Goal: Information Seeking & Learning: Learn about a topic

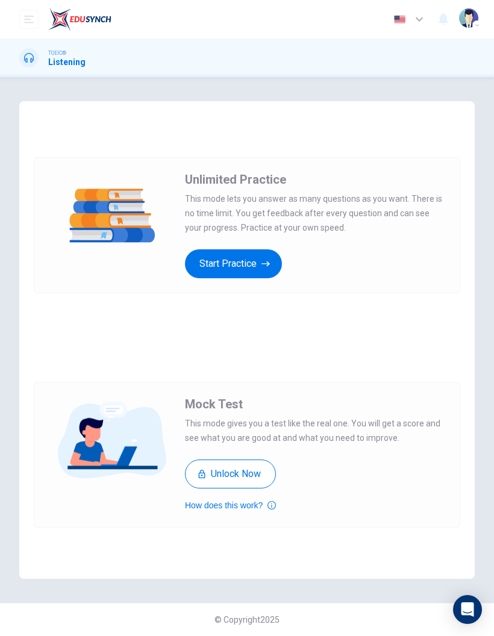
click at [254, 262] on button "Start Practice" at bounding box center [233, 264] width 97 height 29
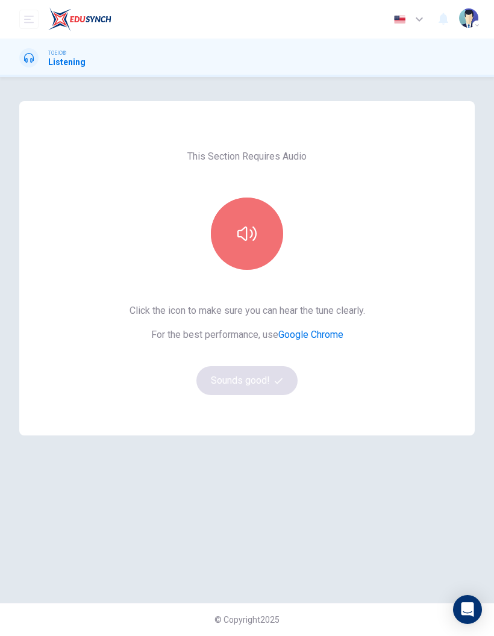
click at [265, 233] on button "button" at bounding box center [247, 234] width 72 height 72
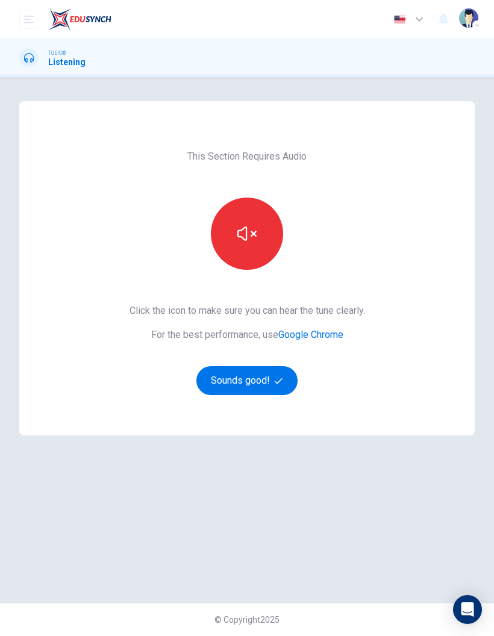
click at [272, 374] on button "Sounds good!" at bounding box center [246, 380] width 101 height 29
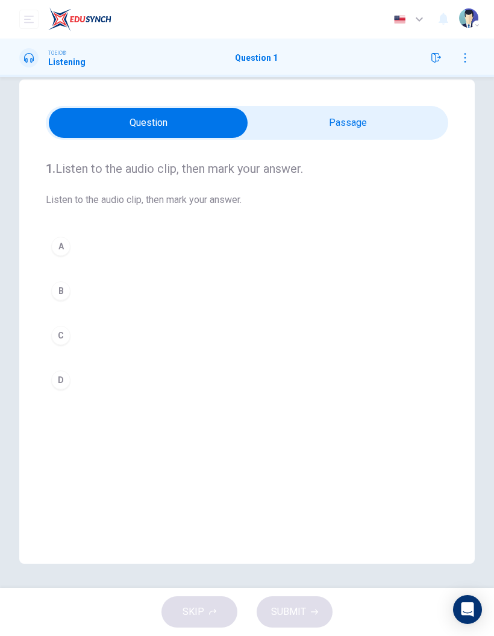
scroll to position [22, 0]
click at [391, 137] on input "checkbox" at bounding box center [148, 123] width 604 height 30
checkbox input "true"
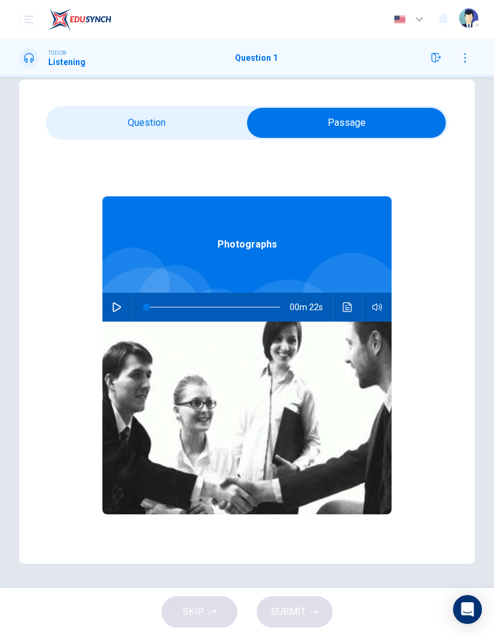
click at [119, 313] on button "button" at bounding box center [116, 307] width 19 height 29
type input "0"
click at [180, 115] on input "checkbox" at bounding box center [347, 123] width 604 height 30
checkbox input "false"
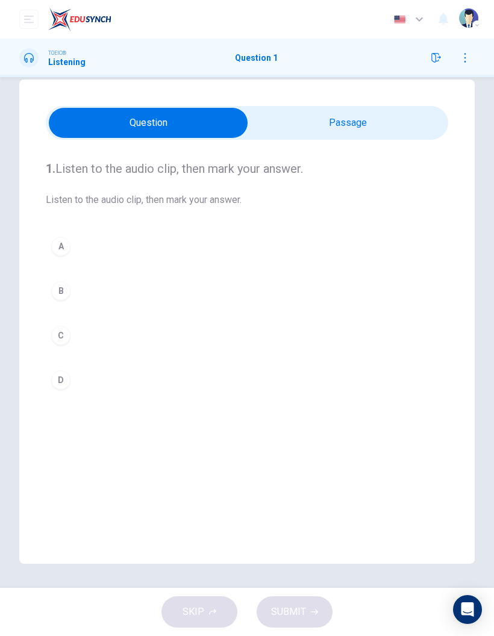
click at [64, 378] on div "D" at bounding box center [60, 380] width 19 height 19
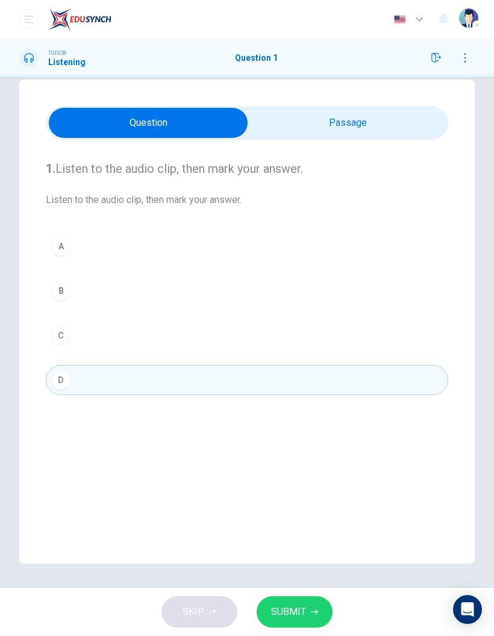
click at [306, 620] on button "SUBMIT" at bounding box center [295, 612] width 76 height 31
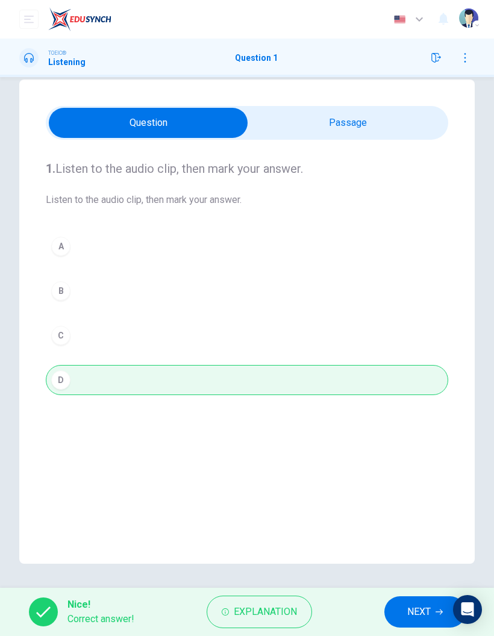
click at [419, 621] on button "NEXT" at bounding box center [425, 612] width 81 height 31
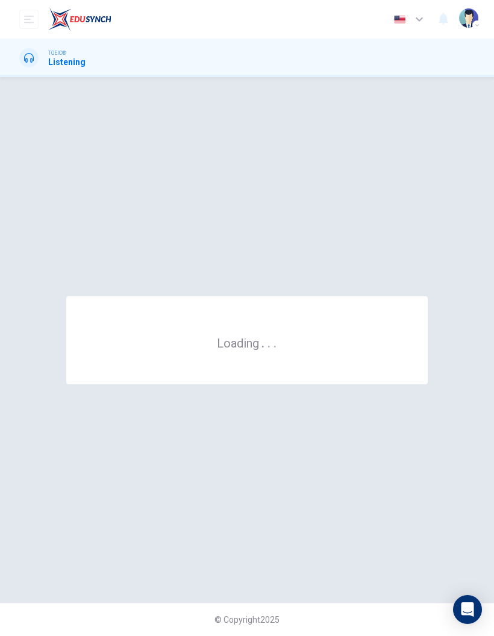
scroll to position [0, 0]
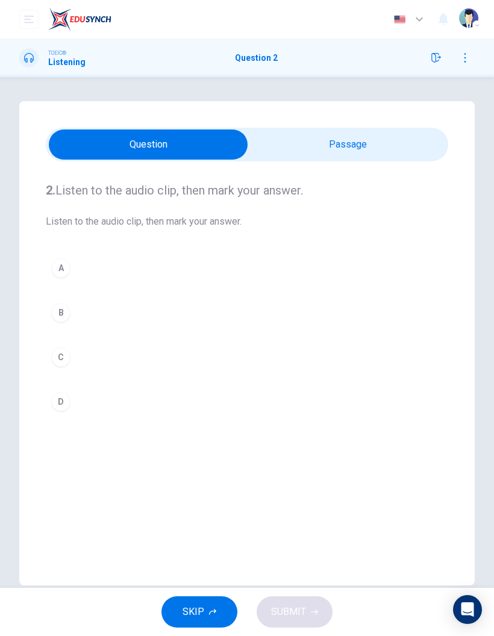
click at [360, 146] on input "checkbox" at bounding box center [148, 145] width 604 height 30
checkbox input "true"
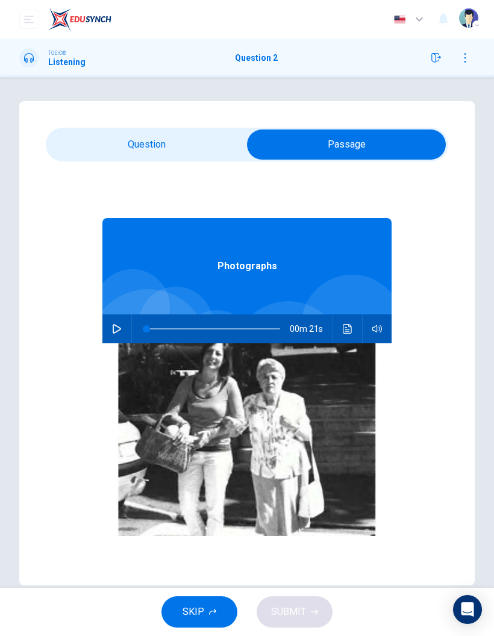
click at [115, 334] on button "button" at bounding box center [116, 329] width 19 height 29
click at [112, 323] on button "button" at bounding box center [116, 329] width 19 height 29
type input "46"
click at [177, 130] on input "checkbox" at bounding box center [347, 145] width 604 height 30
checkbox input "false"
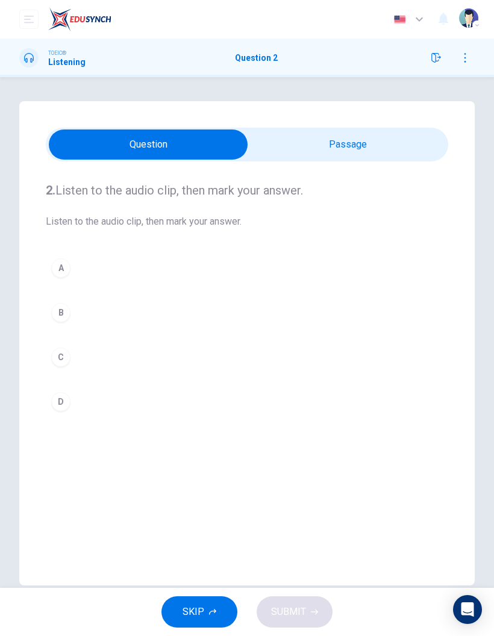
click at [63, 312] on div "B" at bounding box center [60, 312] width 19 height 19
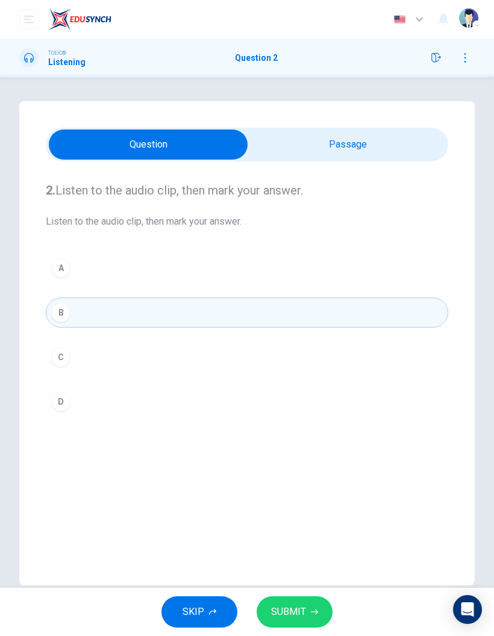
click at [289, 611] on span "SUBMIT" at bounding box center [288, 612] width 35 height 17
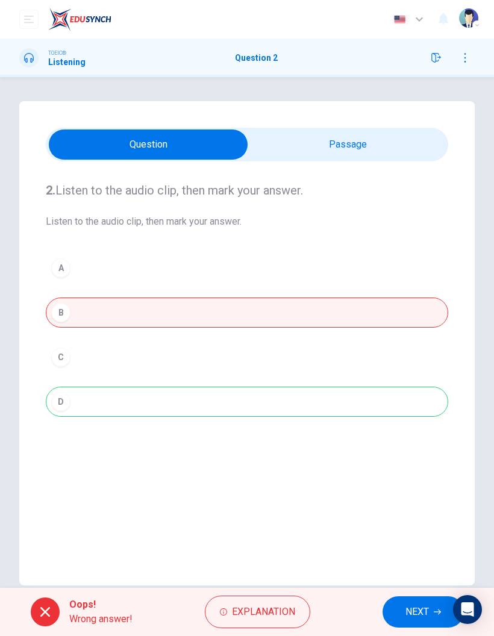
click at [258, 611] on span "Explanation" at bounding box center [263, 612] width 63 height 17
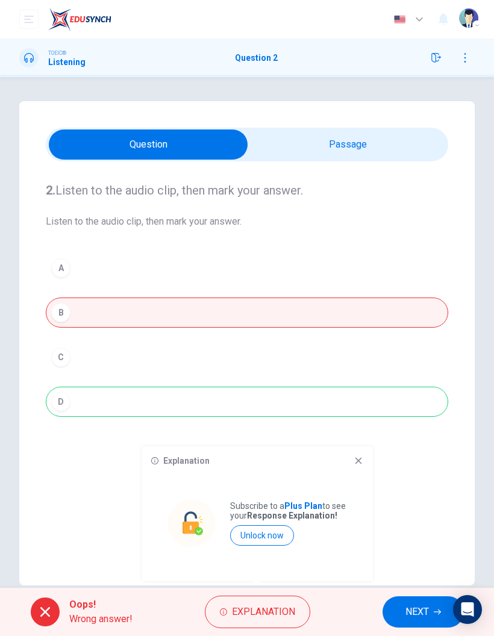
click at [359, 453] on div "Explanation Subscribe to a Plus Plan to see your Response Explanation! Unlock n…" at bounding box center [257, 514] width 231 height 135
click at [363, 457] on div "Explanation Subscribe to a Plus Plan to see your Response Explanation! Unlock n…" at bounding box center [257, 514] width 231 height 135
click at [363, 459] on icon at bounding box center [359, 461] width 10 height 10
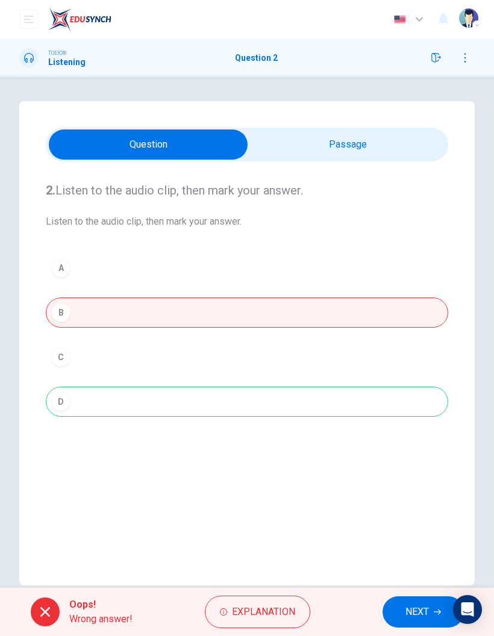
type input "87"
click at [357, 146] on input "checkbox" at bounding box center [148, 145] width 604 height 30
checkbox input "true"
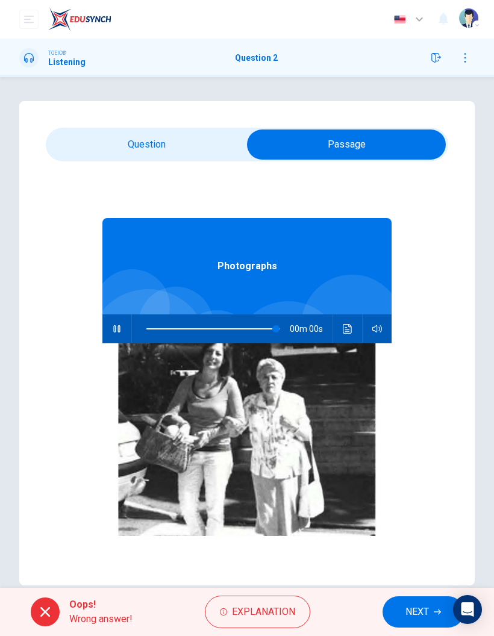
type input "0"
click at [432, 623] on button "NEXT" at bounding box center [423, 612] width 81 height 31
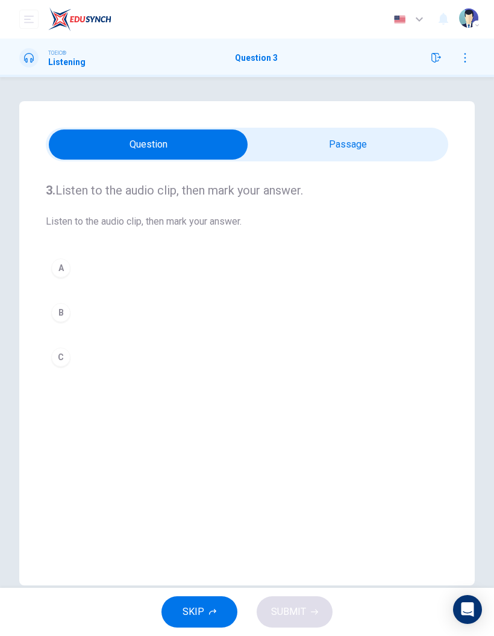
click at [360, 131] on input "checkbox" at bounding box center [148, 145] width 604 height 30
checkbox input "true"
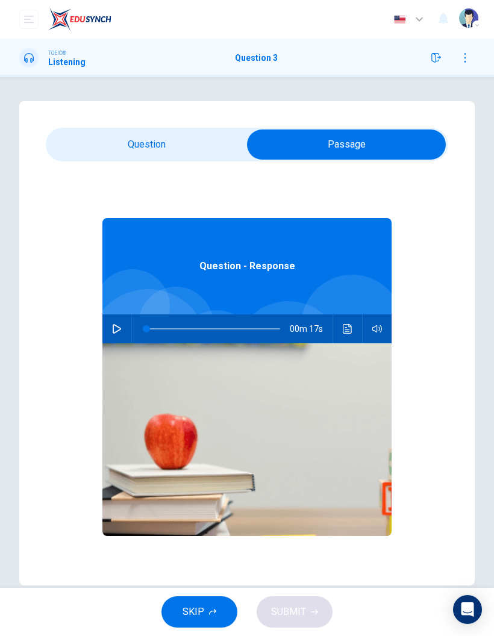
click at [115, 330] on icon "button" at bounding box center [117, 329] width 10 height 10
type input "0"
click at [195, 135] on input "checkbox" at bounding box center [347, 145] width 604 height 30
checkbox input "false"
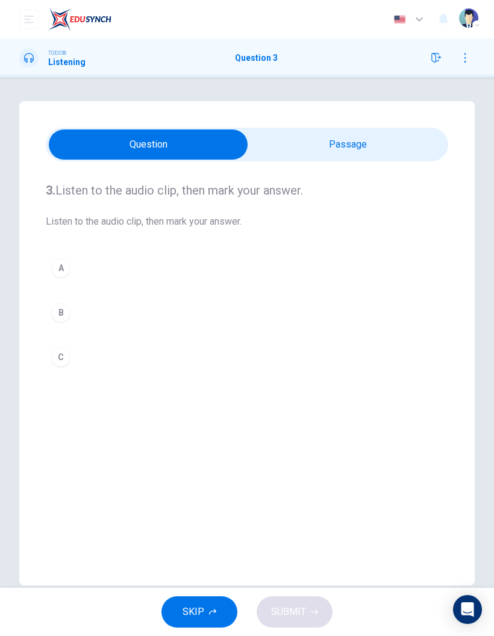
click at [65, 309] on div "B" at bounding box center [60, 312] width 19 height 19
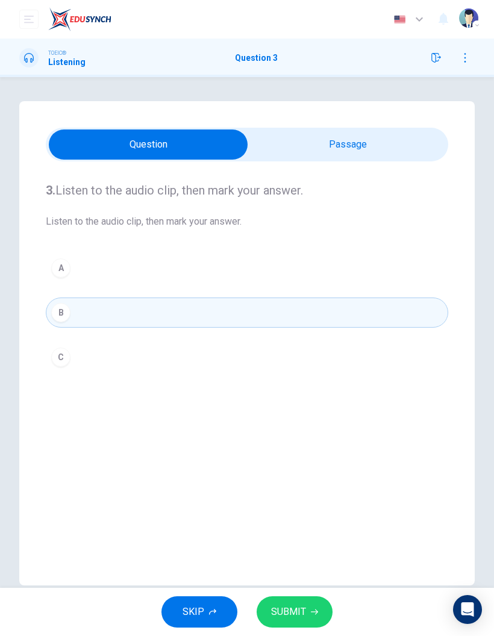
click at [289, 615] on span "SUBMIT" at bounding box center [288, 612] width 35 height 17
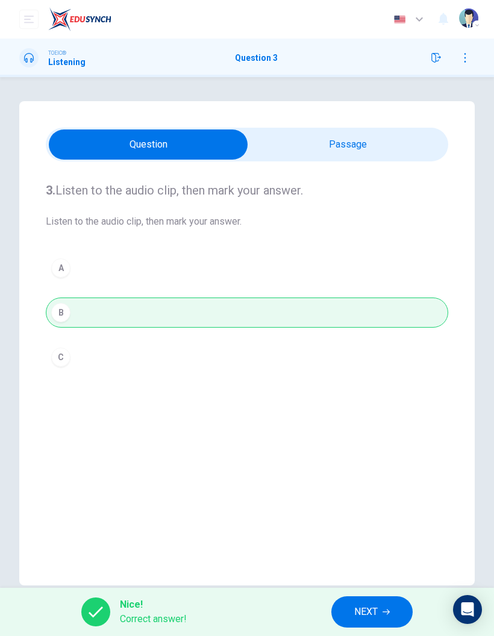
click at [394, 616] on button "NEXT" at bounding box center [371, 612] width 81 height 31
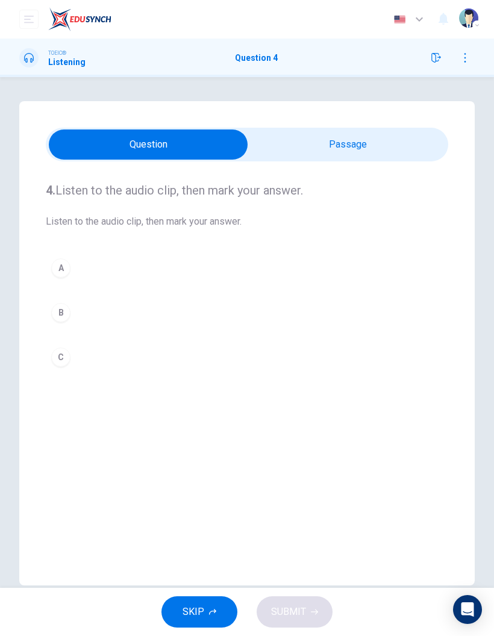
click at [365, 142] on input "checkbox" at bounding box center [148, 145] width 604 height 30
checkbox input "true"
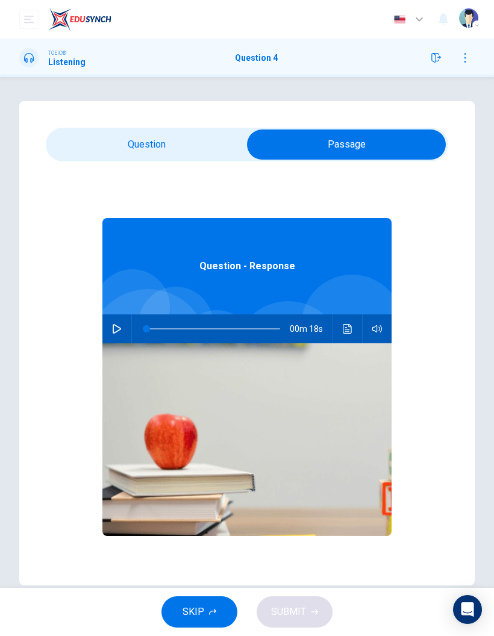
click at [114, 325] on icon "button" at bounding box center [117, 329] width 8 height 10
type input "0"
click at [185, 143] on input "checkbox" at bounding box center [347, 145] width 604 height 30
checkbox input "false"
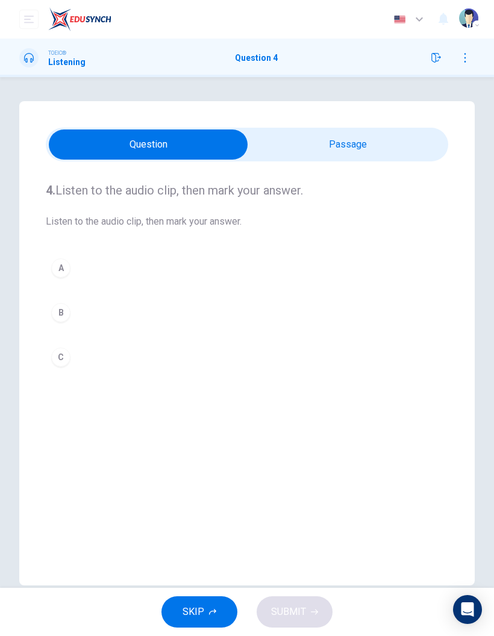
click at [63, 266] on div "A" at bounding box center [60, 268] width 19 height 19
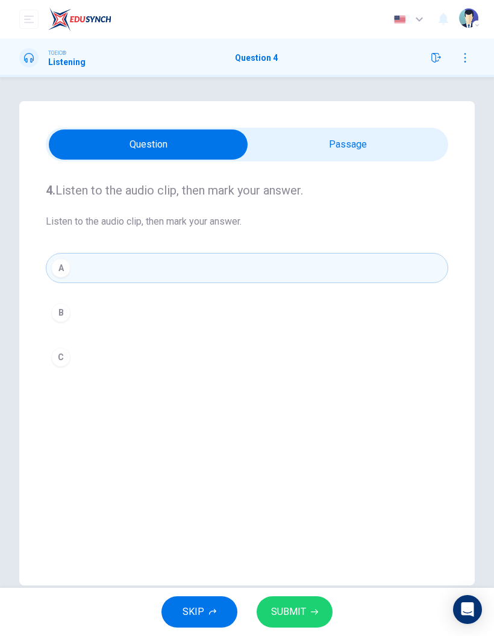
click at [311, 606] on button "SUBMIT" at bounding box center [295, 612] width 76 height 31
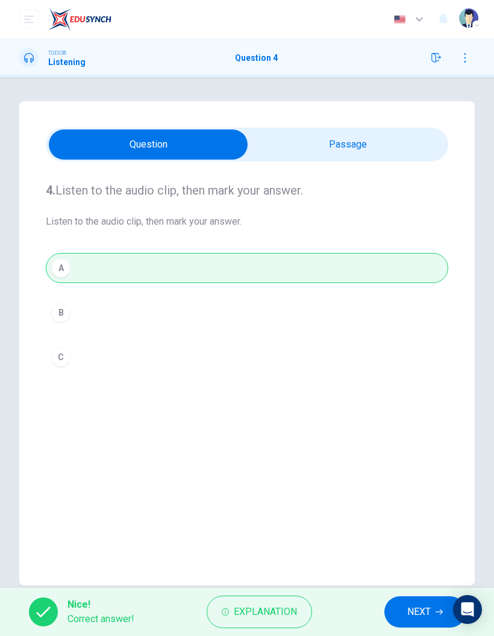
click at [418, 610] on span "NEXT" at bounding box center [419, 612] width 24 height 17
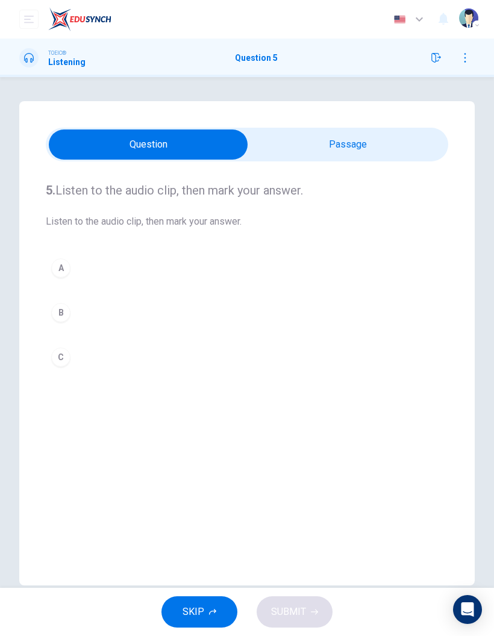
click at [350, 137] on input "checkbox" at bounding box center [148, 145] width 604 height 30
checkbox input "true"
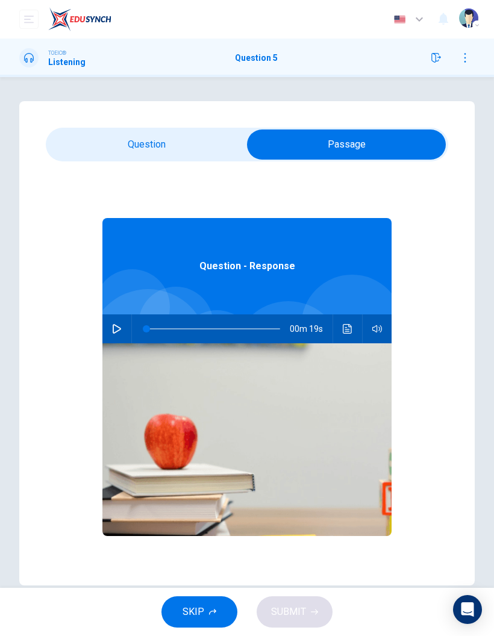
click at [119, 334] on button "button" at bounding box center [116, 329] width 19 height 29
click at [121, 327] on icon "button" at bounding box center [117, 329] width 10 height 10
click at [116, 327] on icon "button" at bounding box center [117, 329] width 10 height 10
type input "87"
click at [180, 147] on input "checkbox" at bounding box center [347, 145] width 604 height 30
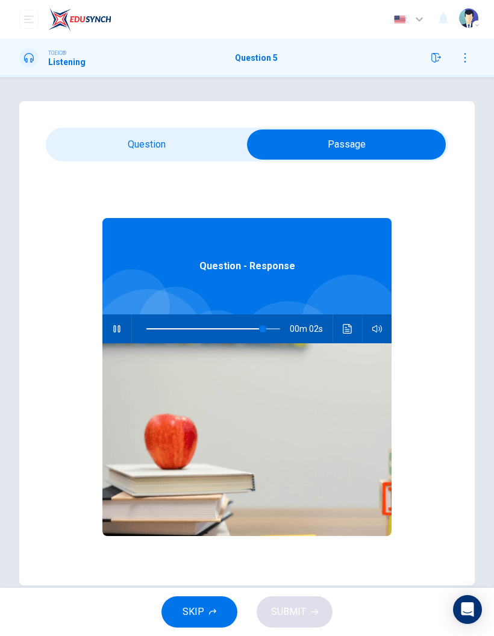
checkbox input "false"
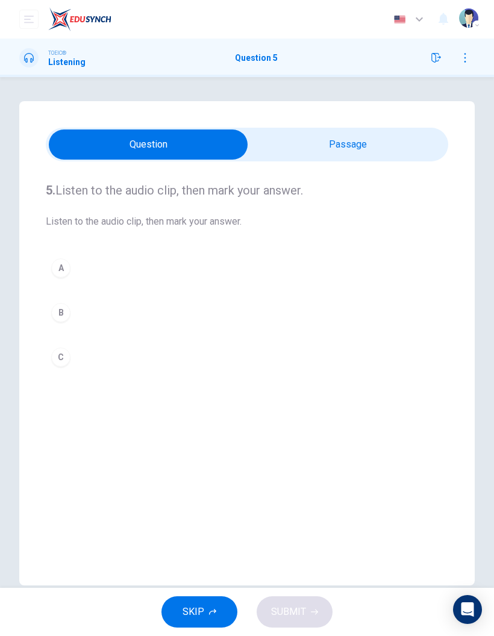
click at [62, 359] on div "C" at bounding box center [60, 357] width 19 height 19
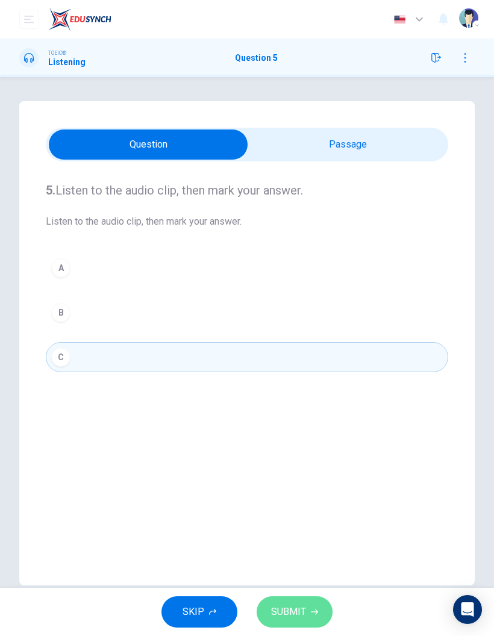
click at [303, 610] on span "SUBMIT" at bounding box center [288, 612] width 35 height 17
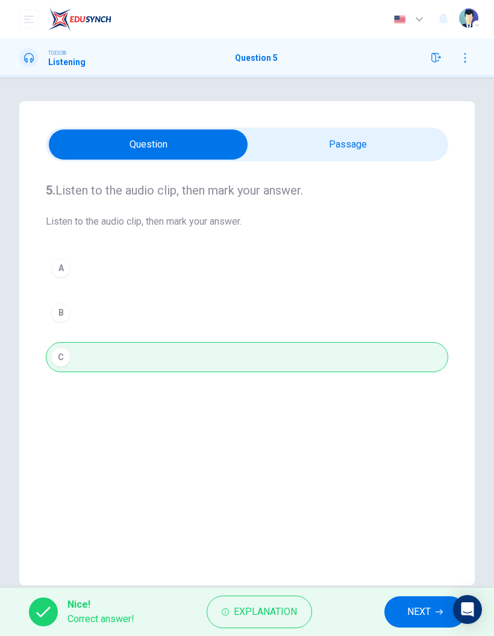
click at [410, 617] on span "NEXT" at bounding box center [419, 612] width 24 height 17
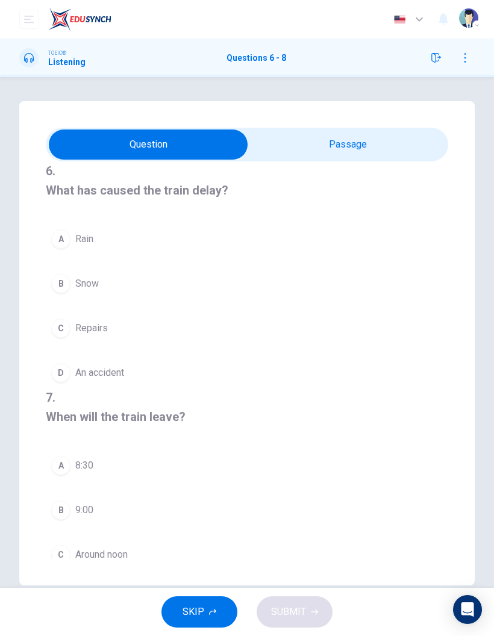
click at [386, 154] on input "checkbox" at bounding box center [148, 145] width 604 height 30
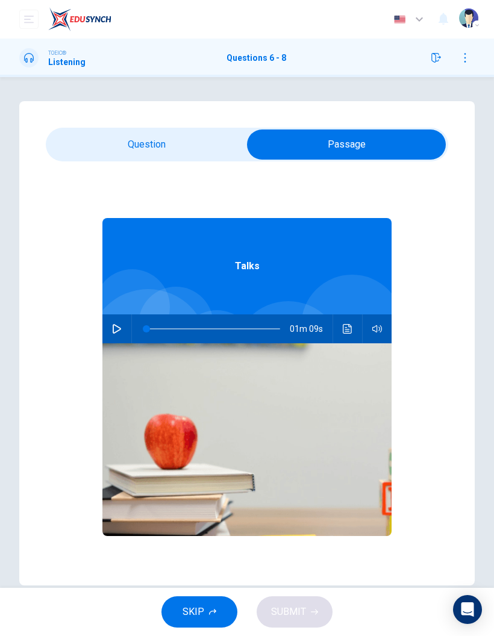
click at [210, 143] on input "checkbox" at bounding box center [347, 145] width 604 height 30
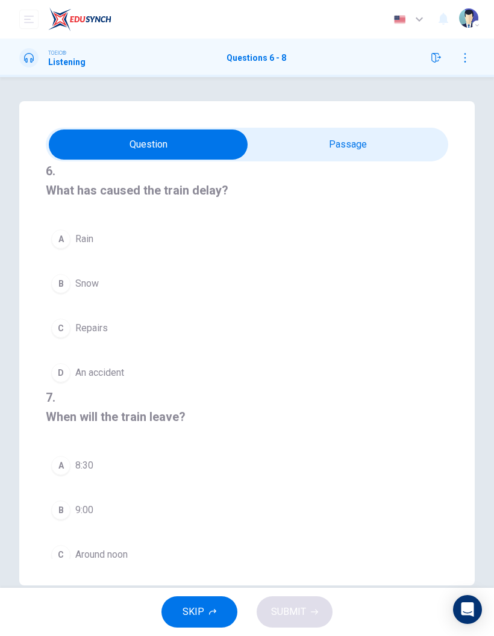
click at [383, 154] on input "checkbox" at bounding box center [148, 145] width 604 height 30
checkbox input "true"
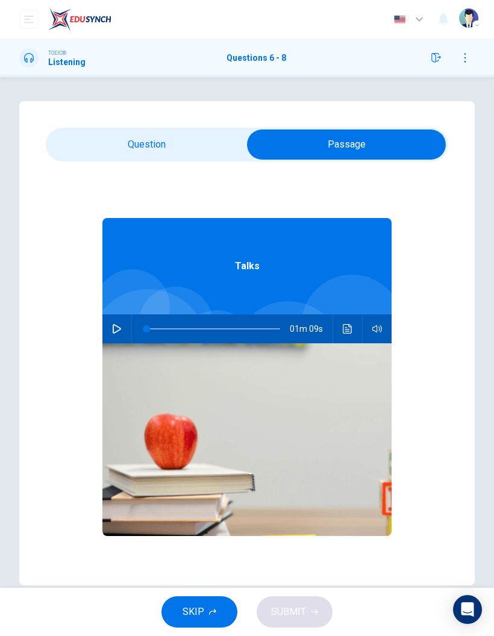
click at [121, 334] on button "button" at bounding box center [116, 329] width 19 height 29
click at [107, 331] on button "button" at bounding box center [116, 329] width 19 height 29
type input "23"
click at [177, 145] on input "checkbox" at bounding box center [347, 145] width 604 height 30
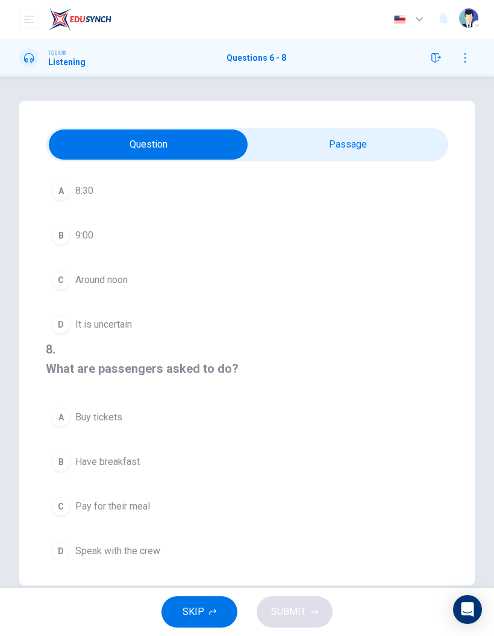
scroll to position [275, 0]
click at [378, 156] on input "checkbox" at bounding box center [148, 145] width 604 height 30
checkbox input "true"
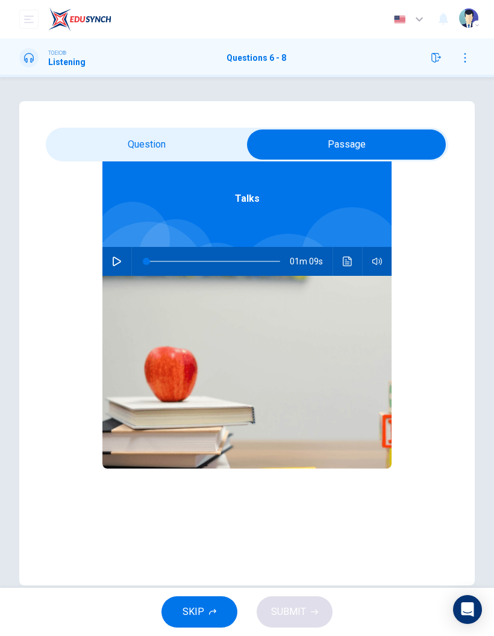
click at [114, 248] on button "button" at bounding box center [116, 261] width 19 height 29
click at [175, 124] on div "6 . What has caused the train delay? A Rain B Snow C Repairs D An accident 7 . …" at bounding box center [247, 343] width 456 height 485
type input "97"
click at [197, 124] on div "6 . What has caused the train delay? A Rain B Snow C Repairs D An accident 7 . …" at bounding box center [247, 343] width 456 height 485
click at [193, 149] on input "checkbox" at bounding box center [347, 145] width 604 height 30
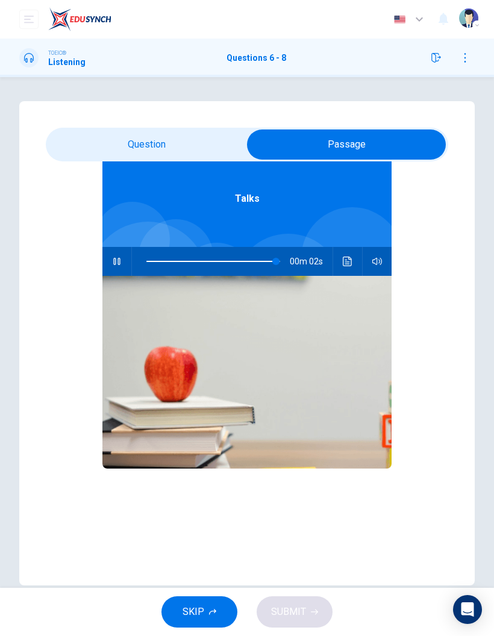
checkbox input "false"
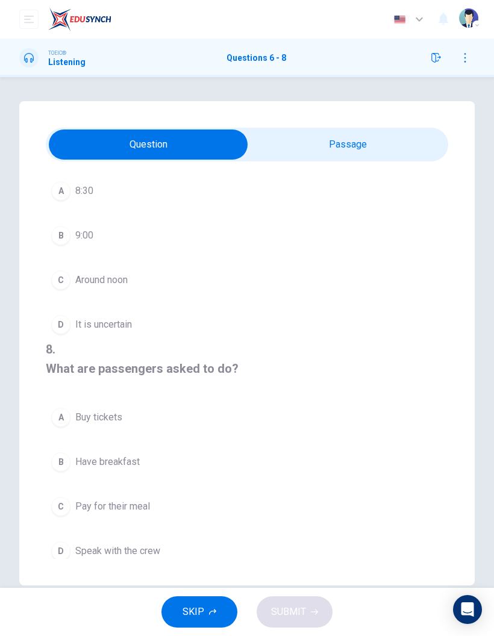
scroll to position [275, 0]
click at [144, 545] on span "Speak with the crew" at bounding box center [117, 551] width 85 height 14
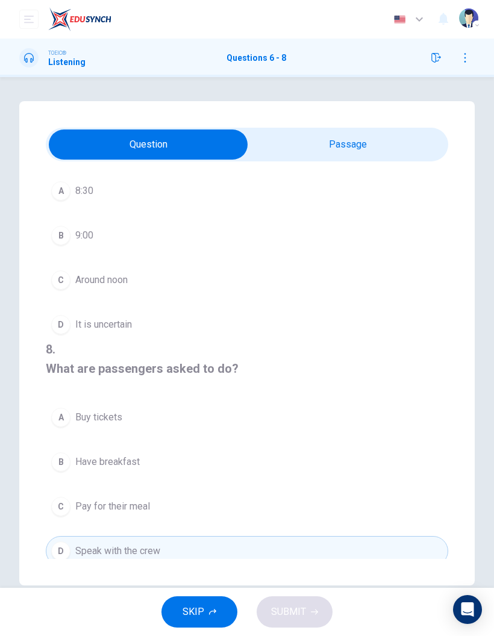
click at [127, 459] on span "Have breakfast" at bounding box center [107, 462] width 64 height 14
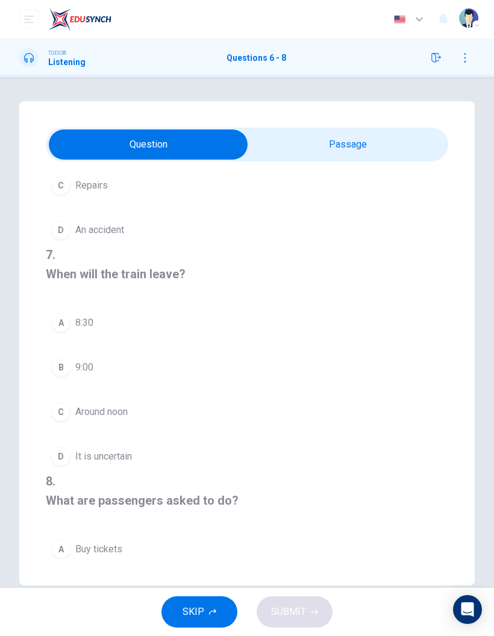
scroll to position [141, 0]
click at [75, 328] on button "A 8:30" at bounding box center [247, 325] width 403 height 30
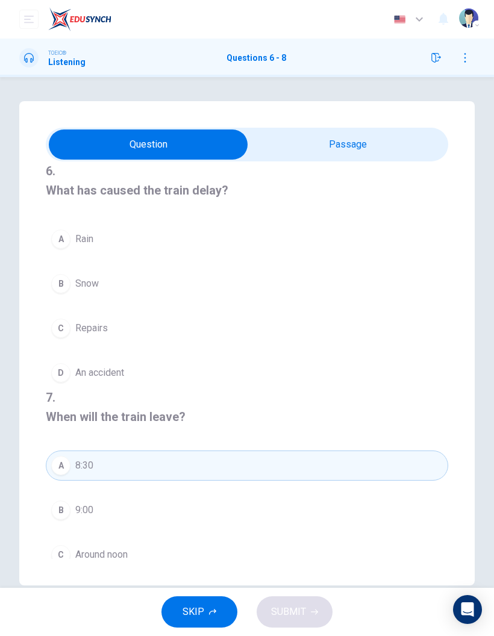
scroll to position [0, 0]
click at [69, 280] on div "B" at bounding box center [60, 283] width 19 height 19
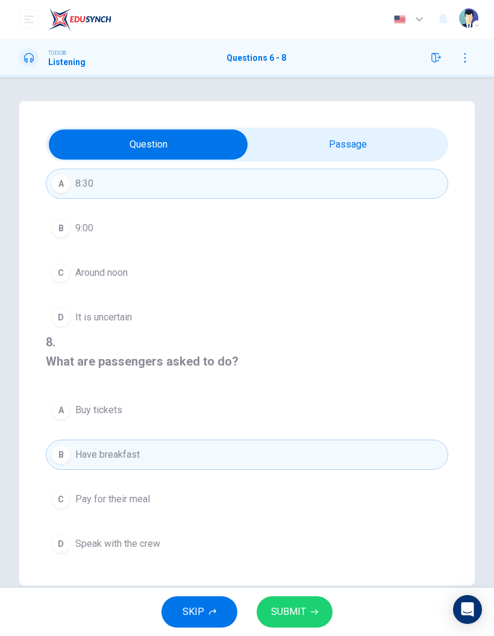
click at [318, 613] on button "SUBMIT" at bounding box center [295, 612] width 76 height 31
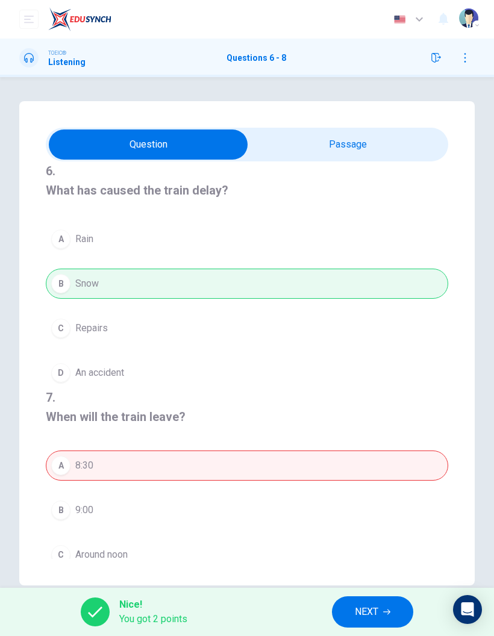
click at [378, 611] on span "NEXT" at bounding box center [367, 612] width 24 height 17
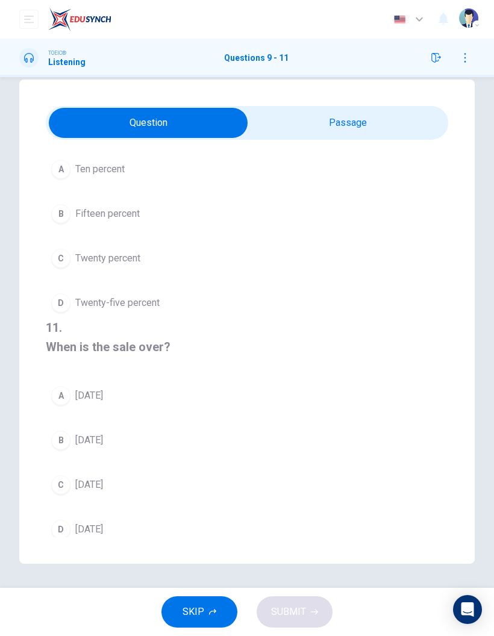
scroll to position [22, 0]
click at [399, 121] on input "checkbox" at bounding box center [148, 123] width 604 height 30
checkbox input "true"
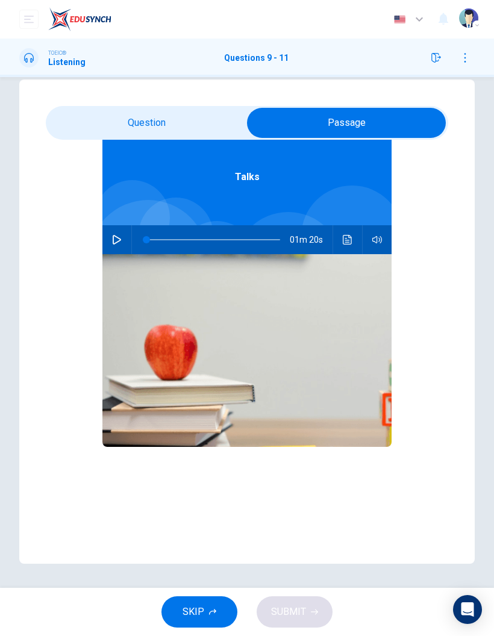
scroll to position [67, 0]
click at [119, 238] on icon "button" at bounding box center [117, 240] width 8 height 10
click at [150, 104] on div "9 . What is being advertised? A Business suits B Office supplies C Luxury cars …" at bounding box center [247, 322] width 456 height 485
type input "7"
click at [171, 129] on input "checkbox" at bounding box center [347, 123] width 604 height 30
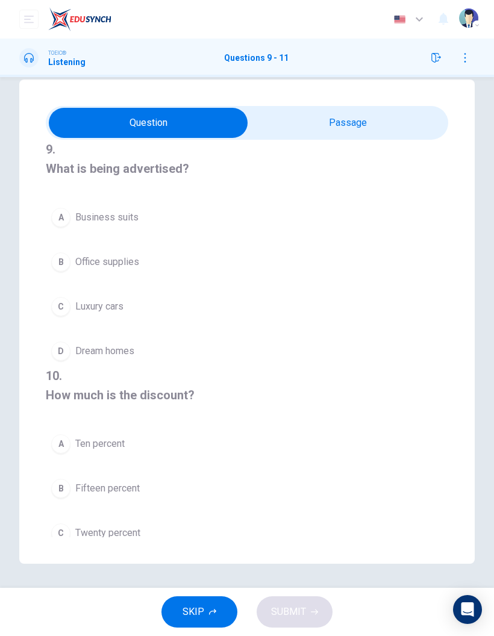
scroll to position [0, 0]
click at [81, 317] on button "C Luxury cars" at bounding box center [247, 307] width 403 height 30
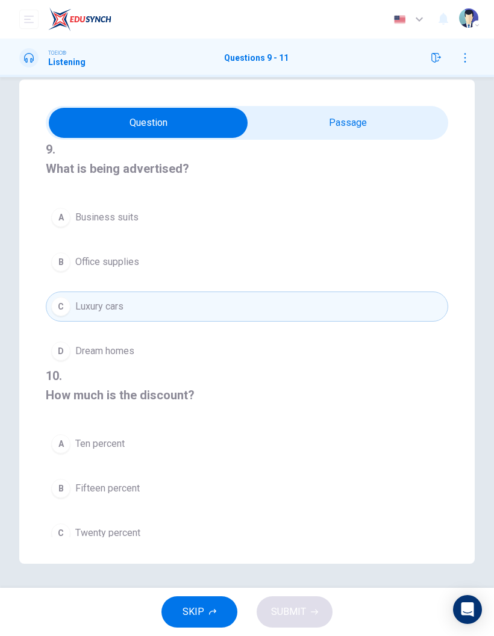
click at [92, 310] on span "Luxury cars" at bounding box center [99, 307] width 48 height 14
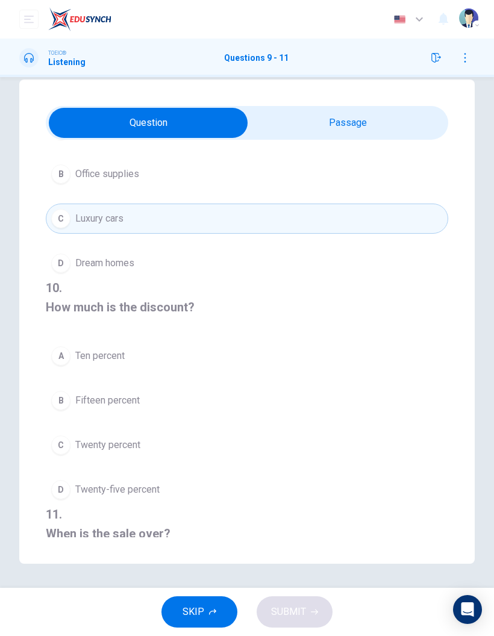
scroll to position [87, 0]
click at [84, 495] on button "D Twenty-five percent" at bounding box center [247, 491] width 403 height 30
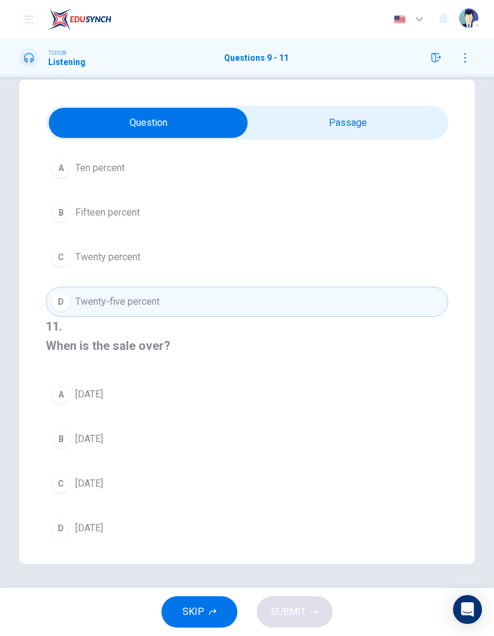
scroll to position [275, 0]
click at [137, 392] on button "A [DATE]" at bounding box center [247, 396] width 403 height 30
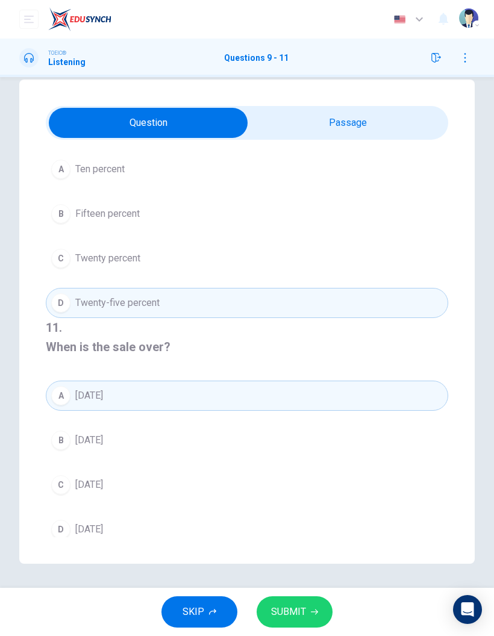
click at [406, 128] on input "checkbox" at bounding box center [148, 123] width 604 height 30
checkbox input "true"
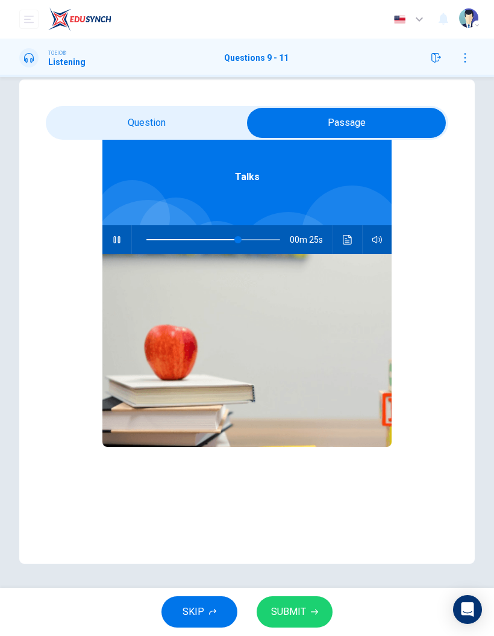
click at [113, 242] on icon "button" at bounding box center [117, 240] width 10 height 10
type input "69"
click at [186, 123] on input "checkbox" at bounding box center [347, 123] width 604 height 30
checkbox input "false"
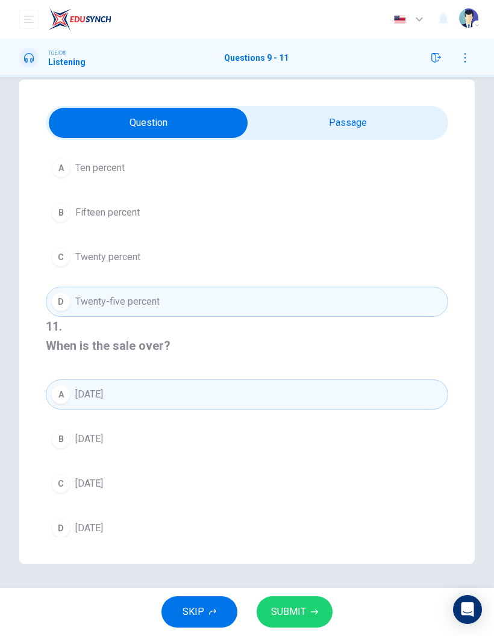
scroll to position [275, 0]
click at [309, 616] on button "SUBMIT" at bounding box center [295, 612] width 76 height 31
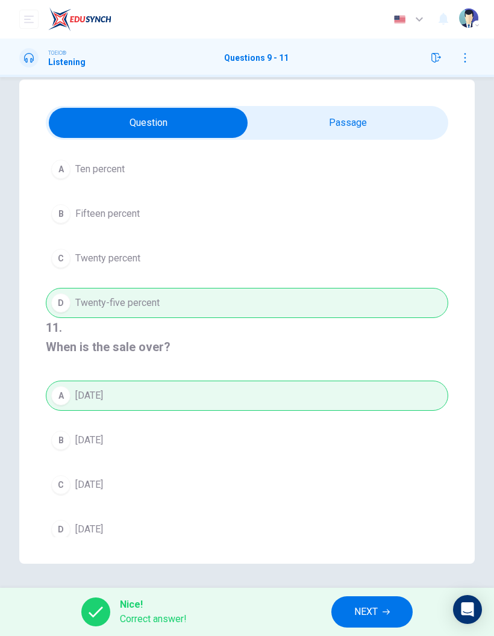
click at [366, 614] on span "NEXT" at bounding box center [366, 612] width 24 height 17
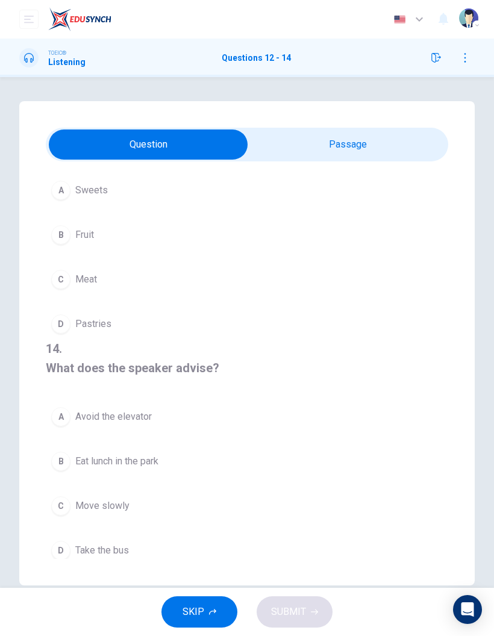
scroll to position [67, 0]
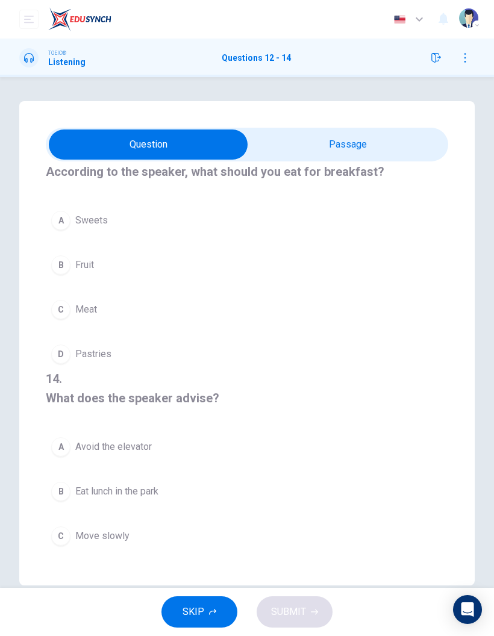
click at [336, 145] on input "checkbox" at bounding box center [148, 145] width 604 height 30
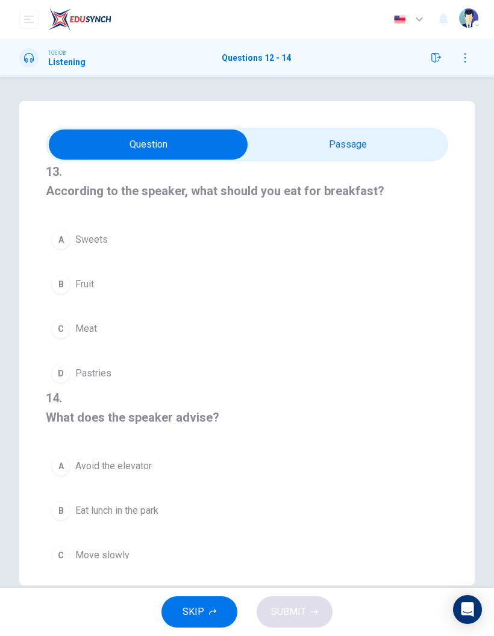
checkbox input "true"
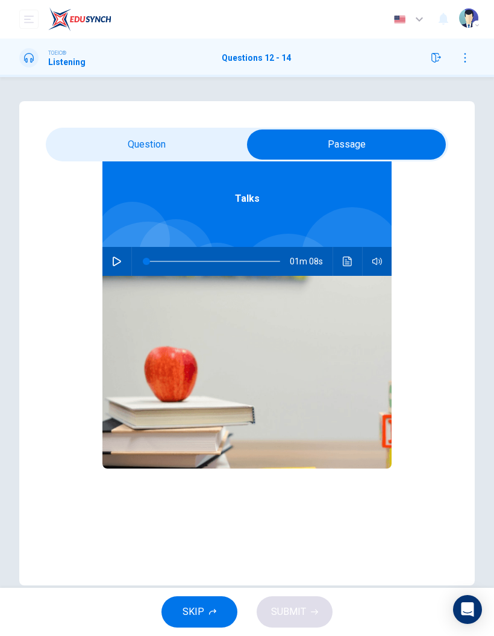
click at [118, 252] on button "button" at bounding box center [116, 261] width 19 height 29
type input "3"
click at [197, 143] on input "checkbox" at bounding box center [347, 145] width 604 height 30
checkbox input "false"
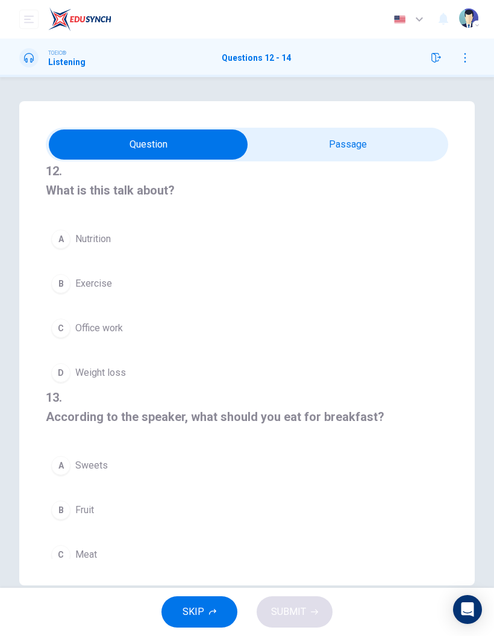
scroll to position [0, 0]
click at [73, 269] on button "B Exercise" at bounding box center [247, 284] width 403 height 30
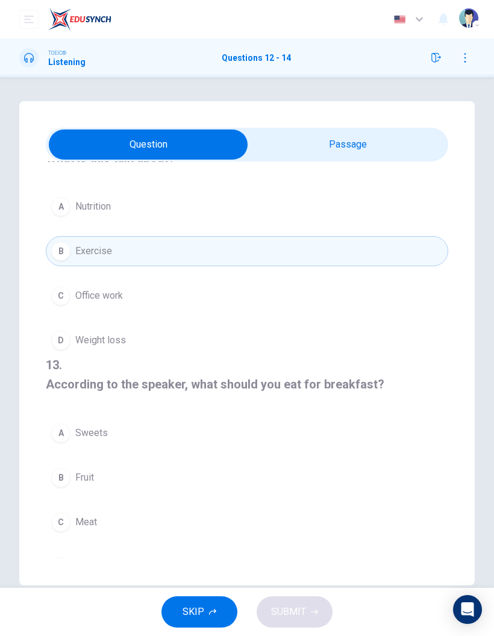
scroll to position [106, 0]
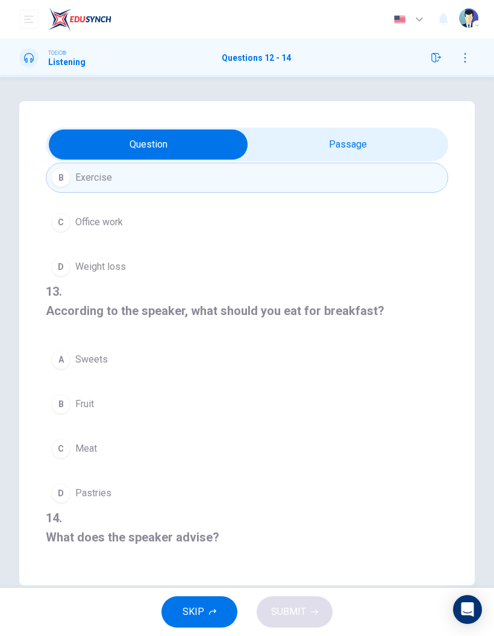
click at [61, 395] on div "B" at bounding box center [60, 404] width 19 height 19
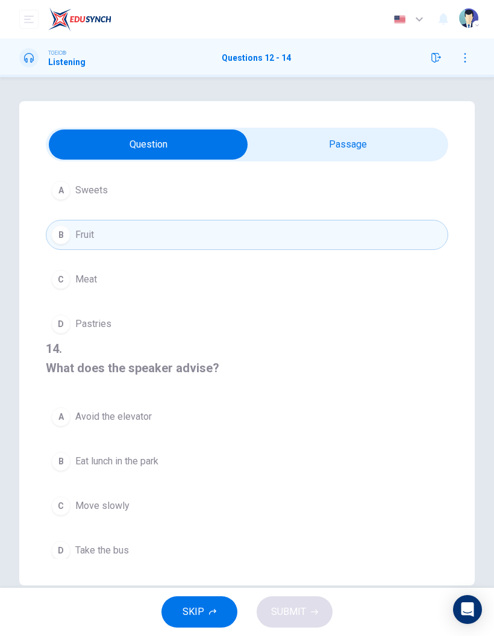
scroll to position [275, 0]
click at [122, 544] on span "Take the bus" at bounding box center [102, 551] width 54 height 14
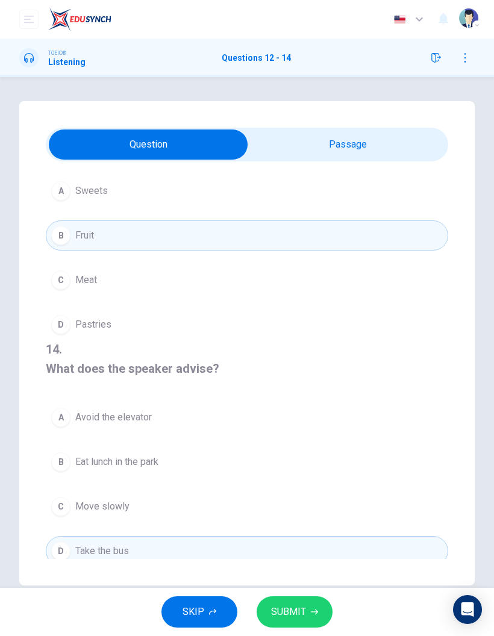
click at [57, 408] on div "A" at bounding box center [60, 417] width 19 height 19
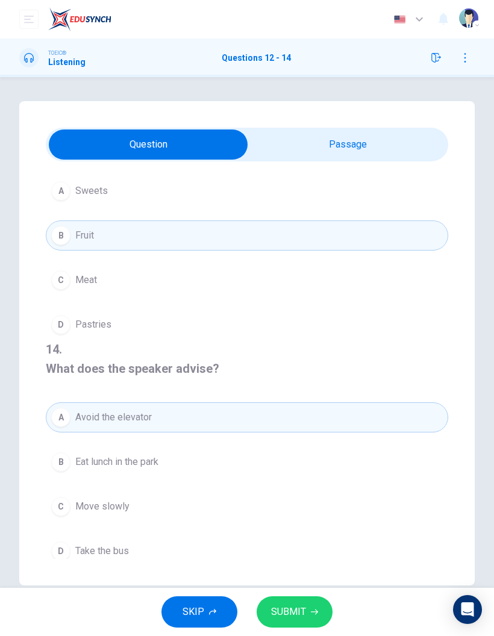
click at [311, 610] on icon "button" at bounding box center [314, 612] width 7 height 7
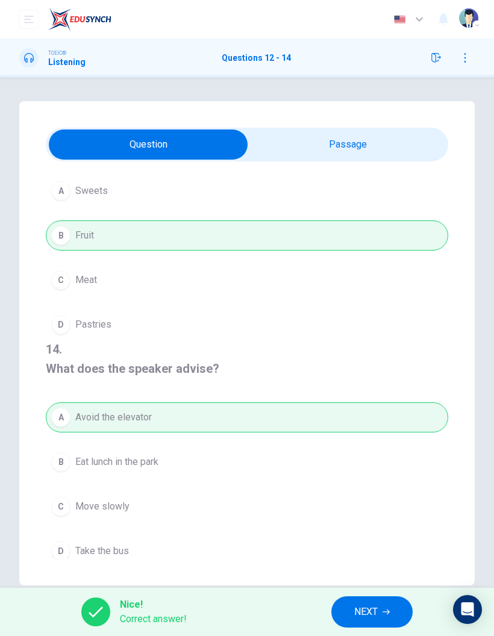
click at [368, 617] on span "NEXT" at bounding box center [366, 612] width 24 height 17
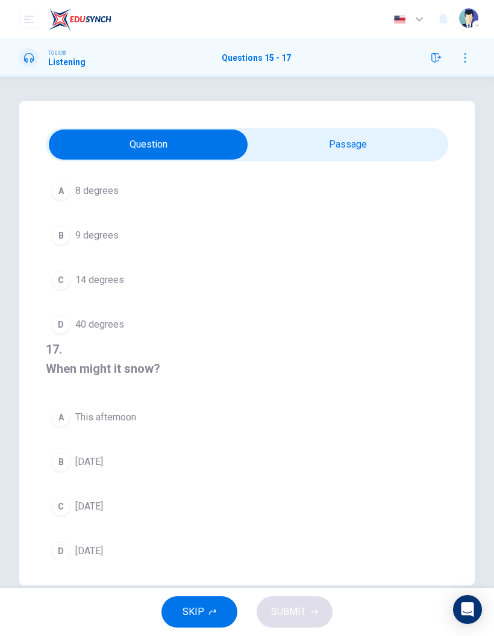
click at [369, 152] on input "checkbox" at bounding box center [148, 145] width 604 height 30
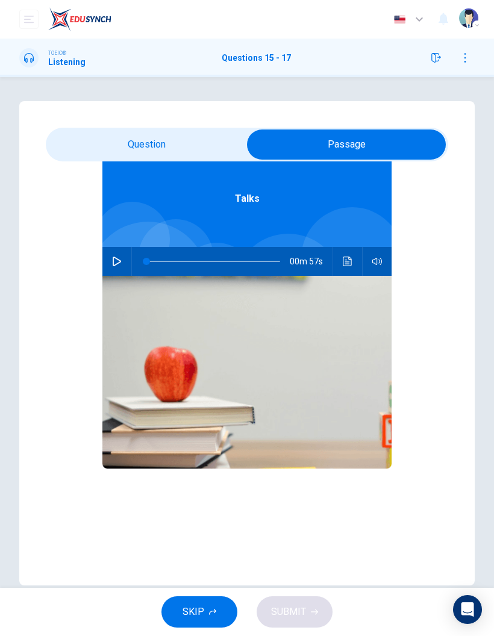
scroll to position [67, 0]
click at [122, 267] on button "button" at bounding box center [116, 261] width 19 height 29
click at [180, 149] on input "checkbox" at bounding box center [347, 145] width 604 height 30
checkbox input "false"
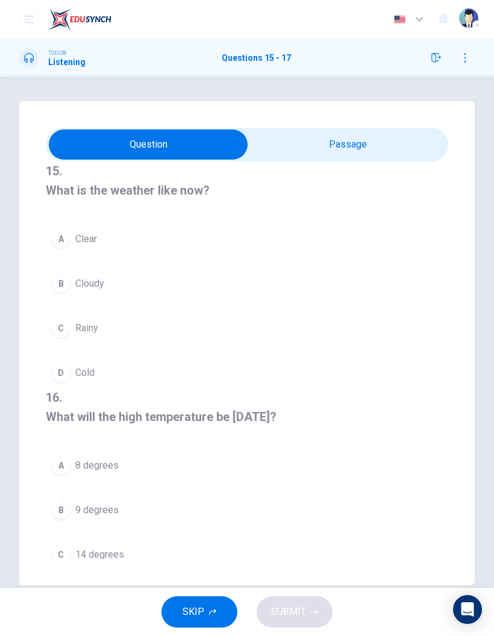
scroll to position [0, 0]
click at [69, 368] on div "D" at bounding box center [60, 372] width 19 height 19
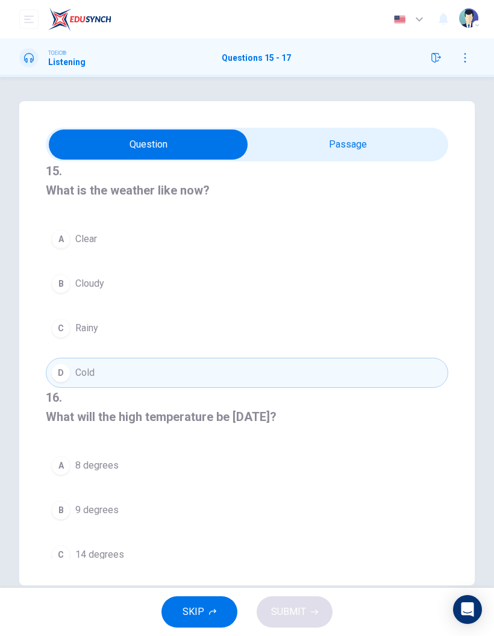
click at [57, 358] on button "D Cold" at bounding box center [247, 373] width 403 height 30
click at [67, 278] on div "B" at bounding box center [60, 283] width 19 height 19
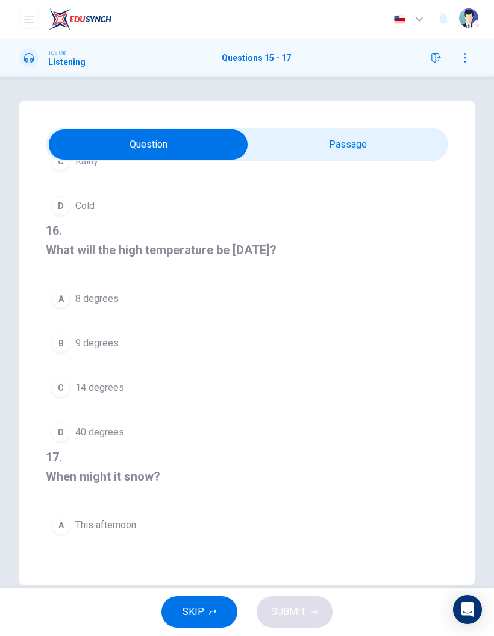
scroll to position [166, 0]
click at [64, 424] on div "D" at bounding box center [60, 433] width 19 height 19
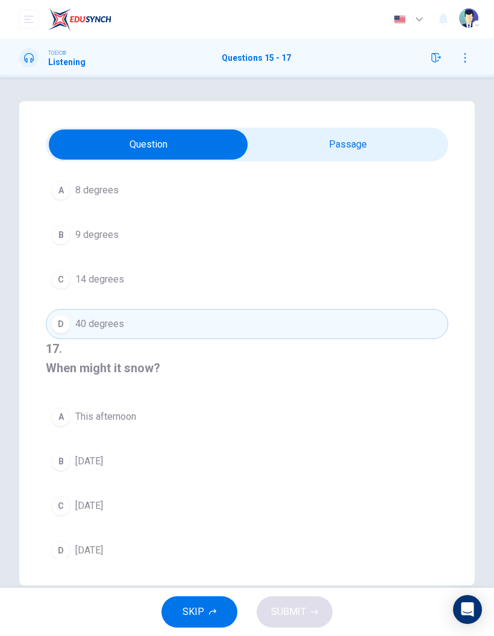
scroll to position [275, 0]
click at [59, 408] on div "A" at bounding box center [60, 417] width 19 height 19
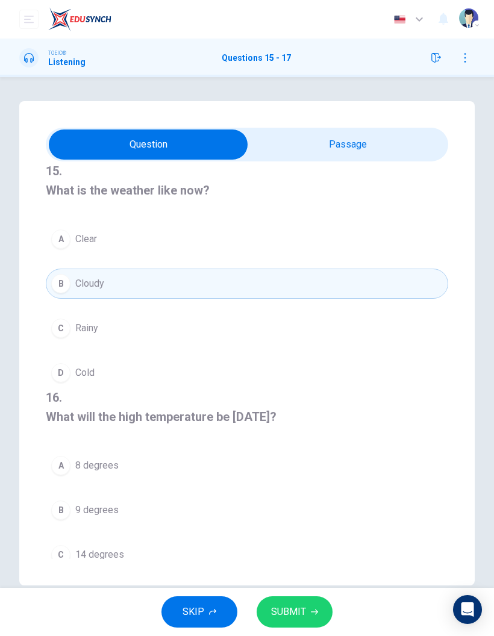
scroll to position [0, 0]
click at [287, 615] on span "SUBMIT" at bounding box center [288, 612] width 35 height 17
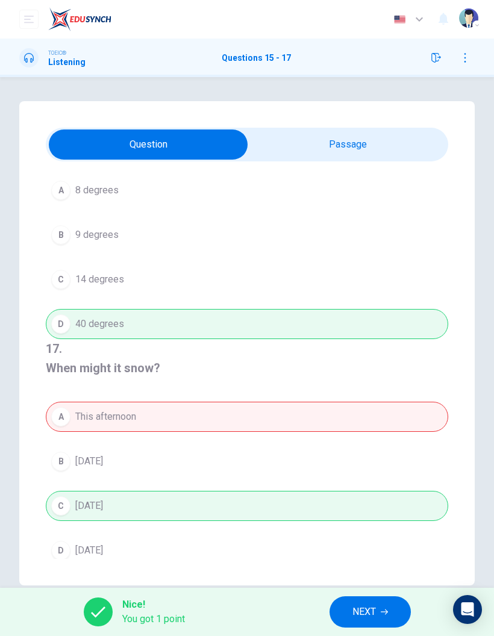
scroll to position [275, 0]
click at [365, 612] on span "NEXT" at bounding box center [365, 612] width 24 height 17
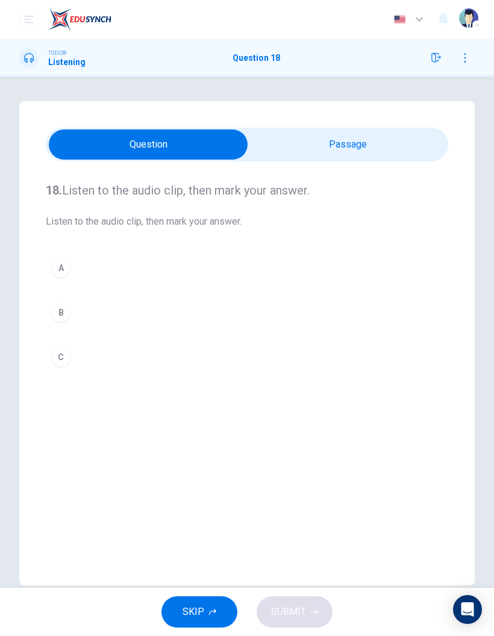
click at [386, 140] on input "checkbox" at bounding box center [148, 145] width 604 height 30
checkbox input "true"
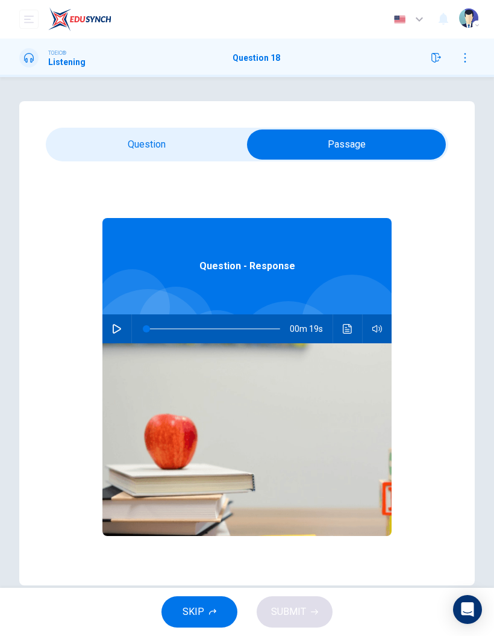
click at [122, 321] on button "button" at bounding box center [116, 329] width 19 height 29
type input "4"
click at [197, 143] on input "checkbox" at bounding box center [347, 145] width 604 height 30
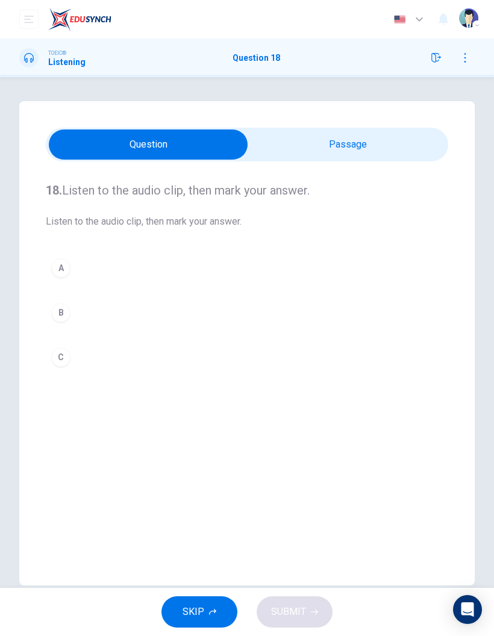
click at [425, 133] on input "checkbox" at bounding box center [148, 145] width 604 height 30
checkbox input "true"
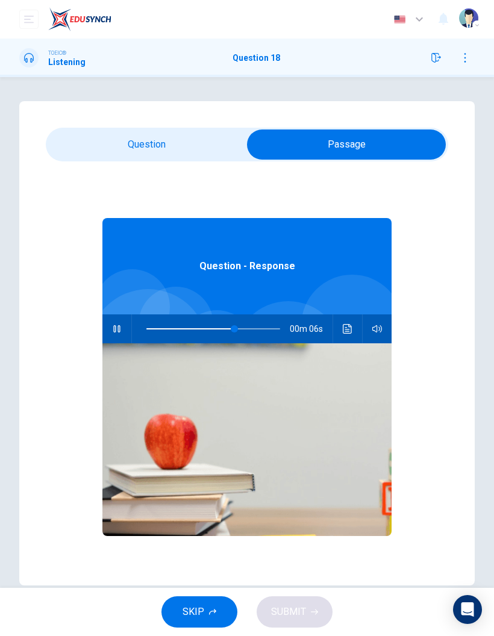
type input "71"
click at [196, 144] on input "checkbox" at bounding box center [347, 145] width 604 height 30
checkbox input "false"
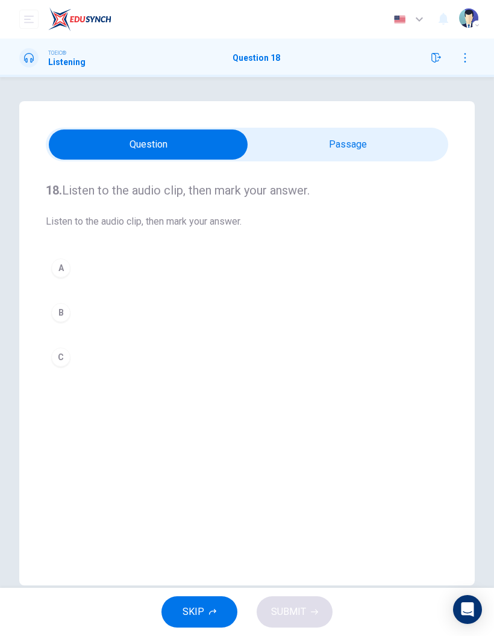
click at [64, 307] on div "B" at bounding box center [60, 312] width 19 height 19
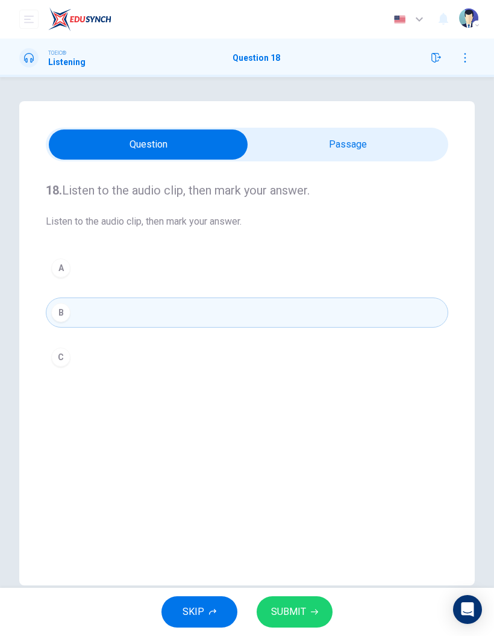
click at [295, 611] on span "SUBMIT" at bounding box center [288, 612] width 35 height 17
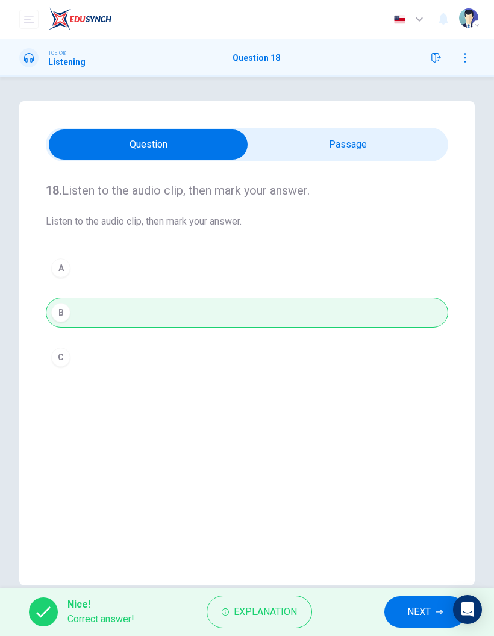
click at [394, 621] on button "NEXT" at bounding box center [425, 612] width 81 height 31
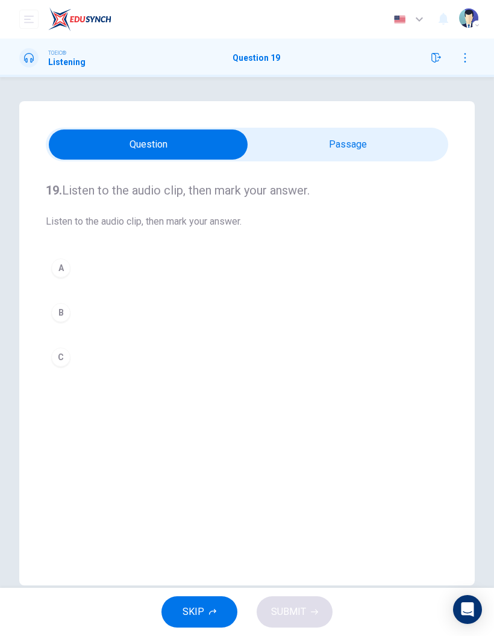
click at [407, 139] on input "checkbox" at bounding box center [148, 145] width 604 height 30
checkbox input "true"
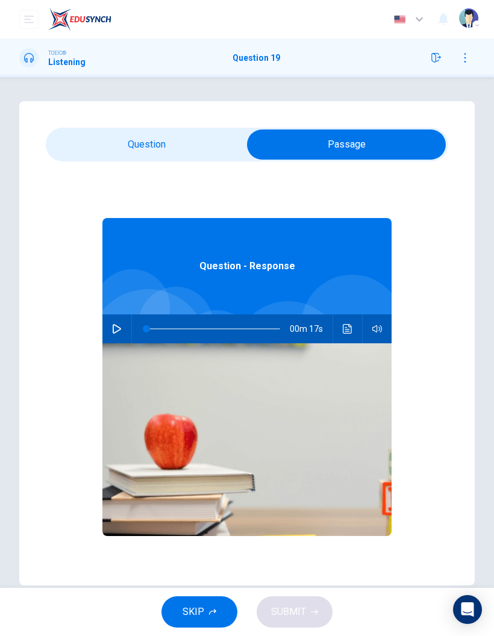
click at [116, 324] on button "button" at bounding box center [116, 329] width 19 height 29
type input "0"
click at [163, 145] on input "checkbox" at bounding box center [347, 145] width 604 height 30
checkbox input "false"
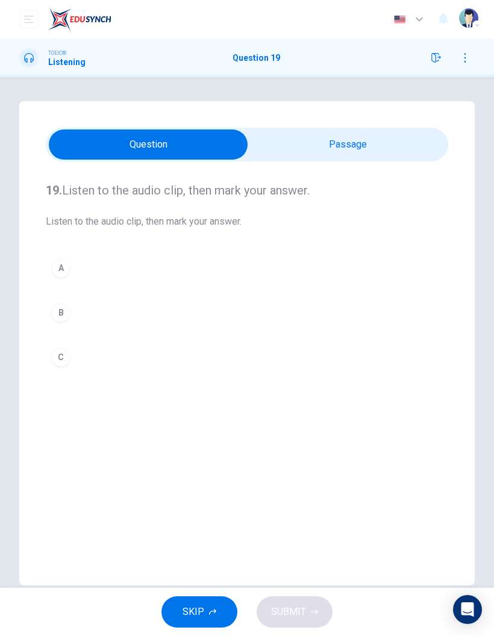
click at [61, 352] on div "C" at bounding box center [60, 357] width 19 height 19
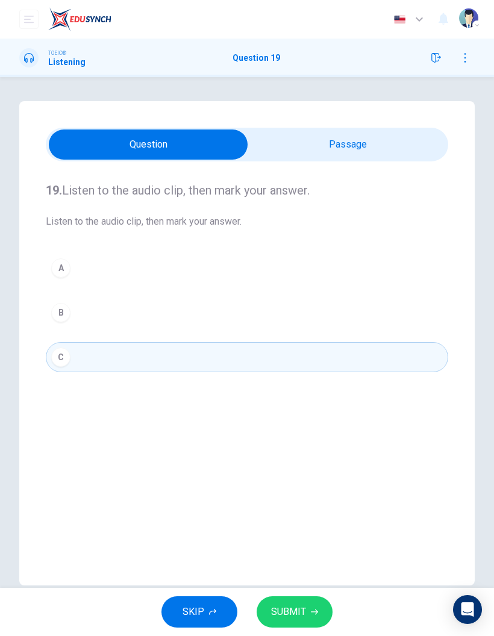
click at [290, 611] on span "SUBMIT" at bounding box center [288, 612] width 35 height 17
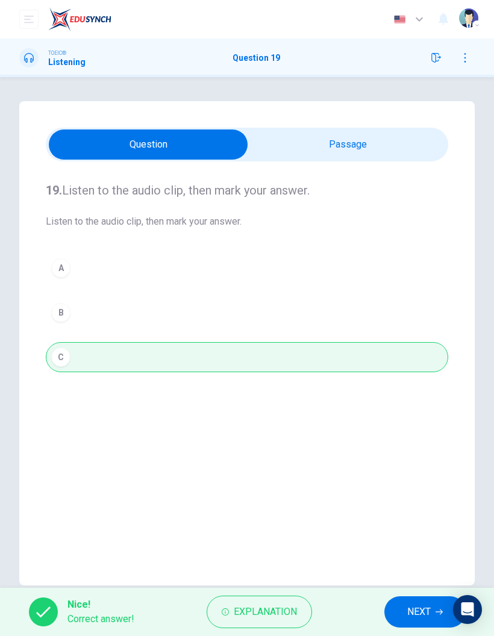
click at [406, 609] on button "NEXT" at bounding box center [425, 612] width 81 height 31
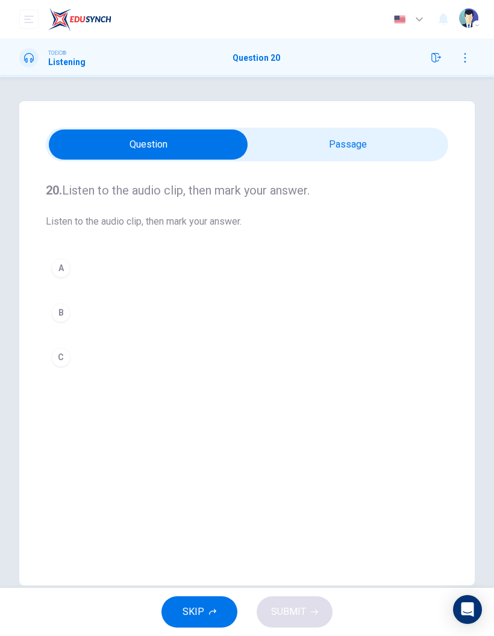
click at [345, 150] on input "checkbox" at bounding box center [148, 145] width 604 height 30
checkbox input "true"
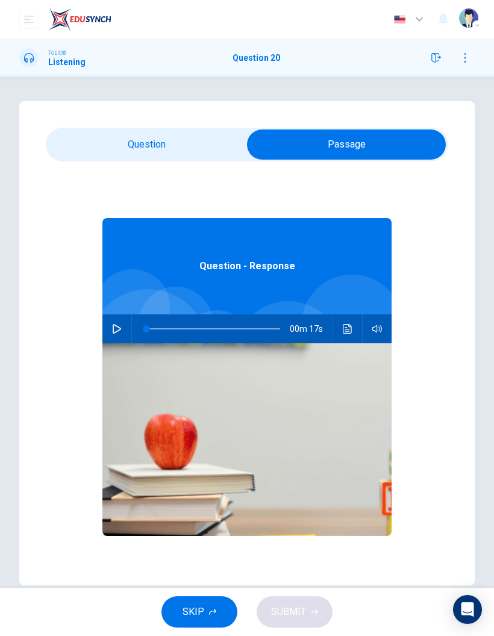
click at [116, 330] on icon "button" at bounding box center [117, 329] width 10 height 10
type input "17"
click at [179, 145] on input "checkbox" at bounding box center [347, 145] width 604 height 30
checkbox input "false"
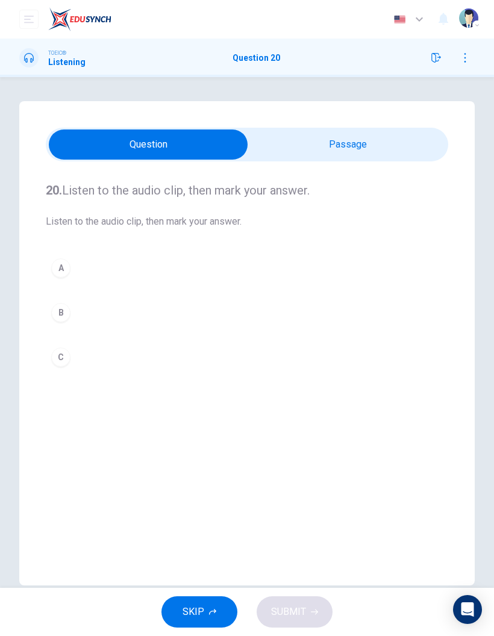
click at [60, 263] on div "A" at bounding box center [60, 268] width 19 height 19
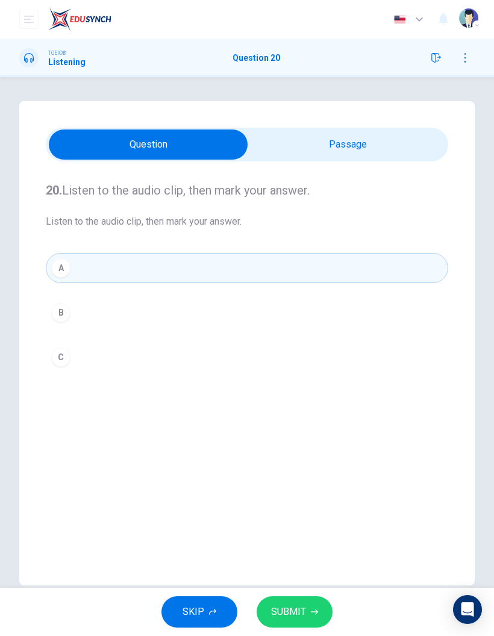
click at [309, 603] on button "SUBMIT" at bounding box center [295, 612] width 76 height 31
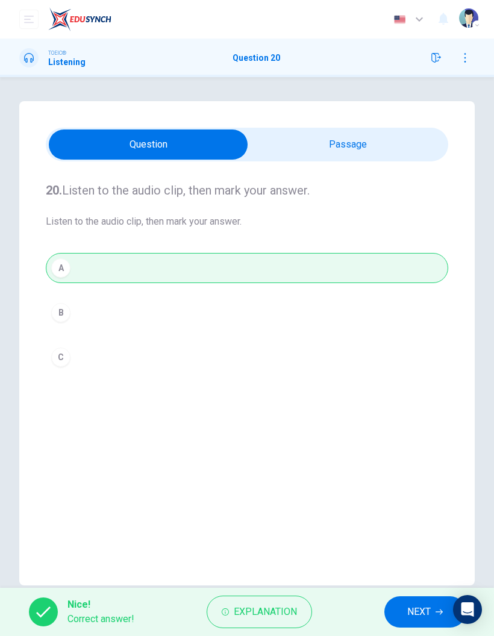
click at [421, 612] on span "NEXT" at bounding box center [419, 612] width 24 height 17
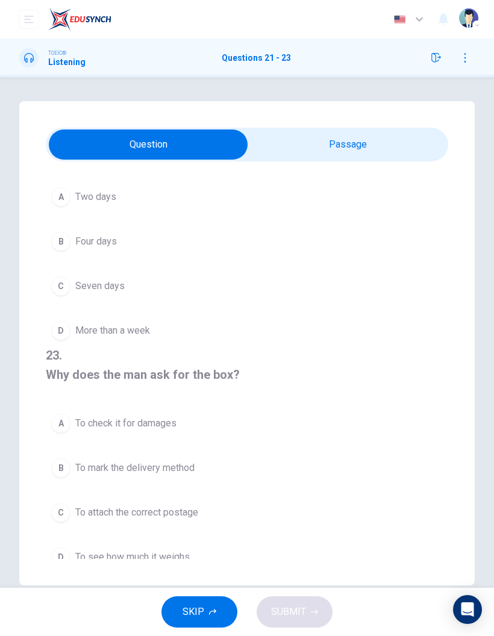
scroll to position [282, 0]
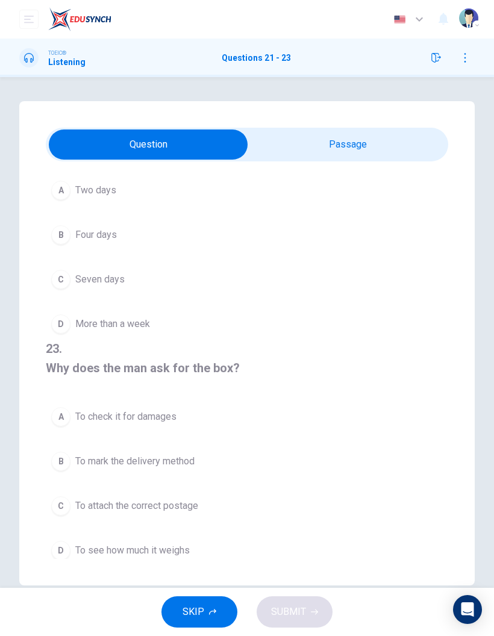
click at [389, 138] on input "checkbox" at bounding box center [148, 145] width 604 height 30
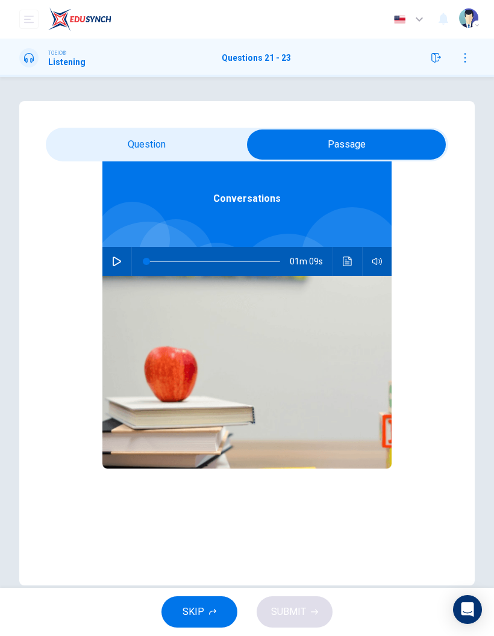
scroll to position [67, 0]
click at [124, 258] on button "button" at bounding box center [116, 261] width 19 height 29
click at [204, 132] on input "checkbox" at bounding box center [347, 145] width 604 height 30
checkbox input "false"
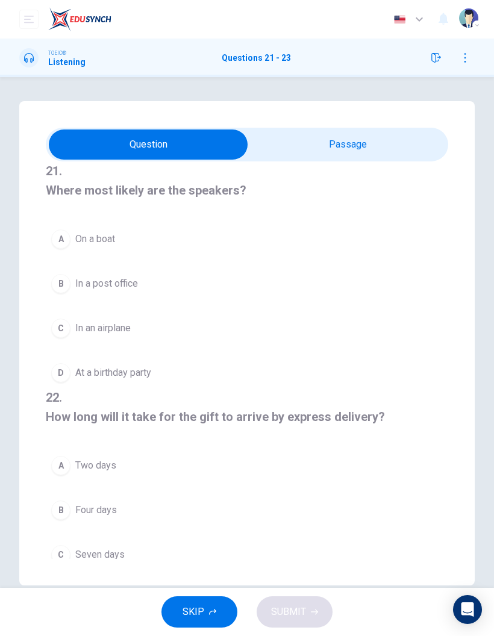
scroll to position [0, 0]
click at [139, 358] on button "D At a birthday party" at bounding box center [247, 373] width 403 height 30
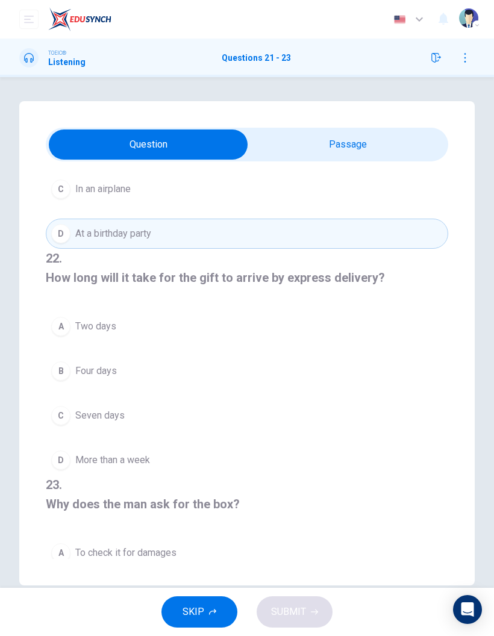
scroll to position [140, 0]
click at [82, 313] on button "A Two days" at bounding box center [247, 326] width 403 height 30
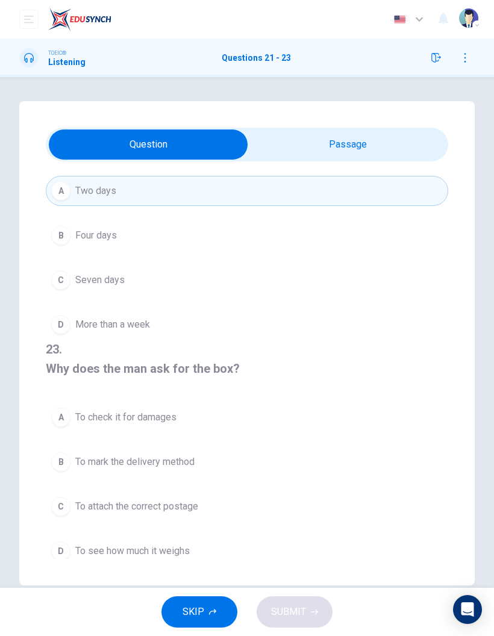
scroll to position [275, 0]
click at [118, 514] on button "C To attach the correct postage" at bounding box center [247, 507] width 403 height 30
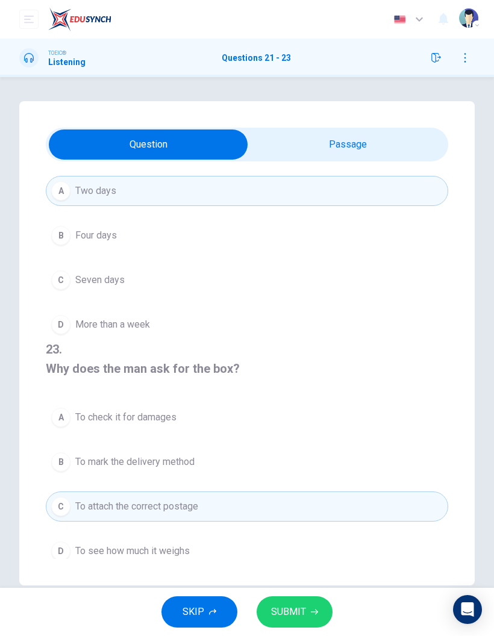
click at [158, 547] on span "To see how much it weighs" at bounding box center [132, 551] width 115 height 14
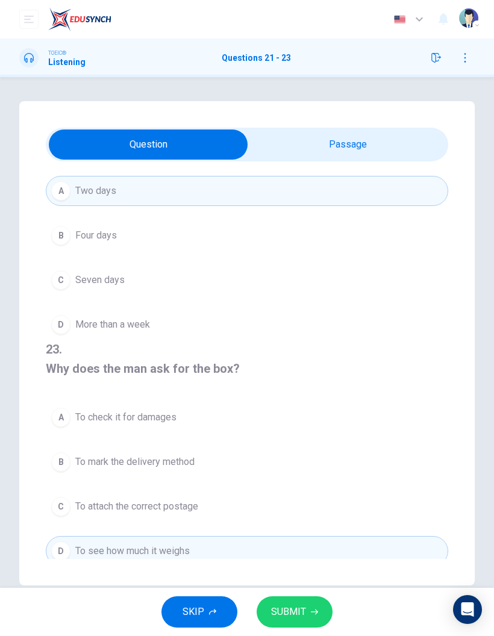
click at [295, 611] on span "SUBMIT" at bounding box center [288, 612] width 35 height 17
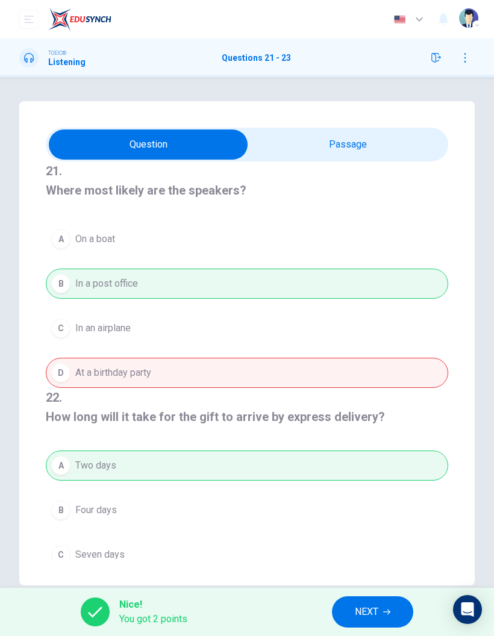
scroll to position [0, 0]
click at [357, 614] on span "NEXT" at bounding box center [367, 612] width 24 height 17
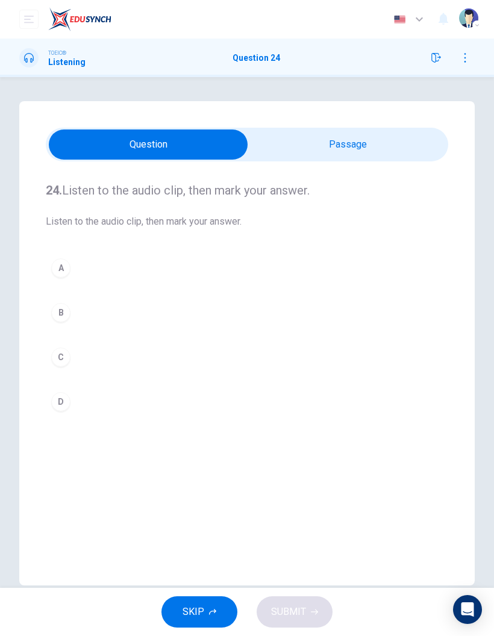
click at [415, 141] on input "checkbox" at bounding box center [148, 145] width 604 height 30
checkbox input "true"
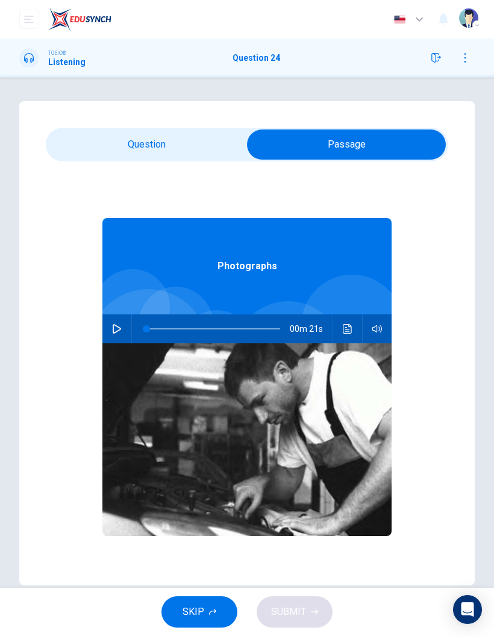
click at [117, 328] on icon "button" at bounding box center [117, 329] width 10 height 10
type input "32"
click at [186, 145] on input "checkbox" at bounding box center [347, 145] width 604 height 30
checkbox input "false"
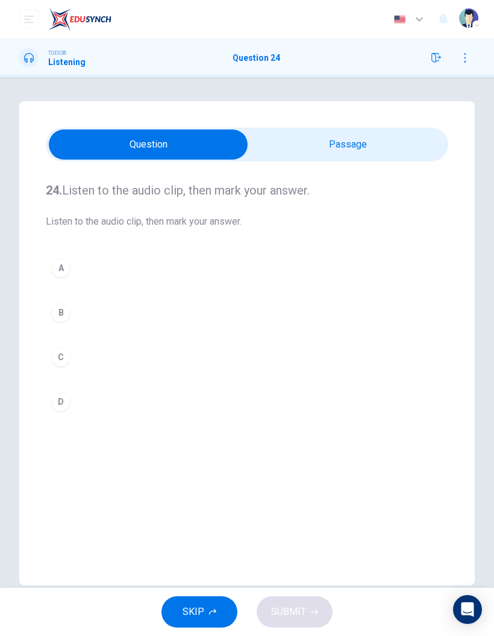
type input "37"
click at [394, 153] on input "checkbox" at bounding box center [148, 145] width 604 height 30
checkbox input "true"
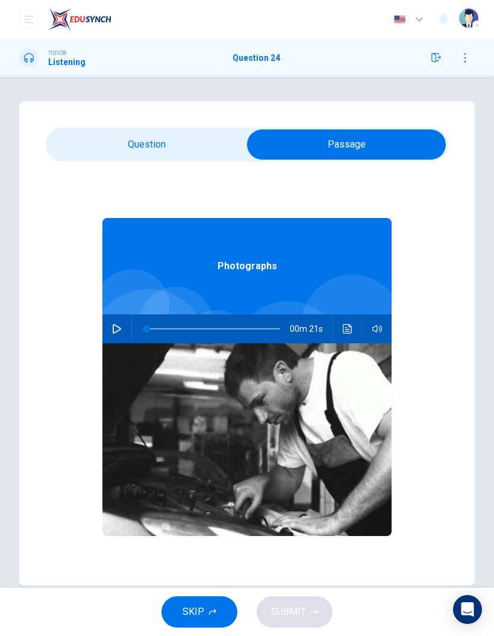
click at [113, 324] on button "button" at bounding box center [116, 329] width 19 height 29
type input "18"
click at [179, 143] on input "checkbox" at bounding box center [347, 145] width 604 height 30
checkbox input "false"
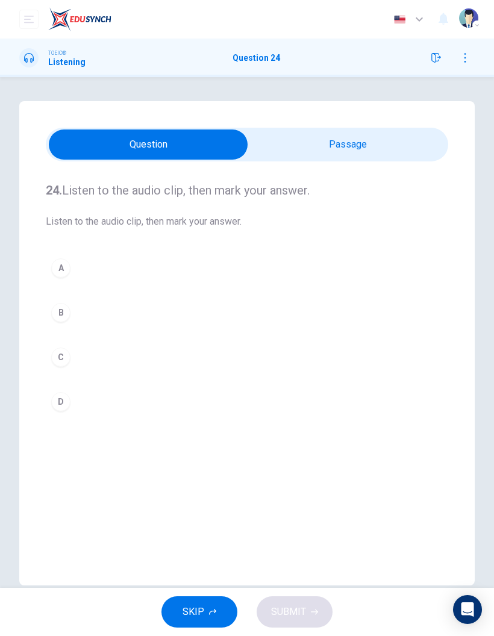
click at [92, 253] on button "A" at bounding box center [247, 268] width 403 height 30
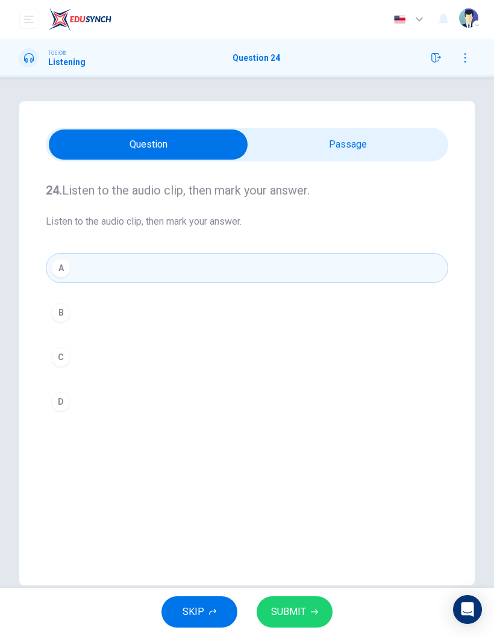
click at [307, 611] on button "SUBMIT" at bounding box center [295, 612] width 76 height 31
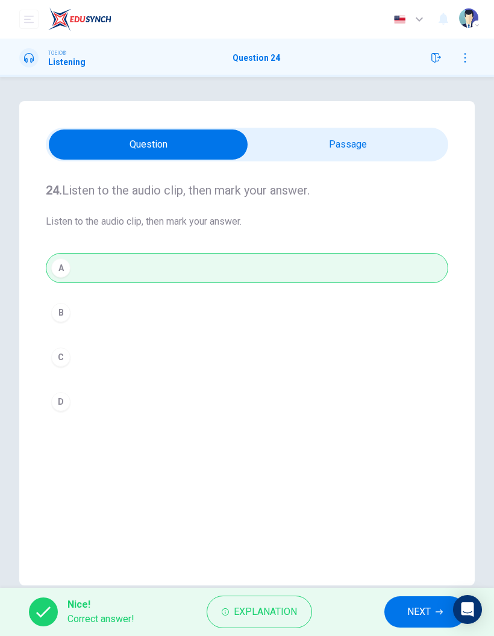
click at [408, 619] on span "NEXT" at bounding box center [419, 612] width 24 height 17
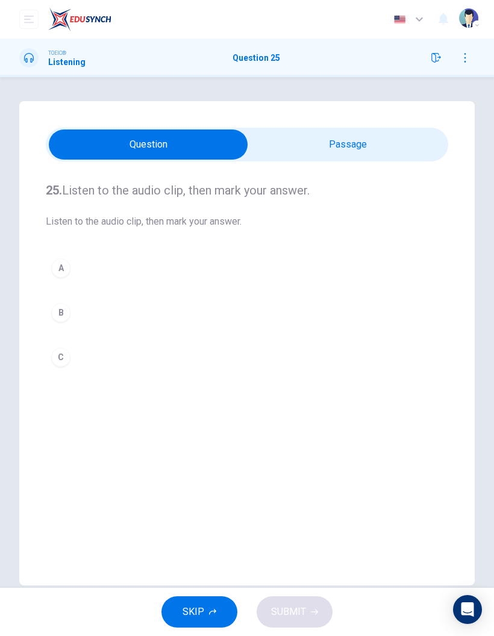
click at [366, 149] on input "checkbox" at bounding box center [148, 145] width 604 height 30
checkbox input "true"
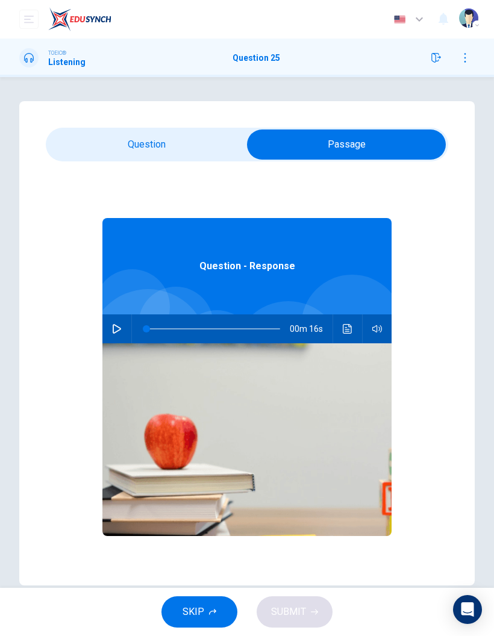
click at [111, 336] on button "button" at bounding box center [116, 329] width 19 height 29
type input "40"
click at [113, 151] on input "checkbox" at bounding box center [347, 145] width 604 height 30
checkbox input "false"
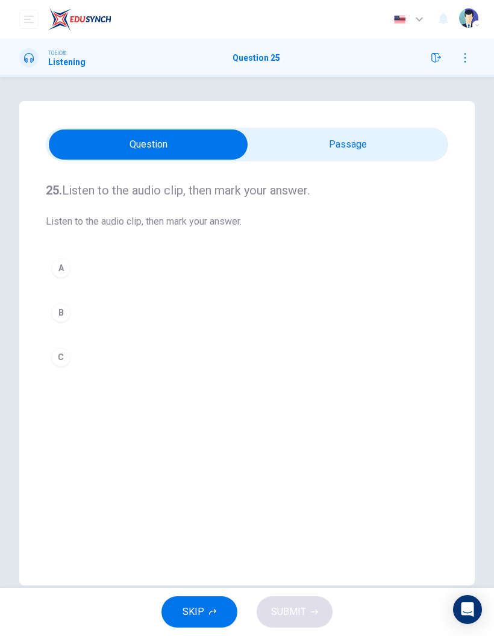
click at [75, 263] on button "A" at bounding box center [247, 268] width 403 height 30
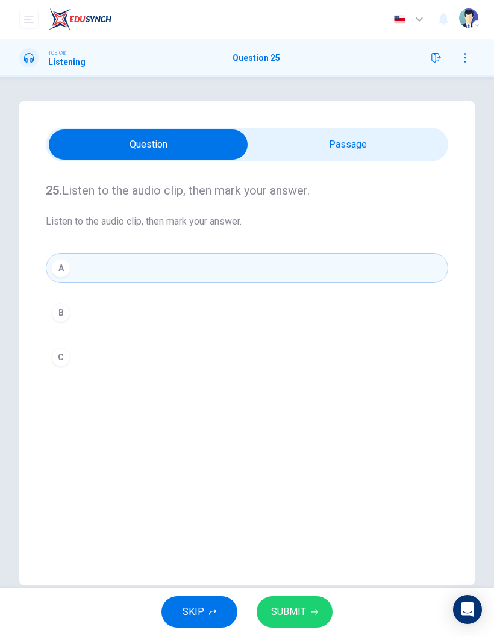
click at [315, 603] on button "SUBMIT" at bounding box center [295, 612] width 76 height 31
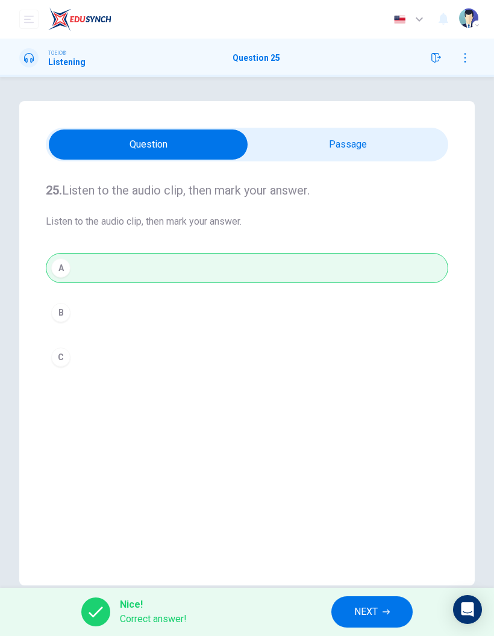
click at [375, 607] on span "NEXT" at bounding box center [366, 612] width 24 height 17
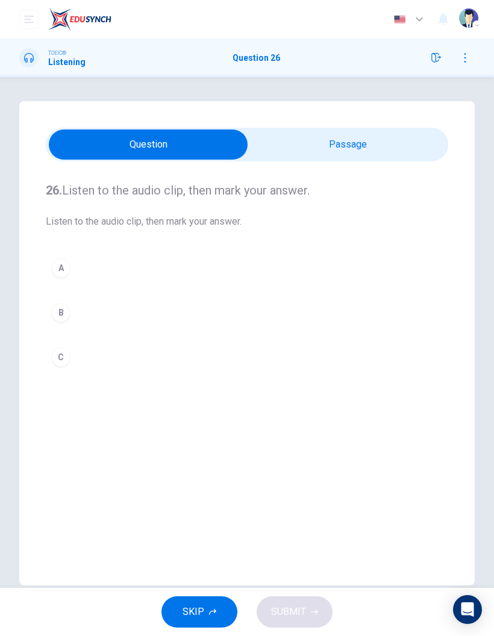
click at [313, 148] on input "checkbox" at bounding box center [148, 145] width 604 height 30
checkbox input "true"
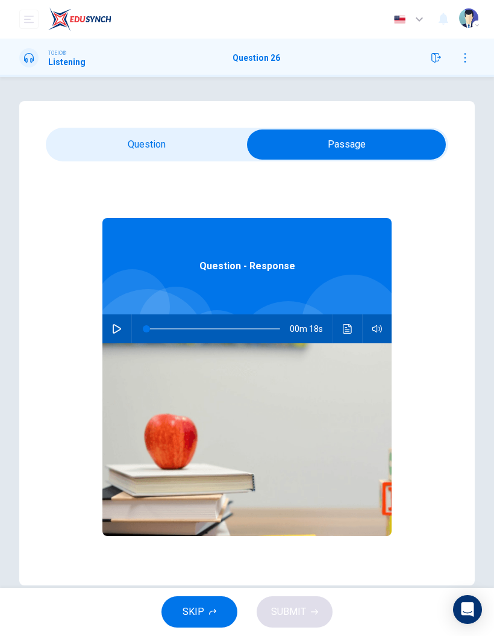
click at [133, 333] on div at bounding box center [211, 329] width 158 height 29
click at [114, 337] on button "button" at bounding box center [116, 329] width 19 height 29
type input "31"
click at [137, 155] on input "checkbox" at bounding box center [347, 145] width 604 height 30
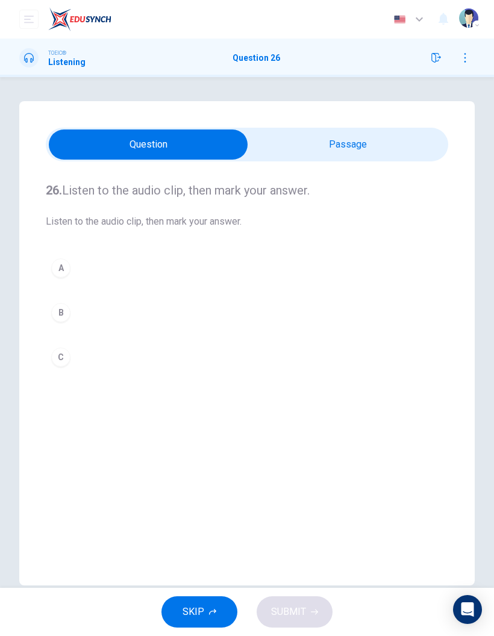
click at [348, 149] on input "checkbox" at bounding box center [148, 145] width 604 height 30
checkbox input "true"
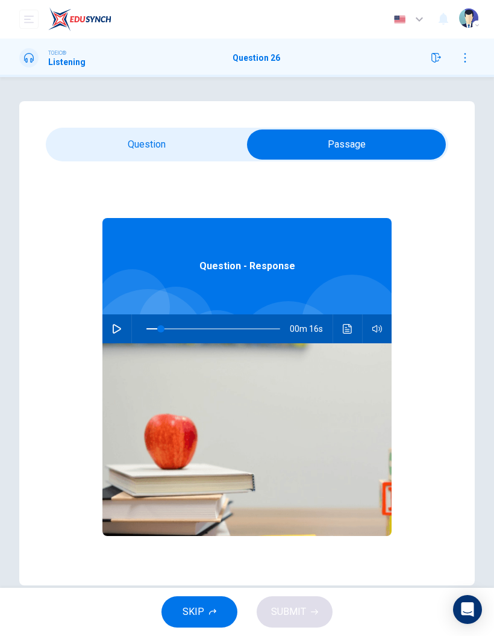
type input "0"
click at [114, 322] on button "button" at bounding box center [116, 329] width 19 height 29
click at [184, 135] on input "checkbox" at bounding box center [347, 145] width 604 height 30
checkbox input "false"
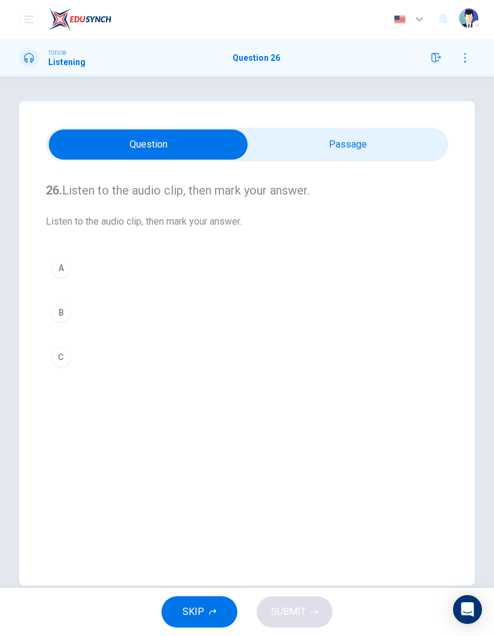
click at [61, 372] on button "C" at bounding box center [247, 357] width 403 height 30
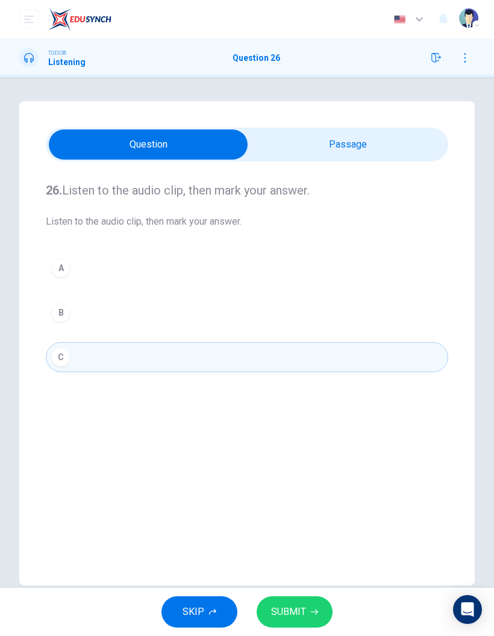
click at [324, 618] on button "SUBMIT" at bounding box center [295, 612] width 76 height 31
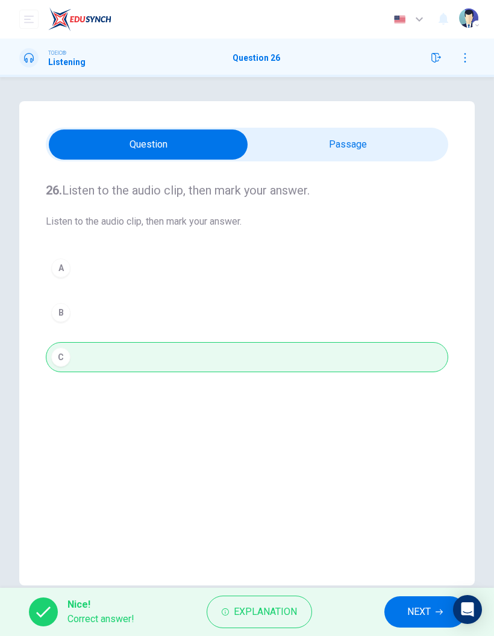
click at [415, 608] on span "NEXT" at bounding box center [419, 612] width 24 height 17
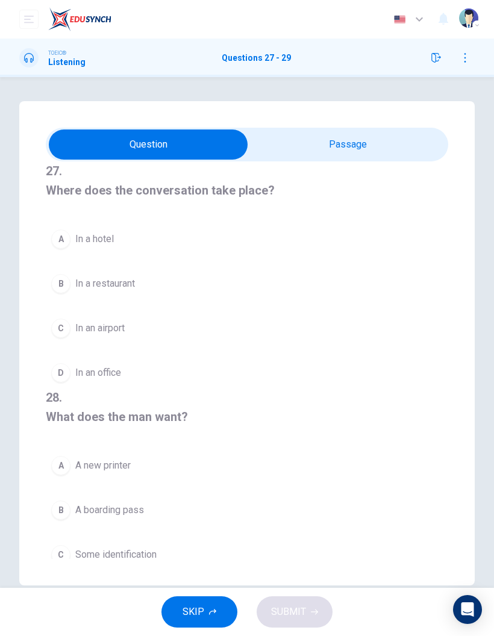
click at [397, 153] on input "checkbox" at bounding box center [148, 145] width 604 height 30
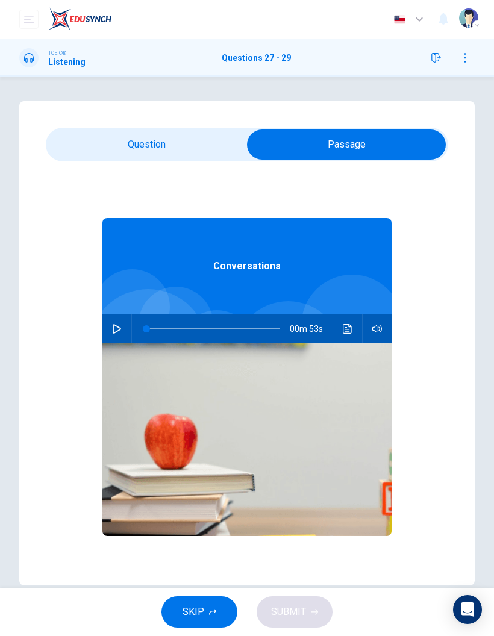
click at [184, 148] on input "checkbox" at bounding box center [347, 145] width 604 height 30
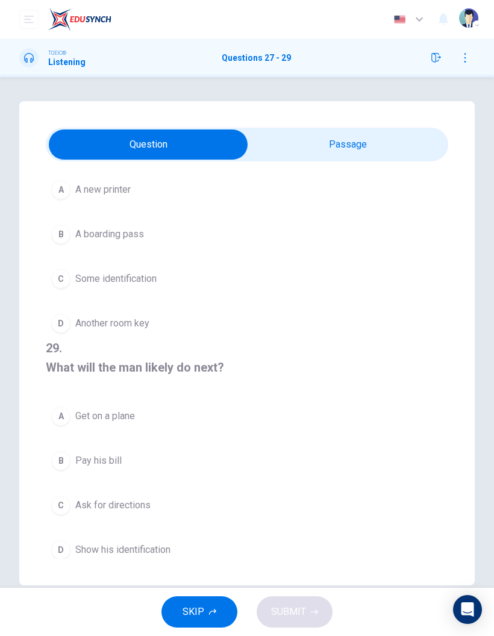
scroll to position [311, 0]
click at [407, 145] on input "checkbox" at bounding box center [148, 145] width 604 height 30
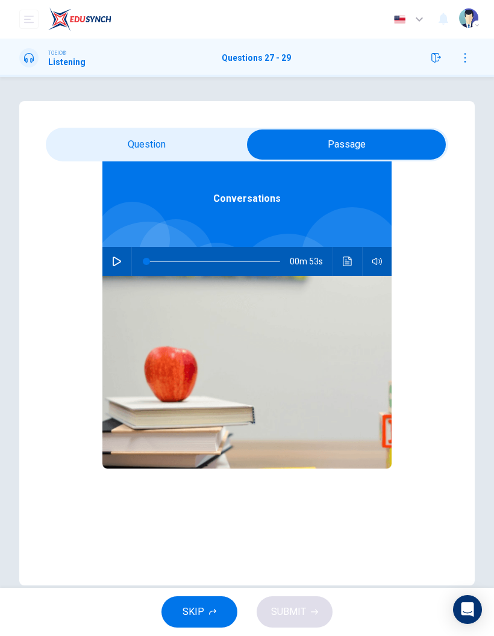
scroll to position [67, 0]
click at [113, 270] on button "button" at bounding box center [116, 261] width 19 height 29
click at [186, 150] on input "checkbox" at bounding box center [347, 145] width 604 height 30
checkbox input "false"
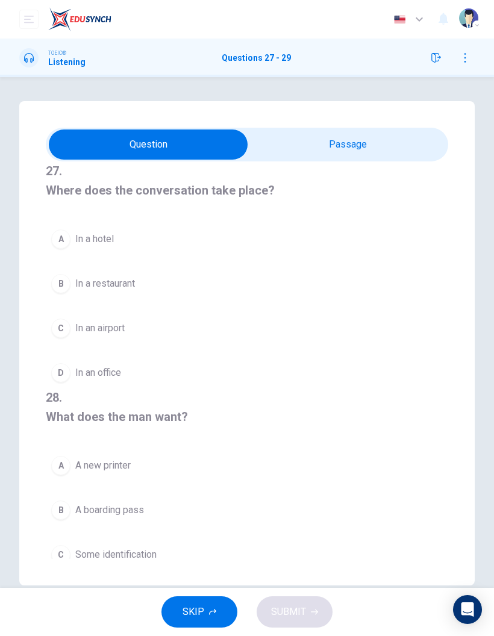
scroll to position [0, 0]
click at [74, 323] on button "C In an airport" at bounding box center [247, 328] width 403 height 30
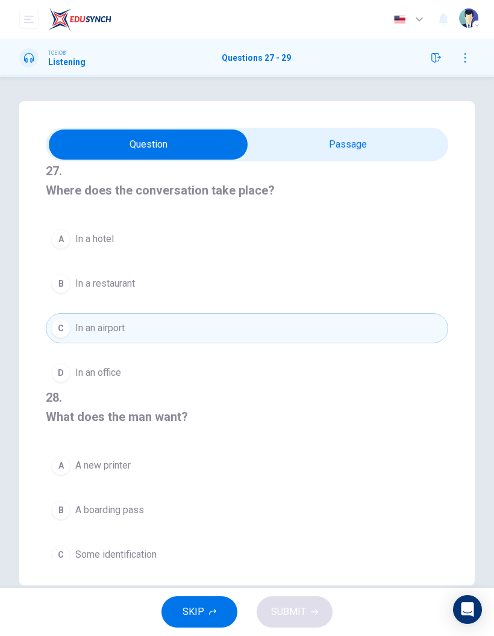
type input "22"
click at [368, 140] on input "checkbox" at bounding box center [148, 145] width 604 height 30
checkbox input "true"
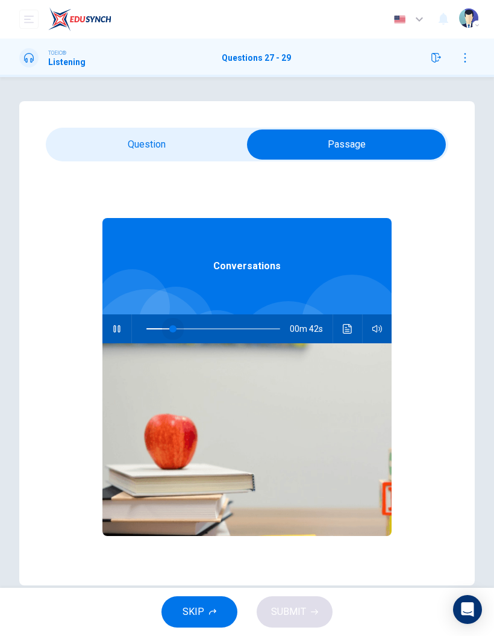
type input "0"
click at [194, 146] on input "checkbox" at bounding box center [347, 145] width 604 height 30
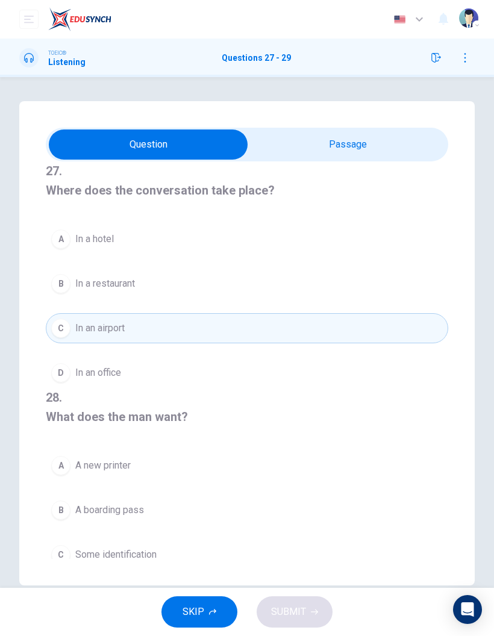
click at [380, 143] on input "checkbox" at bounding box center [148, 145] width 604 height 30
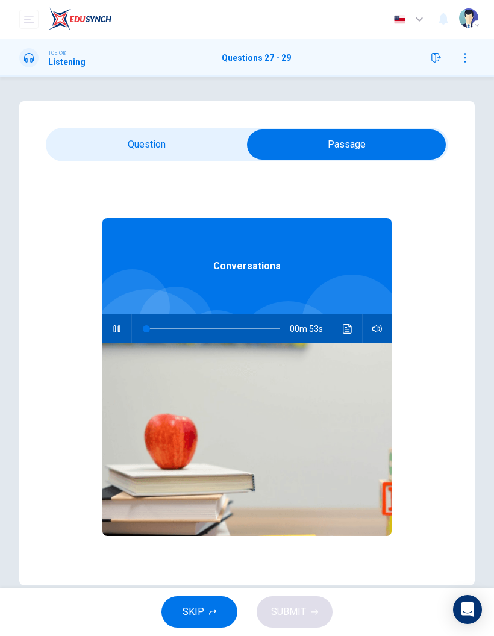
click at [111, 330] on button "button" at bounding box center [116, 329] width 19 height 29
click at [117, 326] on icon "button" at bounding box center [117, 329] width 8 height 10
click at [201, 140] on input "checkbox" at bounding box center [347, 145] width 604 height 30
checkbox input "false"
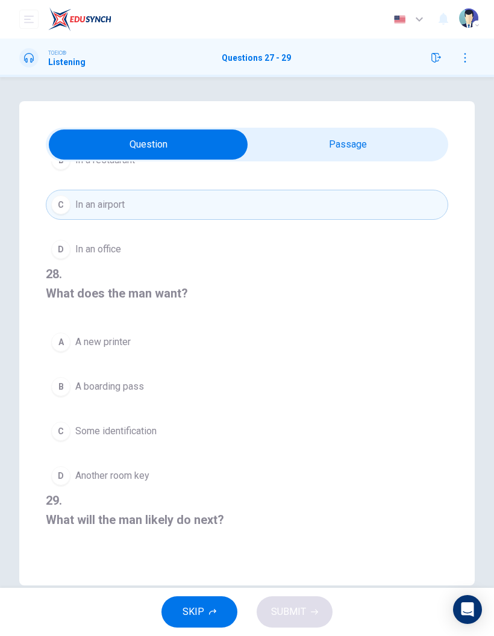
scroll to position [161, 0]
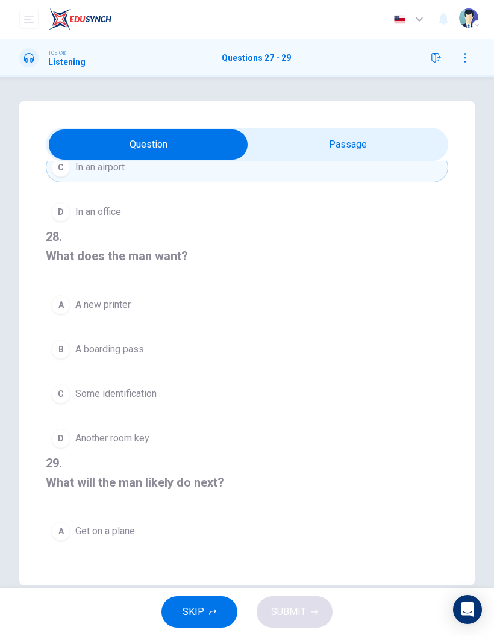
click at [81, 305] on span "A new printer" at bounding box center [102, 305] width 55 height 14
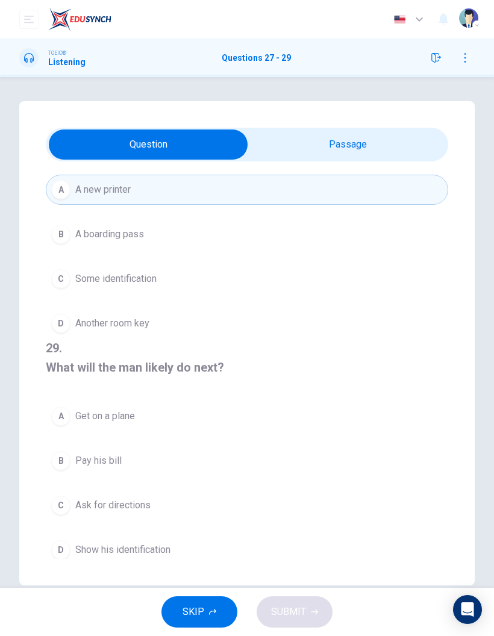
scroll to position [275, 0]
type input "63"
click at [383, 141] on input "checkbox" at bounding box center [148, 145] width 604 height 30
checkbox input "true"
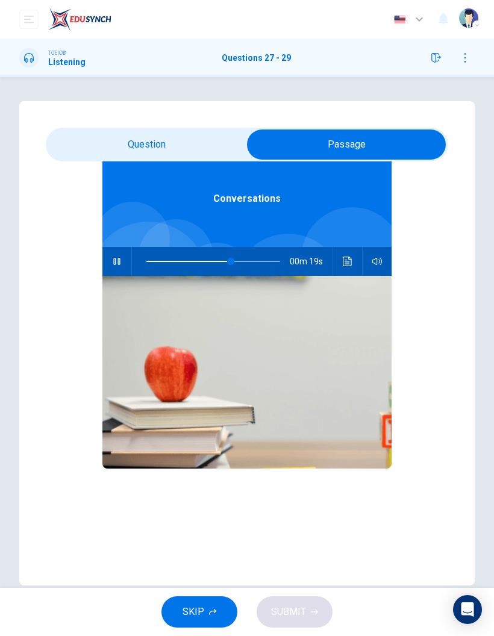
scroll to position [67, 0]
type input "0"
click at [116, 263] on icon "button" at bounding box center [116, 261] width 7 height 7
click at [117, 260] on icon "button" at bounding box center [117, 262] width 10 height 10
click at [196, 144] on input "checkbox" at bounding box center [347, 145] width 604 height 30
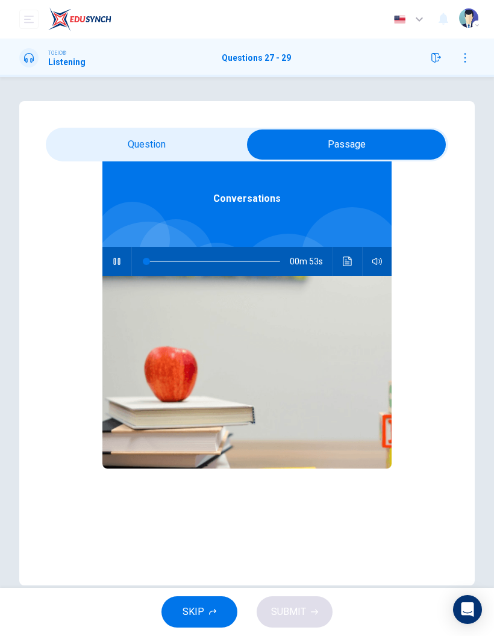
checkbox input "false"
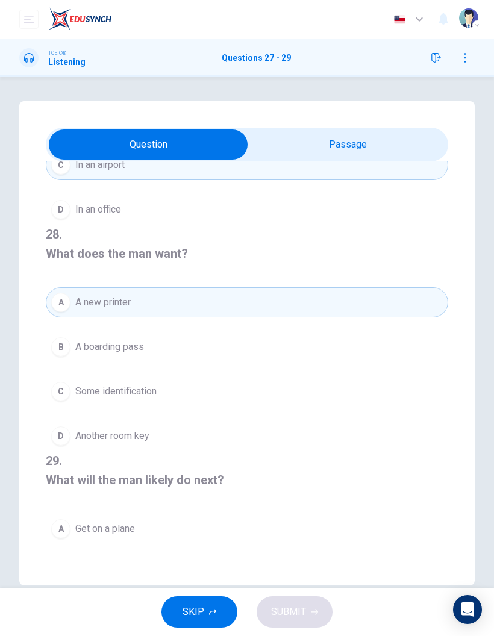
scroll to position [190, 0]
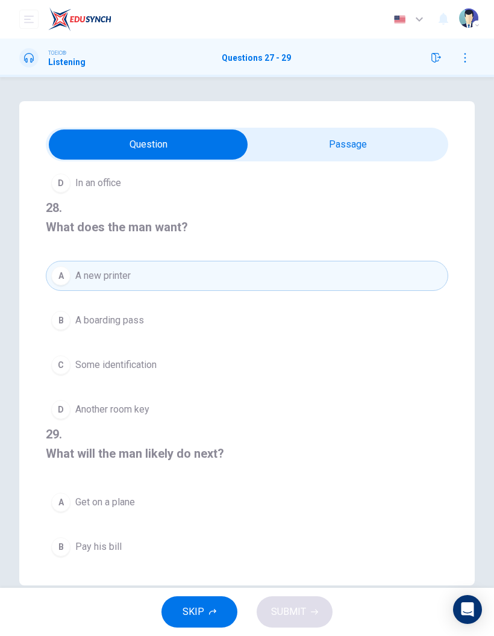
click at [193, 315] on button "B A boarding pass" at bounding box center [247, 321] width 403 height 30
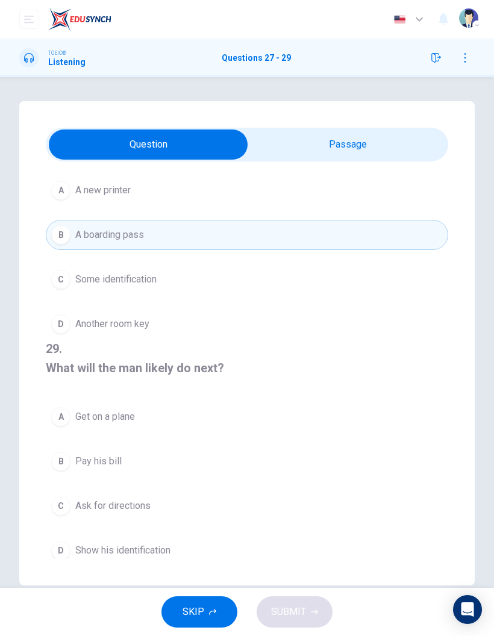
scroll to position [275, 0]
click at [148, 544] on span "Show his identification" at bounding box center [122, 551] width 95 height 14
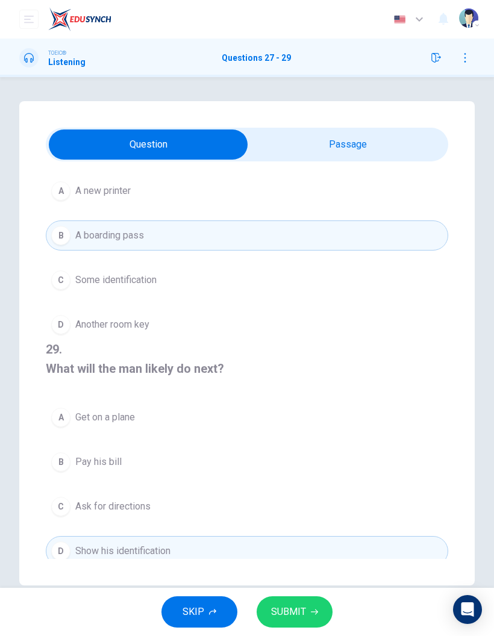
click at [287, 612] on span "SUBMIT" at bounding box center [288, 612] width 35 height 17
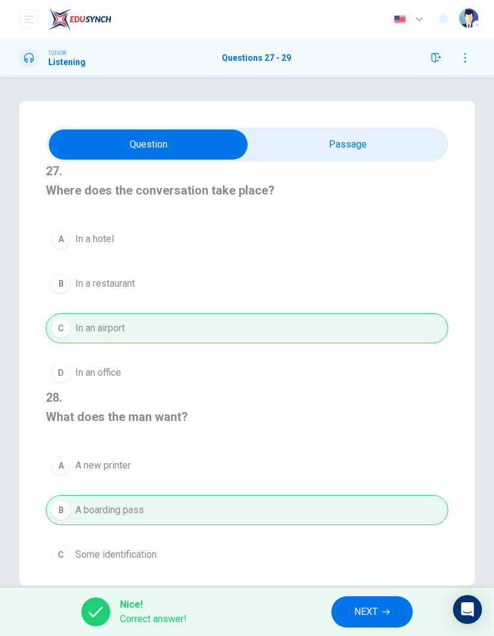
scroll to position [-1, 0]
click at [360, 615] on span "NEXT" at bounding box center [366, 612] width 24 height 17
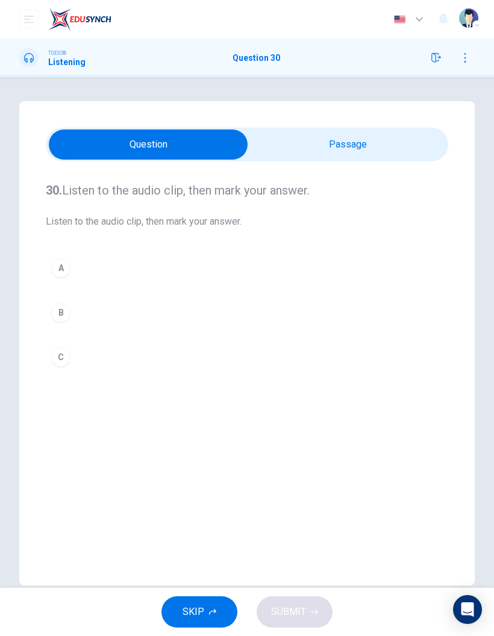
click at [391, 146] on input "checkbox" at bounding box center [148, 145] width 604 height 30
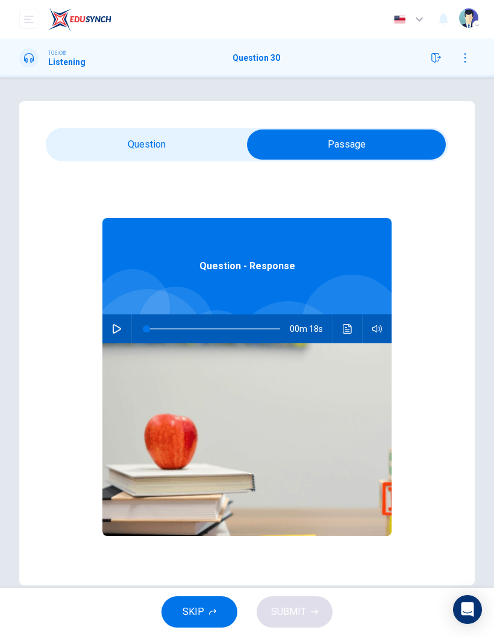
click at [112, 333] on icon "button" at bounding box center [117, 329] width 10 height 10
click at [179, 143] on input "checkbox" at bounding box center [347, 145] width 604 height 30
checkbox input "false"
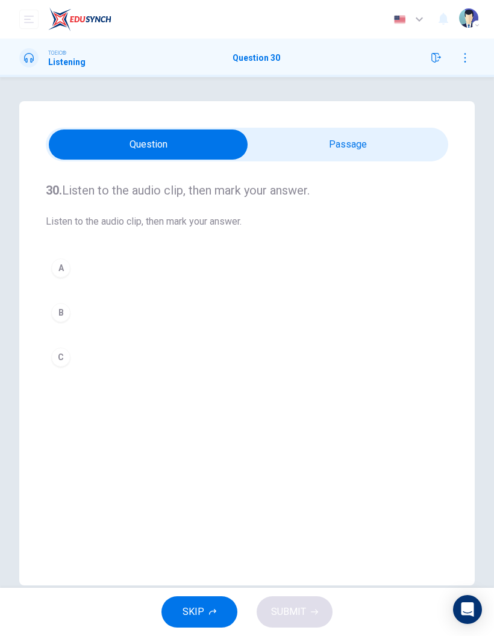
type input "0"
click at [62, 348] on div "C" at bounding box center [60, 357] width 19 height 19
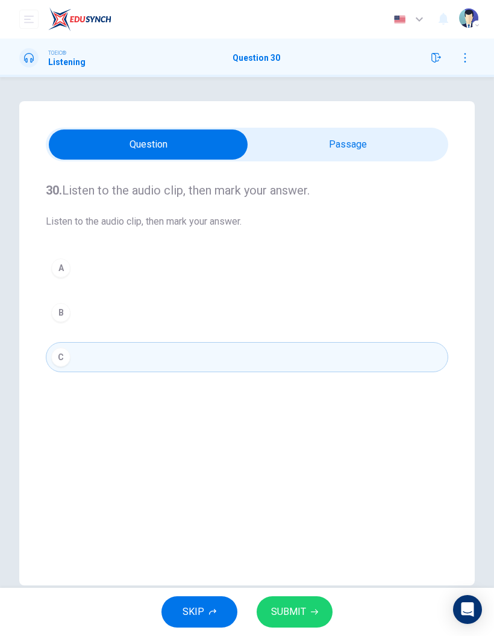
click at [338, 144] on input "checkbox" at bounding box center [148, 145] width 604 height 30
checkbox input "true"
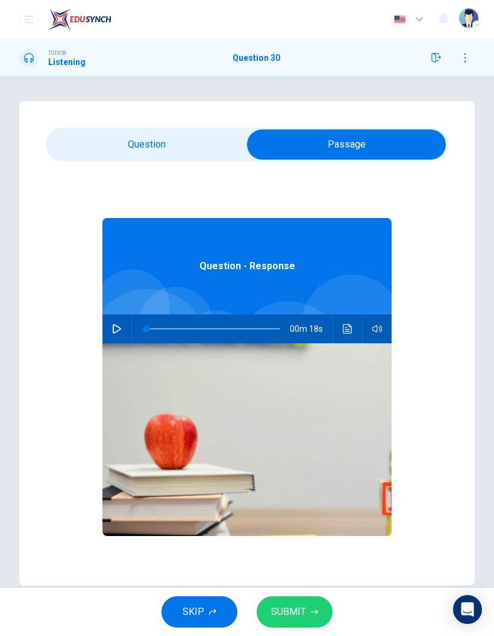
click at [119, 323] on button "button" at bounding box center [116, 329] width 19 height 29
type input "4"
click at [197, 137] on input "checkbox" at bounding box center [347, 145] width 604 height 30
checkbox input "false"
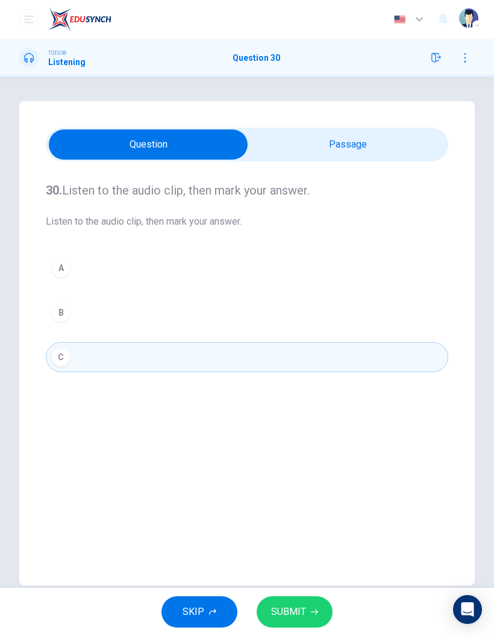
click at [314, 607] on button "SUBMIT" at bounding box center [295, 612] width 76 height 31
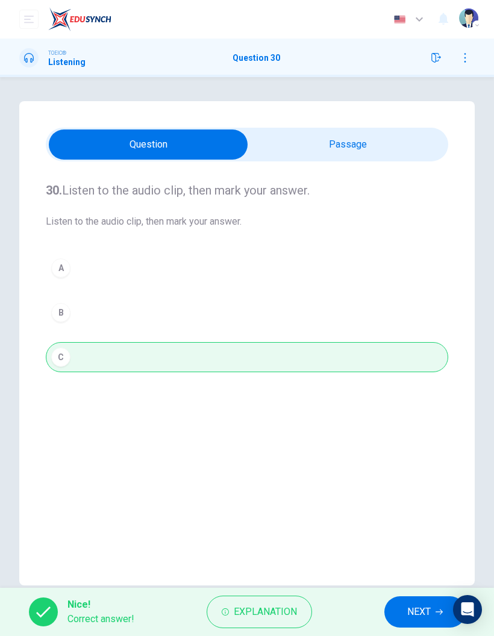
click at [280, 603] on button "Explanation" at bounding box center [259, 612] width 105 height 33
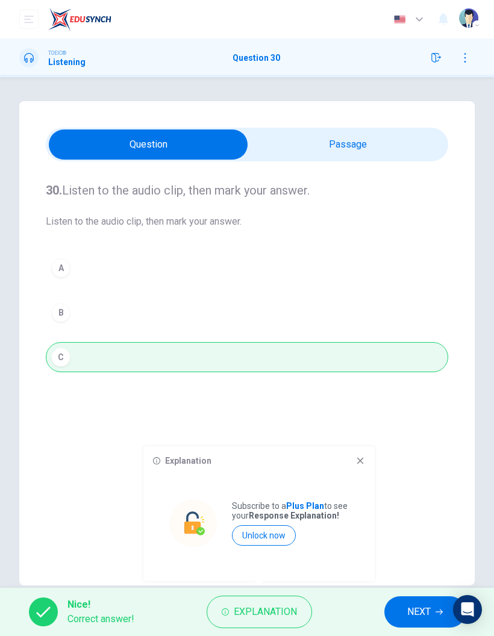
click at [351, 445] on div "30. Listen to the audio clip, then [PERSON_NAME] your answer. Listen to the aud…" at bounding box center [247, 343] width 456 height 485
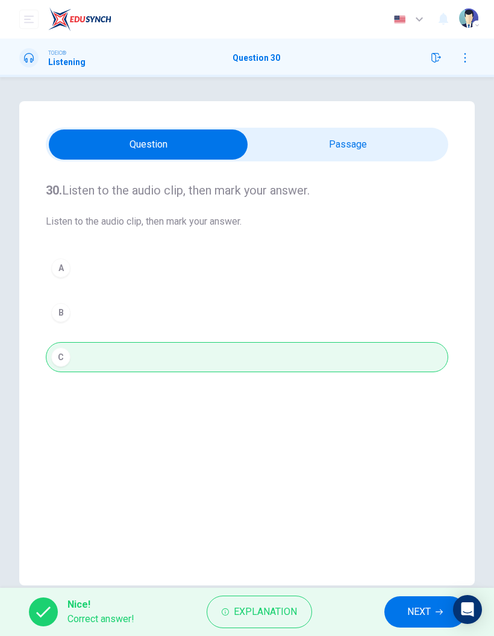
click at [400, 607] on button "NEXT" at bounding box center [425, 612] width 81 height 31
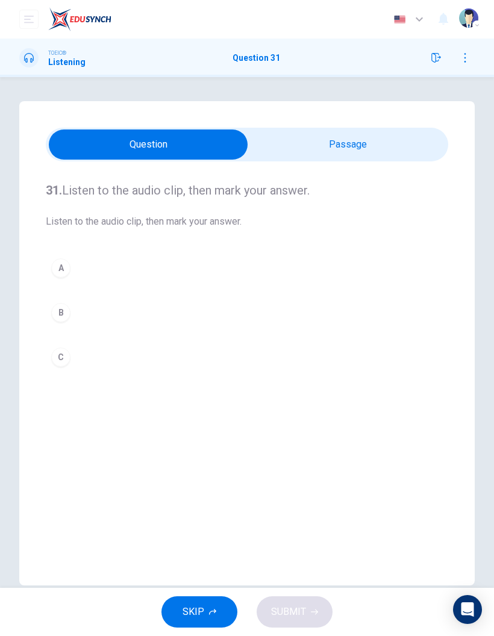
click at [400, 153] on input "checkbox" at bounding box center [148, 145] width 604 height 30
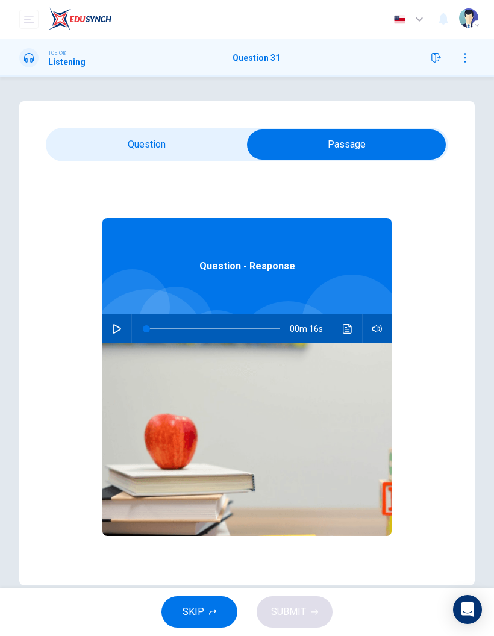
click at [114, 341] on button "button" at bounding box center [116, 329] width 19 height 29
click at [177, 134] on input "checkbox" at bounding box center [347, 145] width 604 height 30
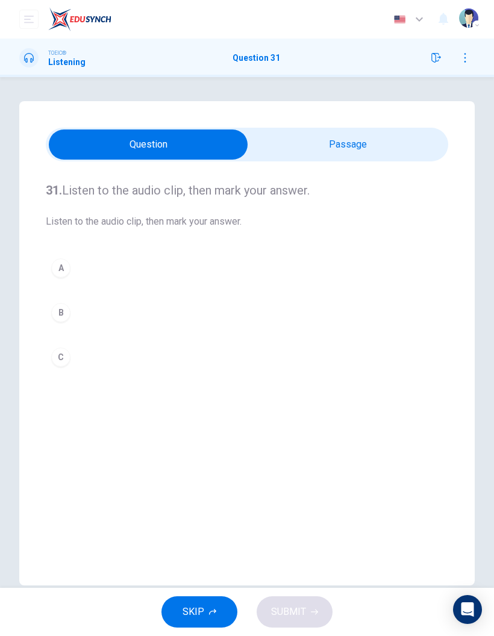
click at [375, 140] on input "checkbox" at bounding box center [148, 145] width 604 height 30
checkbox input "true"
type input "11"
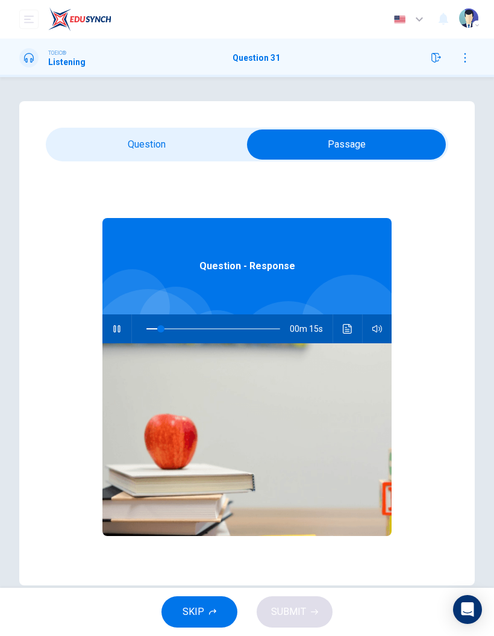
click at [210, 148] on input "checkbox" at bounding box center [347, 145] width 604 height 30
checkbox input "false"
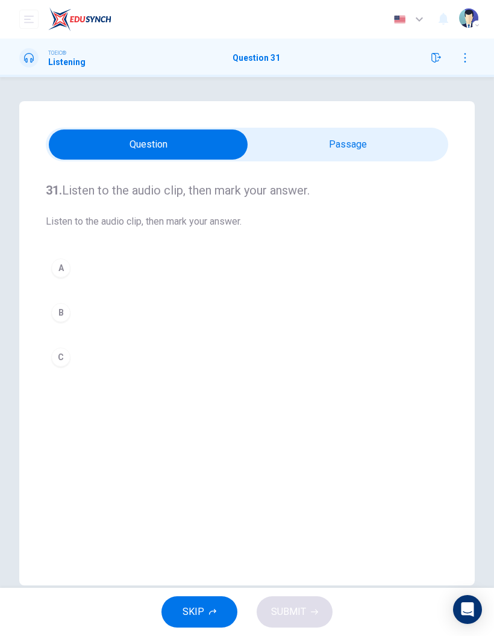
click at [63, 347] on button "C" at bounding box center [247, 357] width 403 height 30
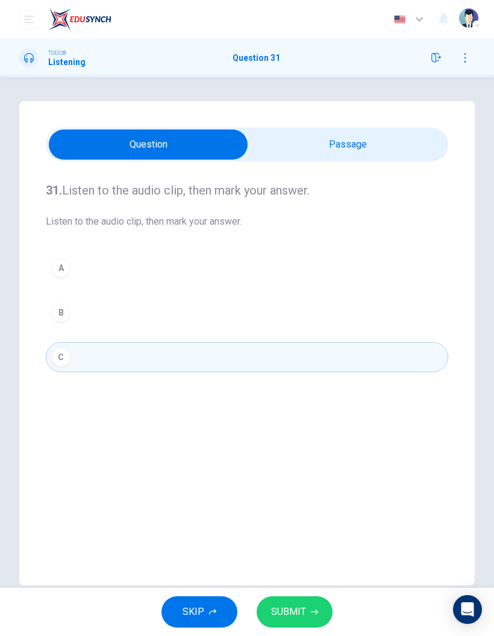
click at [272, 603] on button "SUBMIT" at bounding box center [295, 612] width 76 height 31
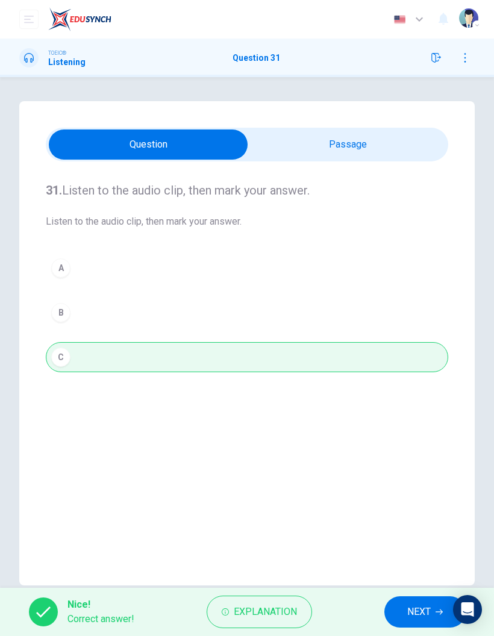
click at [406, 618] on button "NEXT" at bounding box center [425, 612] width 81 height 31
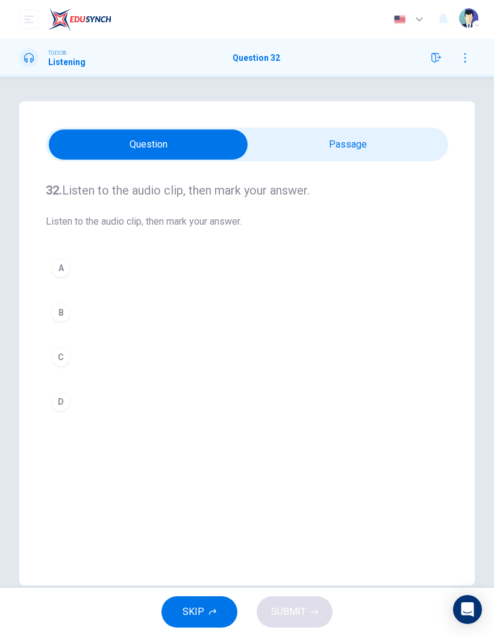
click at [386, 148] on input "checkbox" at bounding box center [148, 145] width 604 height 30
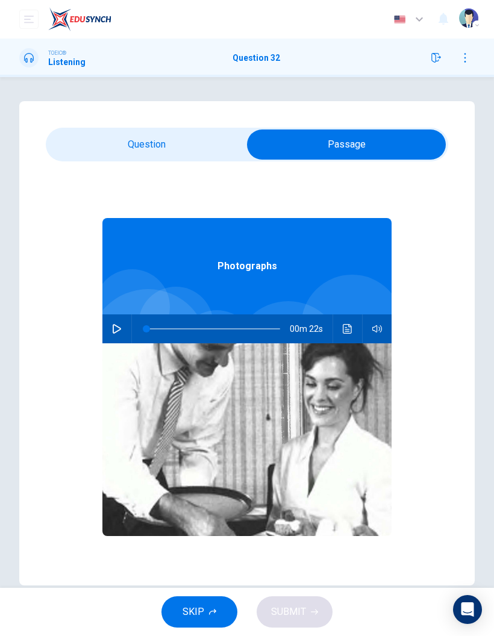
click at [110, 336] on button "button" at bounding box center [116, 329] width 19 height 29
click at [174, 134] on input "checkbox" at bounding box center [347, 145] width 604 height 30
checkbox input "false"
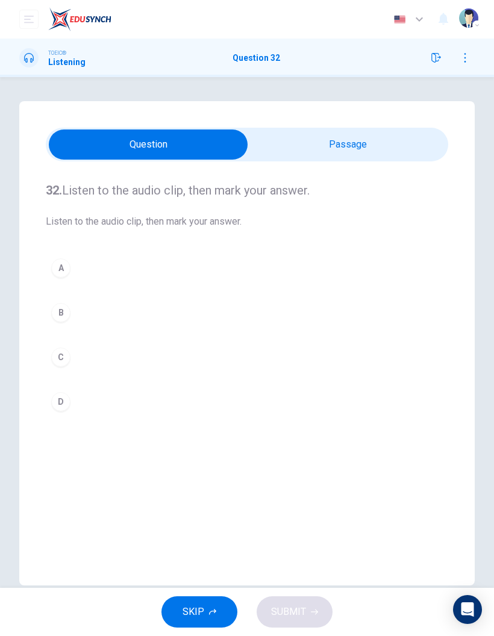
type input "17"
click at [387, 153] on input "checkbox" at bounding box center [148, 145] width 604 height 30
checkbox input "true"
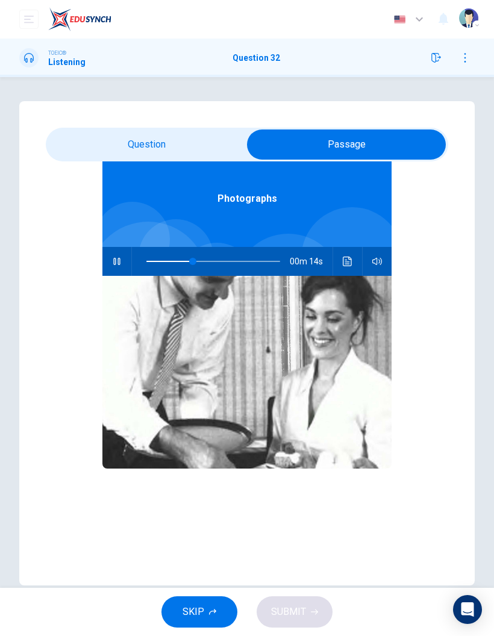
scroll to position [67, 0]
type input "75"
click at [198, 150] on input "checkbox" at bounding box center [347, 145] width 604 height 30
checkbox input "false"
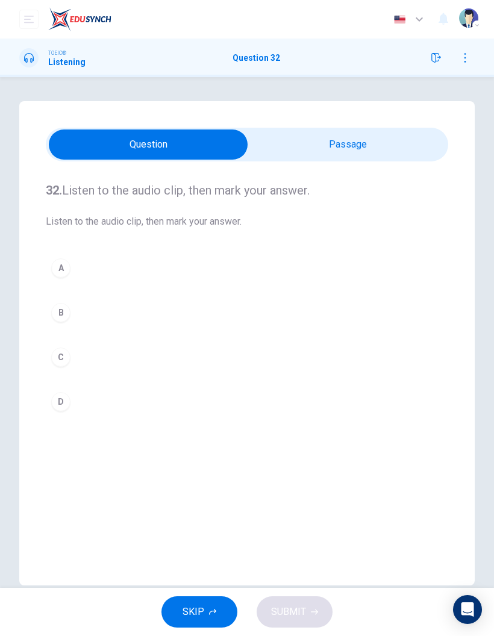
click at [69, 366] on button "C" at bounding box center [247, 357] width 403 height 30
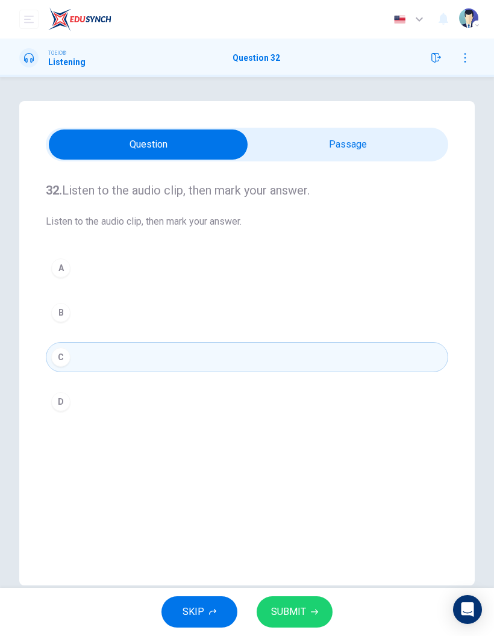
type input "84"
click at [322, 151] on input "checkbox" at bounding box center [148, 145] width 604 height 30
checkbox input "true"
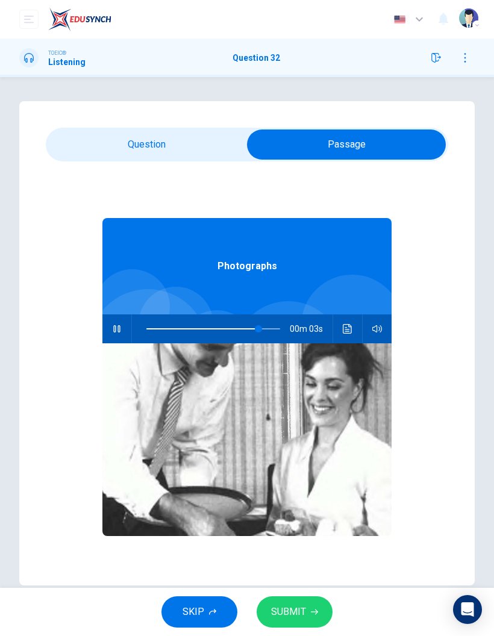
type input "88"
click at [185, 139] on input "checkbox" at bounding box center [347, 145] width 604 height 30
checkbox input "false"
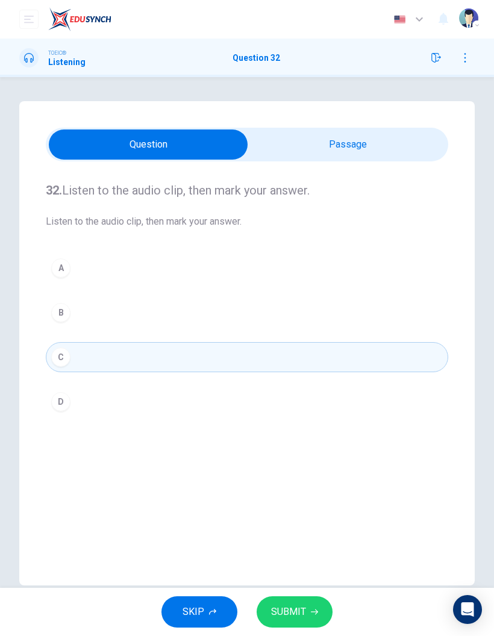
click at [308, 613] on button "SUBMIT" at bounding box center [295, 612] width 76 height 31
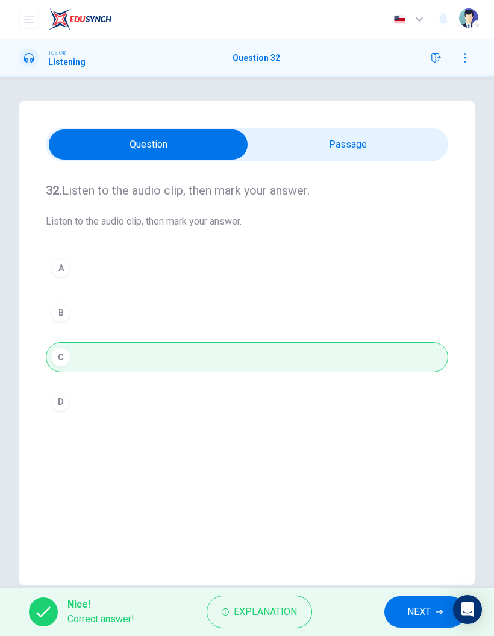
click at [415, 607] on span "NEXT" at bounding box center [419, 612] width 24 height 17
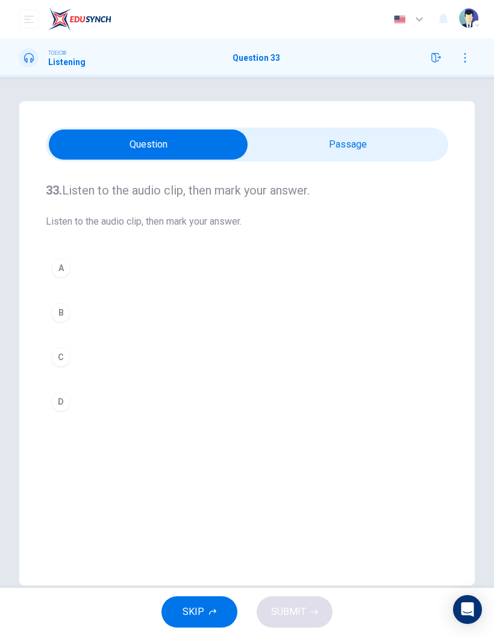
click at [391, 159] on input "checkbox" at bounding box center [148, 145] width 604 height 30
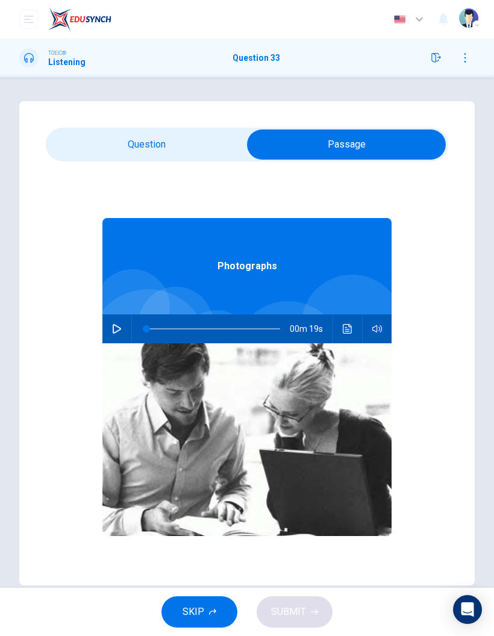
click at [113, 334] on button "button" at bounding box center [116, 329] width 19 height 29
click at [178, 152] on input "checkbox" at bounding box center [347, 145] width 604 height 30
checkbox input "false"
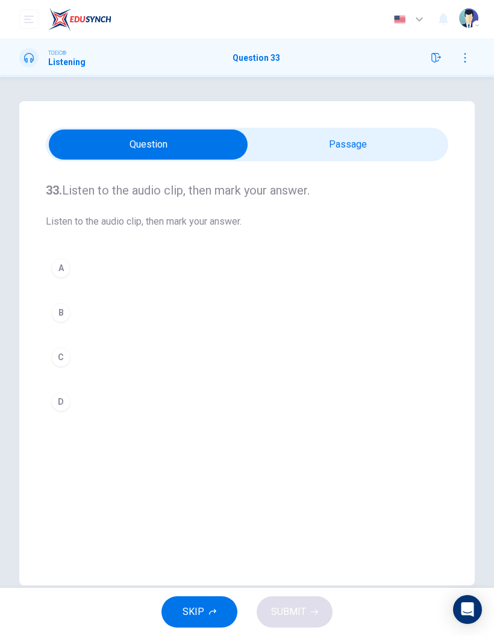
type input "4"
click at [367, 139] on input "checkbox" at bounding box center [148, 145] width 604 height 30
checkbox input "true"
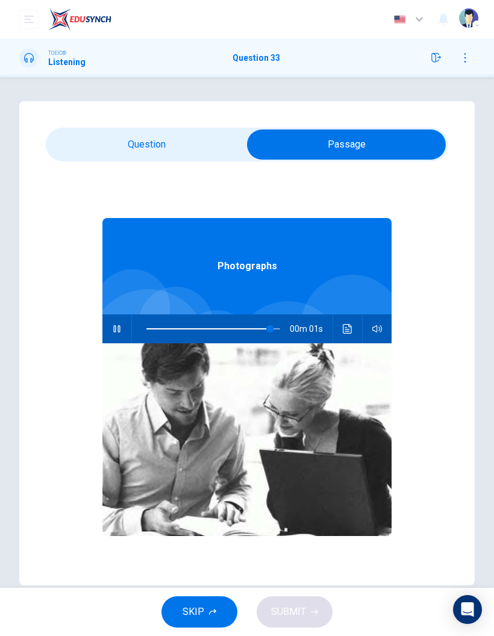
type input "98"
click at [172, 158] on input "checkbox" at bounding box center [347, 145] width 604 height 30
checkbox input "false"
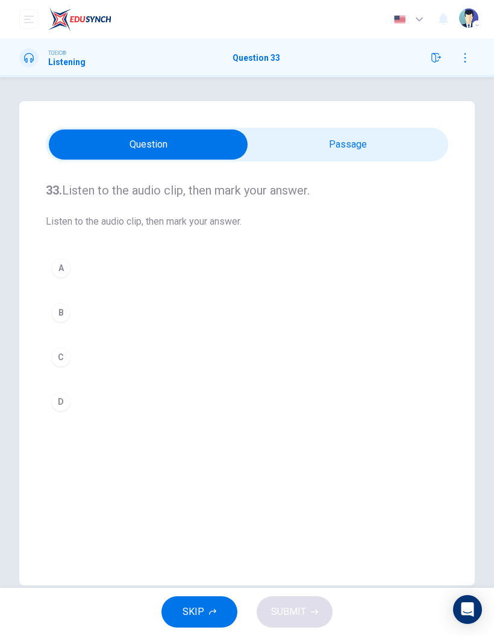
click at [68, 268] on div "A" at bounding box center [60, 268] width 19 height 19
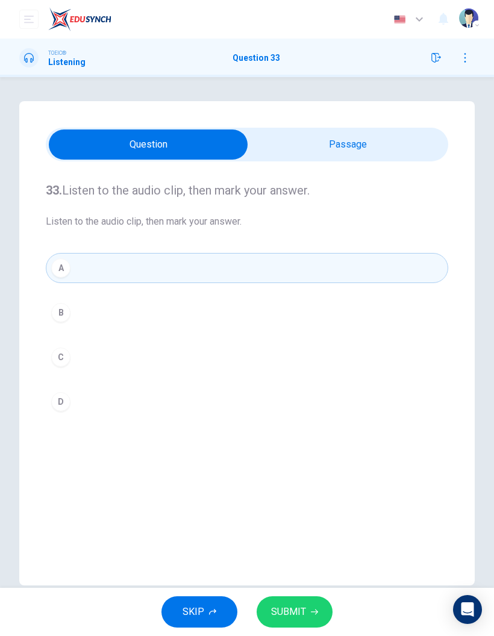
click at [292, 593] on div "SKIP SUBMIT" at bounding box center [247, 612] width 494 height 48
click at [298, 610] on span "SUBMIT" at bounding box center [288, 612] width 35 height 17
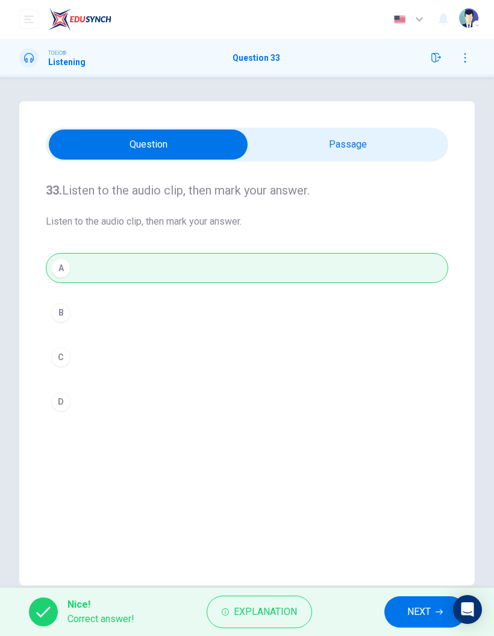
click at [420, 614] on span "NEXT" at bounding box center [419, 612] width 24 height 17
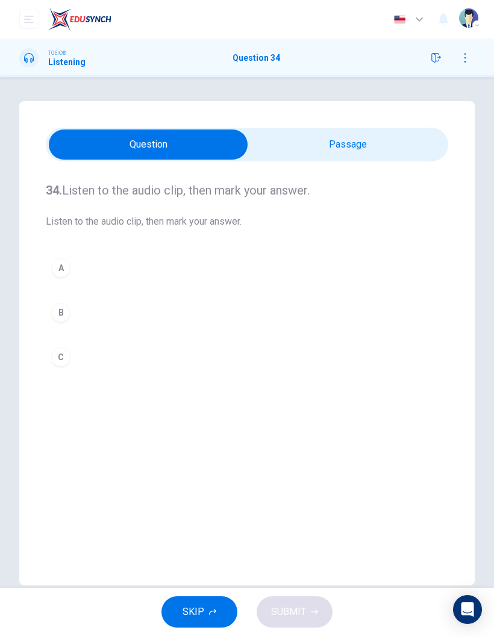
click at [337, 125] on div "34. Listen to the audio clip, then [PERSON_NAME] your answer. Listen to the aud…" at bounding box center [247, 343] width 456 height 485
click at [363, 135] on input "checkbox" at bounding box center [148, 145] width 604 height 30
checkbox input "true"
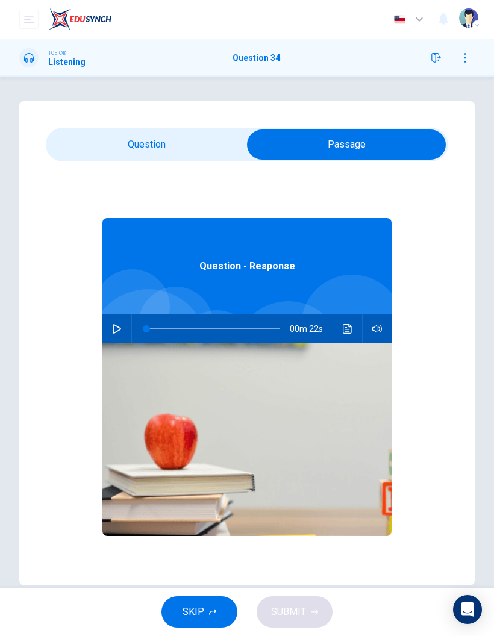
click at [116, 325] on icon "button" at bounding box center [117, 329] width 10 height 10
type input "4"
click at [175, 157] on input "checkbox" at bounding box center [347, 145] width 604 height 30
checkbox input "false"
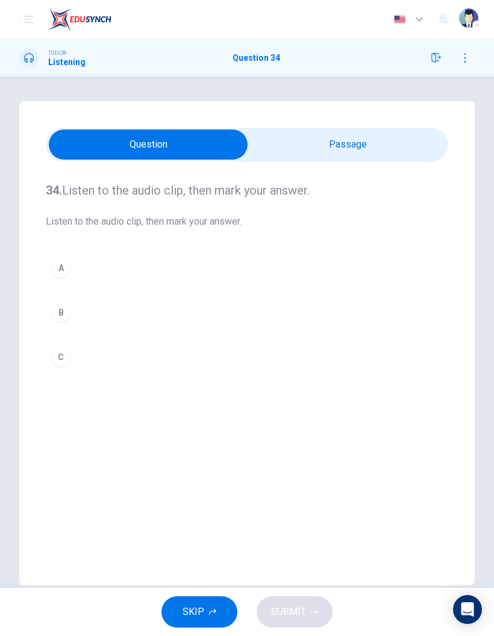
click at [49, 283] on div "A B C" at bounding box center [247, 312] width 403 height 119
click at [58, 265] on div "A" at bounding box center [60, 268] width 19 height 19
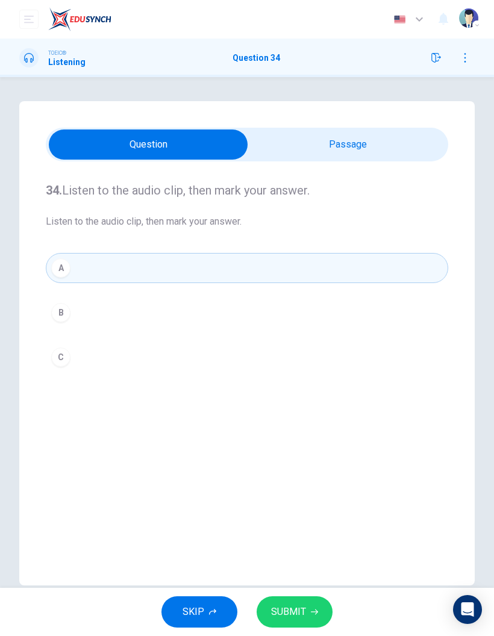
click at [321, 615] on button "SUBMIT" at bounding box center [295, 612] width 76 height 31
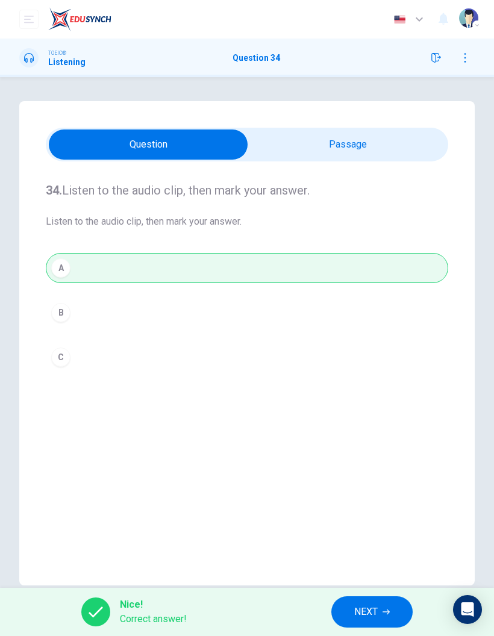
click at [381, 615] on button "NEXT" at bounding box center [371, 612] width 81 height 31
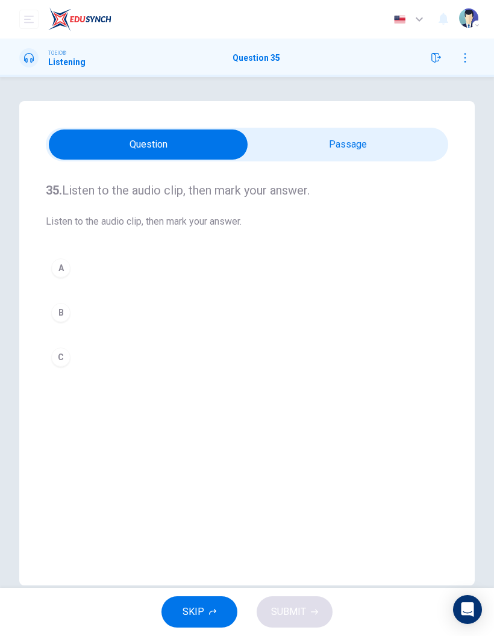
click at [358, 152] on input "checkbox" at bounding box center [148, 145] width 604 height 30
checkbox input "true"
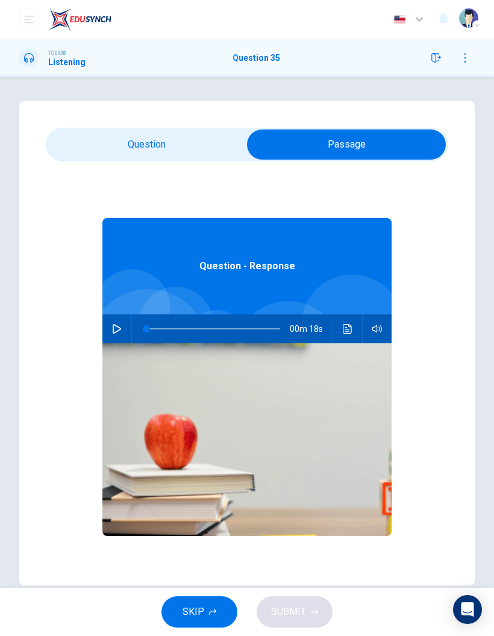
click at [133, 318] on div at bounding box center [211, 329] width 158 height 29
click at [120, 328] on icon "button" at bounding box center [117, 329] width 8 height 10
type input "10"
click at [171, 145] on input "checkbox" at bounding box center [347, 145] width 604 height 30
checkbox input "false"
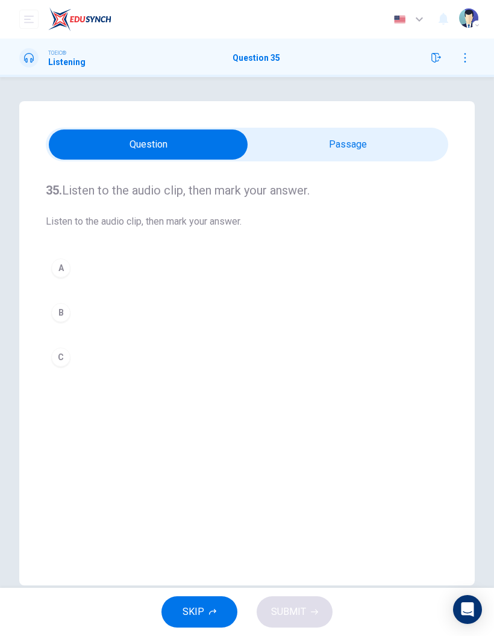
click at [63, 310] on div "B" at bounding box center [60, 312] width 19 height 19
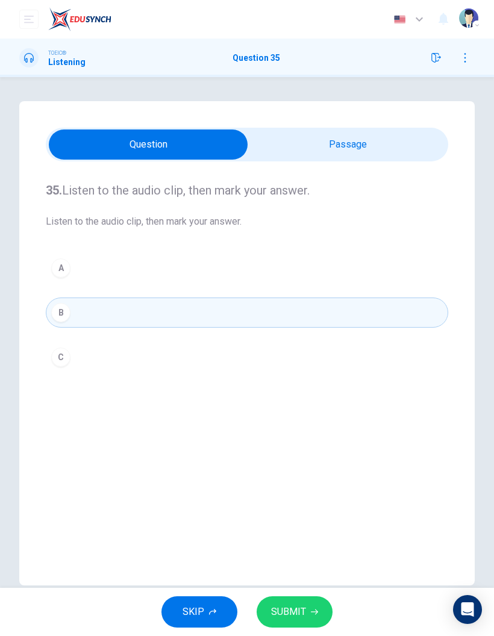
click at [298, 592] on div "SKIP SUBMIT" at bounding box center [247, 612] width 494 height 48
click at [305, 616] on span "SUBMIT" at bounding box center [288, 612] width 35 height 17
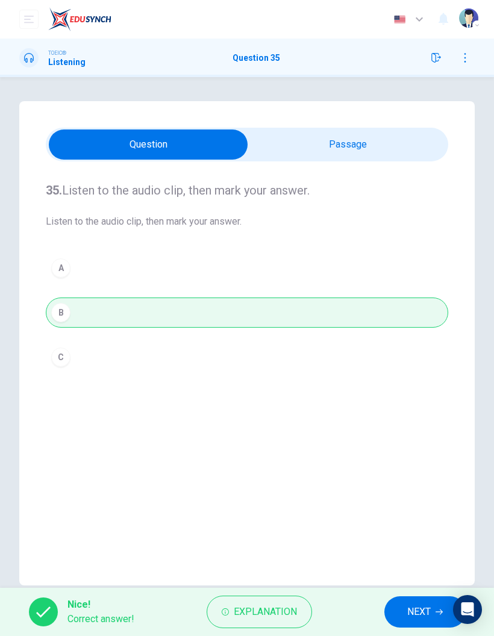
click at [415, 604] on span "NEXT" at bounding box center [419, 612] width 24 height 17
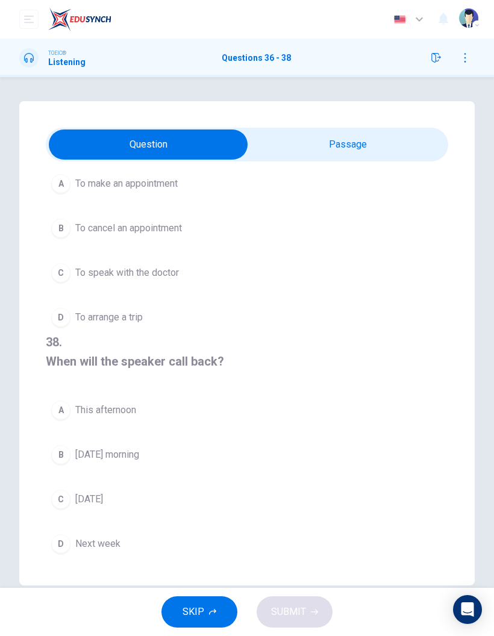
scroll to position [313, 0]
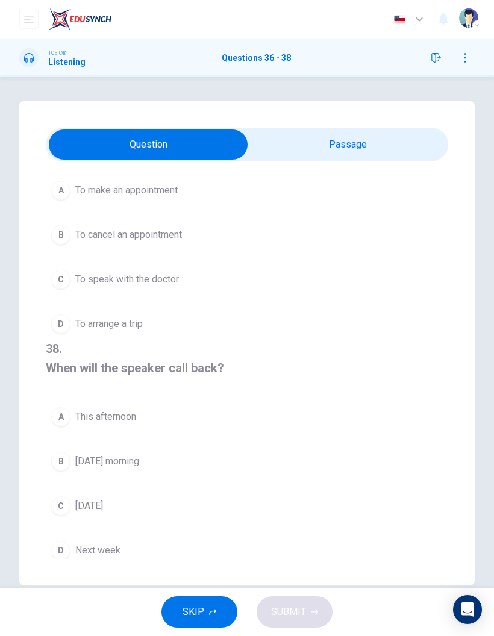
click at [360, 146] on input "checkbox" at bounding box center [148, 145] width 604 height 30
checkbox input "true"
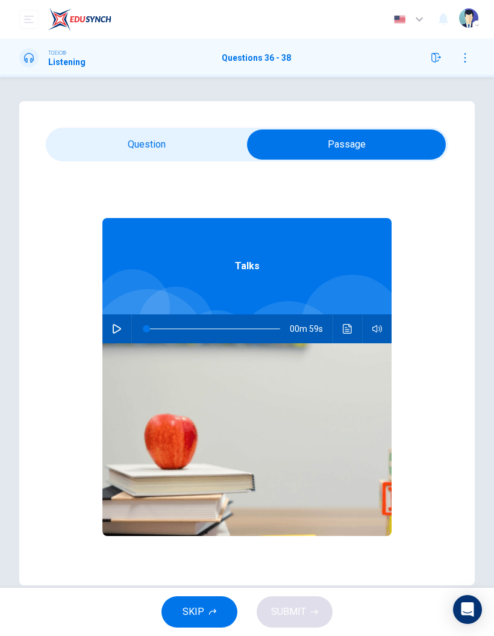
scroll to position [0, 0]
click at [122, 322] on button "button" at bounding box center [116, 329] width 19 height 29
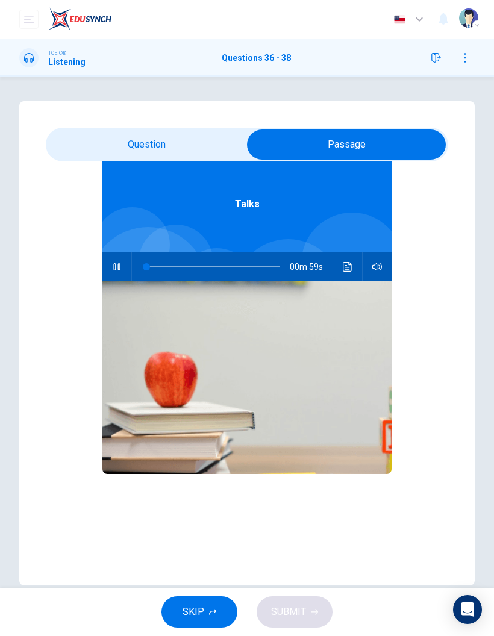
type input "1"
click at [202, 130] on input "checkbox" at bounding box center [347, 145] width 604 height 30
checkbox input "false"
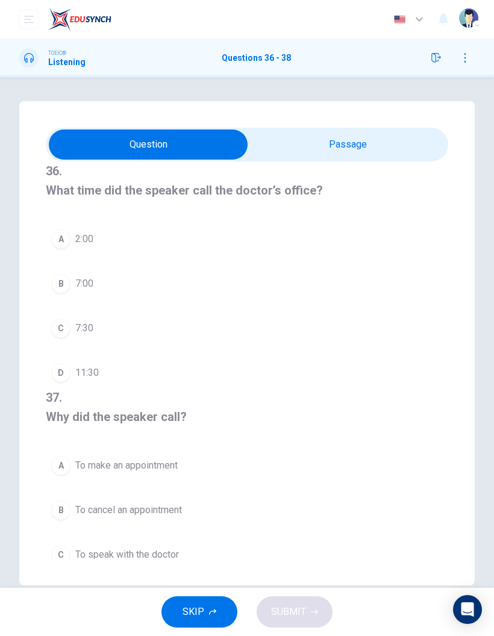
click at [63, 275] on div "B" at bounding box center [60, 283] width 19 height 19
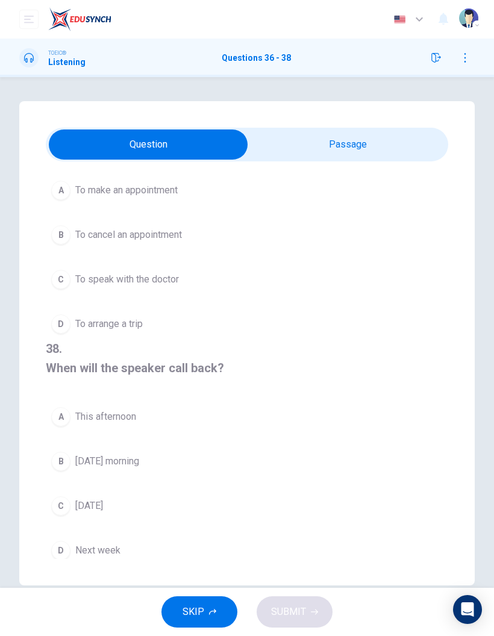
scroll to position [275, 0]
click at [66, 502] on div "C" at bounding box center [60, 506] width 19 height 19
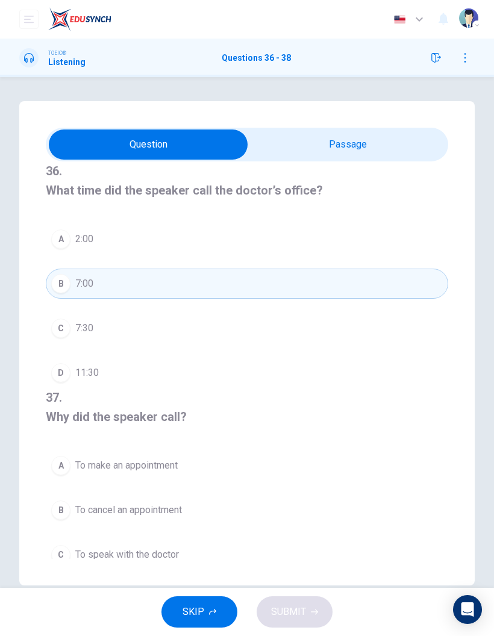
scroll to position [-1, 0]
type input "58"
click at [361, 156] on input "checkbox" at bounding box center [148, 145] width 604 height 30
checkbox input "true"
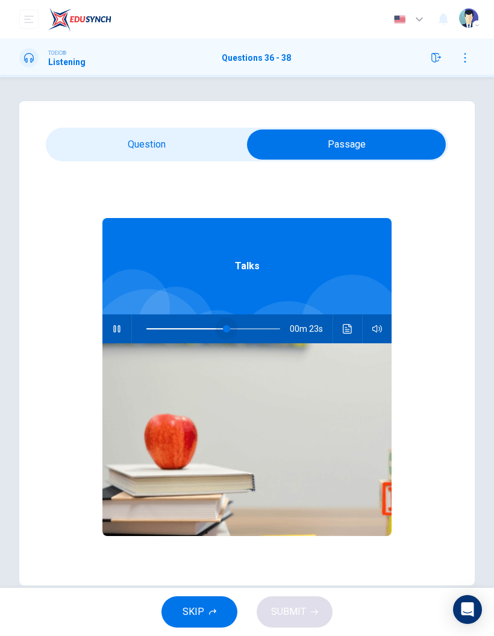
type input "0"
click at [193, 133] on input "checkbox" at bounding box center [347, 145] width 604 height 30
checkbox input "false"
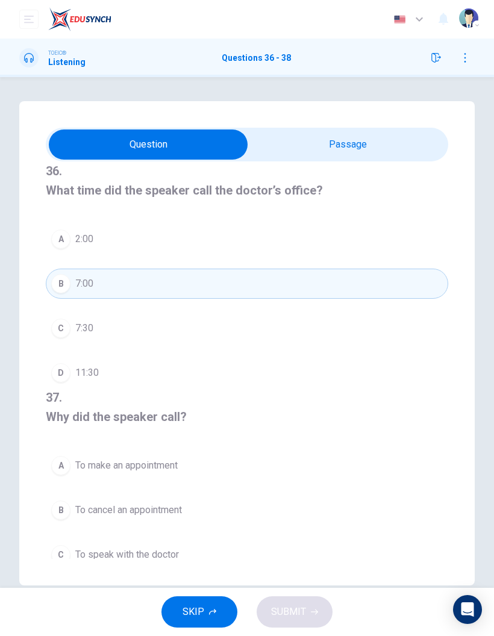
click at [70, 319] on button "C 7:30" at bounding box center [247, 328] width 403 height 30
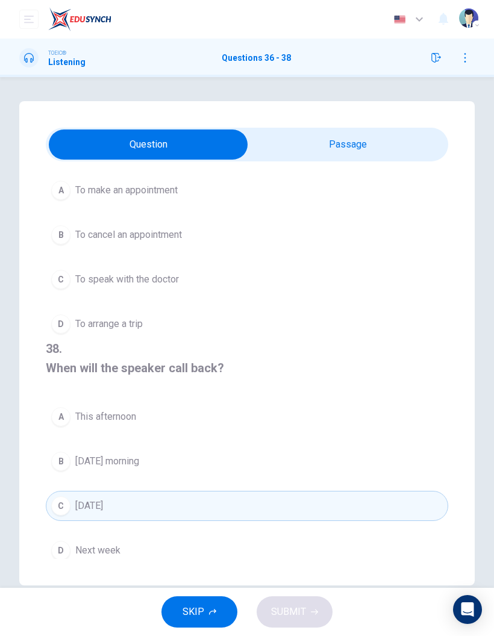
scroll to position [275, 0]
click at [121, 328] on button "D To arrange a trip" at bounding box center [247, 325] width 403 height 30
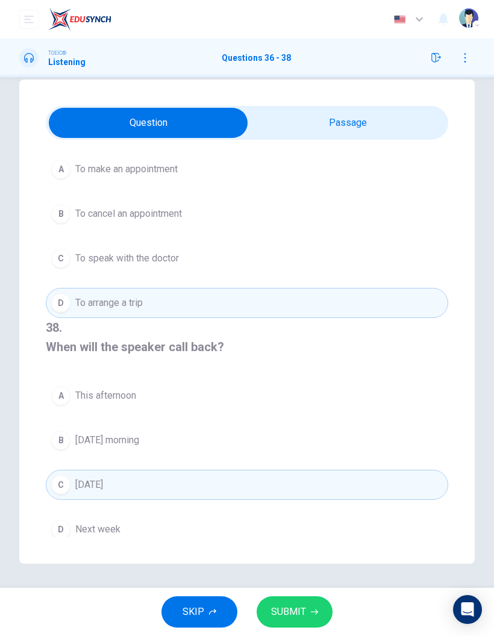
scroll to position [22, 0]
click at [111, 527] on span "Next week" at bounding box center [97, 530] width 45 height 14
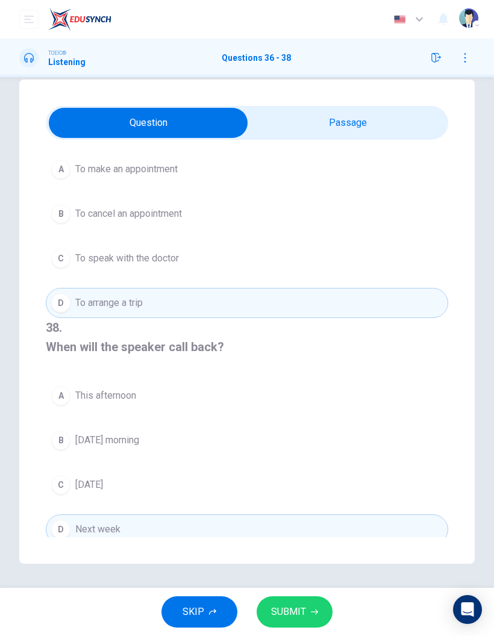
click at [303, 614] on span "SUBMIT" at bounding box center [288, 612] width 35 height 17
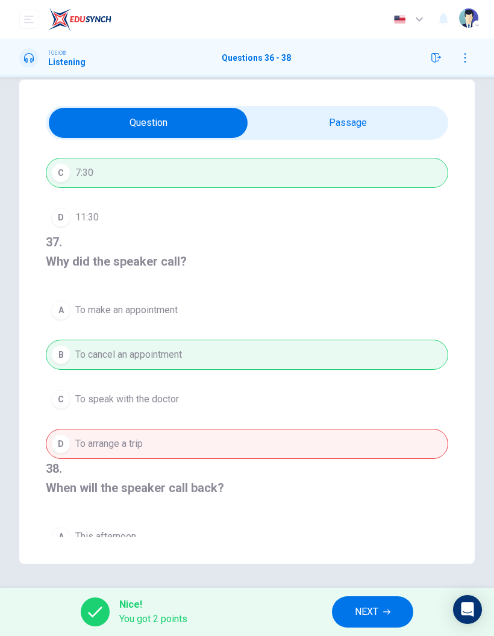
scroll to position [133, 0]
click at [369, 617] on span "NEXT" at bounding box center [367, 612] width 24 height 17
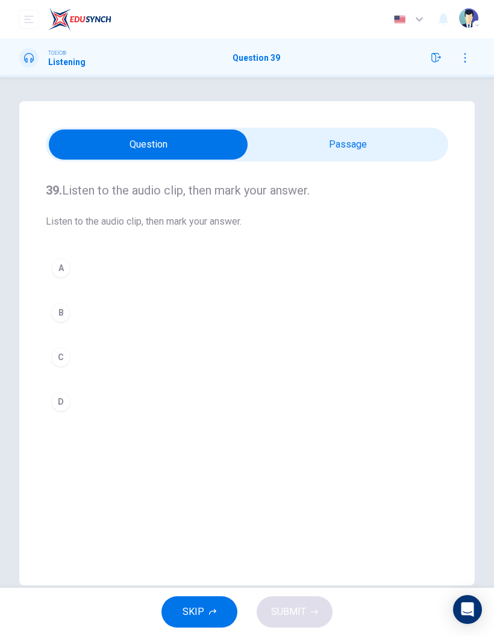
click at [378, 139] on input "checkbox" at bounding box center [148, 145] width 604 height 30
checkbox input "true"
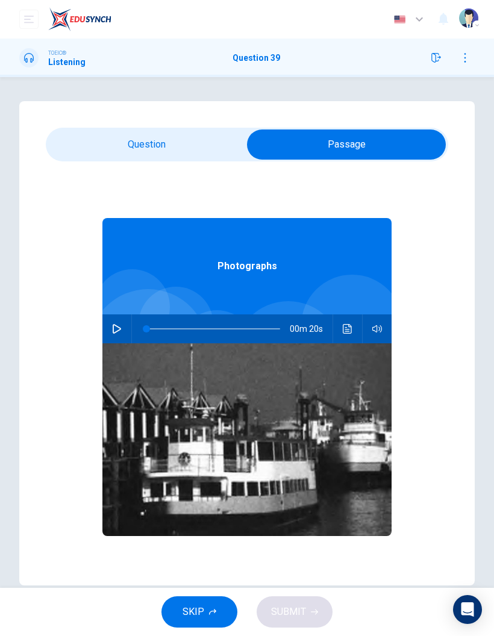
click at [110, 330] on button "button" at bounding box center [116, 329] width 19 height 29
type input "84"
click at [181, 152] on input "checkbox" at bounding box center [347, 145] width 604 height 30
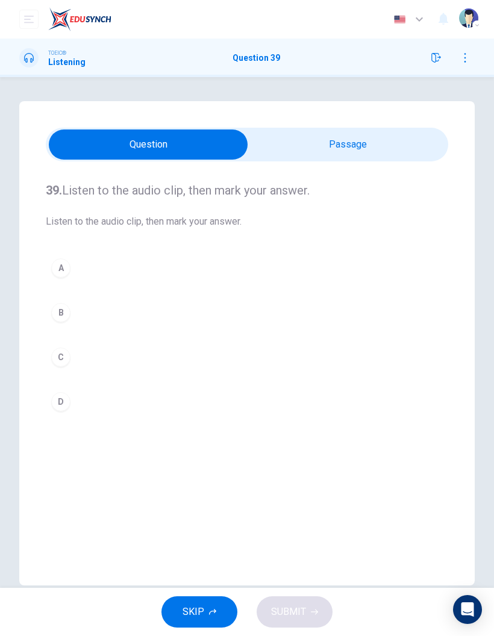
click at [58, 271] on div "A" at bounding box center [60, 268] width 19 height 19
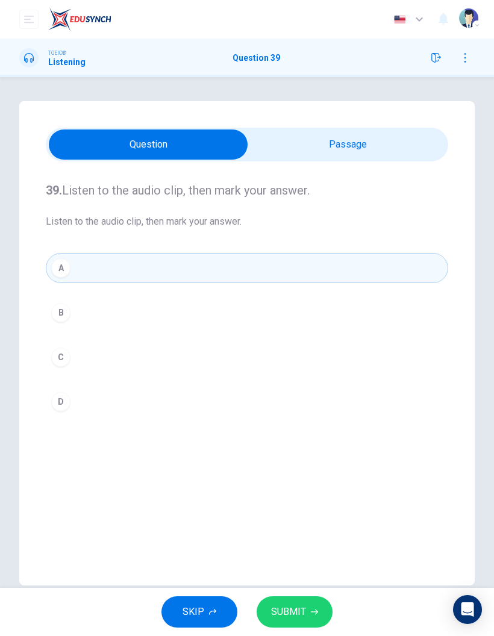
click at [388, 145] on input "checkbox" at bounding box center [148, 145] width 604 height 30
checkbox input "true"
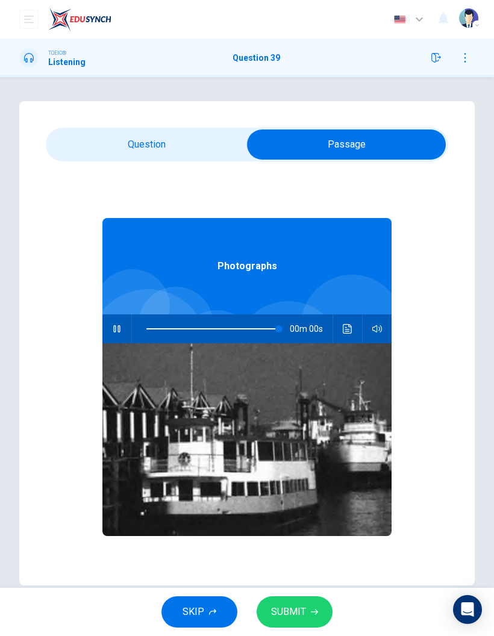
type input "0"
click at [199, 151] on input "checkbox" at bounding box center [347, 145] width 604 height 30
checkbox input "false"
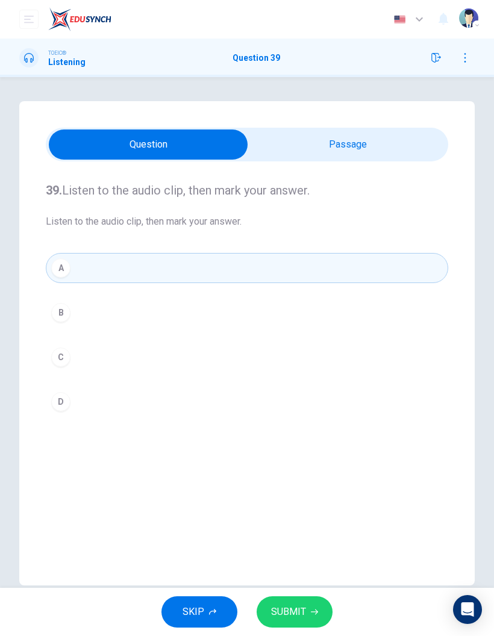
click at [303, 615] on span "SUBMIT" at bounding box center [288, 612] width 35 height 17
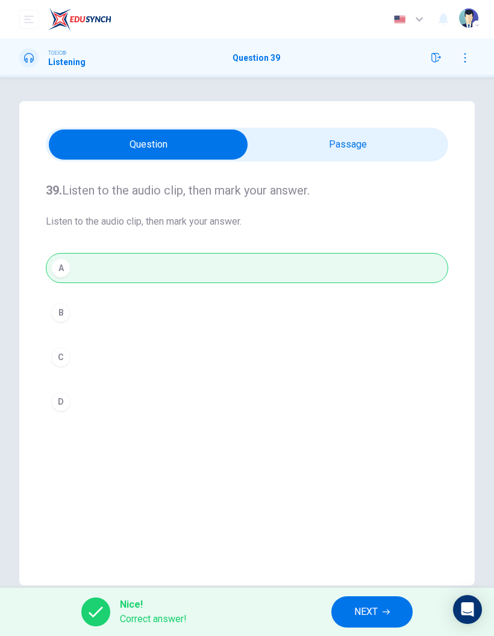
click at [363, 616] on span "NEXT" at bounding box center [366, 612] width 24 height 17
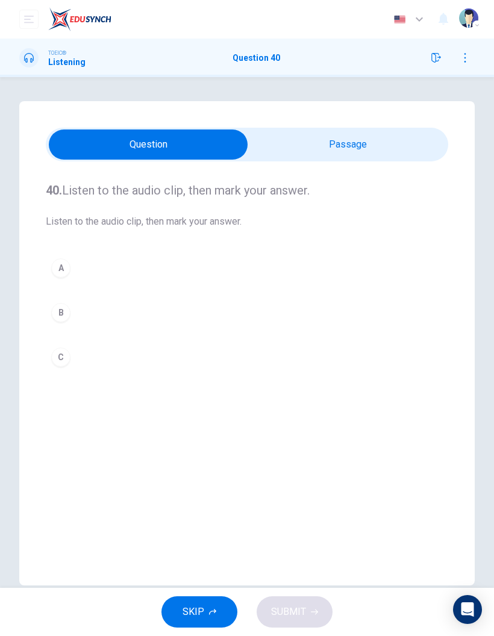
click at [386, 145] on input "checkbox" at bounding box center [148, 145] width 604 height 30
checkbox input "true"
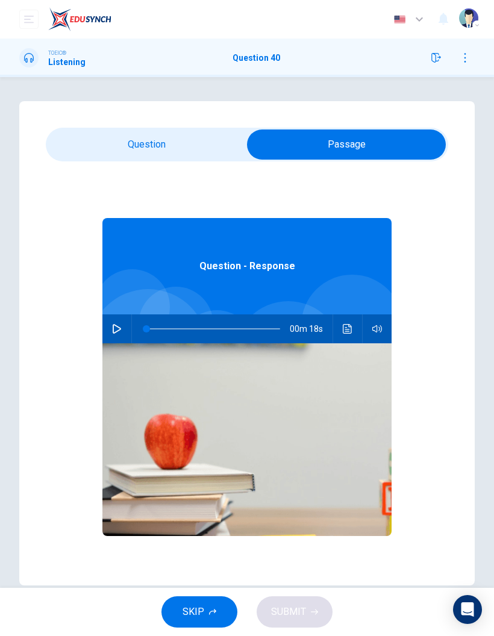
click at [116, 324] on icon "button" at bounding box center [117, 329] width 10 height 10
type input "26"
click at [179, 137] on input "checkbox" at bounding box center [347, 145] width 604 height 30
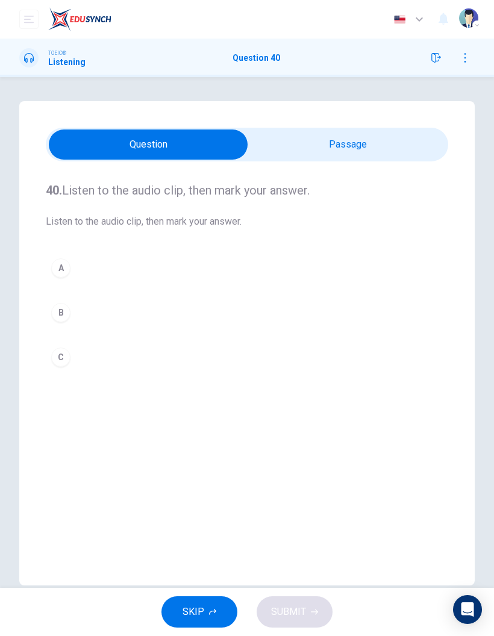
click at [365, 130] on input "checkbox" at bounding box center [148, 145] width 604 height 30
checkbox input "true"
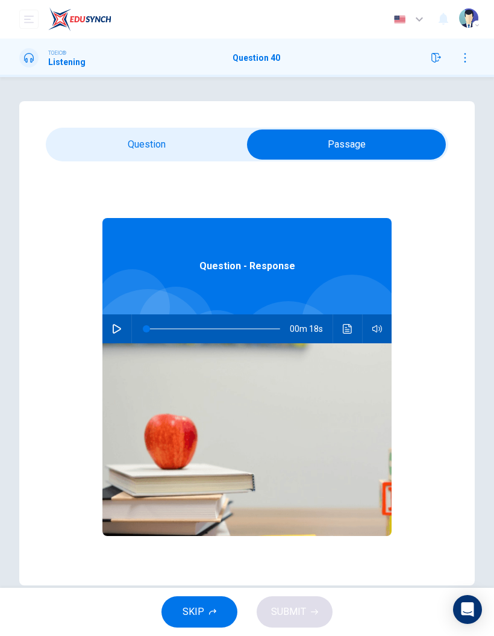
click at [114, 324] on button "button" at bounding box center [116, 329] width 19 height 29
type input "15"
click at [181, 140] on input "checkbox" at bounding box center [347, 145] width 604 height 30
checkbox input "false"
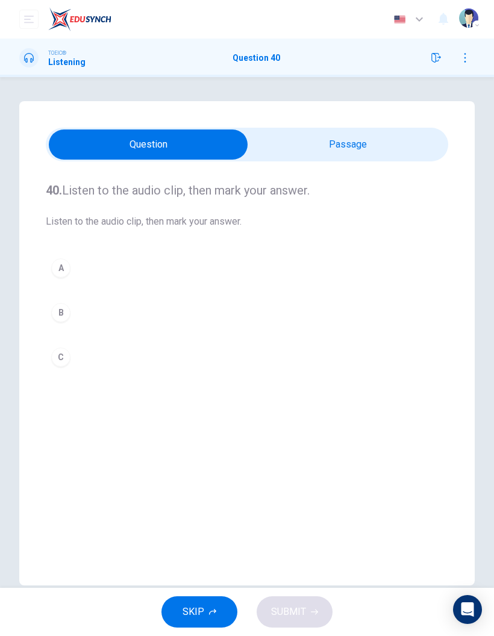
click at [74, 270] on button "A" at bounding box center [247, 268] width 403 height 30
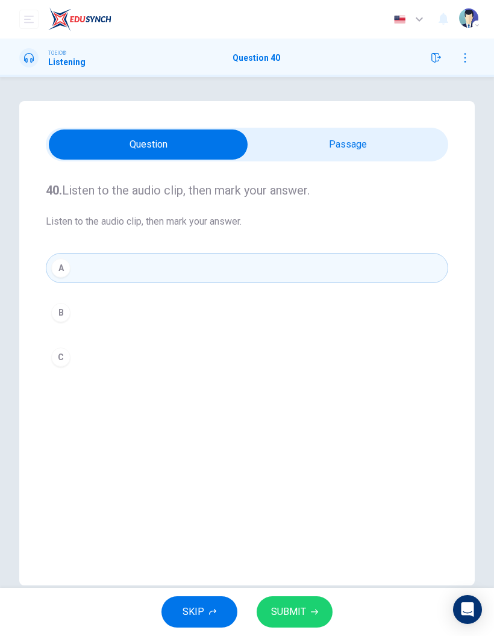
type input "97"
click at [369, 145] on input "checkbox" at bounding box center [148, 145] width 604 height 30
checkbox input "true"
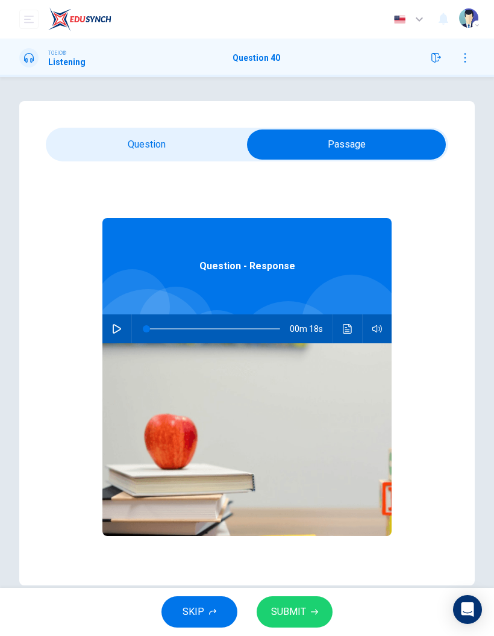
click at [109, 330] on button "button" at bounding box center [116, 329] width 19 height 29
type input "37"
click at [172, 169] on div "Question - Response 00m 11s" at bounding box center [246, 394] width 289 height 465
click at [192, 159] on input "checkbox" at bounding box center [347, 145] width 604 height 30
checkbox input "false"
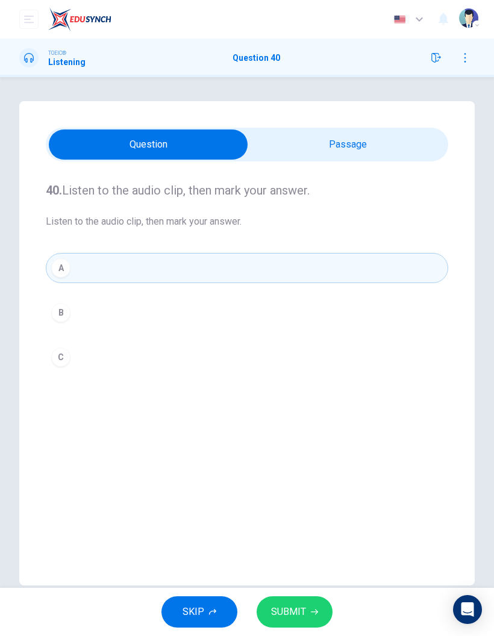
click at [308, 614] on button "SUBMIT" at bounding box center [295, 612] width 76 height 31
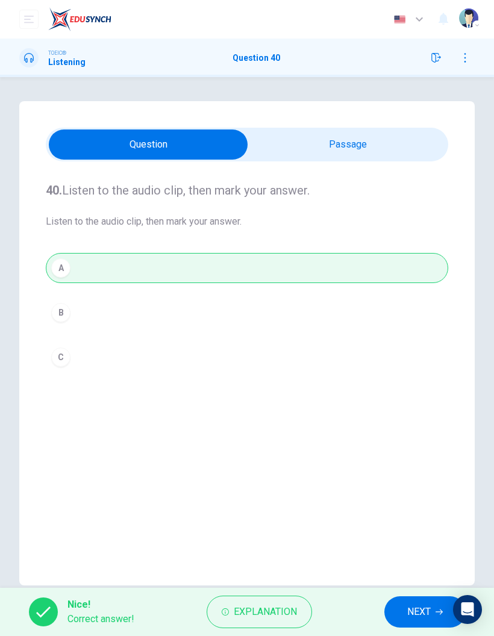
click at [413, 611] on span "NEXT" at bounding box center [419, 612] width 24 height 17
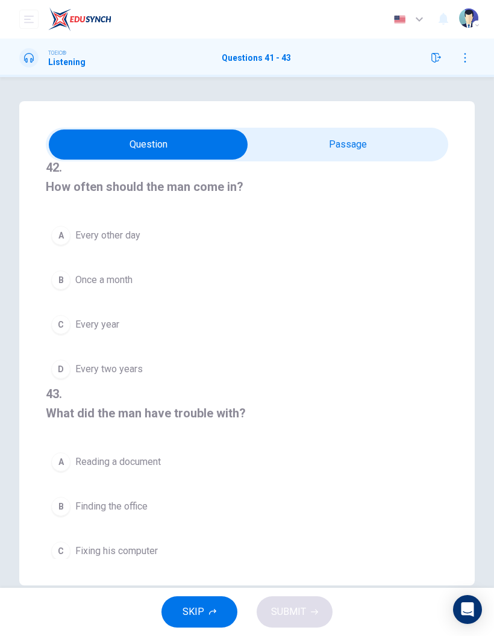
scroll to position [240, 0]
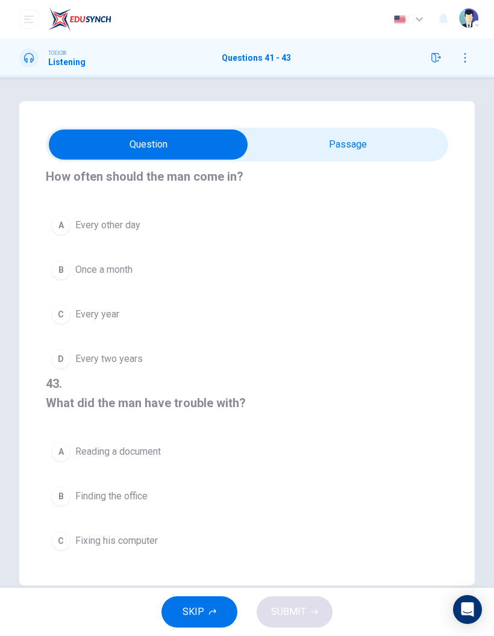
click at [391, 139] on input "checkbox" at bounding box center [148, 145] width 604 height 30
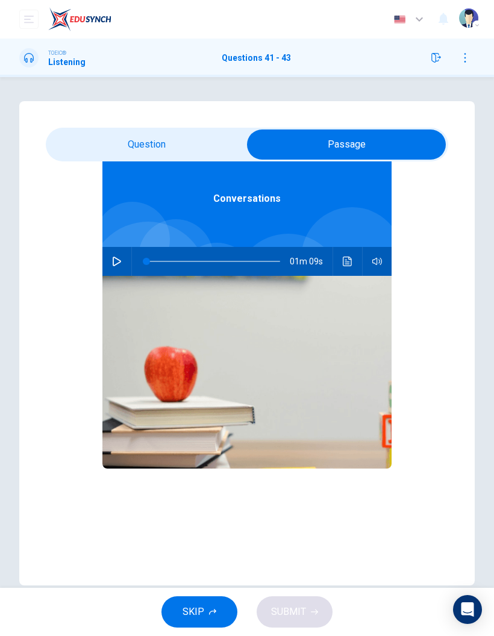
click at [119, 262] on icon "button" at bounding box center [117, 262] width 10 height 10
click at [186, 131] on input "checkbox" at bounding box center [347, 145] width 604 height 30
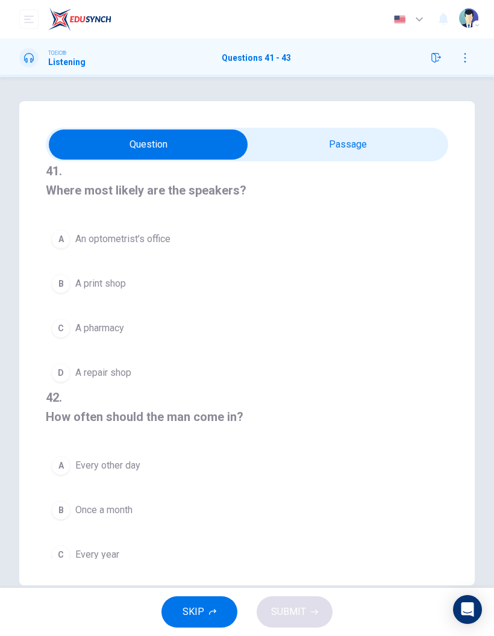
scroll to position [0, 0]
click at [60, 321] on div "C" at bounding box center [60, 328] width 19 height 19
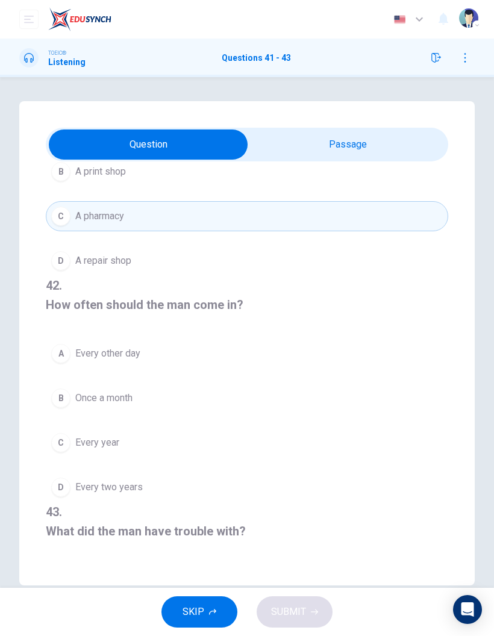
scroll to position [140, 0]
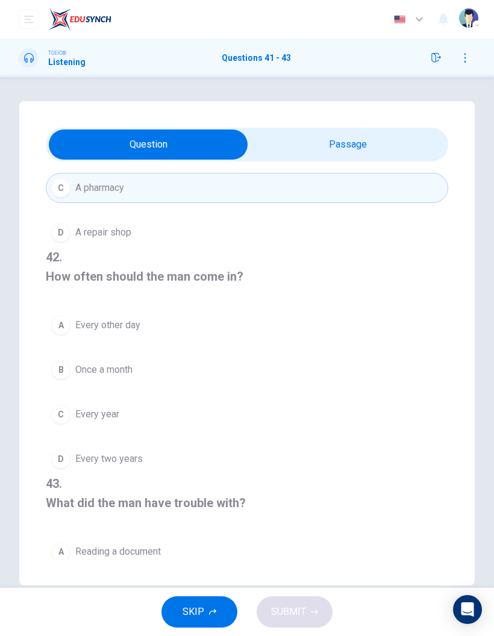
click at [61, 407] on div "C" at bounding box center [60, 414] width 19 height 19
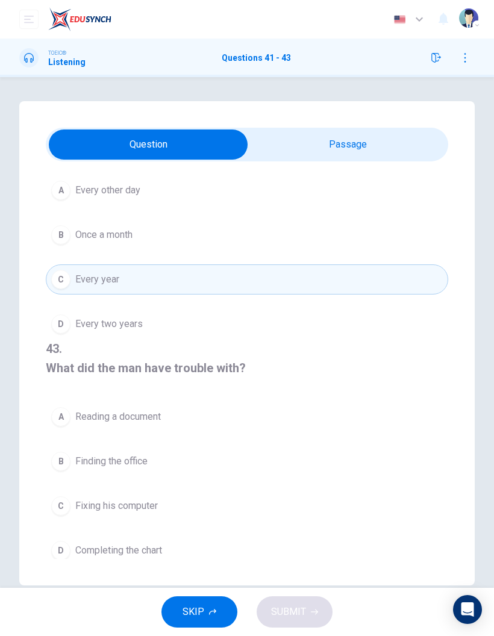
scroll to position [275, 0]
click at [82, 509] on button "C Fixing his computer" at bounding box center [247, 507] width 403 height 30
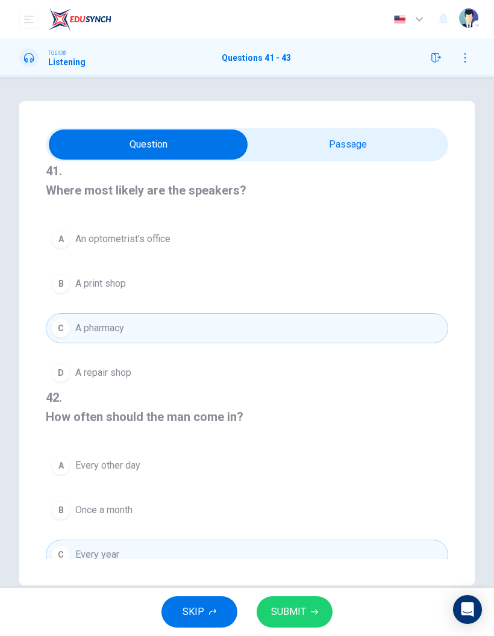
scroll to position [0, 0]
click at [136, 239] on span "An optometrist’s office" at bounding box center [122, 239] width 95 height 14
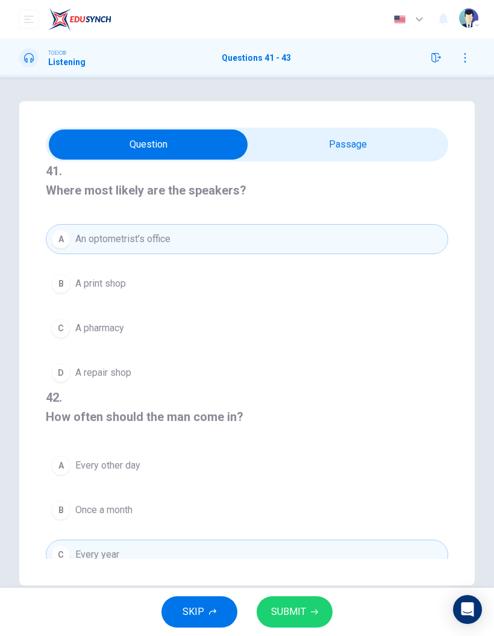
click at [111, 283] on span "A print shop" at bounding box center [100, 284] width 51 height 14
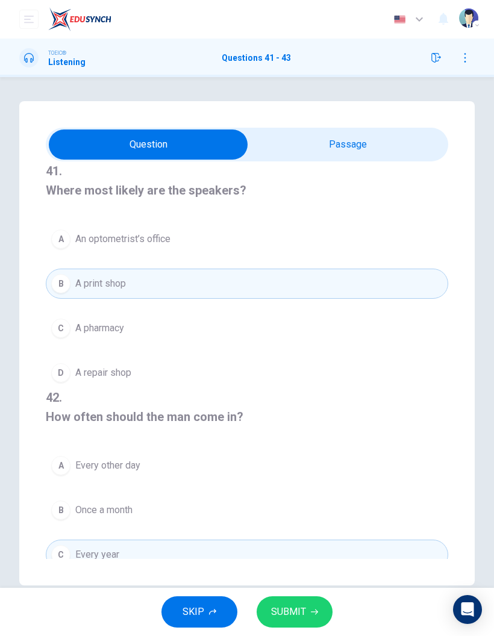
click at [367, 146] on input "checkbox" at bounding box center [148, 145] width 604 height 30
checkbox input "true"
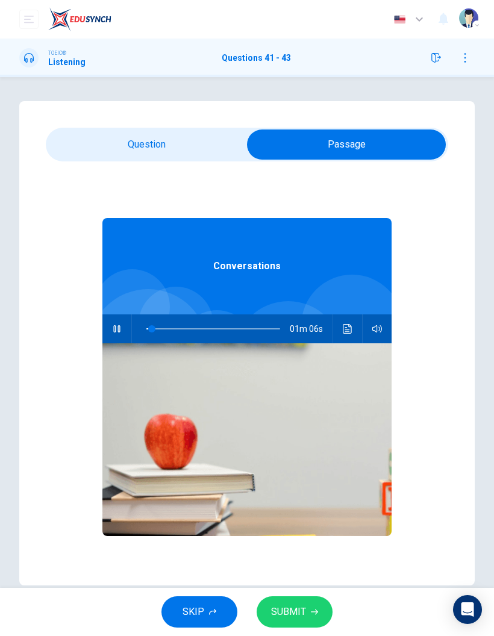
type input "0"
click at [198, 146] on input "checkbox" at bounding box center [347, 145] width 604 height 30
checkbox input "false"
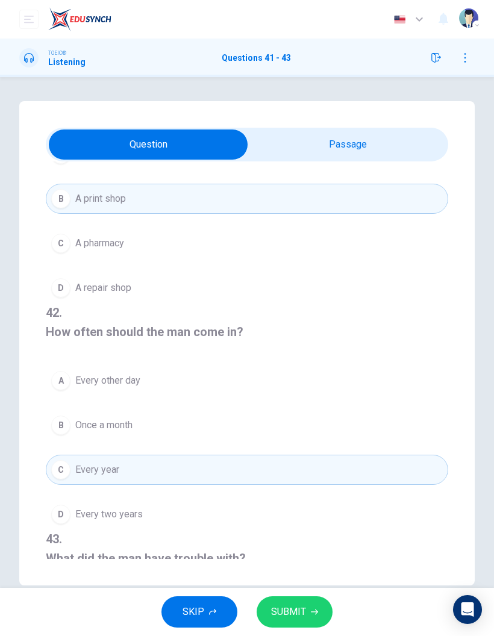
scroll to position [84, 0]
click at [68, 516] on div "D" at bounding box center [60, 515] width 19 height 19
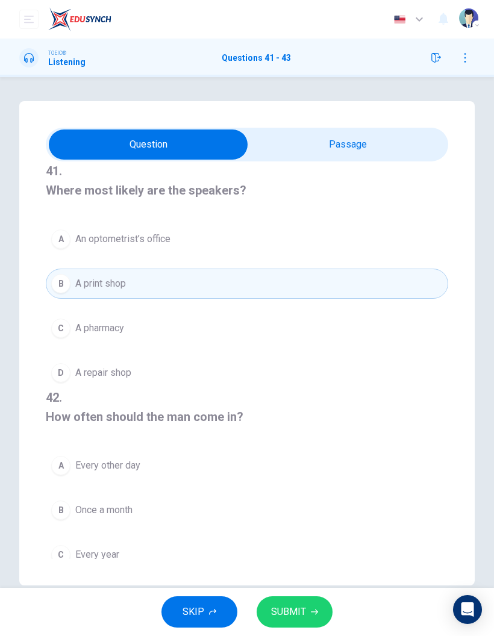
scroll to position [0, 0]
click at [134, 227] on button "A An optometrist’s office" at bounding box center [247, 239] width 403 height 30
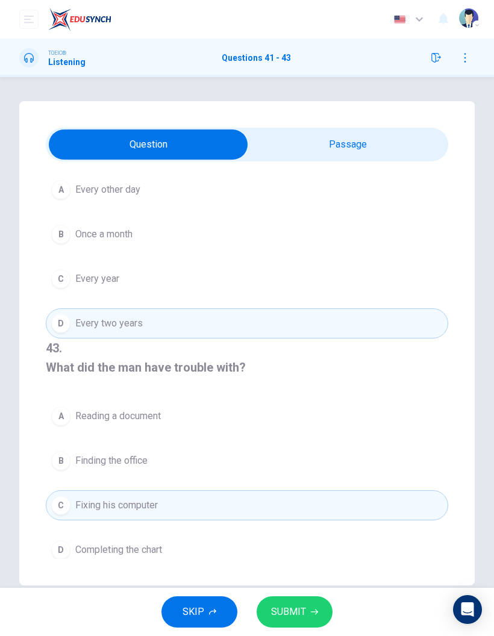
scroll to position [275, 0]
click at [215, 403] on button "A Reading a document" at bounding box center [247, 418] width 403 height 30
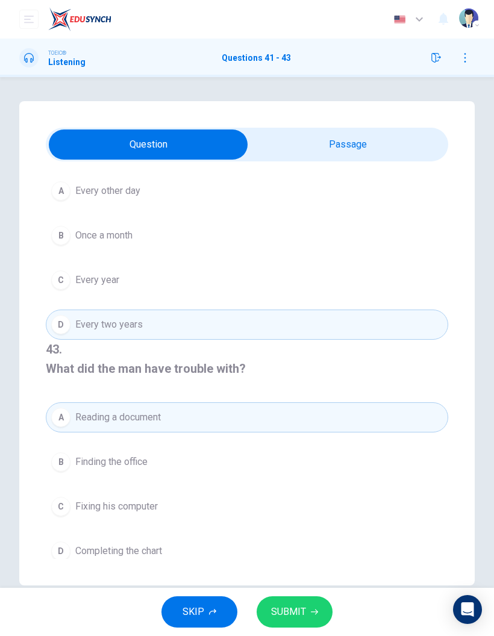
click at [215, 451] on button "B Finding the office" at bounding box center [247, 462] width 403 height 30
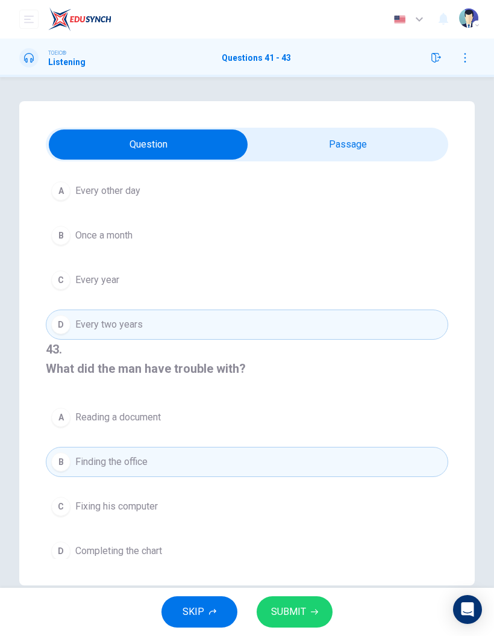
click at [215, 409] on button "A Reading a document" at bounding box center [247, 418] width 403 height 30
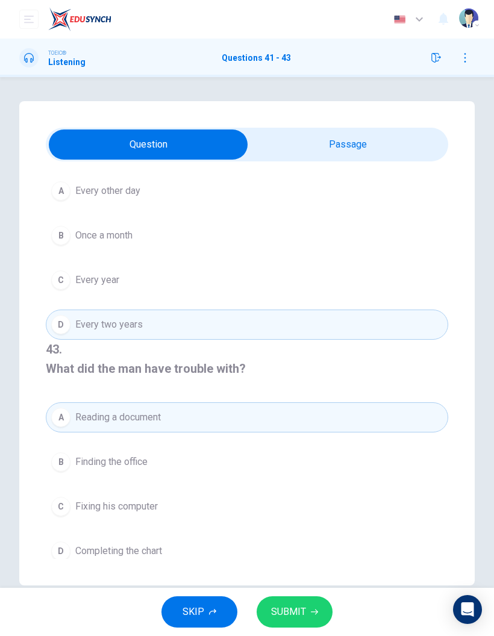
click at [308, 614] on button "SUBMIT" at bounding box center [295, 612] width 76 height 31
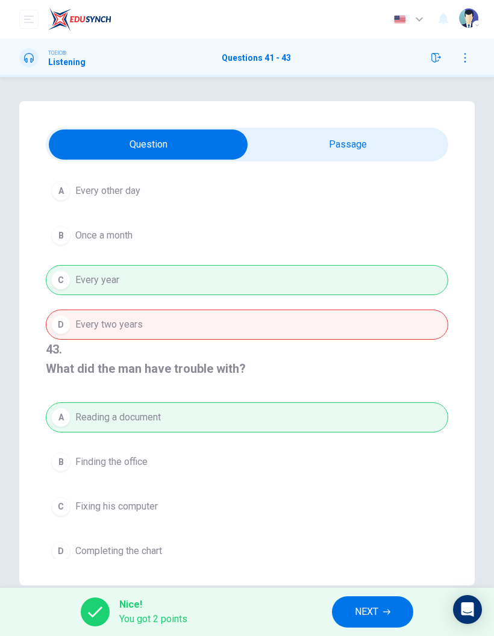
click at [365, 621] on button "NEXT" at bounding box center [372, 612] width 81 height 31
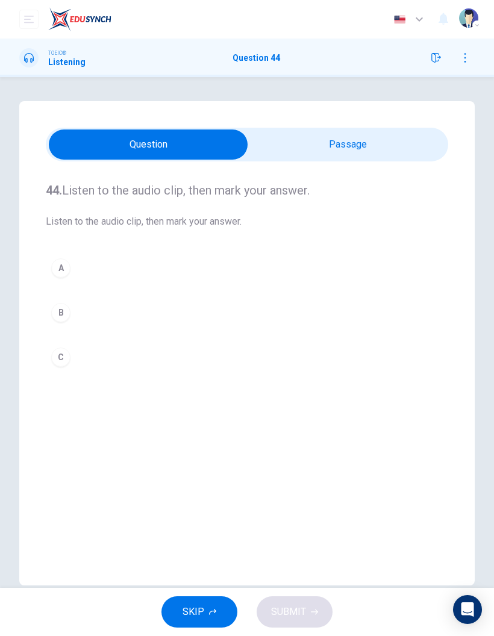
click at [416, 149] on input "checkbox" at bounding box center [148, 145] width 604 height 30
checkbox input "true"
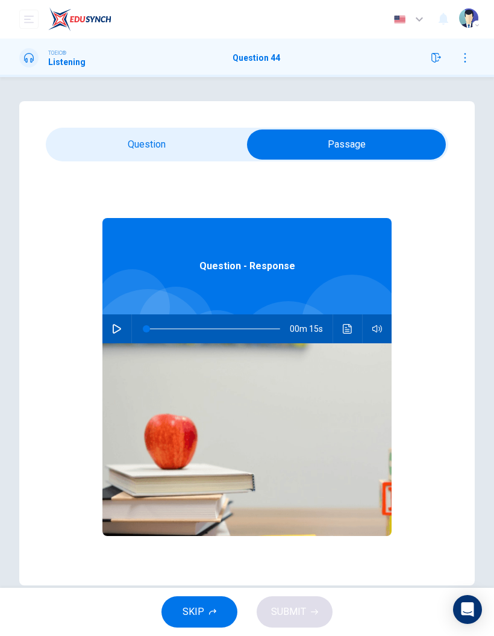
click at [120, 329] on icon "button" at bounding box center [117, 329] width 10 height 10
type input "12"
click at [196, 146] on input "checkbox" at bounding box center [347, 145] width 604 height 30
checkbox input "false"
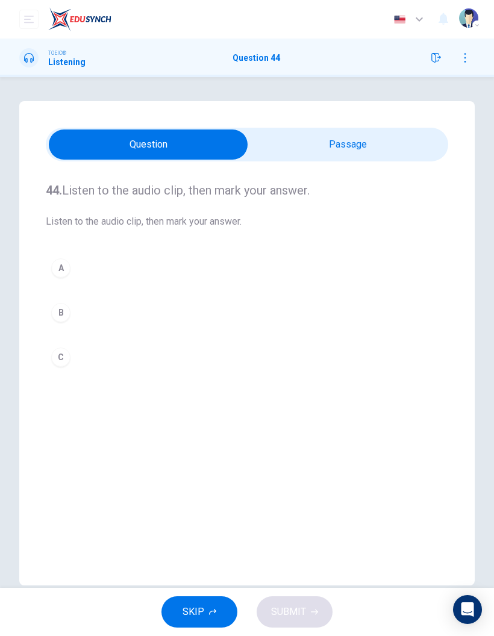
click at [64, 265] on div "A" at bounding box center [60, 268] width 19 height 19
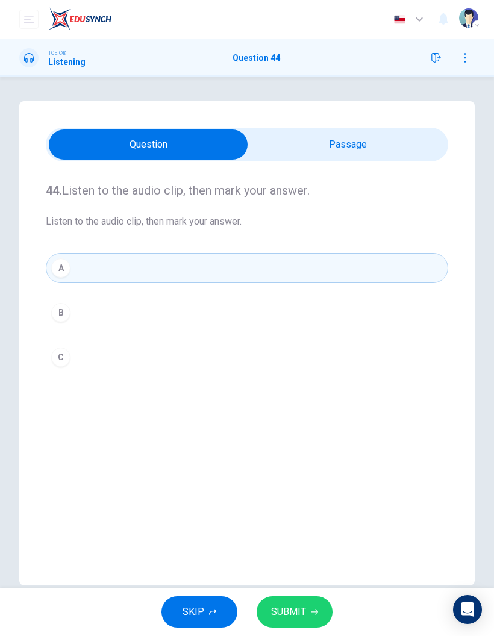
type input "93"
click at [429, 140] on input "checkbox" at bounding box center [148, 145] width 604 height 30
checkbox input "true"
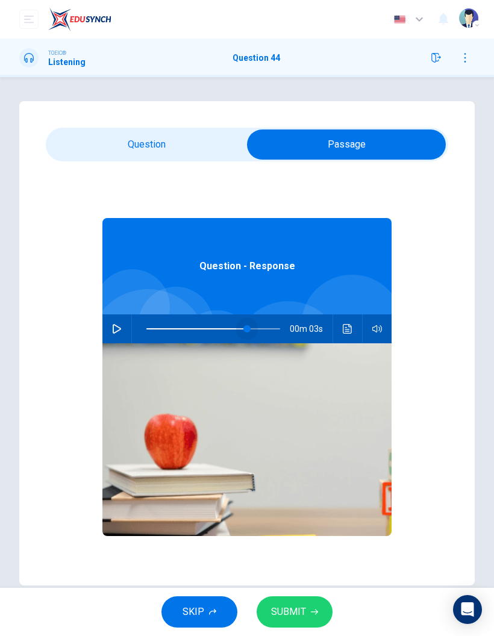
type input "0"
click at [113, 323] on button "button" at bounding box center [116, 329] width 19 height 29
click at [201, 141] on input "checkbox" at bounding box center [347, 145] width 604 height 30
checkbox input "false"
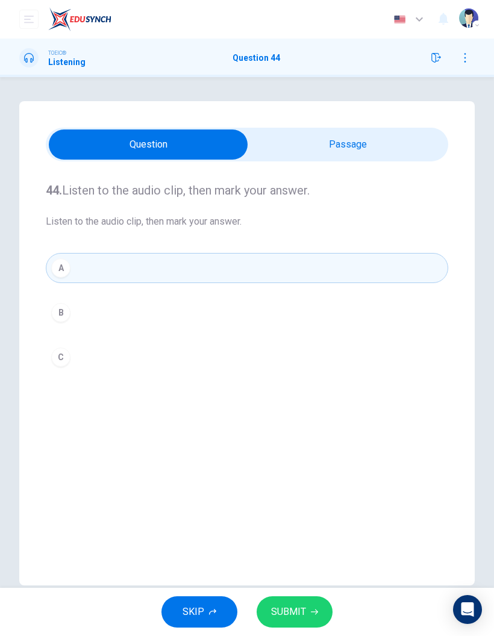
click at [64, 312] on div "B" at bounding box center [60, 312] width 19 height 19
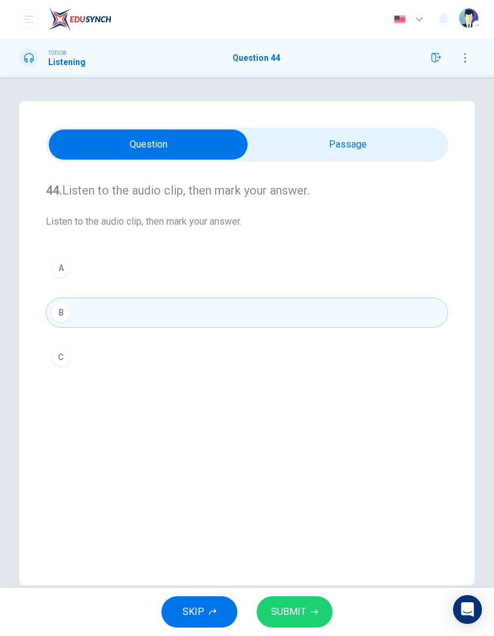
click at [90, 342] on button "C" at bounding box center [247, 357] width 403 height 30
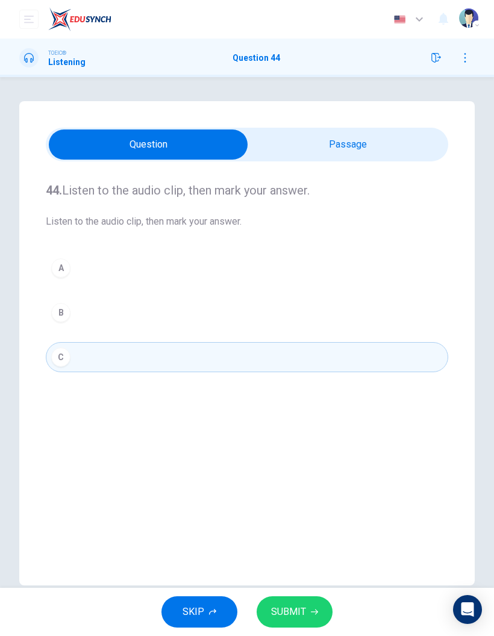
click at [302, 606] on span "SUBMIT" at bounding box center [288, 612] width 35 height 17
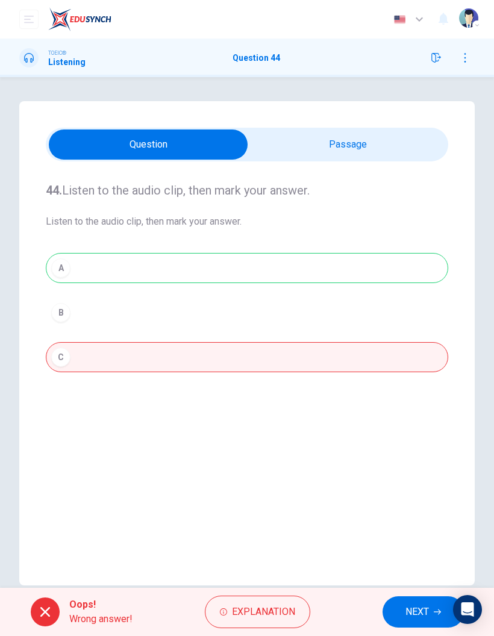
click at [416, 617] on span "NEXT" at bounding box center [418, 612] width 24 height 17
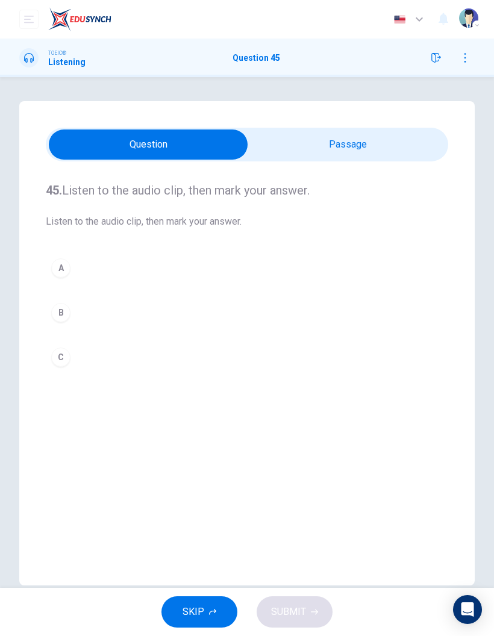
click at [339, 132] on input "checkbox" at bounding box center [148, 145] width 604 height 30
checkbox input "true"
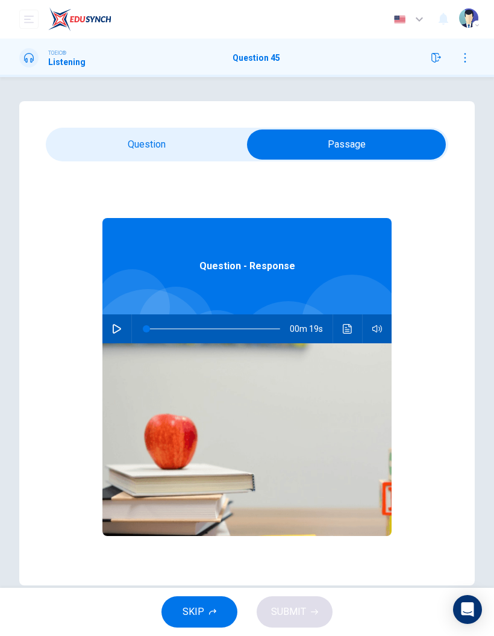
click at [116, 331] on icon "button" at bounding box center [117, 329] width 10 height 10
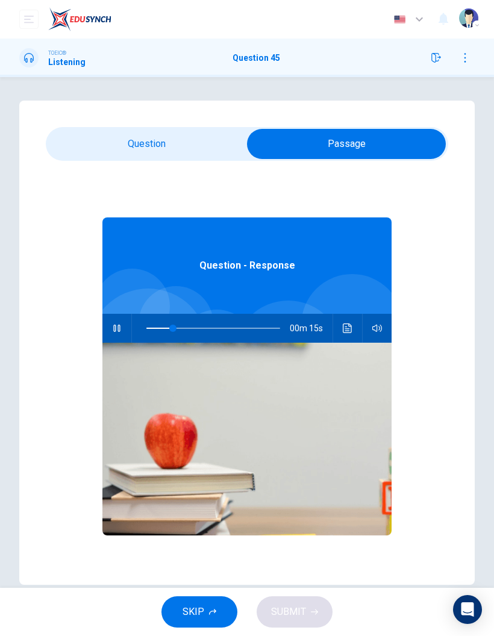
type input "25"
click at [157, 140] on input "checkbox" at bounding box center [347, 144] width 604 height 30
checkbox input "false"
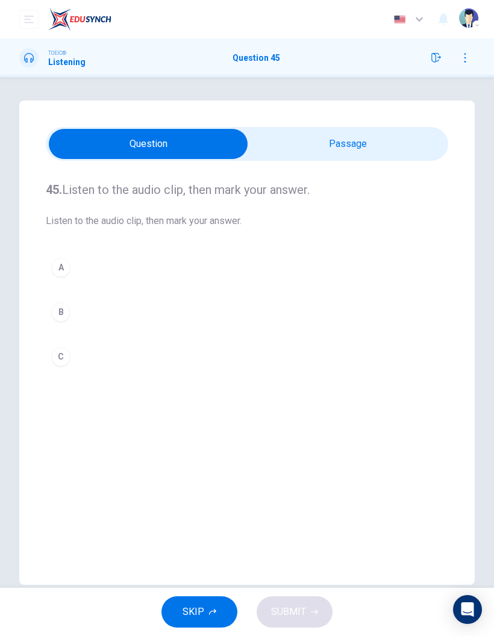
click at [60, 312] on div "B" at bounding box center [60, 312] width 19 height 19
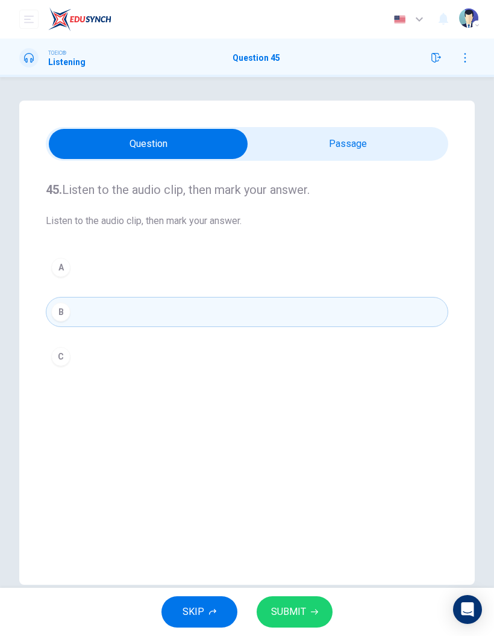
click at [306, 613] on button "SUBMIT" at bounding box center [295, 612] width 76 height 31
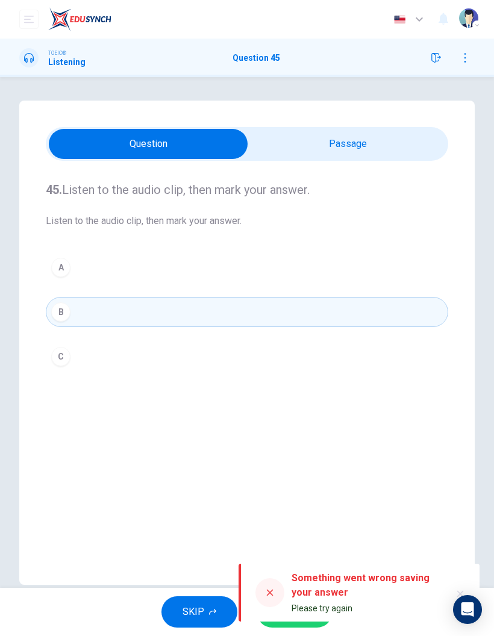
click at [260, 589] on div at bounding box center [270, 593] width 29 height 29
click at [268, 588] on icon at bounding box center [270, 593] width 10 height 10
click at [267, 595] on icon at bounding box center [270, 593] width 10 height 10
click at [270, 589] on icon at bounding box center [270, 593] width 10 height 10
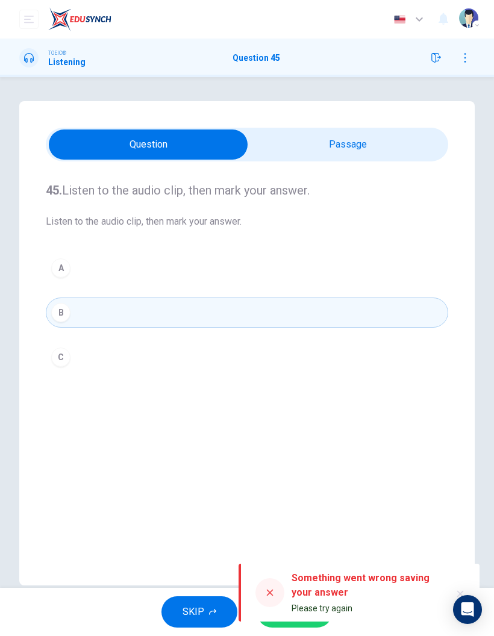
click at [269, 593] on icon at bounding box center [270, 593] width 10 height 10
click at [230, 271] on button "A" at bounding box center [247, 268] width 403 height 30
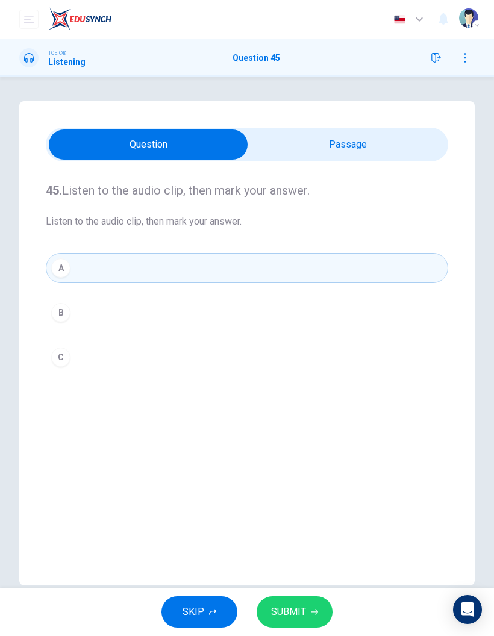
click at [196, 307] on button "B" at bounding box center [247, 313] width 403 height 30
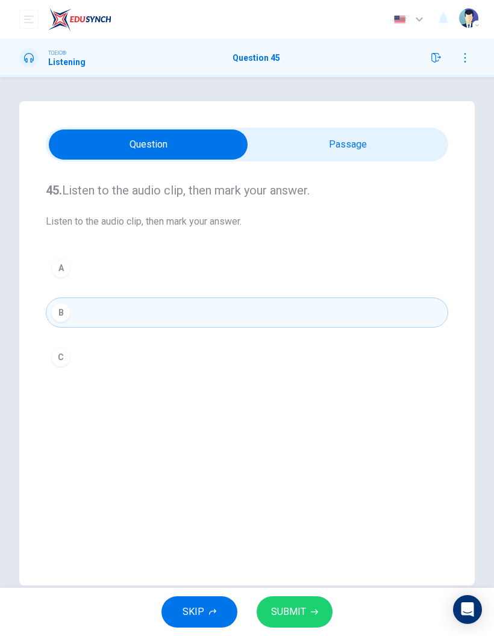
click at [295, 619] on span "SUBMIT" at bounding box center [288, 612] width 35 height 17
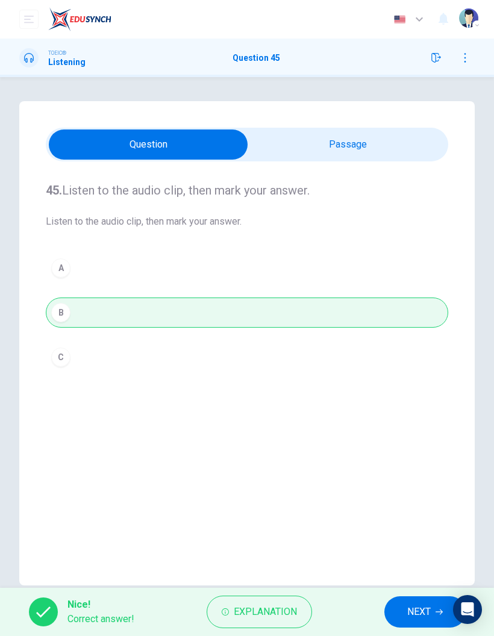
click at [413, 610] on span "NEXT" at bounding box center [419, 612] width 24 height 17
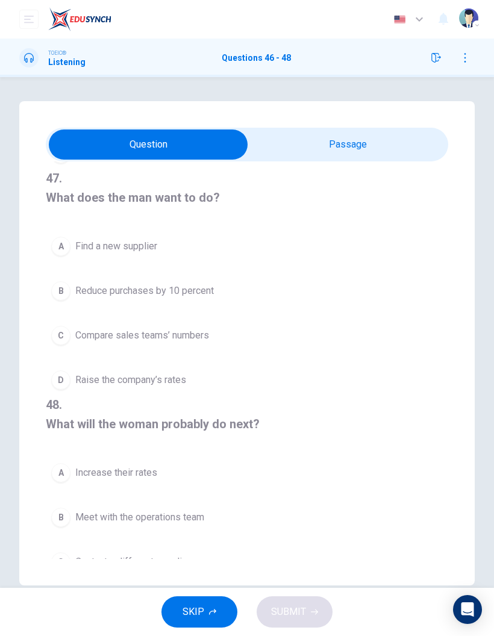
scroll to position [222, 0]
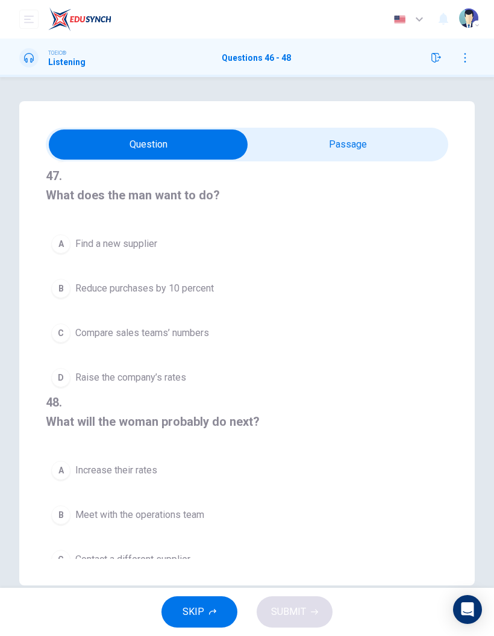
click at [395, 131] on input "checkbox" at bounding box center [148, 145] width 604 height 30
checkbox input "true"
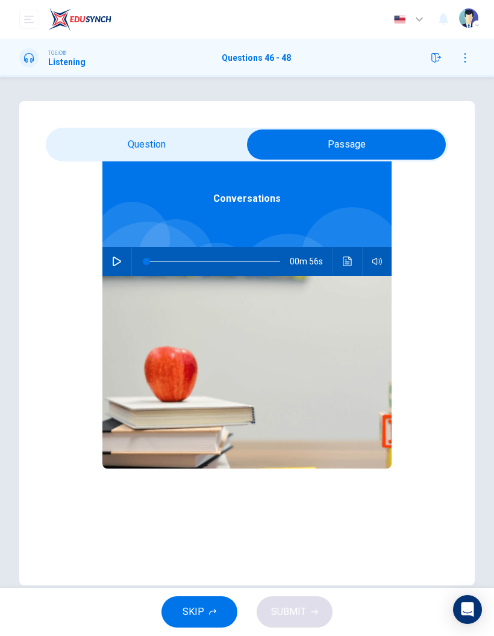
click at [107, 269] on div "00m 56s" at bounding box center [246, 261] width 289 height 29
click at [114, 257] on icon "button" at bounding box center [117, 262] width 10 height 10
type input "7"
click at [168, 143] on input "checkbox" at bounding box center [347, 145] width 604 height 30
checkbox input "false"
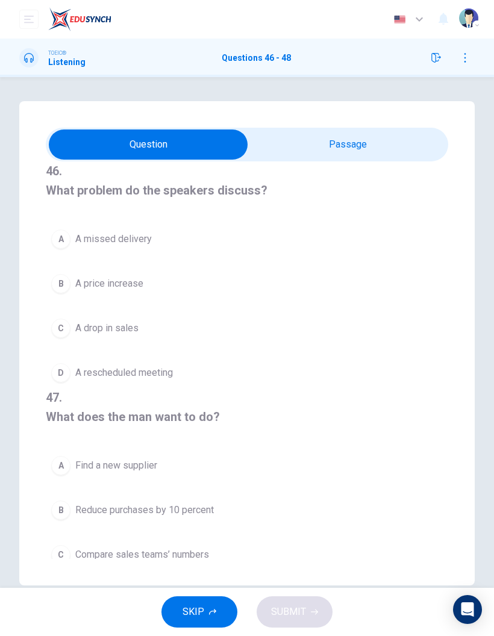
scroll to position [0, 0]
type input "33"
click at [330, 156] on input "checkbox" at bounding box center [148, 145] width 604 height 30
checkbox input "true"
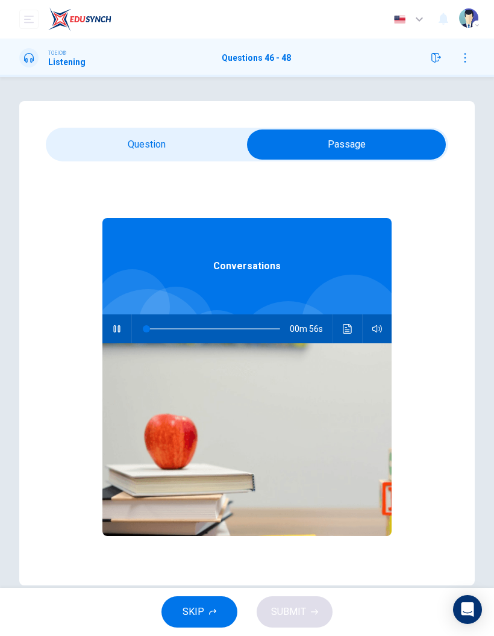
type input "0"
click at [182, 147] on input "checkbox" at bounding box center [347, 145] width 604 height 30
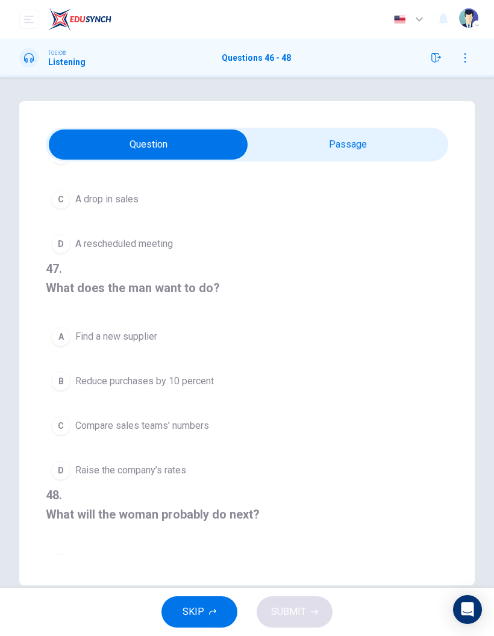
scroll to position [128, 0]
click at [209, 424] on span "Compare sales teams’ numbers" at bounding box center [142, 426] width 134 height 14
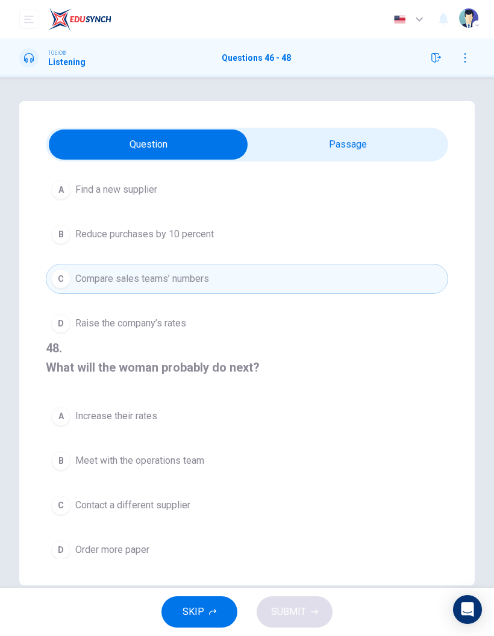
scroll to position [275, 0]
click at [197, 455] on span "Meet with the operations team" at bounding box center [139, 462] width 129 height 14
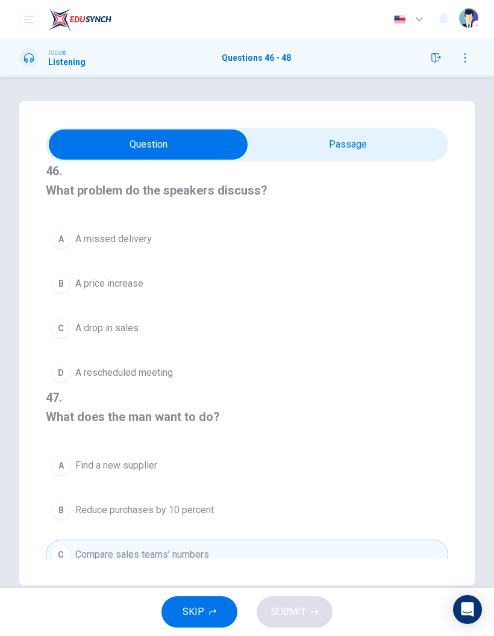
scroll to position [0, 0]
click at [357, 158] on input "checkbox" at bounding box center [148, 145] width 604 height 30
checkbox input "true"
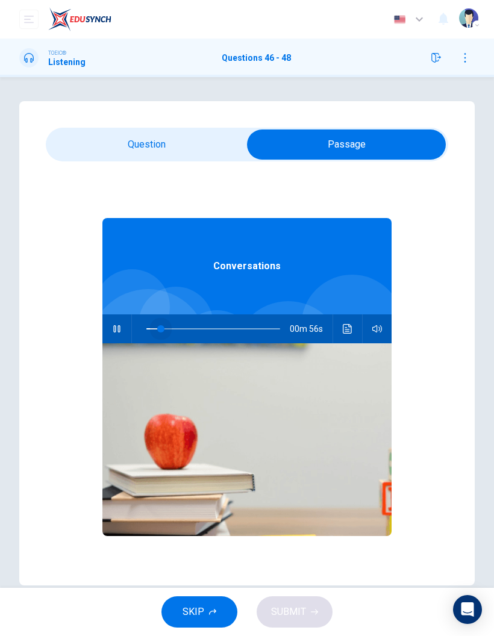
type input "0"
click at [196, 143] on input "checkbox" at bounding box center [347, 145] width 604 height 30
checkbox input "false"
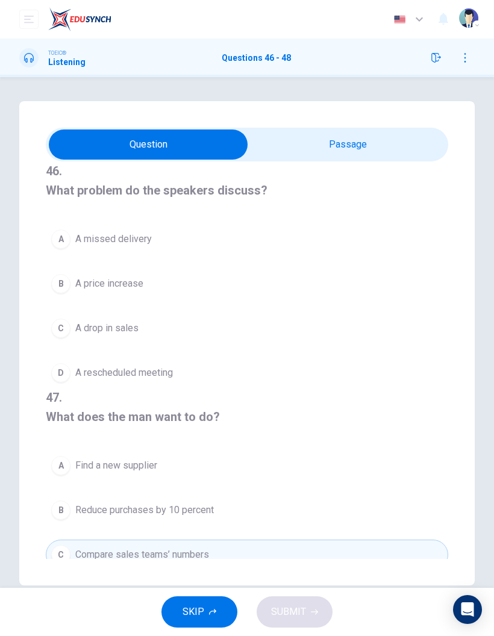
click at [104, 269] on button "B A price increase" at bounding box center [247, 284] width 403 height 30
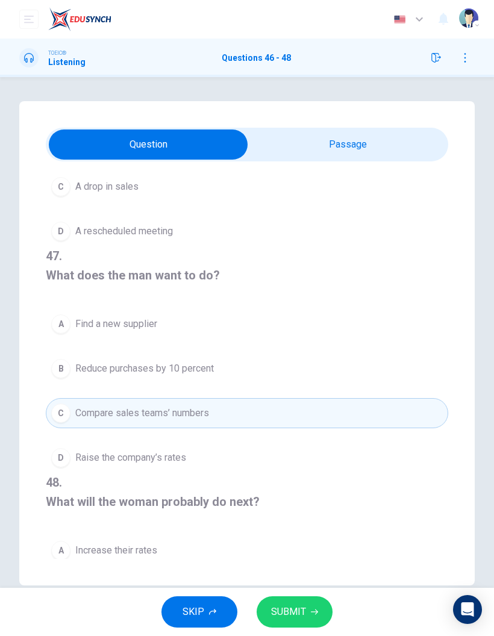
scroll to position [140, 0]
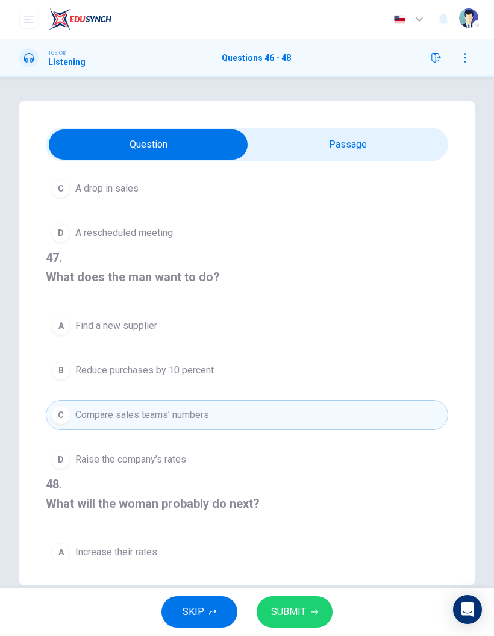
click at [166, 459] on span "Raise the company’s rates" at bounding box center [130, 460] width 111 height 14
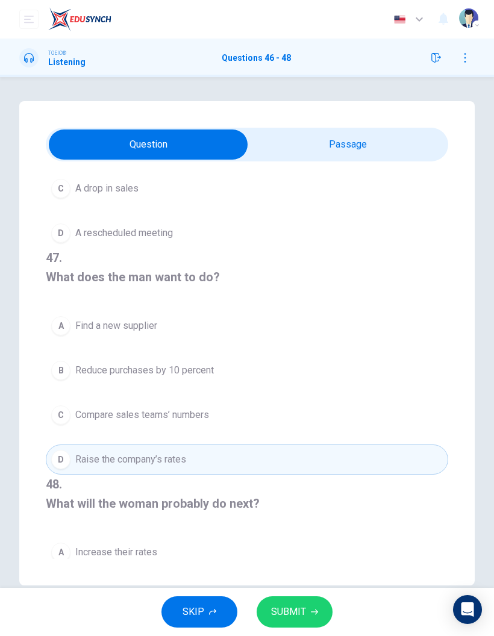
click at [295, 611] on span "SUBMIT" at bounding box center [288, 612] width 35 height 17
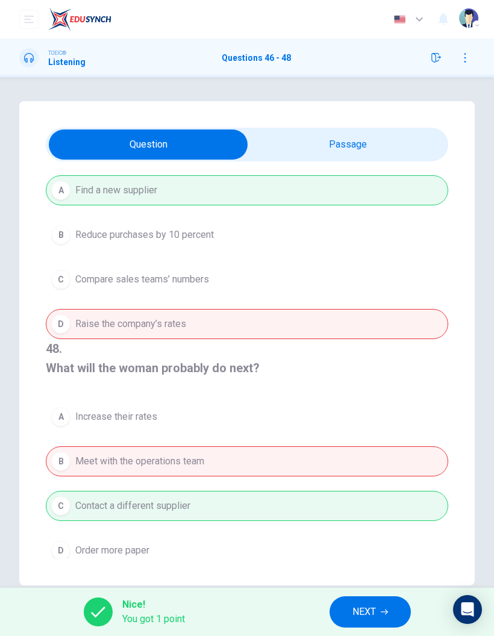
scroll to position [275, 0]
click at [368, 615] on span "NEXT" at bounding box center [365, 612] width 24 height 17
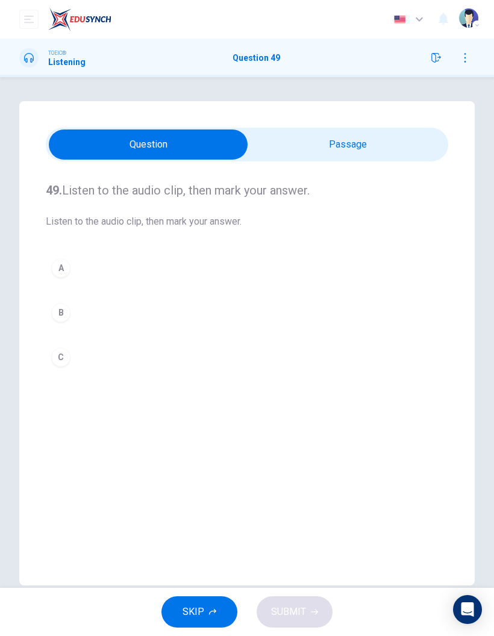
click at [368, 126] on div "49. Listen to the audio clip, then [PERSON_NAME] your answer. Listen to the aud…" at bounding box center [247, 343] width 456 height 485
click at [400, 145] on input "checkbox" at bounding box center [148, 145] width 604 height 30
checkbox input "true"
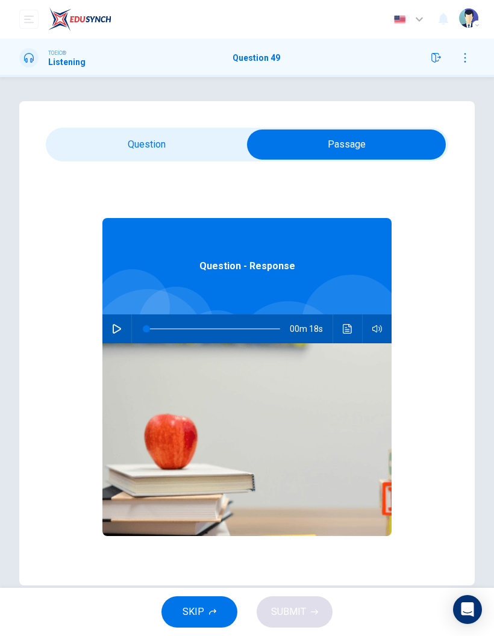
click at [114, 333] on icon "button" at bounding box center [117, 329] width 10 height 10
type input "26"
click at [169, 133] on input "checkbox" at bounding box center [347, 145] width 604 height 30
checkbox input "false"
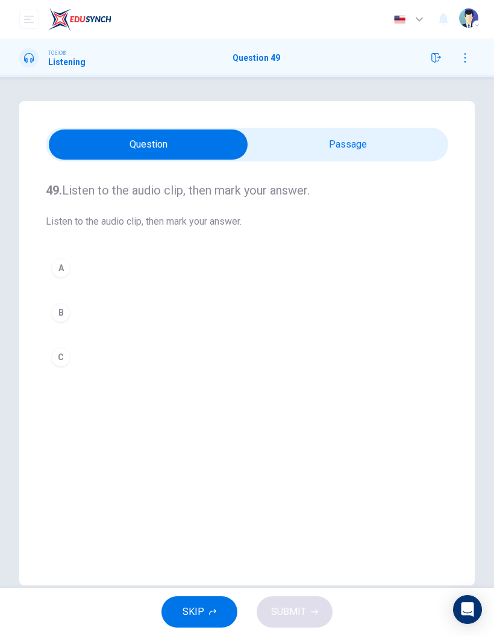
type input "48"
click at [334, 142] on input "checkbox" at bounding box center [148, 145] width 604 height 30
checkbox input "true"
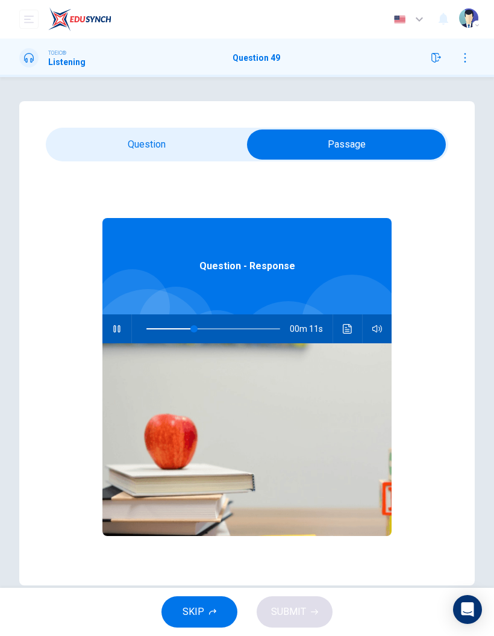
type input "41"
click at [177, 146] on input "checkbox" at bounding box center [347, 145] width 604 height 30
checkbox input "false"
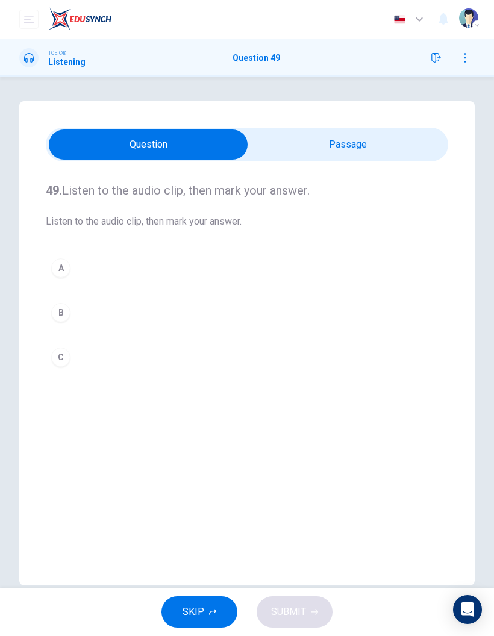
click at [69, 277] on button "A" at bounding box center [247, 268] width 403 height 30
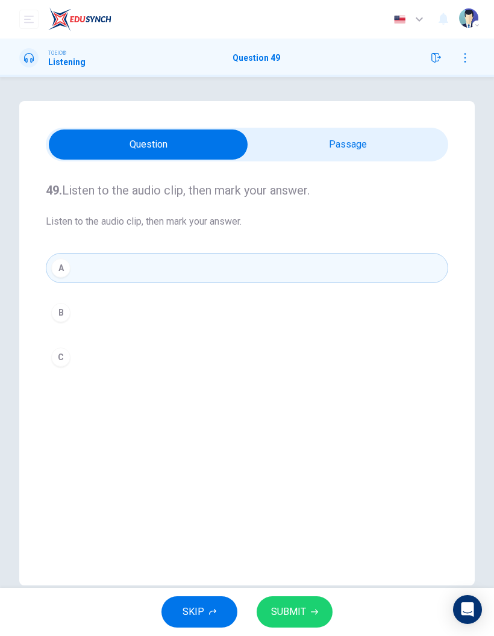
click at [303, 612] on span "SUBMIT" at bounding box center [288, 612] width 35 height 17
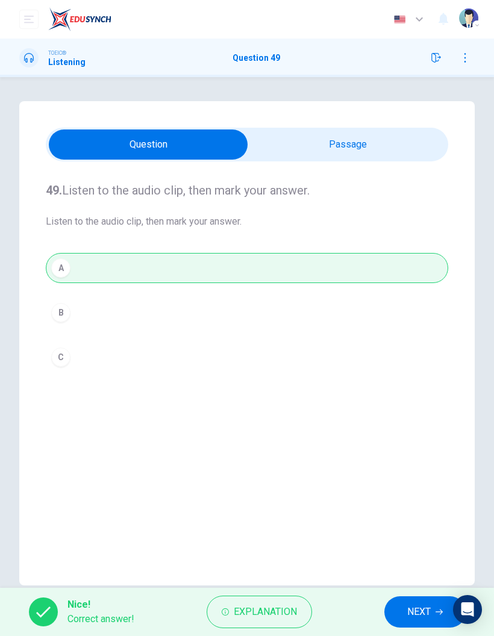
click at [411, 620] on span "NEXT" at bounding box center [419, 612] width 24 height 17
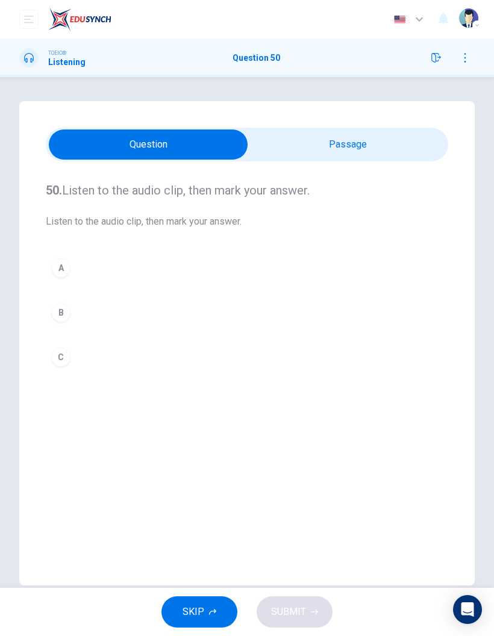
click at [353, 146] on input "checkbox" at bounding box center [148, 145] width 604 height 30
checkbox input "true"
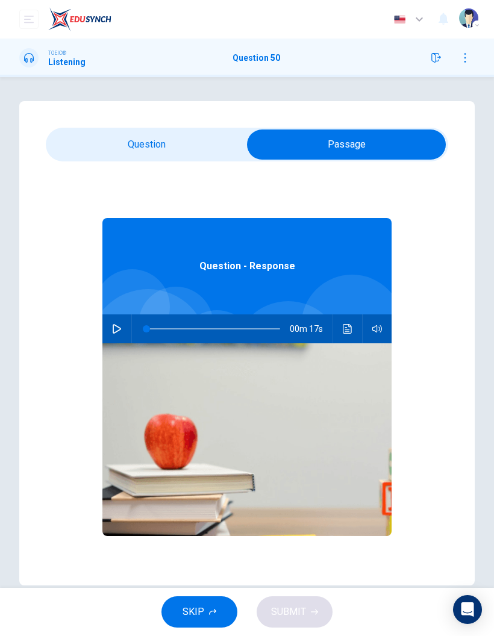
click at [125, 326] on button "button" at bounding box center [116, 329] width 19 height 29
type input "62"
click at [182, 136] on input "checkbox" at bounding box center [347, 145] width 604 height 30
checkbox input "false"
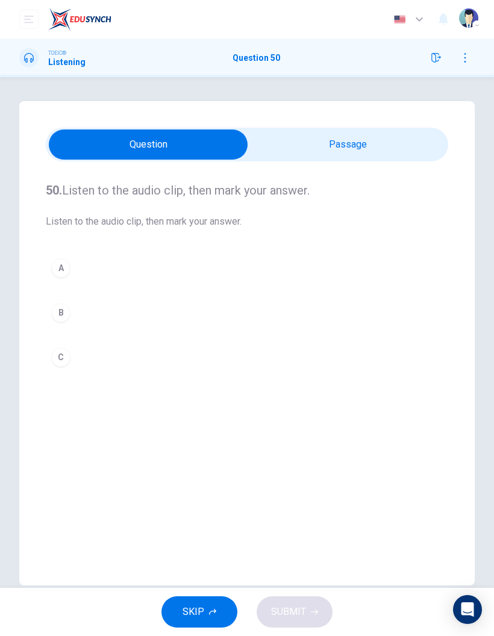
click at [72, 309] on button "B" at bounding box center [247, 313] width 403 height 30
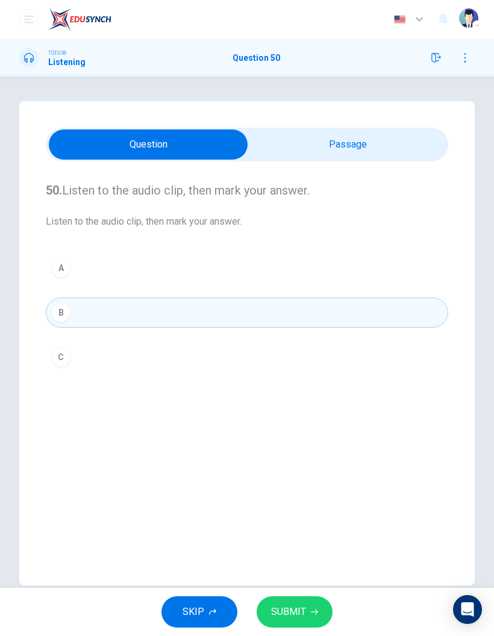
click at [290, 617] on span "SUBMIT" at bounding box center [288, 612] width 35 height 17
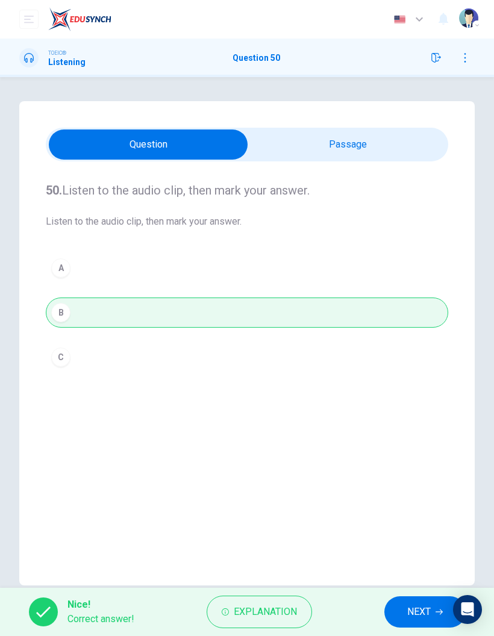
click at [397, 619] on button "NEXT" at bounding box center [425, 612] width 81 height 31
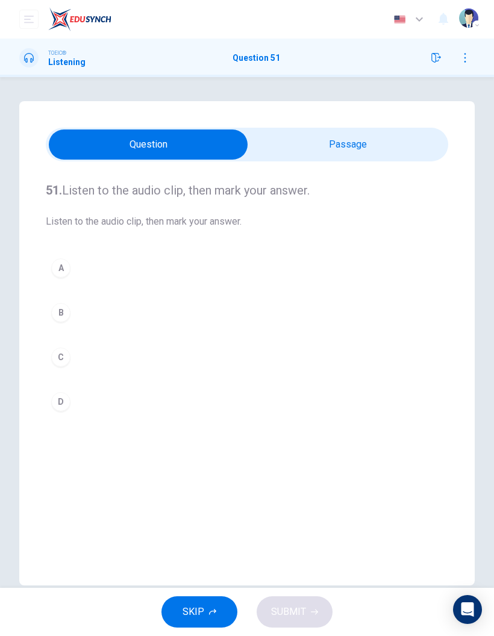
click at [367, 136] on input "checkbox" at bounding box center [148, 145] width 604 height 30
checkbox input "true"
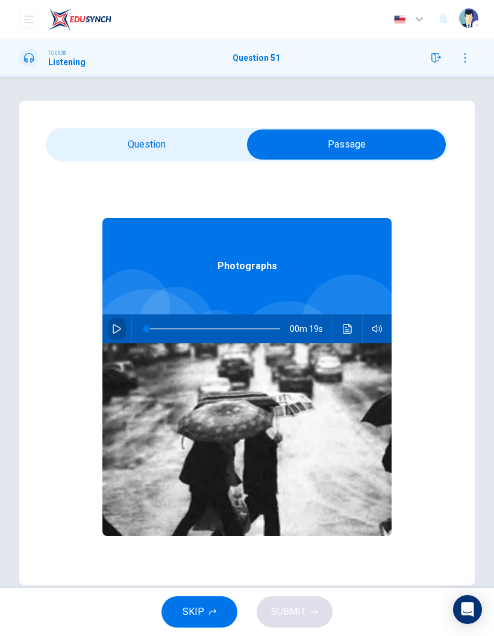
click at [116, 331] on icon "button" at bounding box center [117, 329] width 8 height 10
type input "95"
click at [163, 157] on input "checkbox" at bounding box center [347, 145] width 604 height 30
checkbox input "false"
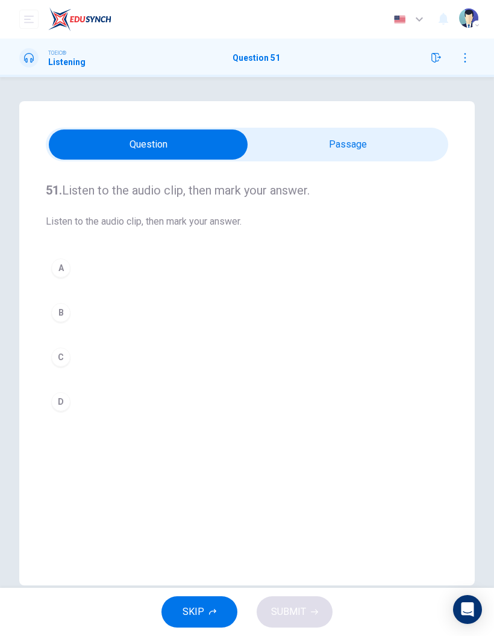
click at [70, 315] on div "B" at bounding box center [60, 312] width 19 height 19
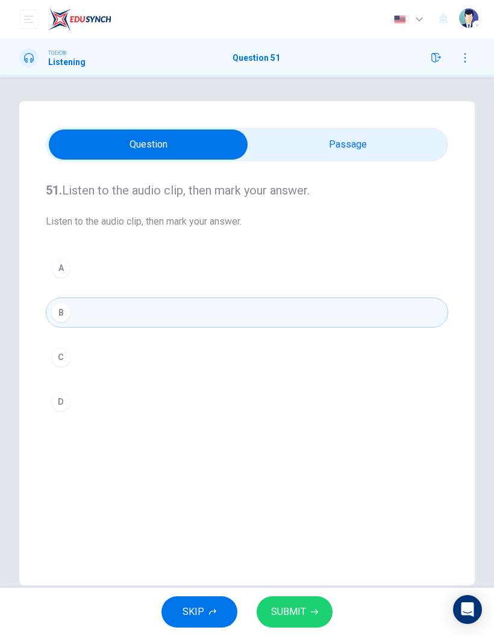
click at [311, 612] on icon "button" at bounding box center [314, 612] width 7 height 5
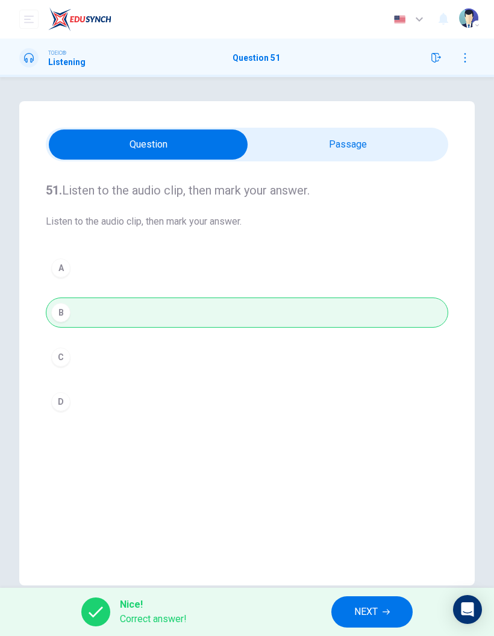
click at [370, 612] on span "NEXT" at bounding box center [366, 612] width 24 height 17
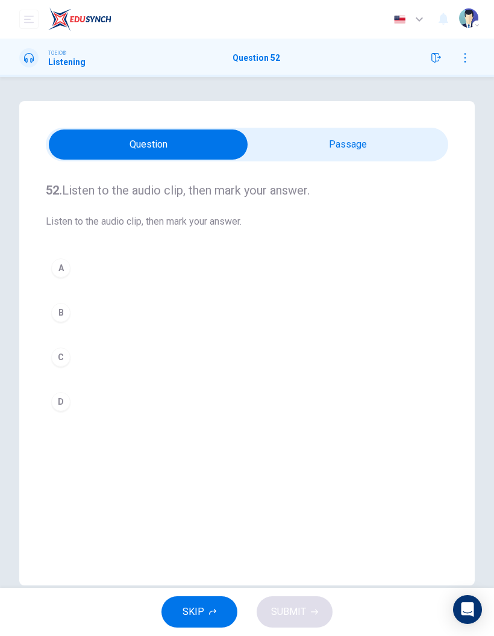
click at [343, 145] on input "checkbox" at bounding box center [148, 145] width 604 height 30
checkbox input "true"
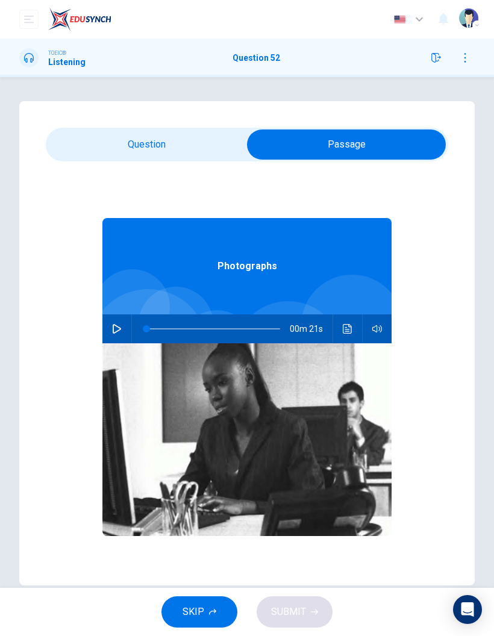
click at [124, 324] on button "button" at bounding box center [116, 329] width 19 height 29
type input "98"
click at [190, 145] on input "checkbox" at bounding box center [347, 145] width 604 height 30
checkbox input "false"
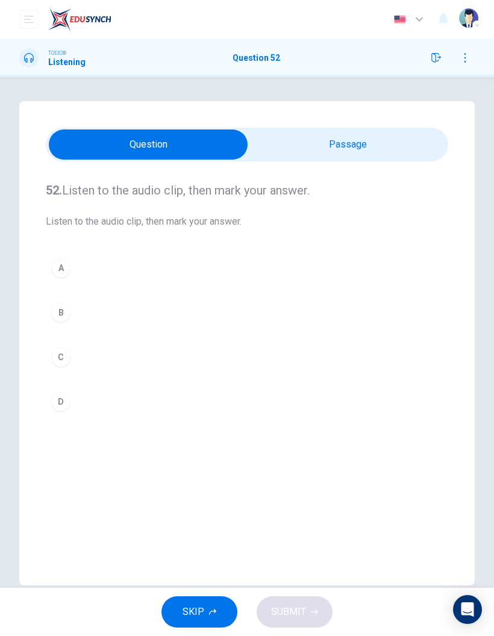
click at [58, 316] on div "B" at bounding box center [60, 312] width 19 height 19
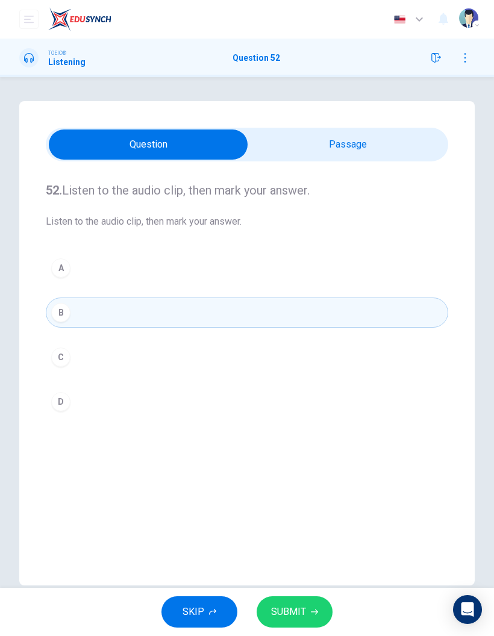
click at [312, 613] on icon "button" at bounding box center [314, 612] width 7 height 7
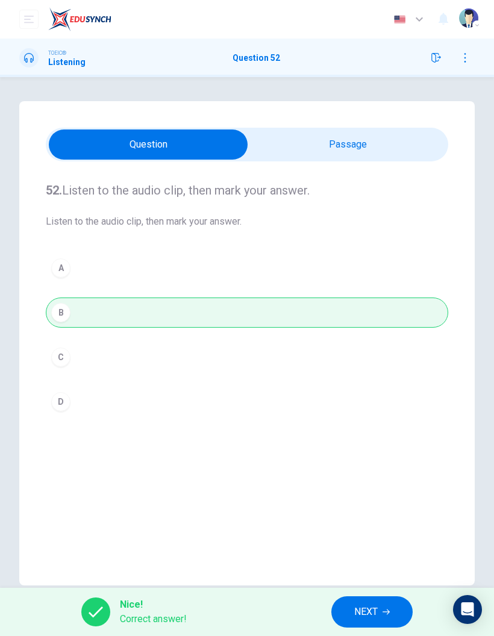
click at [372, 609] on span "NEXT" at bounding box center [366, 612] width 24 height 17
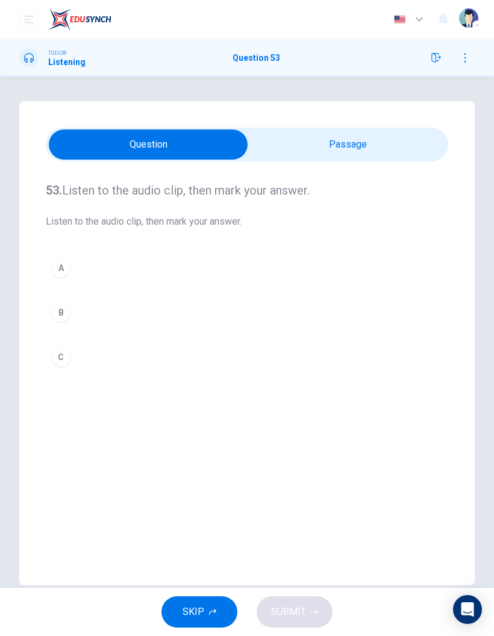
click at [341, 151] on input "checkbox" at bounding box center [148, 145] width 604 height 30
checkbox input "true"
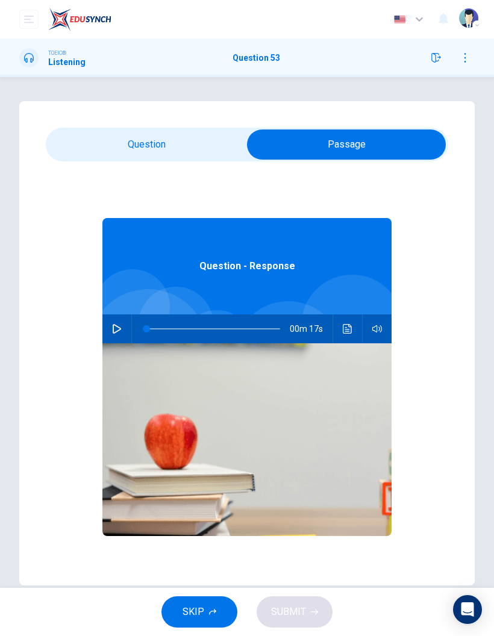
click at [112, 329] on icon "button" at bounding box center [117, 329] width 10 height 10
type input "96"
click at [163, 146] on input "checkbox" at bounding box center [347, 145] width 604 height 30
checkbox input "false"
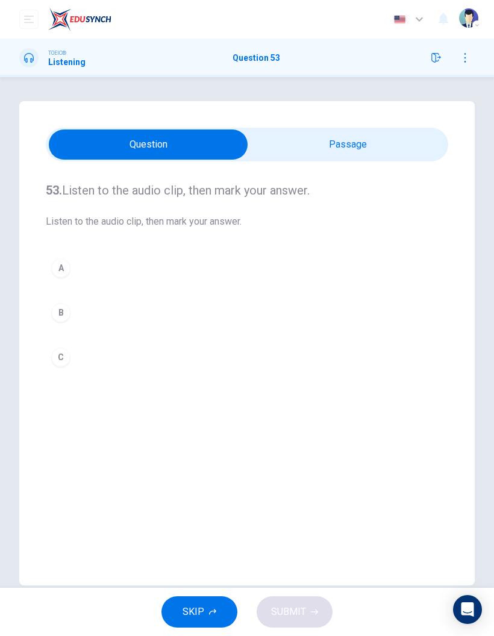
click at [59, 320] on div "B" at bounding box center [60, 312] width 19 height 19
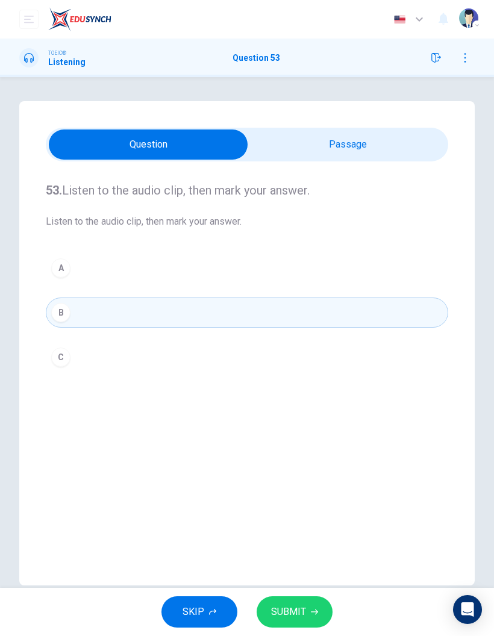
click at [318, 613] on button "SUBMIT" at bounding box center [295, 612] width 76 height 31
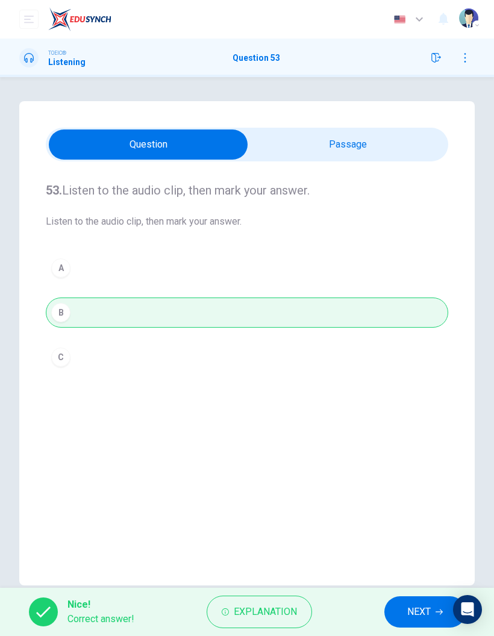
click at [422, 604] on span "NEXT" at bounding box center [419, 612] width 24 height 17
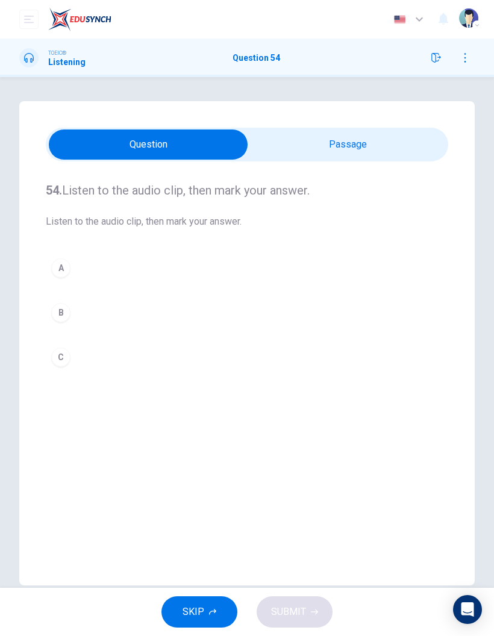
click at [350, 139] on input "checkbox" at bounding box center [148, 145] width 604 height 30
checkbox input "true"
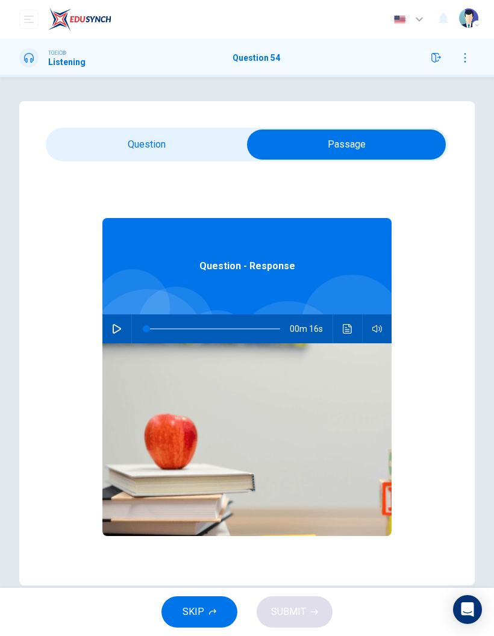
click at [112, 330] on icon "button" at bounding box center [117, 329] width 10 height 10
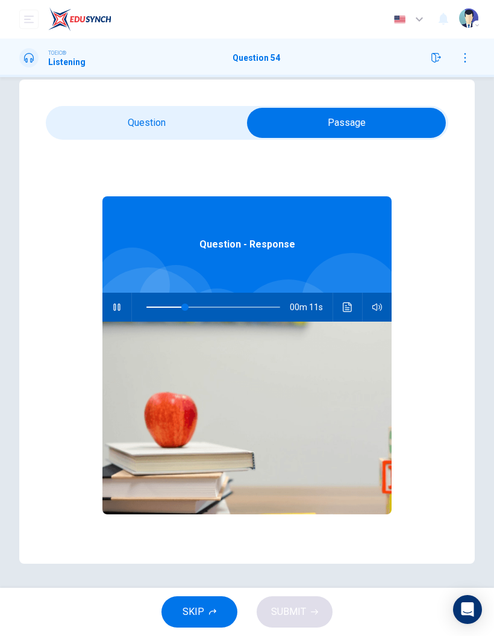
scroll to position [22, 0]
type input "35"
click at [187, 121] on input "checkbox" at bounding box center [347, 123] width 604 height 30
checkbox input "false"
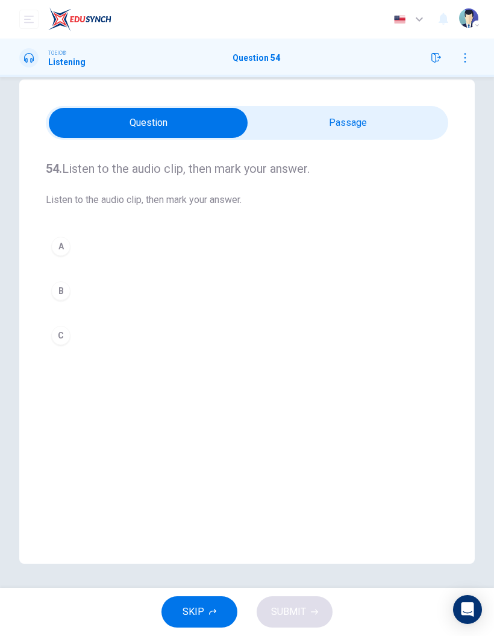
click at [58, 298] on div "B" at bounding box center [60, 290] width 19 height 19
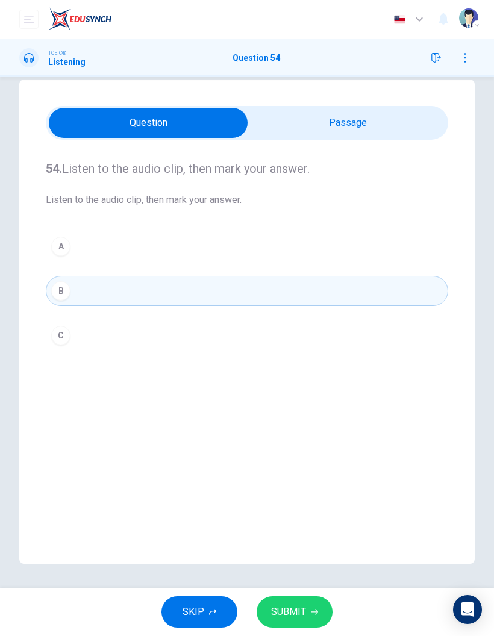
click at [299, 611] on span "SUBMIT" at bounding box center [288, 612] width 35 height 17
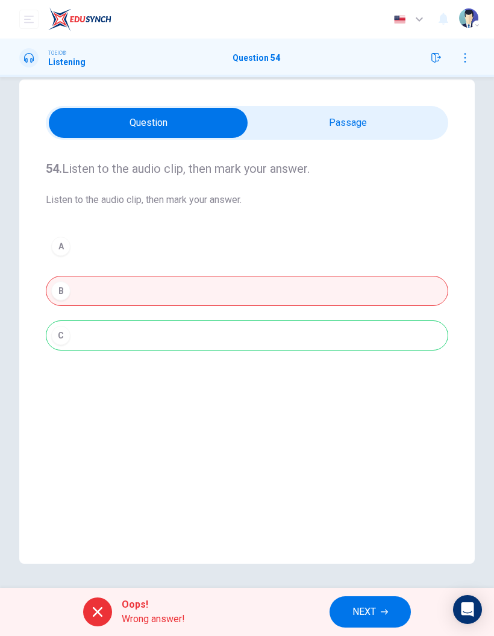
click at [387, 612] on icon "button" at bounding box center [384, 612] width 7 height 7
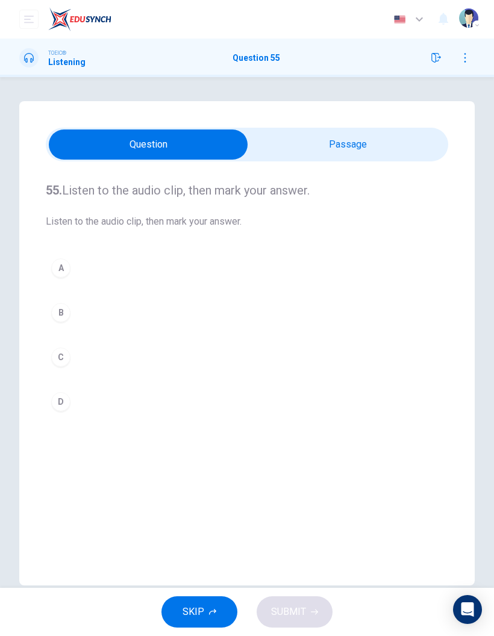
click at [342, 156] on input "checkbox" at bounding box center [148, 145] width 604 height 30
checkbox input "true"
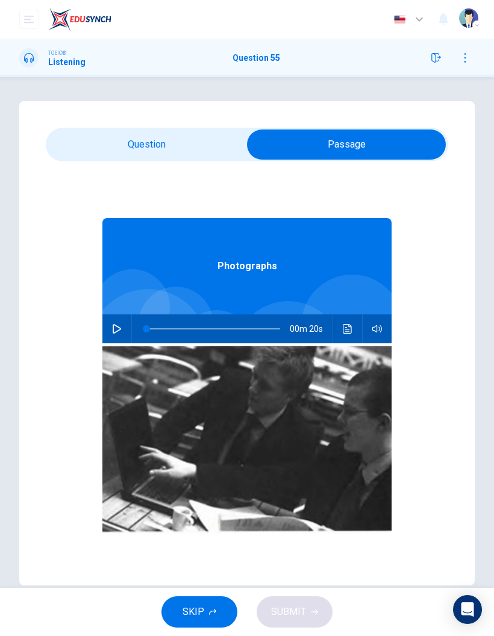
click at [108, 328] on button "button" at bounding box center [116, 329] width 19 height 29
type input "93"
click at [161, 140] on input "checkbox" at bounding box center [347, 145] width 604 height 30
checkbox input "false"
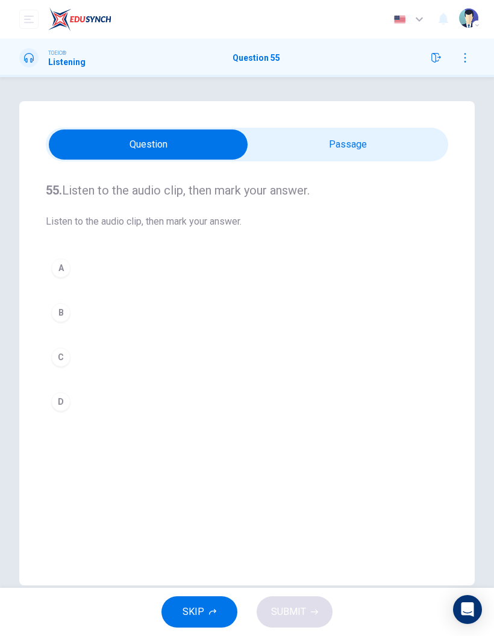
click at [49, 263] on button "A" at bounding box center [247, 268] width 403 height 30
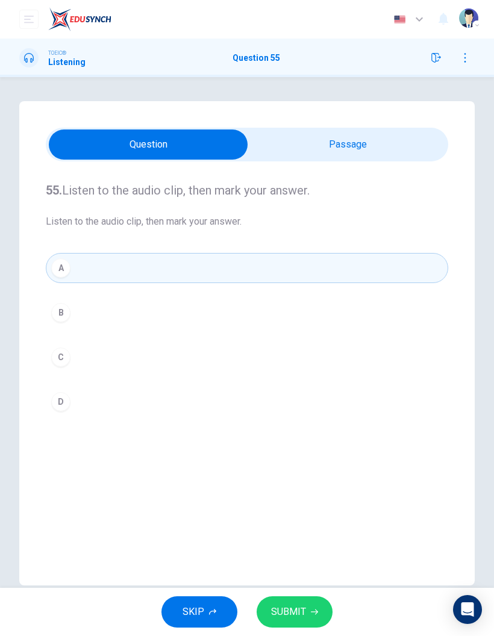
click at [312, 607] on button "SUBMIT" at bounding box center [295, 612] width 76 height 31
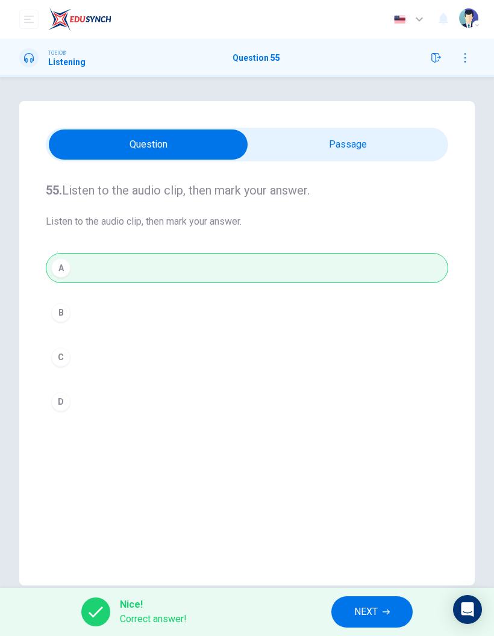
click at [372, 627] on button "NEXT" at bounding box center [371, 612] width 81 height 31
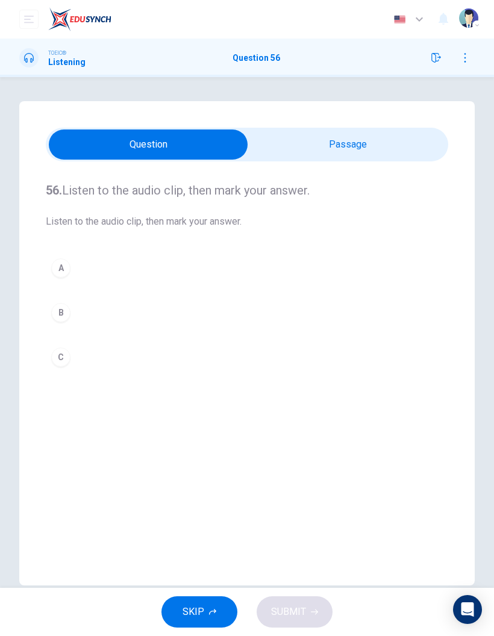
click at [331, 121] on div "56. Listen to the audio clip, then [PERSON_NAME] your answer. Listen to the aud…" at bounding box center [247, 343] width 456 height 485
click at [347, 159] on input "checkbox" at bounding box center [148, 145] width 604 height 30
checkbox input "true"
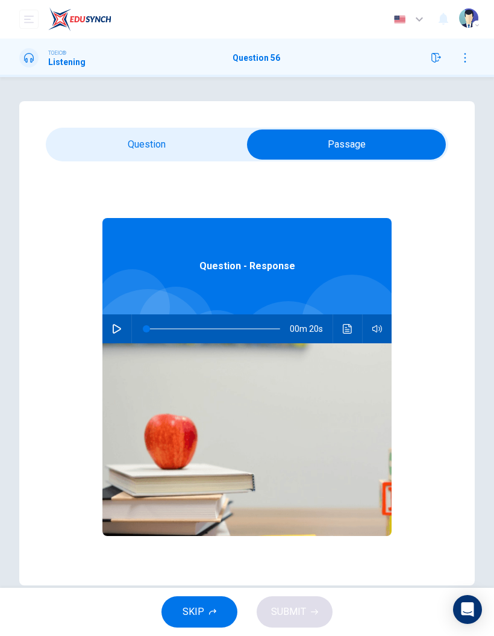
click at [120, 326] on icon "button" at bounding box center [117, 329] width 10 height 10
type input "91"
click at [169, 142] on input "checkbox" at bounding box center [347, 145] width 604 height 30
checkbox input "false"
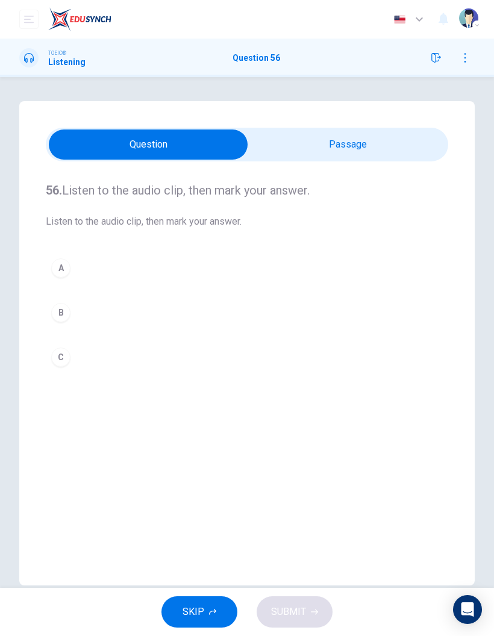
click at [60, 254] on button "A" at bounding box center [247, 268] width 403 height 30
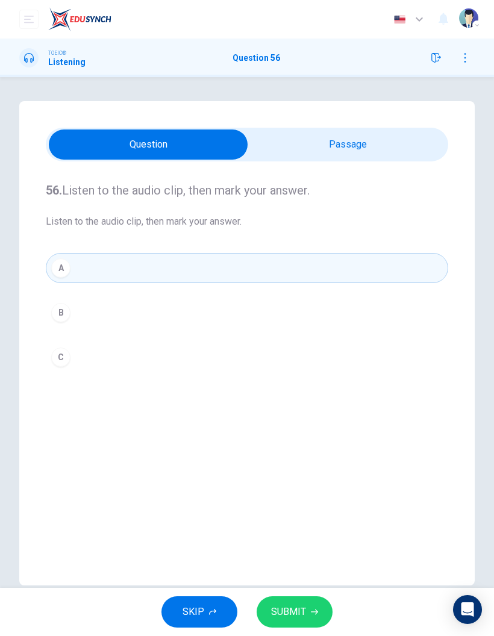
click at [286, 597] on button "SUBMIT" at bounding box center [295, 612] width 76 height 31
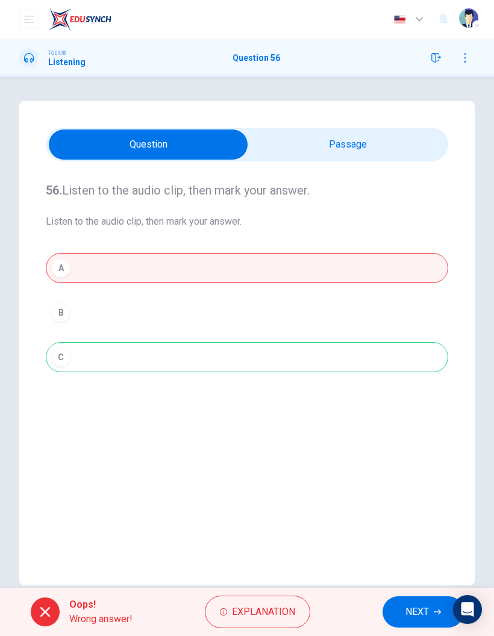
click at [406, 625] on button "NEXT" at bounding box center [423, 612] width 81 height 31
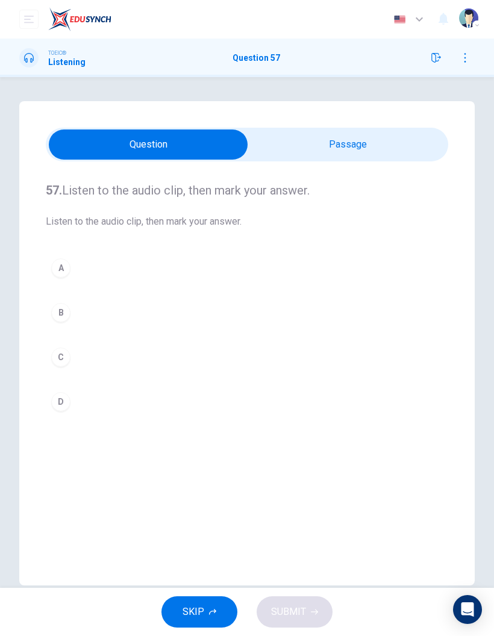
click at [357, 142] on input "checkbox" at bounding box center [148, 145] width 604 height 30
checkbox input "true"
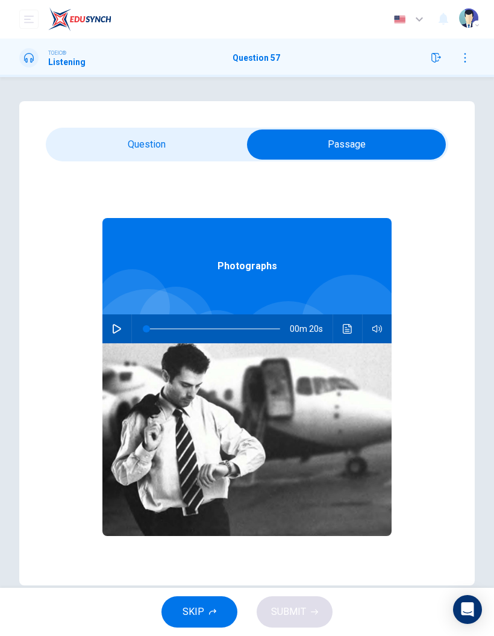
click at [126, 328] on button "button" at bounding box center [116, 329] width 19 height 29
type input "49"
click at [168, 134] on input "checkbox" at bounding box center [347, 145] width 604 height 30
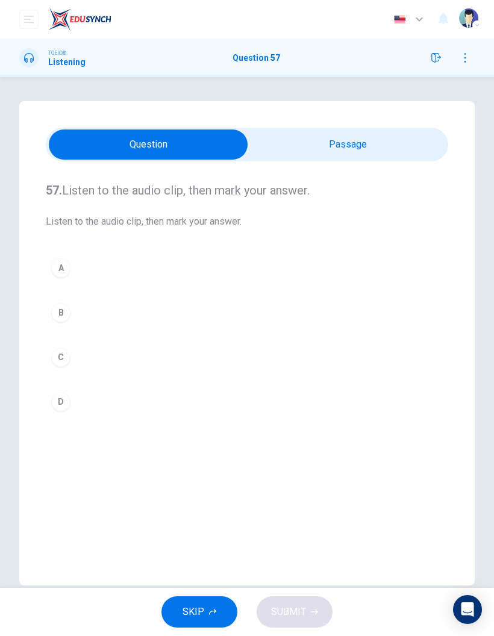
click at [60, 312] on div "B" at bounding box center [60, 312] width 19 height 19
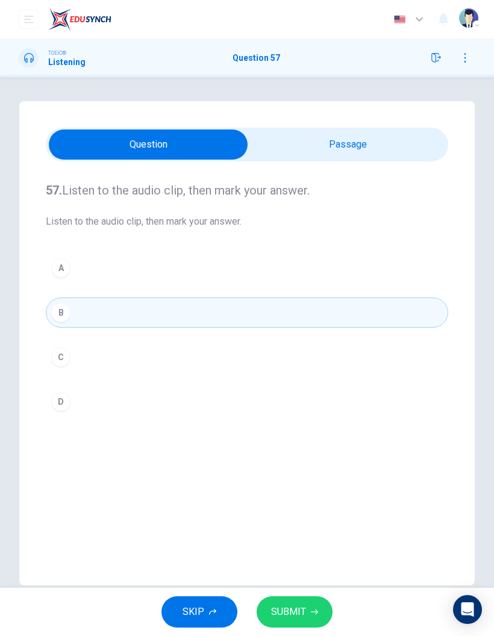
click at [341, 131] on input "checkbox" at bounding box center [148, 145] width 604 height 30
checkbox input "true"
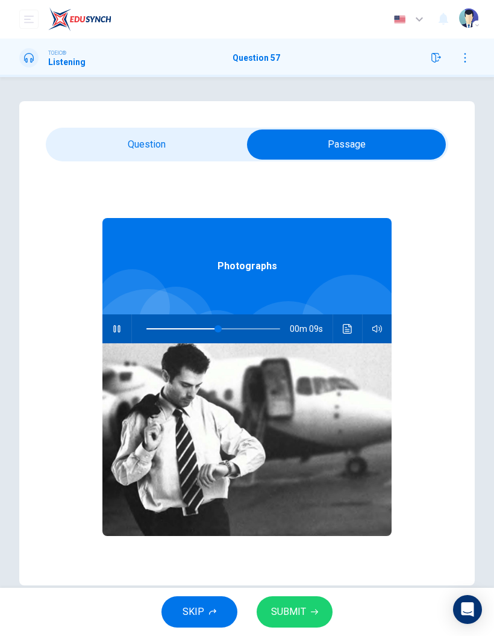
type input "59"
click at [180, 140] on input "checkbox" at bounding box center [347, 145] width 604 height 30
checkbox input "false"
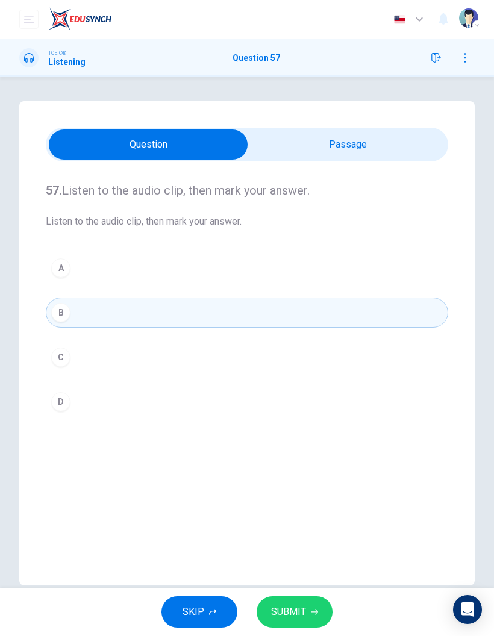
click at [292, 617] on span "SUBMIT" at bounding box center [288, 612] width 35 height 17
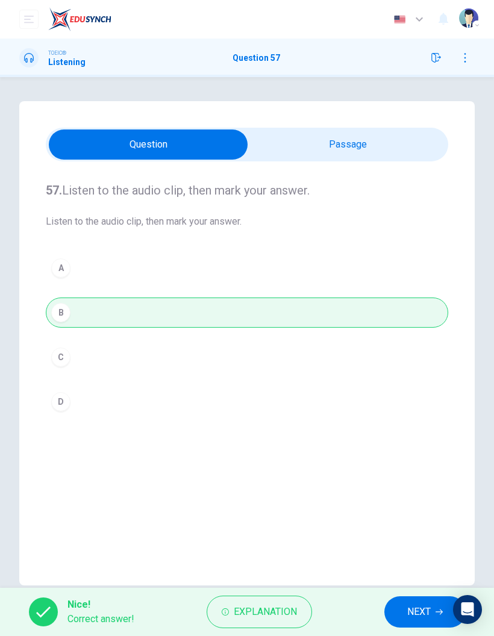
click at [400, 612] on button "NEXT" at bounding box center [425, 612] width 81 height 31
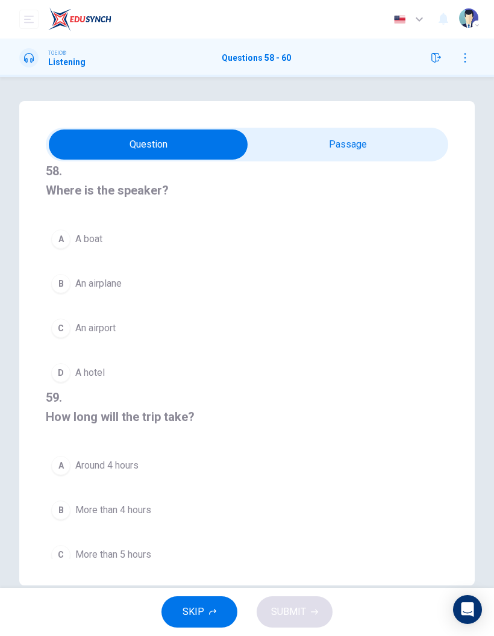
click at [347, 124] on div "58 . Where is the speaker? A A boat B An airplane C An airport D A hotel 59 . H…" at bounding box center [247, 343] width 456 height 485
click at [372, 142] on input "checkbox" at bounding box center [148, 145] width 604 height 30
checkbox input "true"
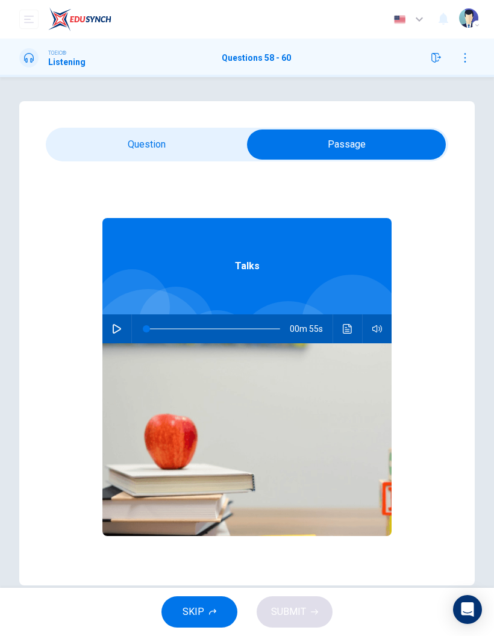
click at [117, 320] on button "button" at bounding box center [116, 329] width 19 height 29
type input "21"
click at [145, 140] on input "checkbox" at bounding box center [347, 145] width 604 height 30
checkbox input "false"
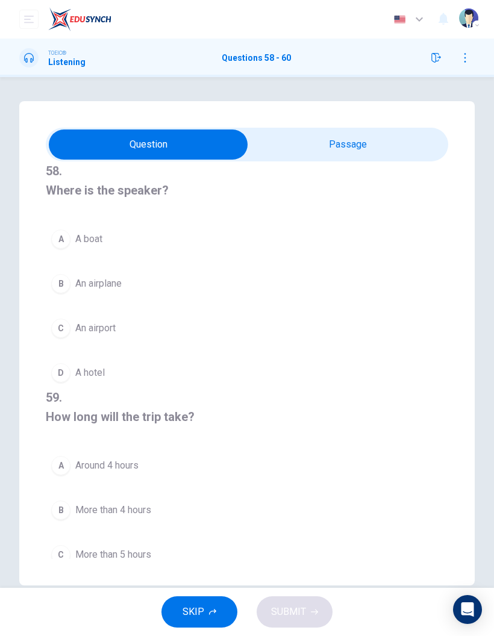
click at [106, 289] on button "B An airplane" at bounding box center [247, 284] width 403 height 30
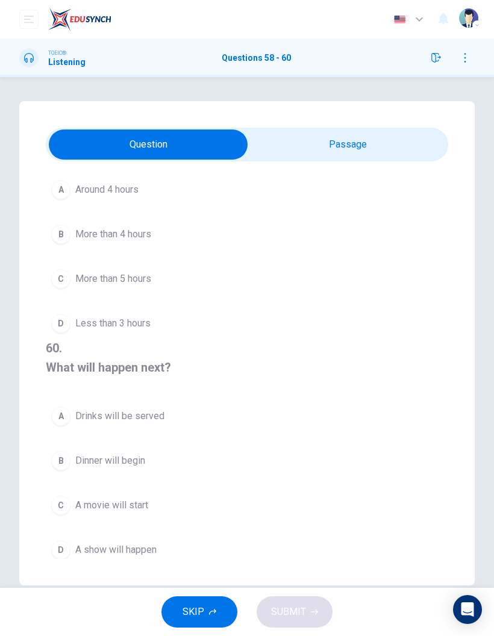
scroll to position [275, 0]
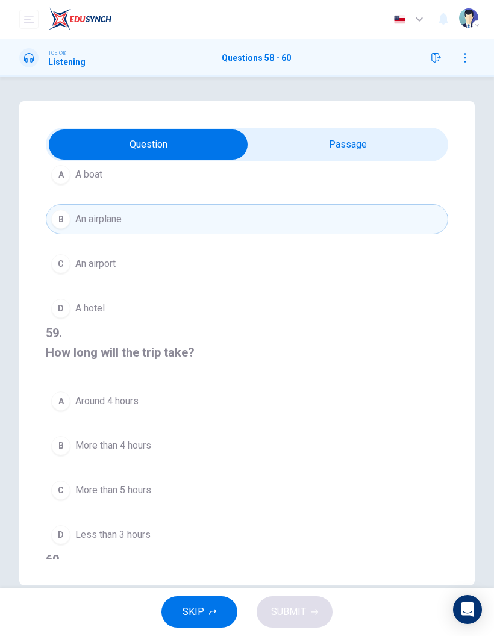
type input "65"
click at [374, 142] on input "checkbox" at bounding box center [148, 145] width 604 height 30
checkbox input "true"
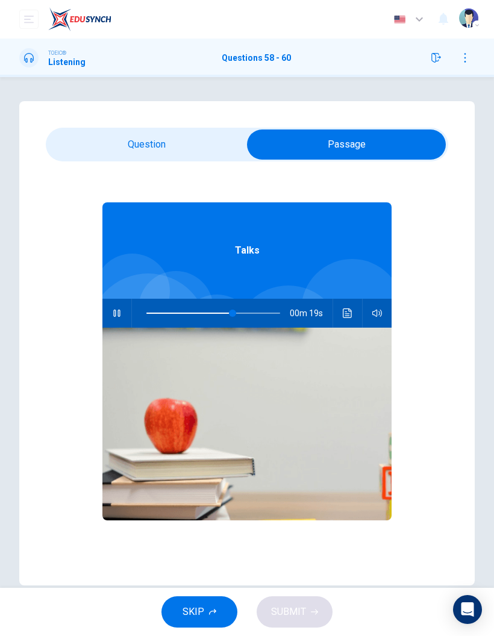
scroll to position [11, 0]
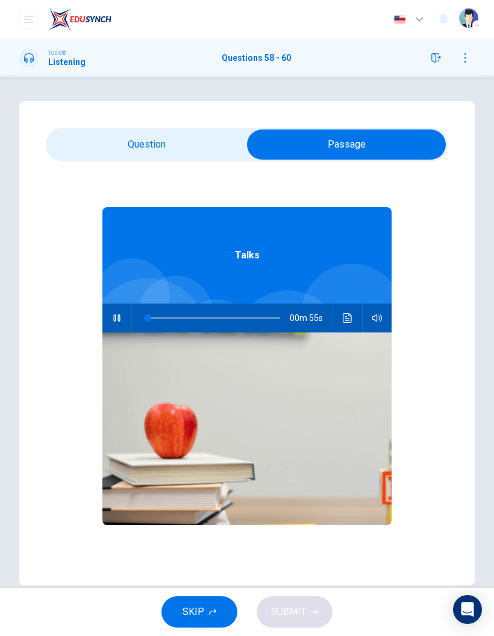
type input "3"
click at [190, 167] on div "Talks 00m 54s" at bounding box center [246, 383] width 289 height 465
click at [201, 152] on input "checkbox" at bounding box center [347, 145] width 604 height 30
checkbox input "false"
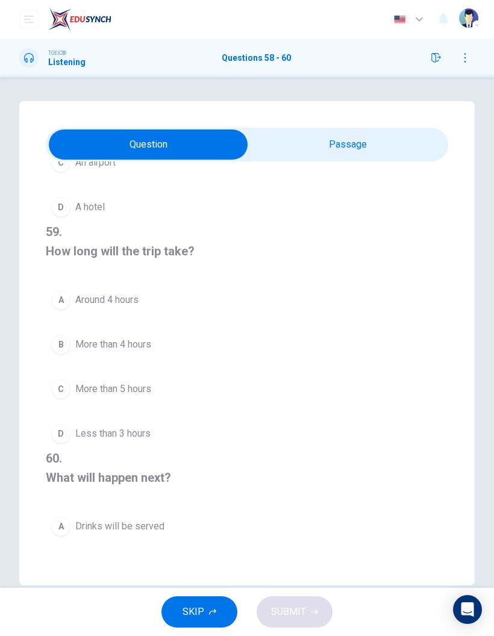
scroll to position [165, 0]
click at [68, 295] on div "A" at bounding box center [60, 300] width 19 height 19
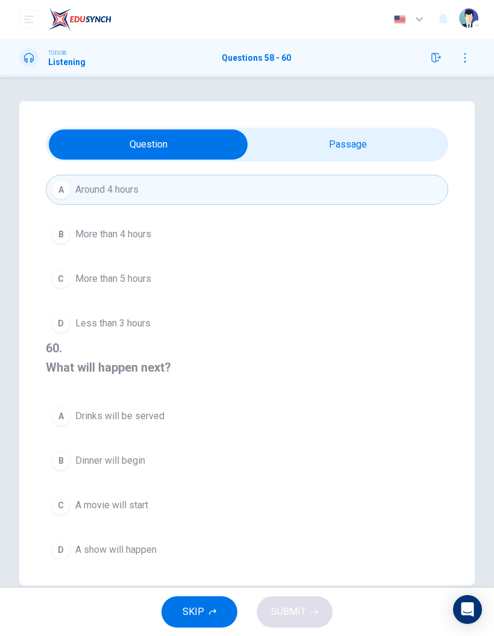
scroll to position [275, 0]
click at [125, 510] on button "C A movie will start" at bounding box center [247, 507] width 403 height 30
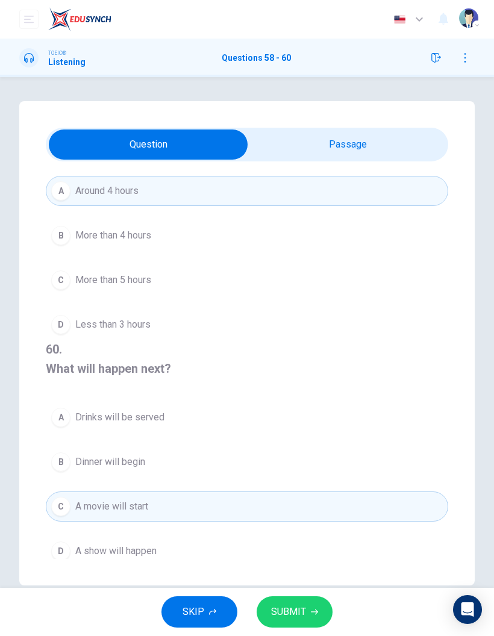
click at [301, 615] on span "SUBMIT" at bounding box center [288, 612] width 35 height 17
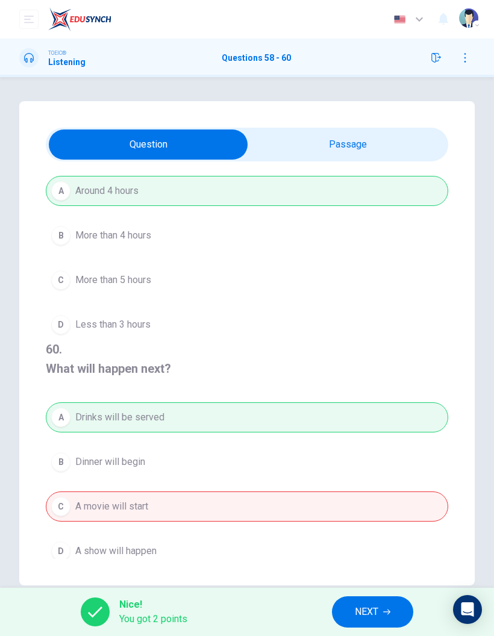
click at [386, 605] on button "NEXT" at bounding box center [372, 612] width 81 height 31
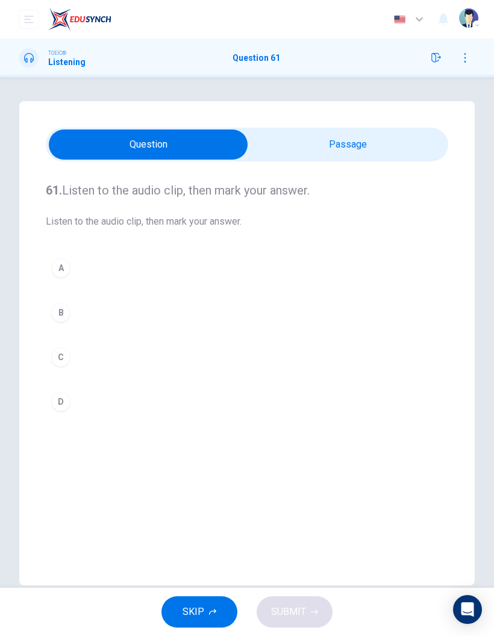
click at [367, 154] on input "checkbox" at bounding box center [148, 145] width 604 height 30
checkbox input "true"
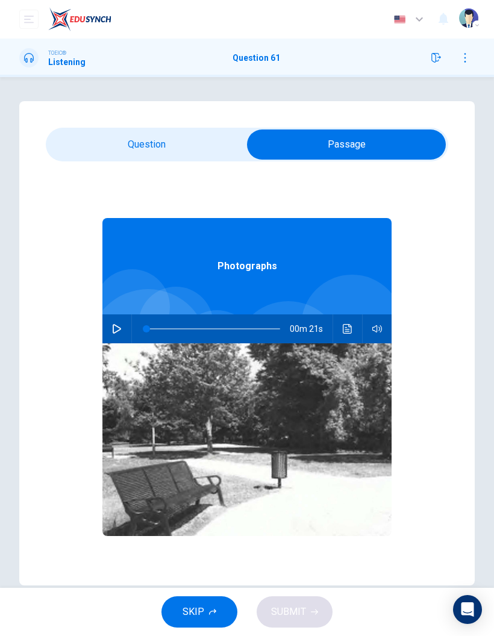
click at [125, 334] on button "button" at bounding box center [116, 329] width 19 height 29
type input "4"
click at [213, 138] on input "checkbox" at bounding box center [347, 145] width 604 height 30
checkbox input "false"
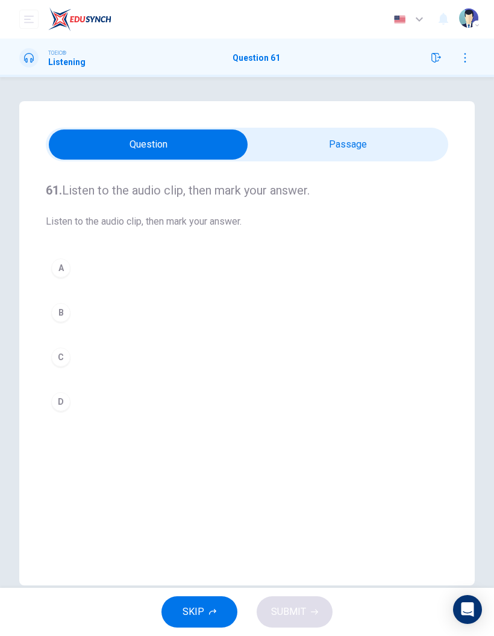
type input "13"
click at [355, 140] on input "checkbox" at bounding box center [148, 145] width 604 height 30
checkbox input "true"
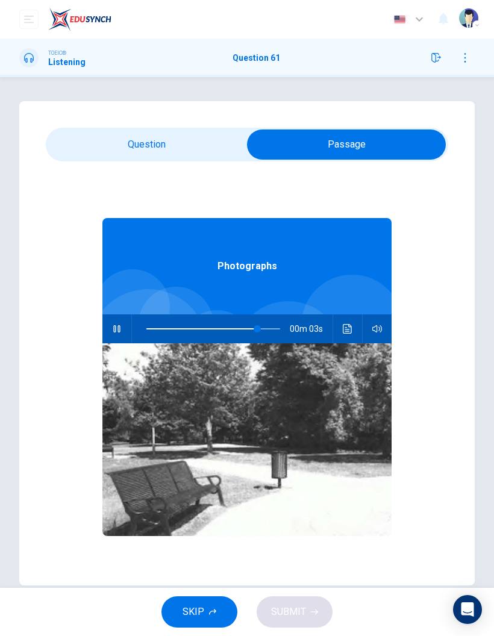
type input "88"
click at [166, 139] on input "checkbox" at bounding box center [347, 145] width 604 height 30
checkbox input "false"
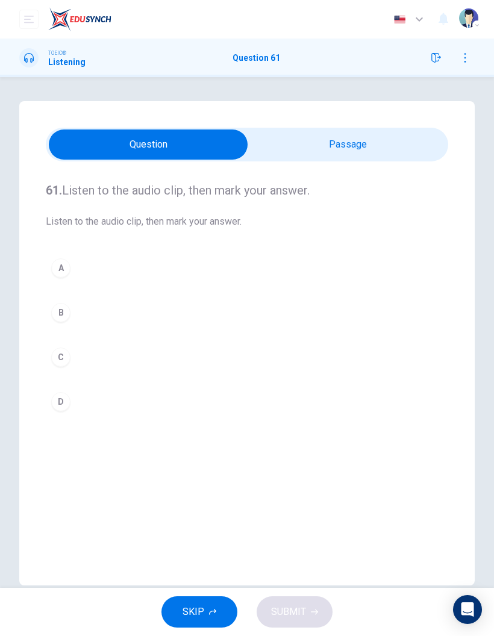
click at [64, 309] on div "B" at bounding box center [60, 312] width 19 height 19
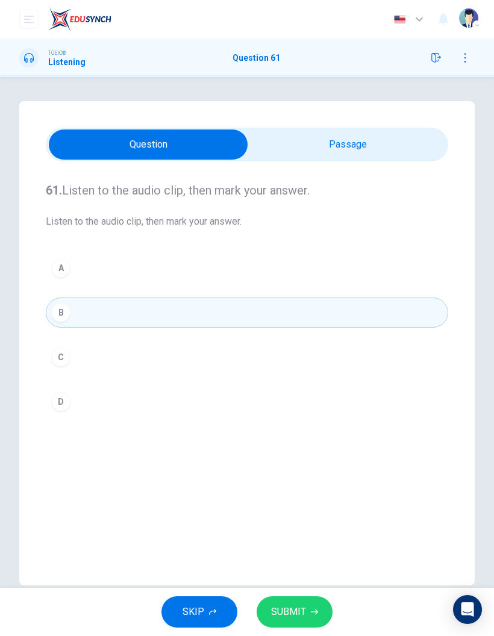
click at [320, 604] on button "SUBMIT" at bounding box center [295, 612] width 76 height 31
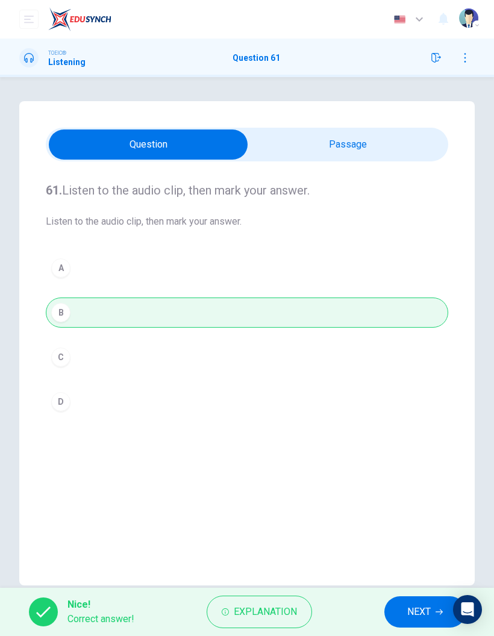
click at [402, 623] on button "NEXT" at bounding box center [425, 612] width 81 height 31
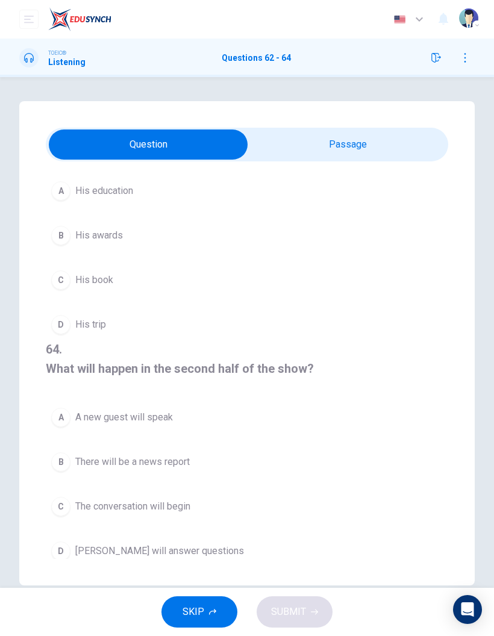
click at [364, 137] on input "checkbox" at bounding box center [148, 145] width 604 height 30
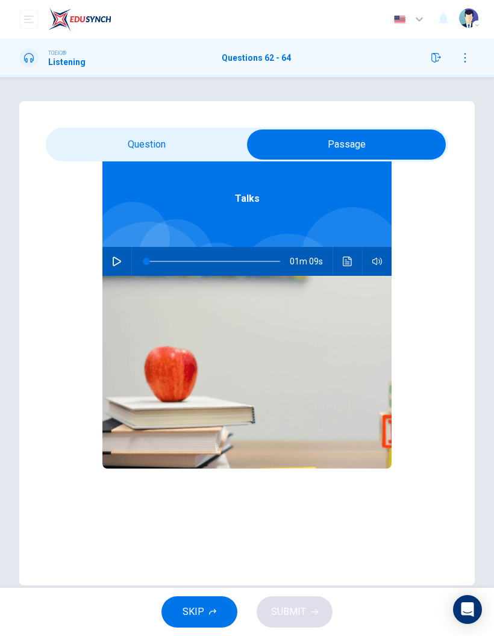
click at [124, 257] on button "button" at bounding box center [116, 261] width 19 height 29
click at [187, 139] on input "checkbox" at bounding box center [347, 145] width 604 height 30
checkbox input "false"
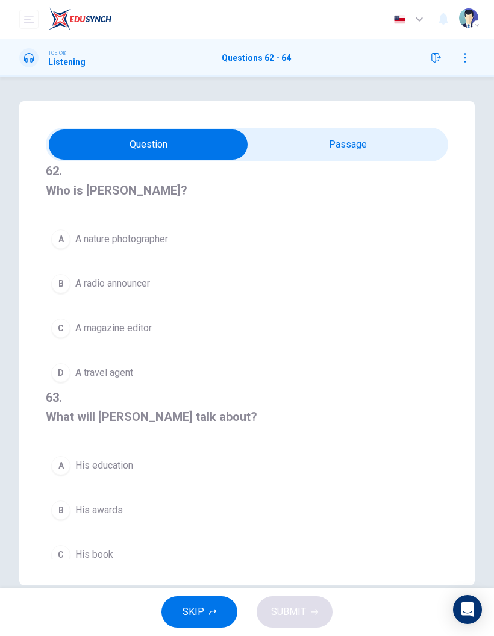
scroll to position [0, 0]
click at [59, 238] on div "A" at bounding box center [60, 239] width 19 height 19
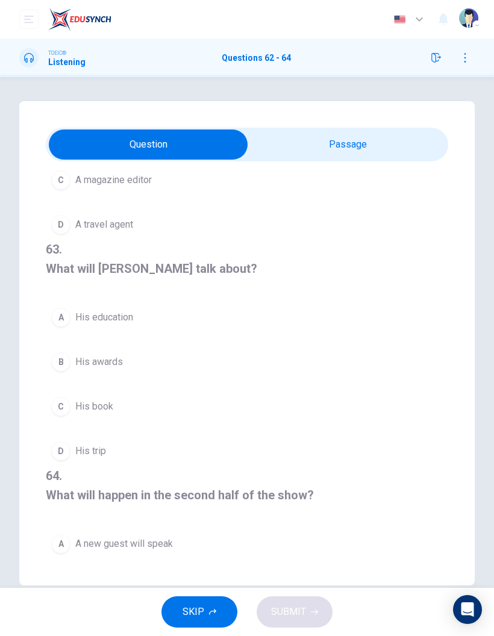
scroll to position [152, 0]
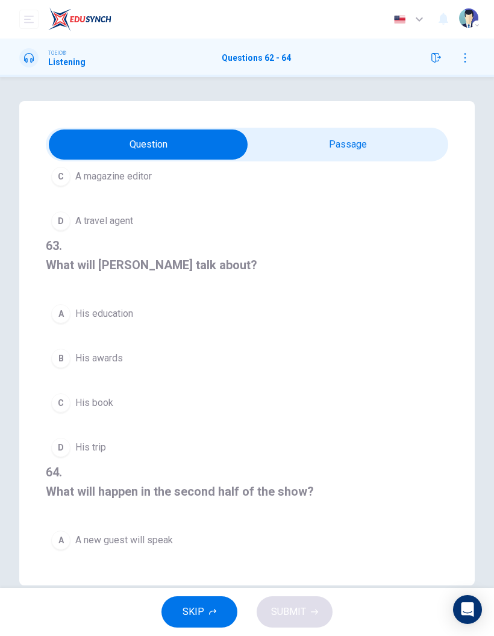
click at [52, 442] on div "D" at bounding box center [60, 447] width 19 height 19
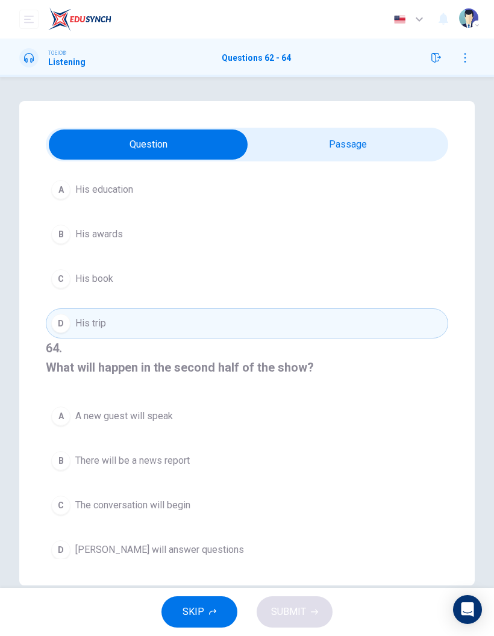
scroll to position [275, 0]
click at [61, 504] on div "C" at bounding box center [60, 506] width 19 height 19
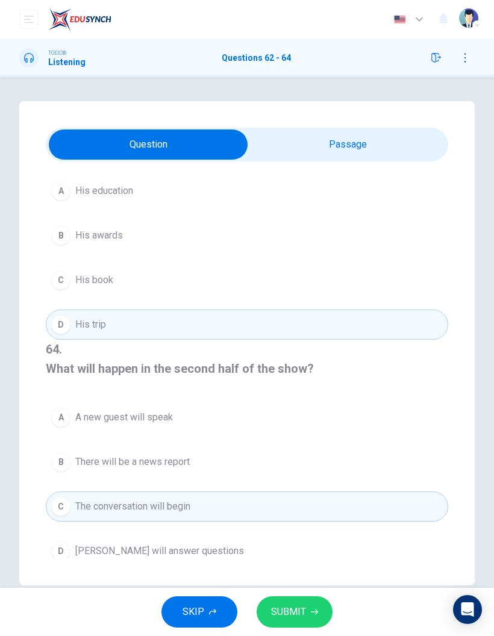
click at [298, 621] on button "SUBMIT" at bounding box center [295, 612] width 76 height 31
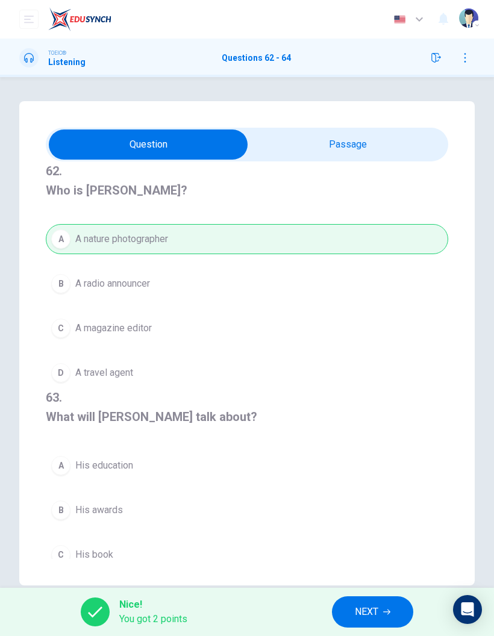
scroll to position [-1, 0]
click at [372, 614] on span "NEXT" at bounding box center [367, 612] width 24 height 17
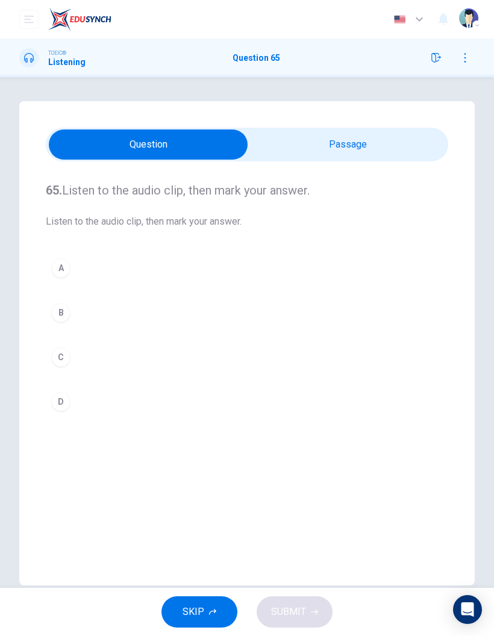
click at [404, 142] on input "checkbox" at bounding box center [148, 145] width 604 height 30
checkbox input "true"
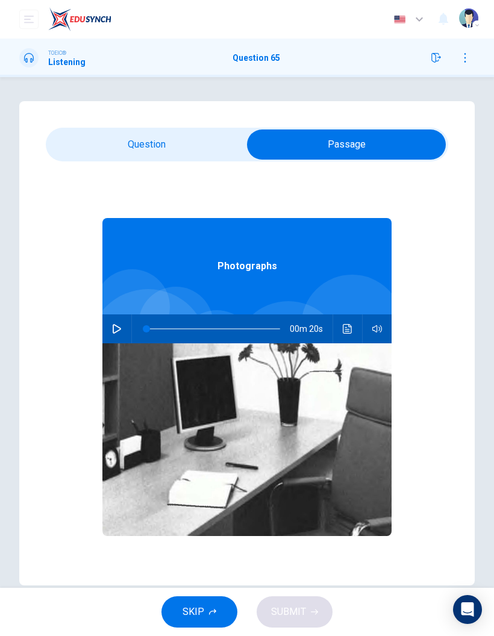
click at [119, 325] on icon "button" at bounding box center [117, 329] width 10 height 10
type input "72"
click at [177, 139] on input "checkbox" at bounding box center [347, 145] width 604 height 30
checkbox input "false"
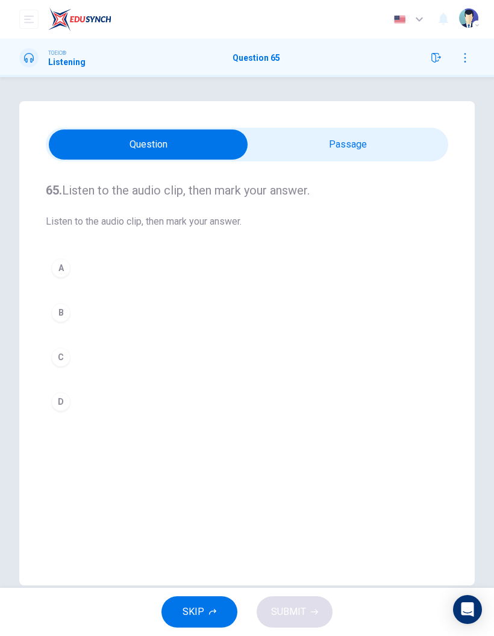
click at [63, 304] on div "B" at bounding box center [60, 312] width 19 height 19
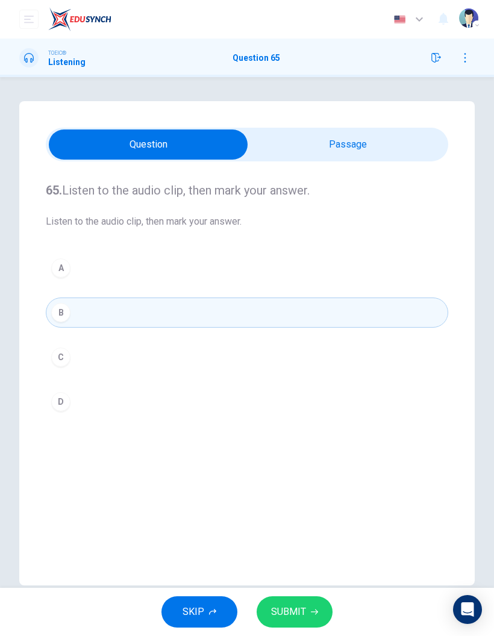
type input "82"
click at [337, 148] on input "checkbox" at bounding box center [148, 145] width 604 height 30
checkbox input "true"
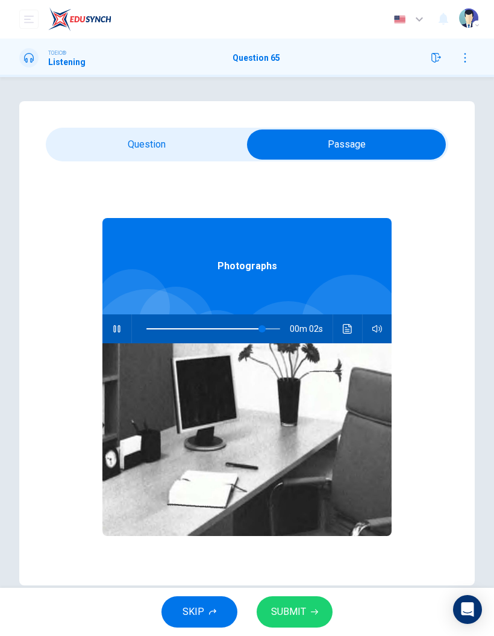
type input "91"
click at [205, 148] on input "checkbox" at bounding box center [347, 145] width 604 height 30
checkbox input "false"
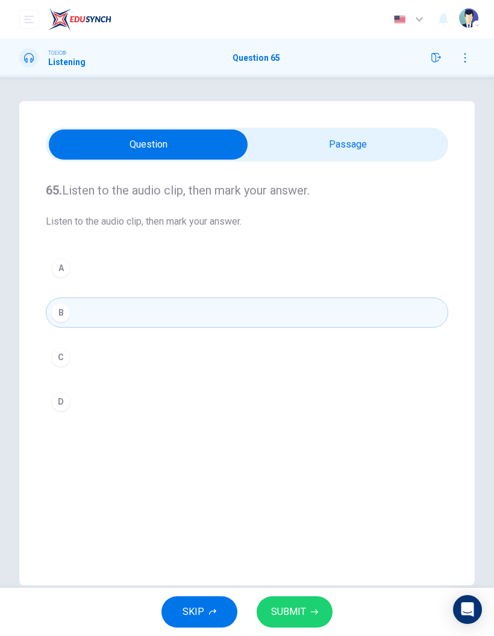
click at [298, 603] on button "SUBMIT" at bounding box center [295, 612] width 76 height 31
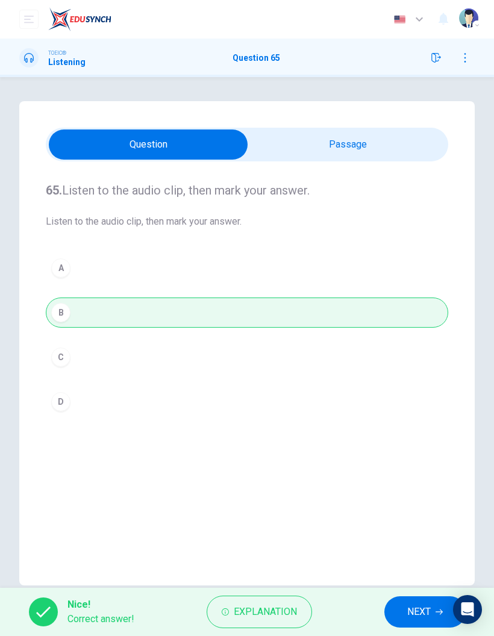
click at [416, 594] on div "Nice! Correct answer! Explanation NEXT" at bounding box center [247, 612] width 494 height 48
click at [416, 620] on span "NEXT" at bounding box center [419, 612] width 24 height 17
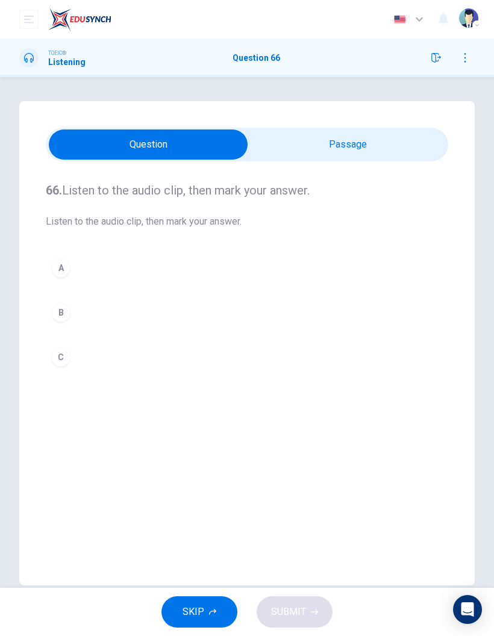
click at [390, 146] on input "checkbox" at bounding box center [148, 145] width 604 height 30
checkbox input "true"
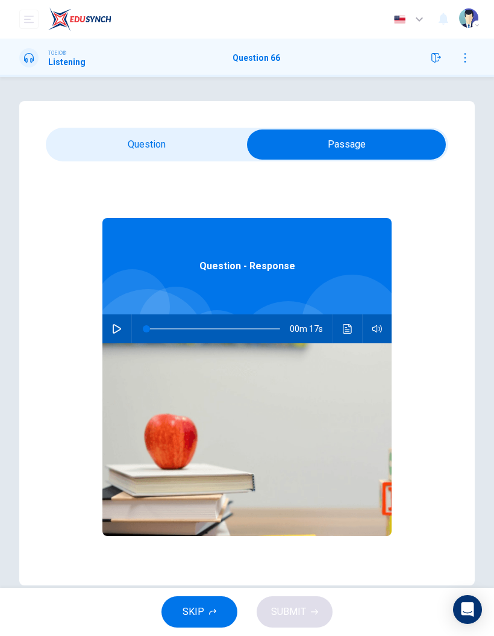
click at [113, 333] on icon "button" at bounding box center [117, 329] width 10 height 10
type input "11"
click at [199, 147] on input "checkbox" at bounding box center [347, 145] width 604 height 30
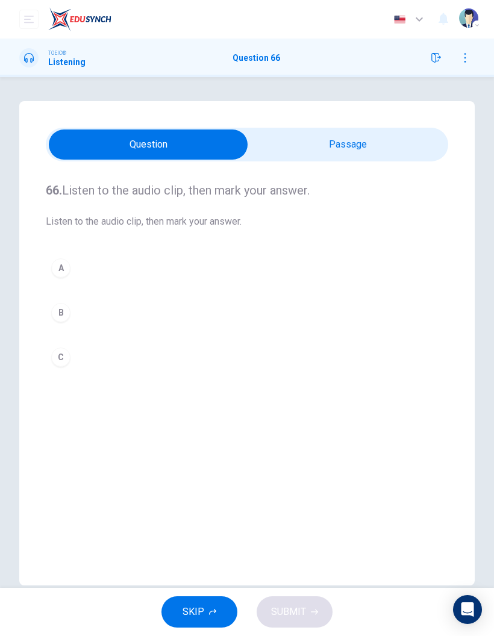
click at [381, 149] on input "checkbox" at bounding box center [148, 145] width 604 height 30
checkbox input "true"
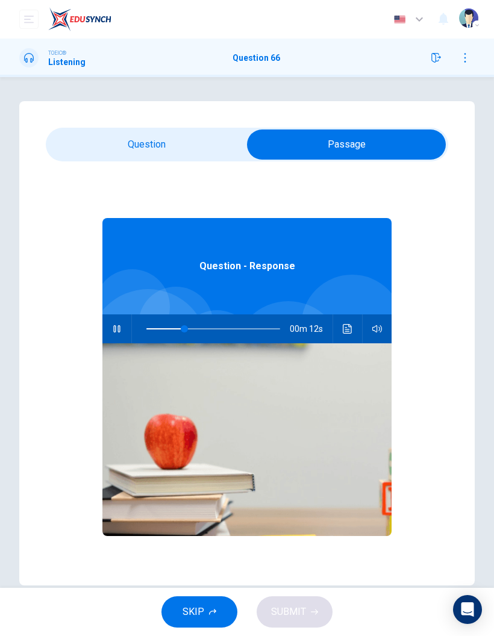
type input "34"
click at [181, 122] on div "66. Listen to the audio clip, then [PERSON_NAME] your answer. Listen to the aud…" at bounding box center [247, 343] width 456 height 485
click at [206, 134] on input "checkbox" at bounding box center [347, 145] width 604 height 30
checkbox input "false"
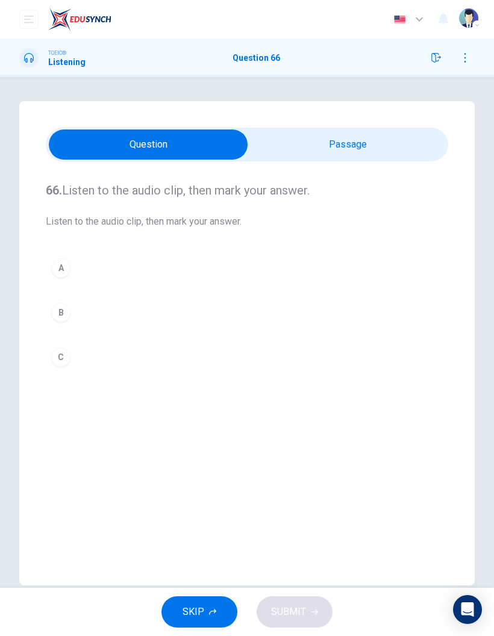
click at [67, 316] on div "B" at bounding box center [60, 312] width 19 height 19
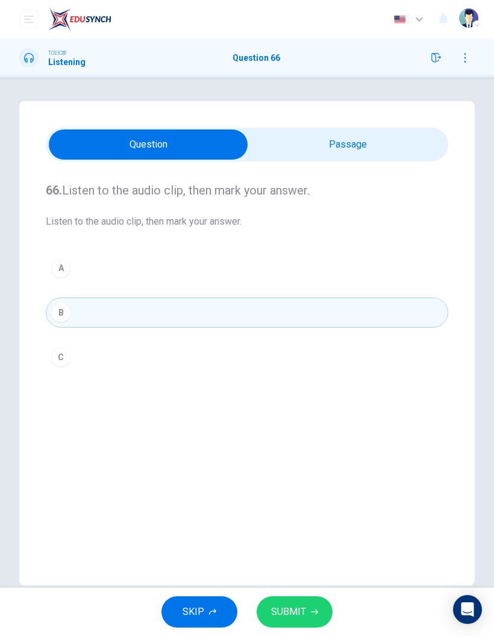
click at [289, 613] on span "SUBMIT" at bounding box center [288, 612] width 35 height 17
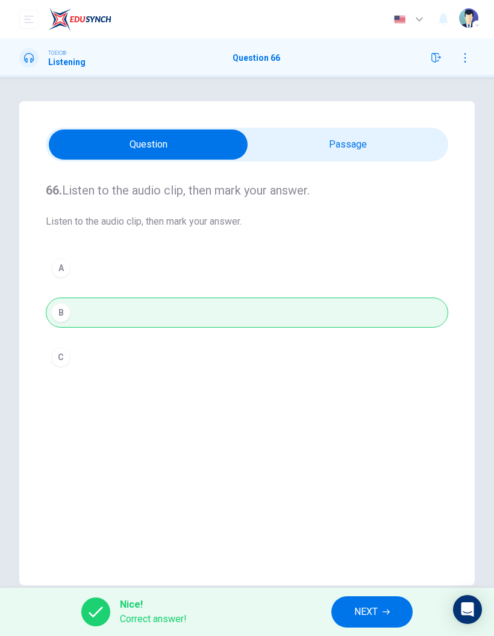
click at [353, 614] on button "NEXT" at bounding box center [371, 612] width 81 height 31
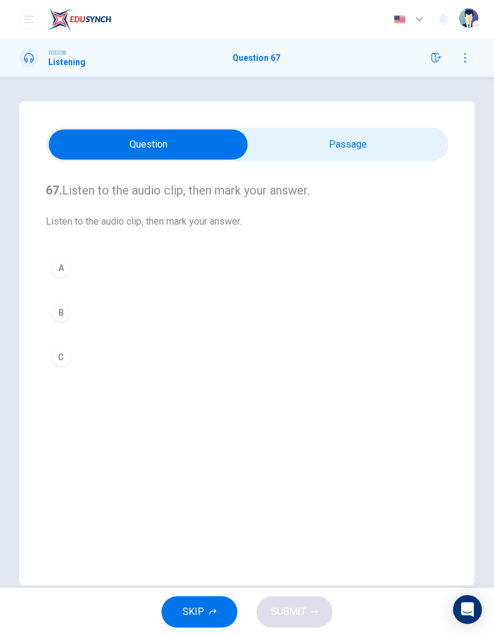
click at [391, 146] on input "checkbox" at bounding box center [148, 145] width 604 height 30
checkbox input "true"
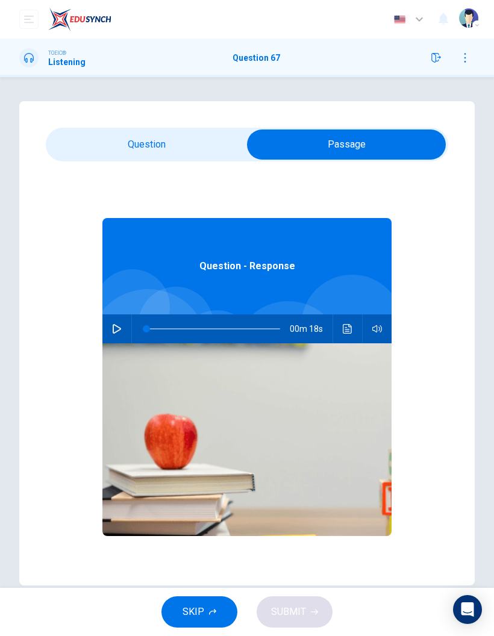
click at [119, 337] on button "button" at bounding box center [116, 329] width 19 height 29
click at [209, 147] on input "checkbox" at bounding box center [347, 145] width 604 height 30
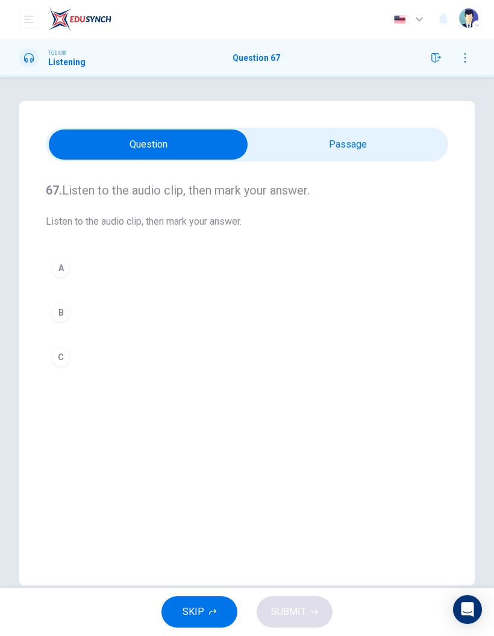
click at [72, 310] on button "B" at bounding box center [247, 313] width 403 height 30
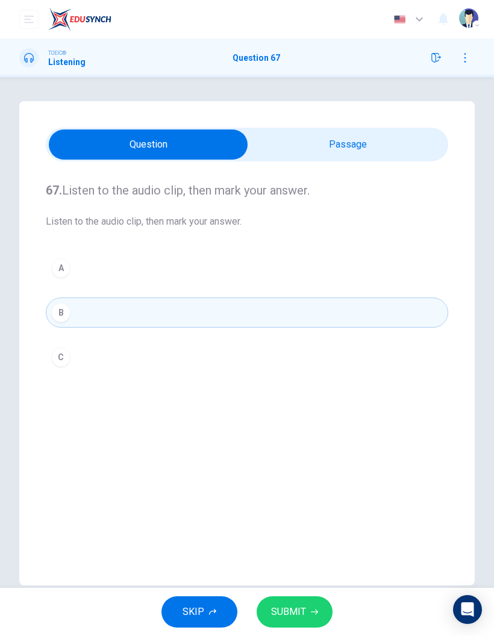
click at [303, 598] on button "SUBMIT" at bounding box center [295, 612] width 76 height 31
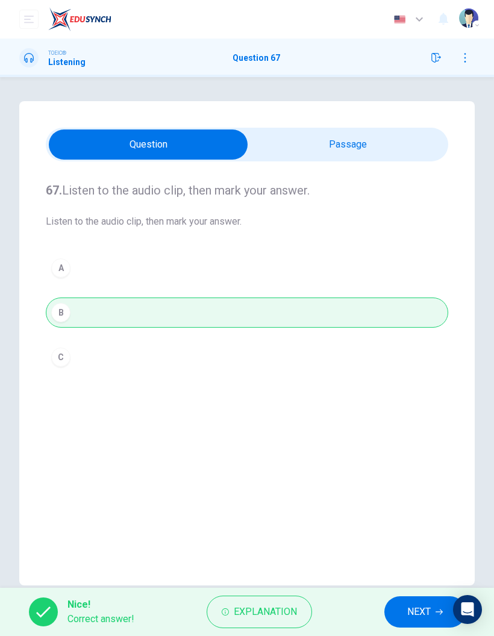
click at [411, 617] on span "NEXT" at bounding box center [419, 612] width 24 height 17
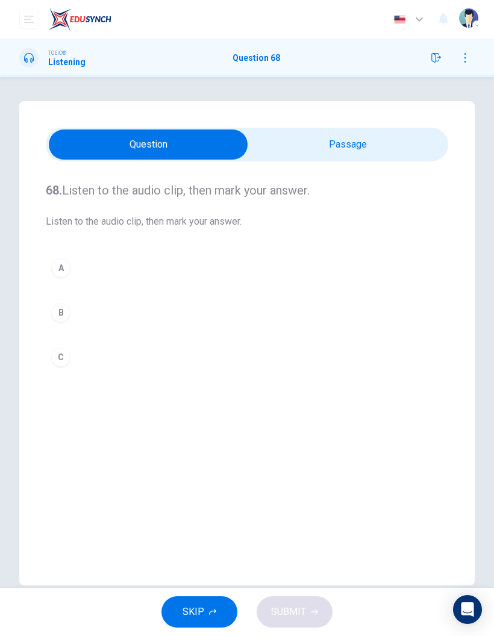
click at [356, 158] on input "checkbox" at bounding box center [148, 145] width 604 height 30
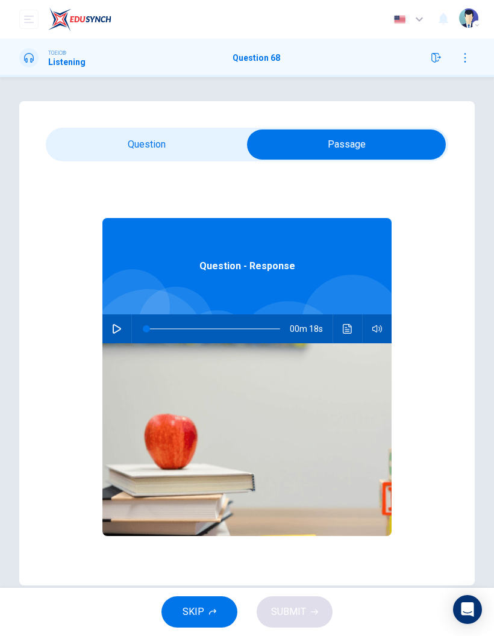
click at [115, 334] on button "button" at bounding box center [116, 329] width 19 height 29
click at [178, 171] on div "Question - Response 00m 17s" at bounding box center [246, 394] width 289 height 465
click at [207, 137] on input "checkbox" at bounding box center [347, 145] width 604 height 30
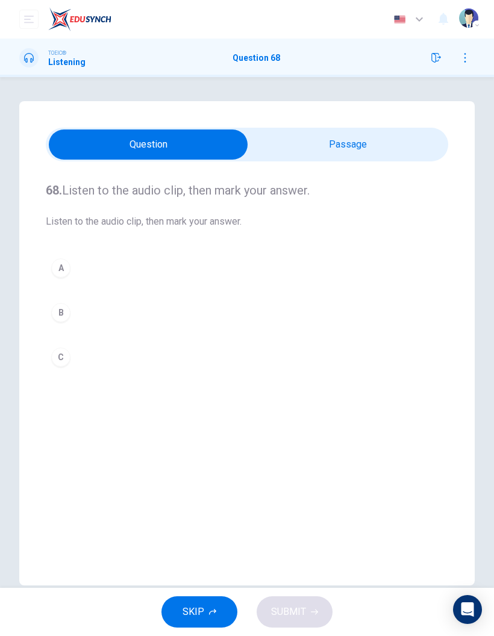
click at [69, 314] on div "B" at bounding box center [60, 312] width 19 height 19
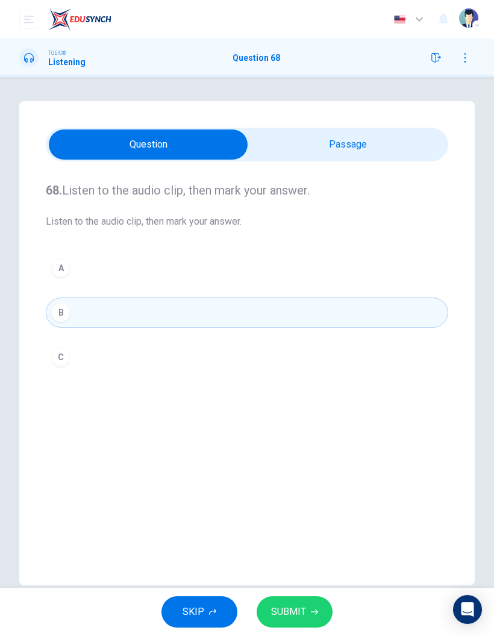
click at [302, 607] on span "SUBMIT" at bounding box center [288, 612] width 35 height 17
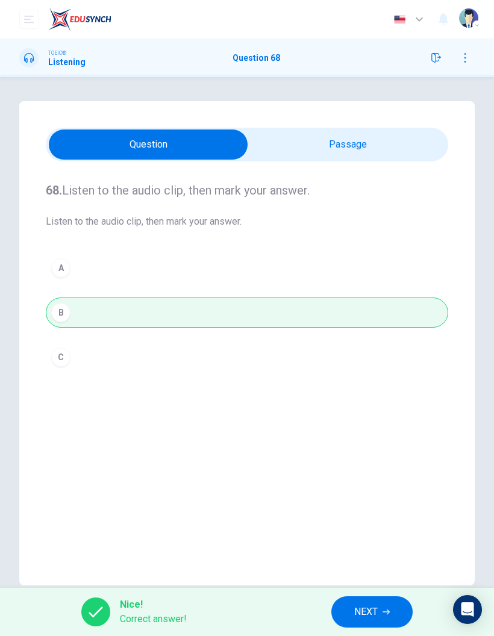
click at [356, 614] on span "NEXT" at bounding box center [366, 612] width 24 height 17
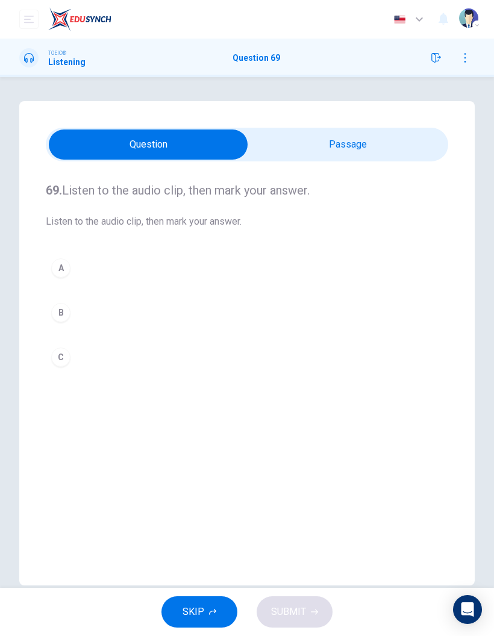
click at [390, 131] on input "checkbox" at bounding box center [148, 145] width 604 height 30
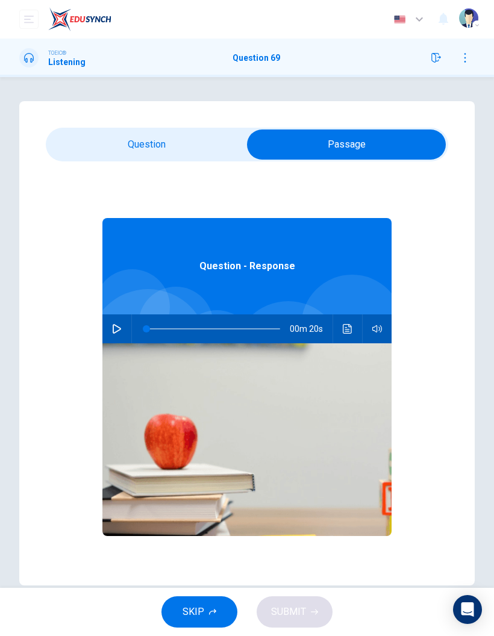
click at [107, 330] on button "button" at bounding box center [116, 329] width 19 height 29
click at [169, 145] on input "checkbox" at bounding box center [347, 145] width 604 height 30
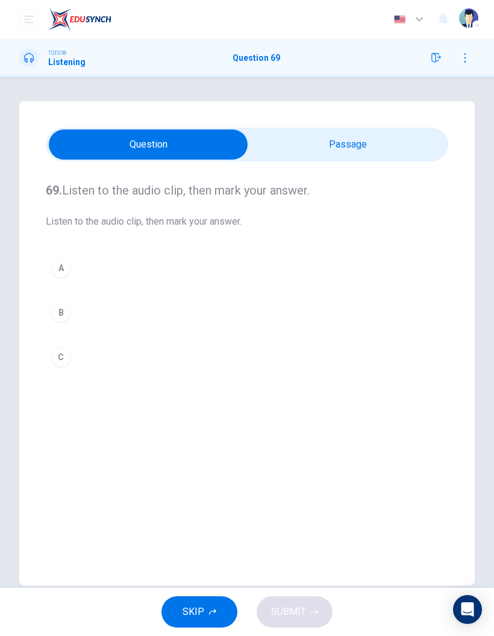
click at [64, 273] on div "A" at bounding box center [60, 268] width 19 height 19
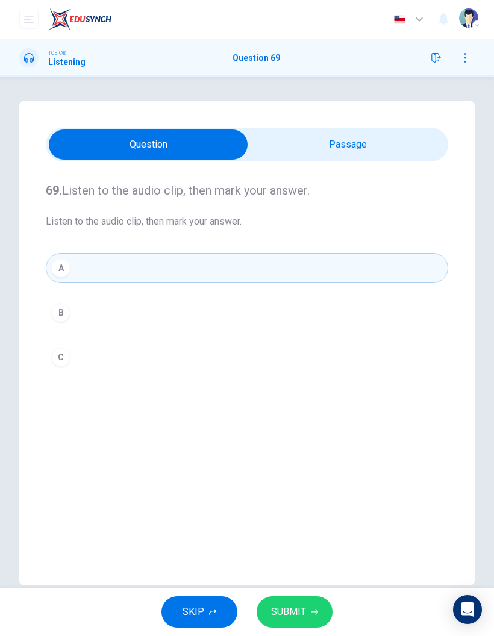
click at [315, 612] on icon "button" at bounding box center [314, 612] width 7 height 7
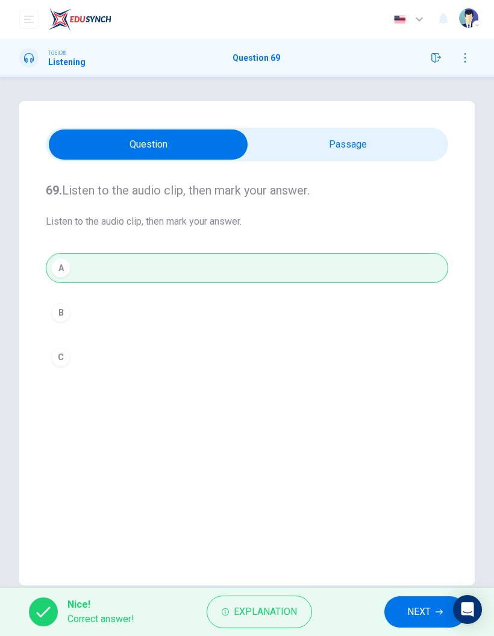
click at [419, 617] on span "NEXT" at bounding box center [419, 612] width 24 height 17
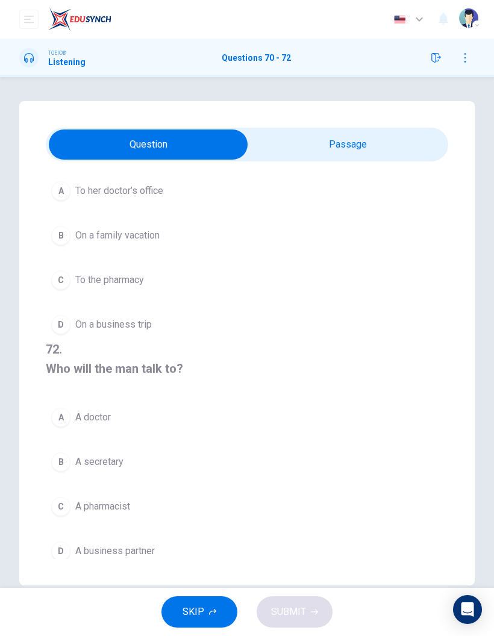
click at [375, 140] on input "checkbox" at bounding box center [148, 145] width 604 height 30
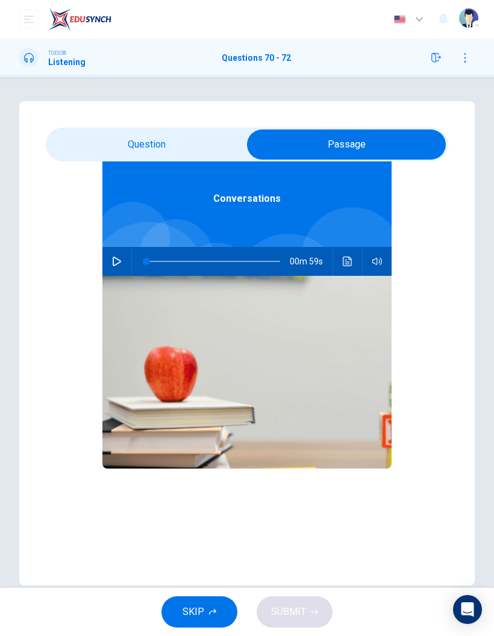
scroll to position [67, 0]
click at [118, 256] on button "button" at bounding box center [116, 261] width 19 height 29
click at [206, 150] on input "checkbox" at bounding box center [347, 145] width 604 height 30
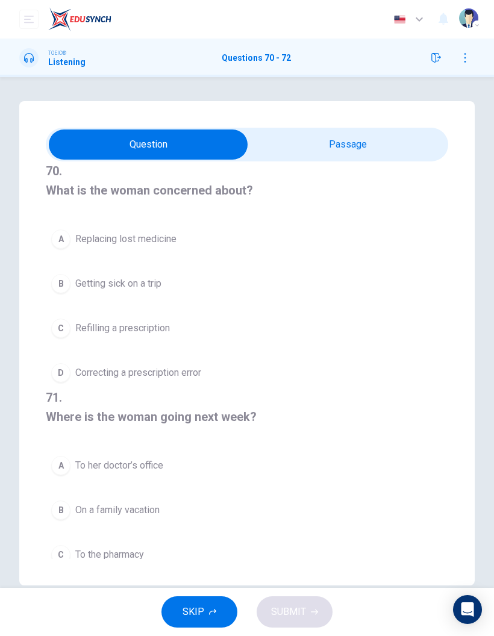
scroll to position [0, 0]
click at [78, 327] on span "Refilling a prescription" at bounding box center [122, 328] width 95 height 14
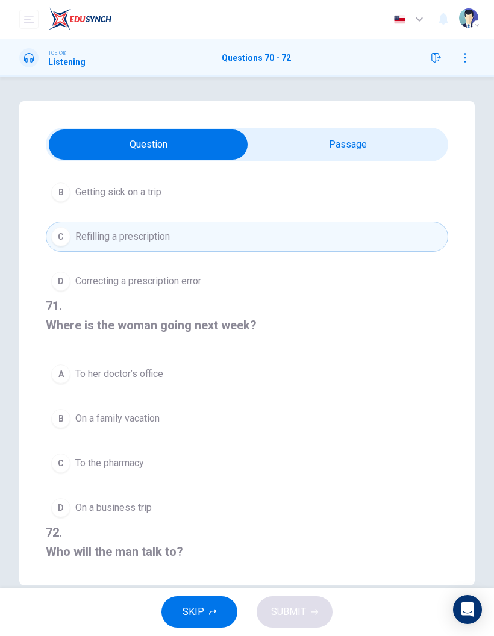
scroll to position [101, 0]
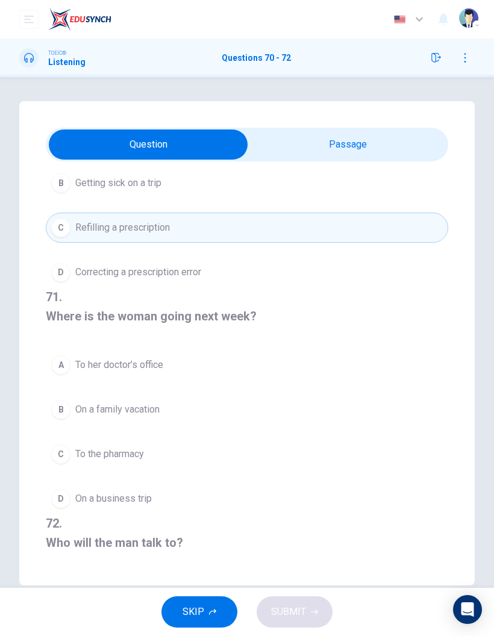
click at [159, 452] on button "C To the pharmacy" at bounding box center [247, 454] width 403 height 30
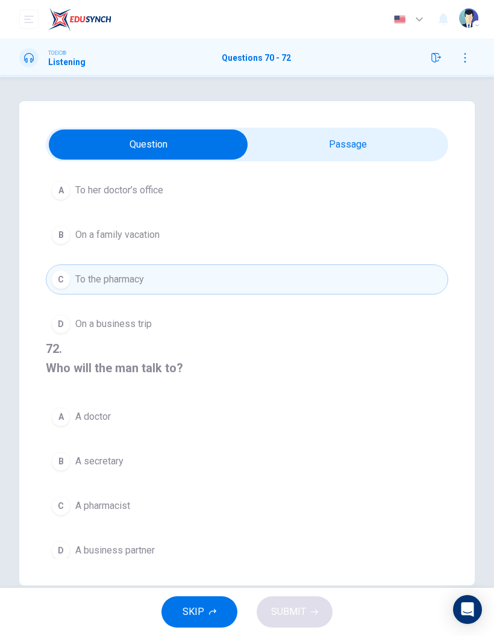
scroll to position [275, 0]
click at [112, 500] on span "A pharmacist" at bounding box center [102, 507] width 55 height 14
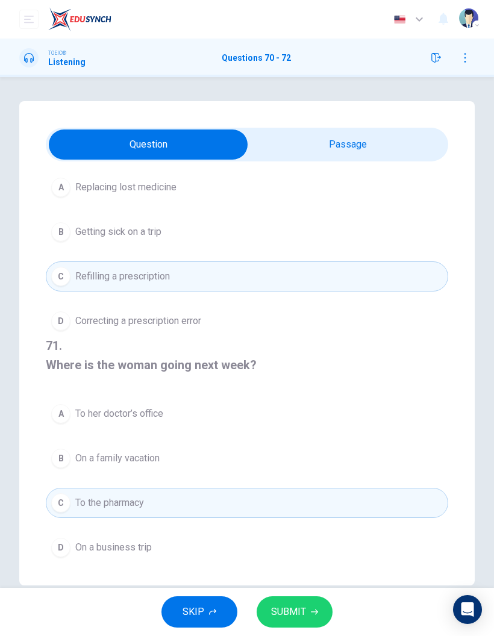
scroll to position [160, 0]
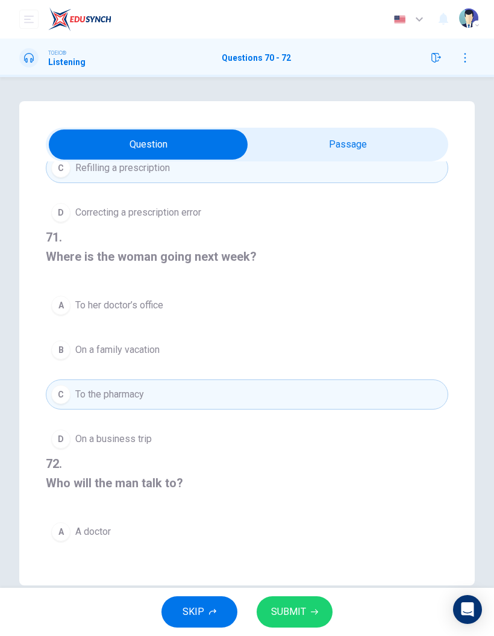
click at [392, 153] on input "checkbox" at bounding box center [148, 145] width 604 height 30
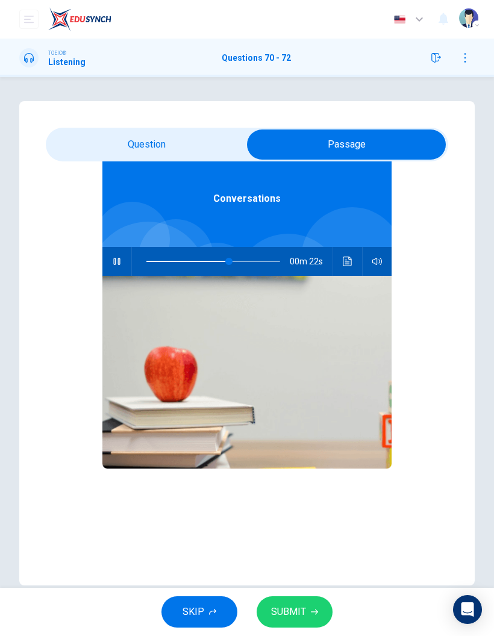
scroll to position [67, 0]
click at [190, 146] on input "checkbox" at bounding box center [347, 145] width 604 height 30
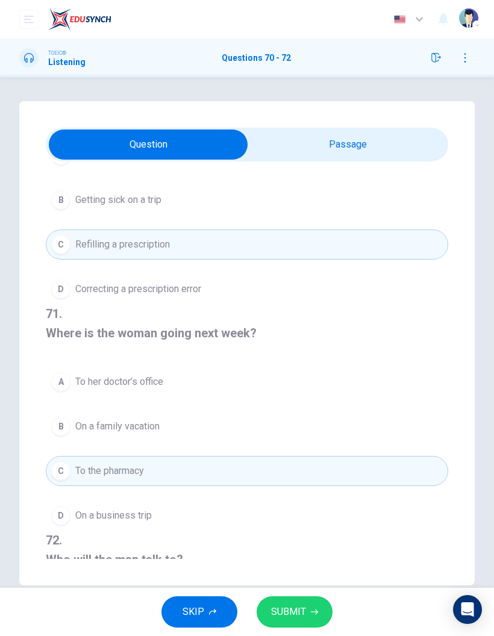
scroll to position [90, 0]
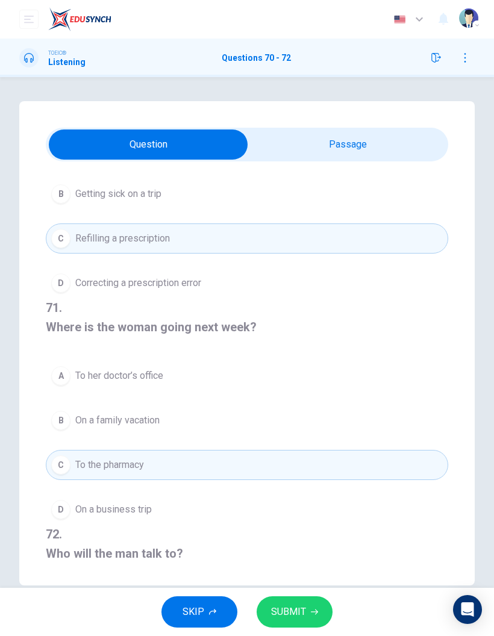
click at [109, 512] on span "On a business trip" at bounding box center [113, 510] width 77 height 14
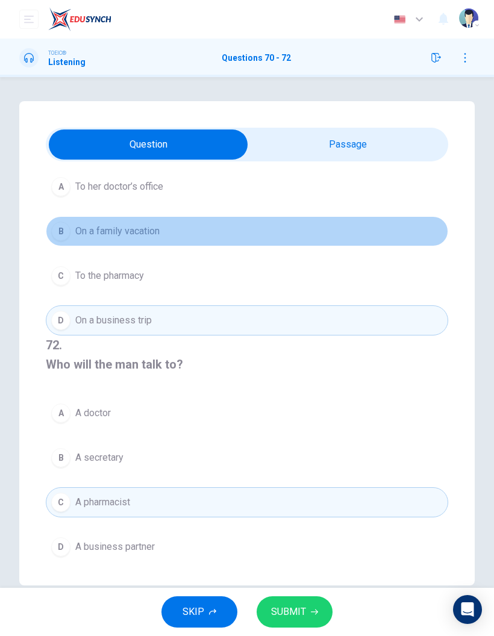
scroll to position [275, 0]
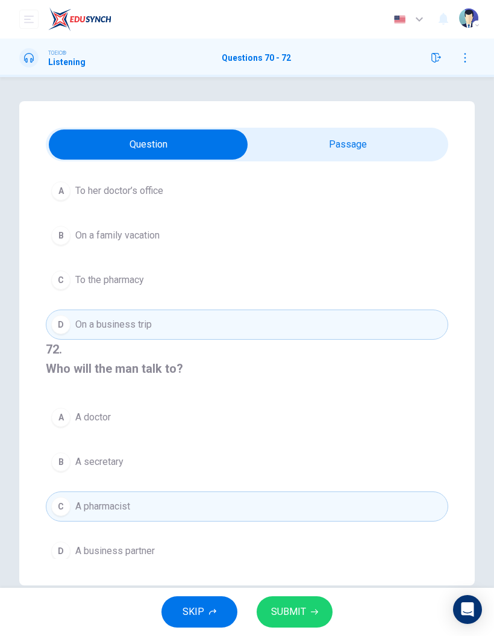
click at [116, 240] on button "B On a family vacation" at bounding box center [247, 236] width 403 height 30
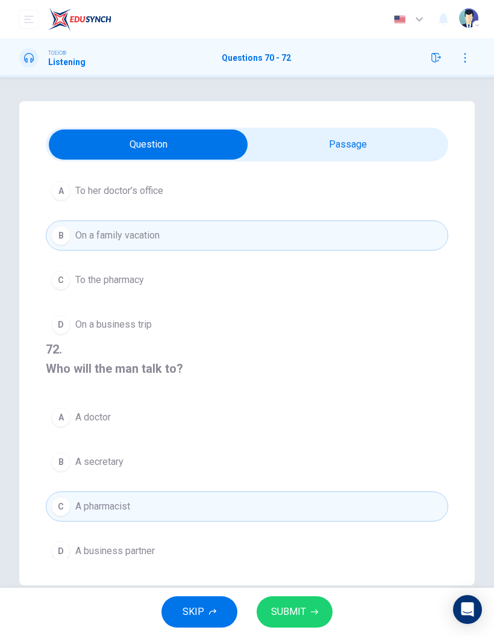
click at [160, 319] on button "D On a business trip" at bounding box center [247, 325] width 403 height 30
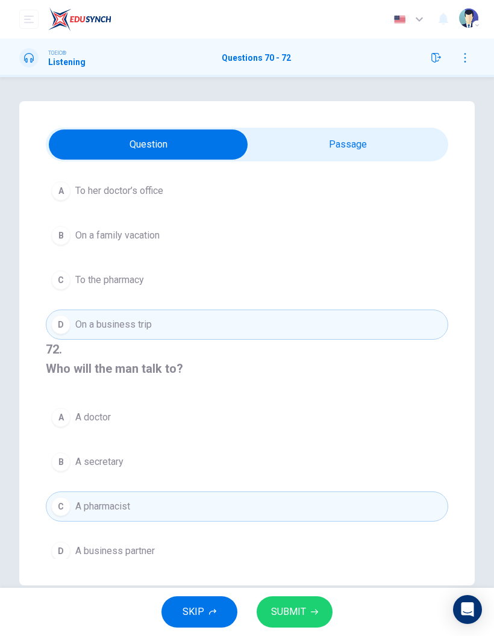
click at [363, 145] on input "checkbox" at bounding box center [148, 145] width 604 height 30
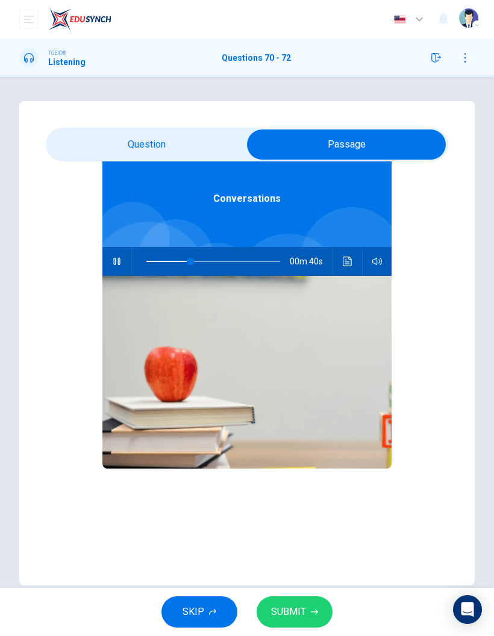
click at [266, 276] on img at bounding box center [246, 372] width 289 height 193
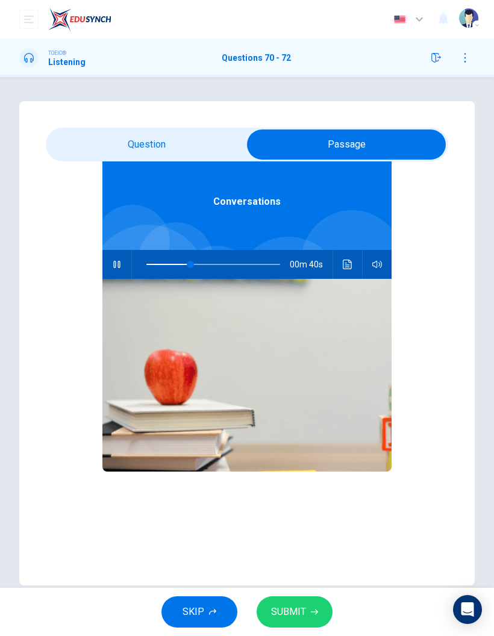
scroll to position [65, 0]
click at [193, 143] on input "checkbox" at bounding box center [347, 145] width 604 height 30
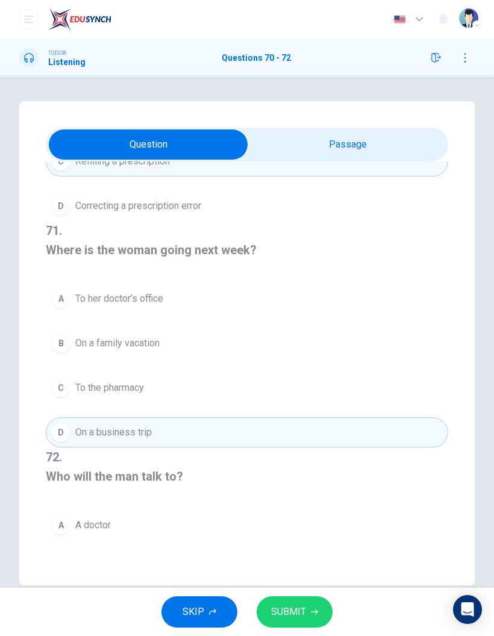
scroll to position [166, 0]
click at [172, 340] on button "B On a family vacation" at bounding box center [247, 345] width 403 height 30
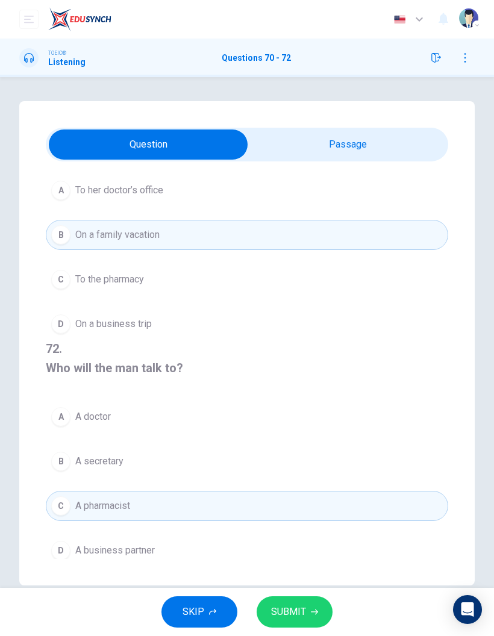
scroll to position [275, 0]
click at [297, 606] on span "SUBMIT" at bounding box center [288, 612] width 35 height 17
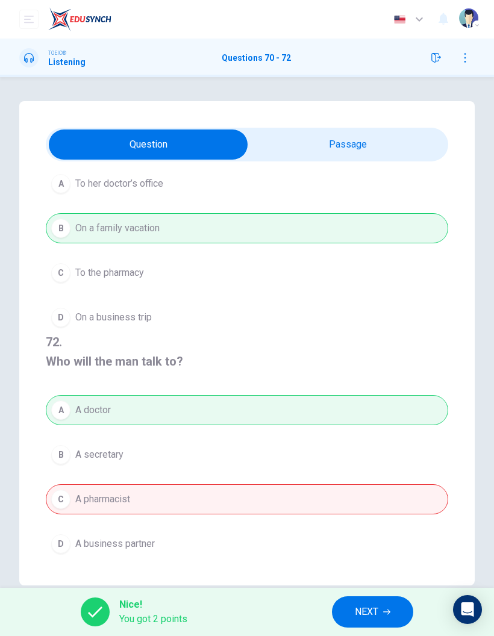
scroll to position [277, 0]
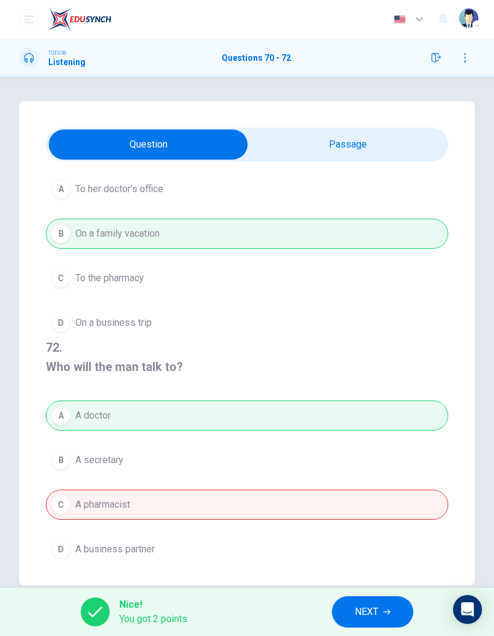
click at [368, 615] on span "NEXT" at bounding box center [367, 612] width 24 height 17
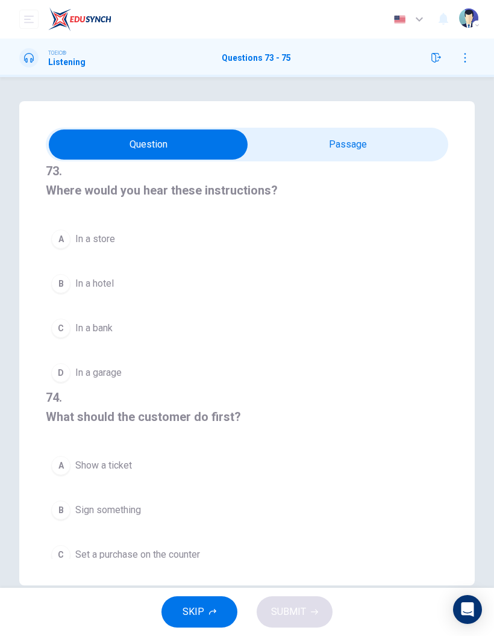
click at [411, 149] on input "checkbox" at bounding box center [148, 145] width 604 height 30
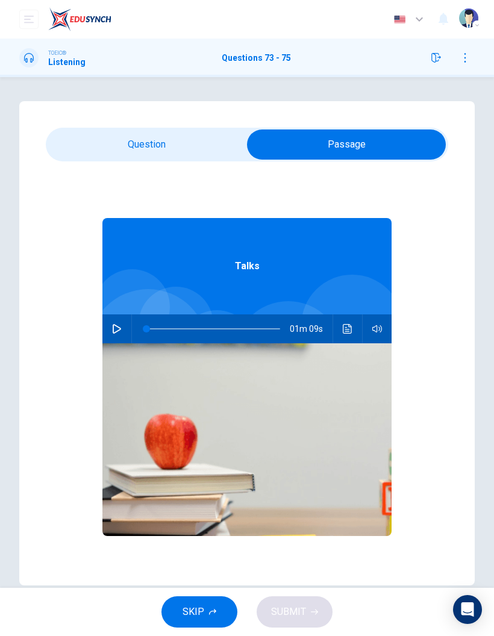
click at [113, 332] on icon "button" at bounding box center [117, 329] width 8 height 10
click at [160, 144] on input "checkbox" at bounding box center [347, 145] width 604 height 30
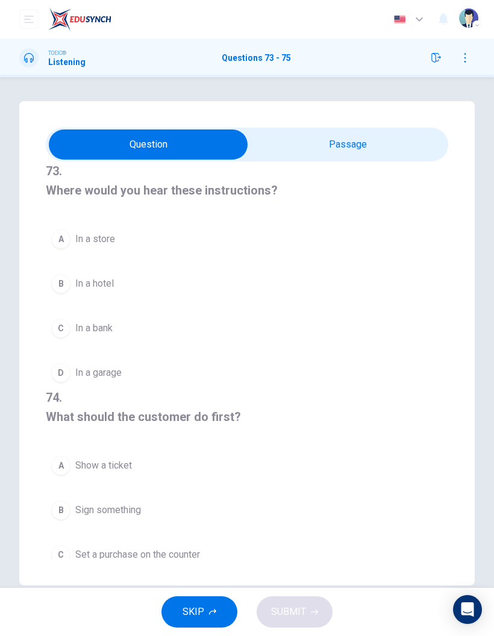
click at [67, 318] on button "C In a bank" at bounding box center [247, 328] width 403 height 30
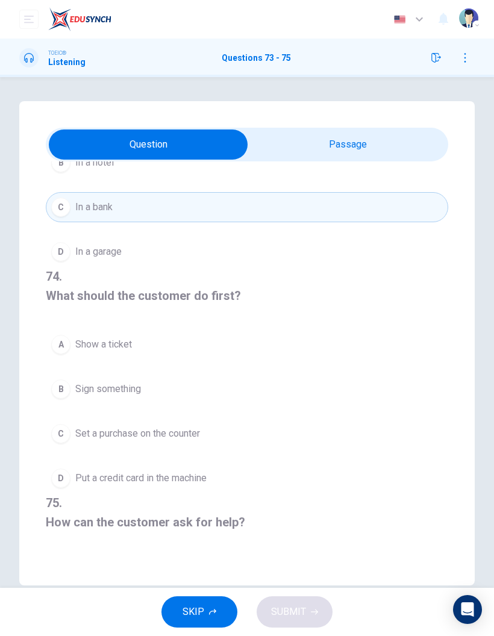
scroll to position [90, 0]
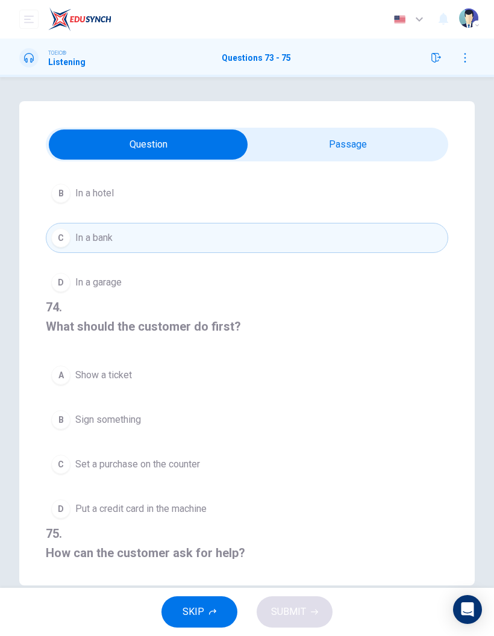
click at [77, 467] on button "C Set a purchase on the counter" at bounding box center [247, 465] width 403 height 30
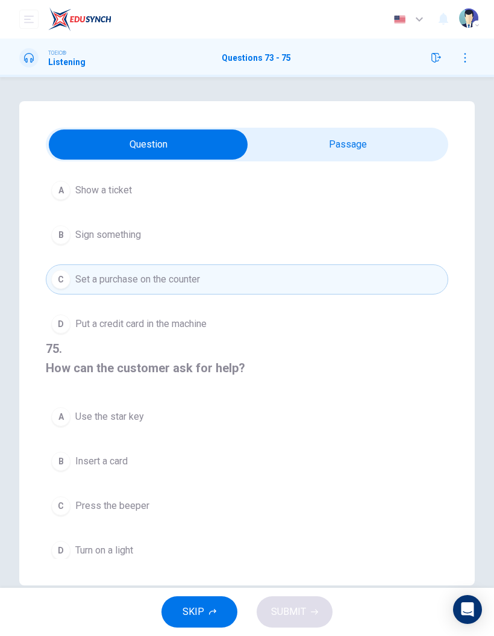
scroll to position [275, 0]
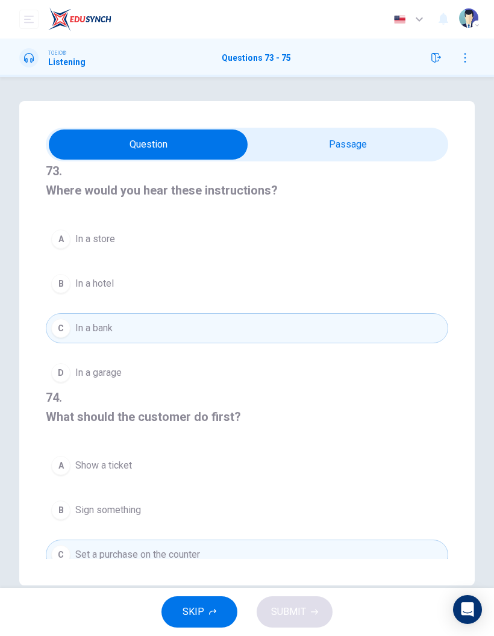
click at [360, 155] on input "checkbox" at bounding box center [148, 145] width 604 height 30
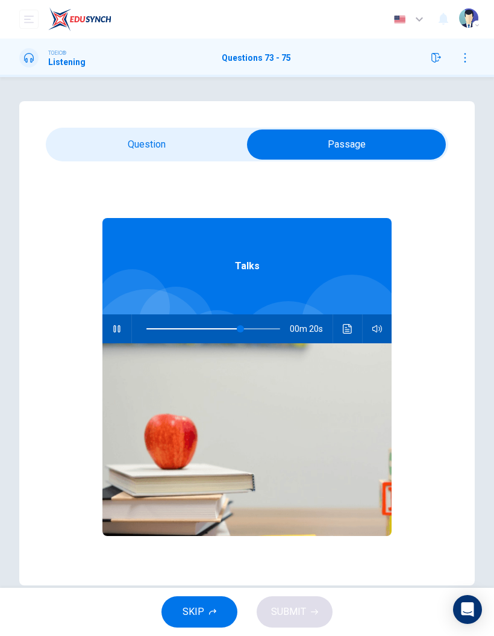
scroll to position [0, 0]
click at [171, 147] on input "checkbox" at bounding box center [347, 145] width 604 height 30
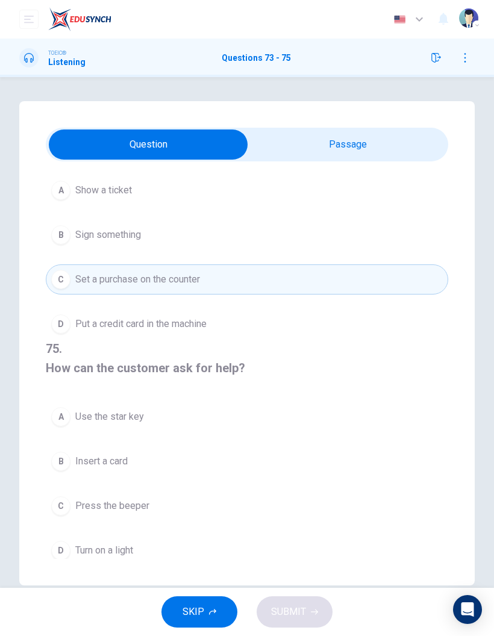
scroll to position [275, 0]
click at [116, 403] on button "A Use the star key" at bounding box center [247, 418] width 403 height 30
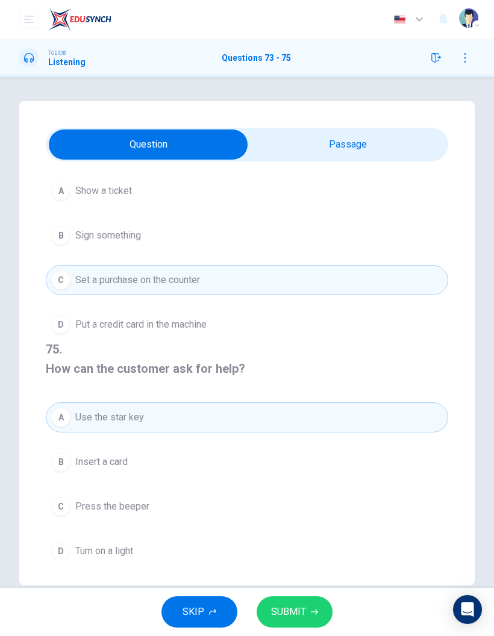
click at [322, 611] on button "SUBMIT" at bounding box center [295, 612] width 76 height 31
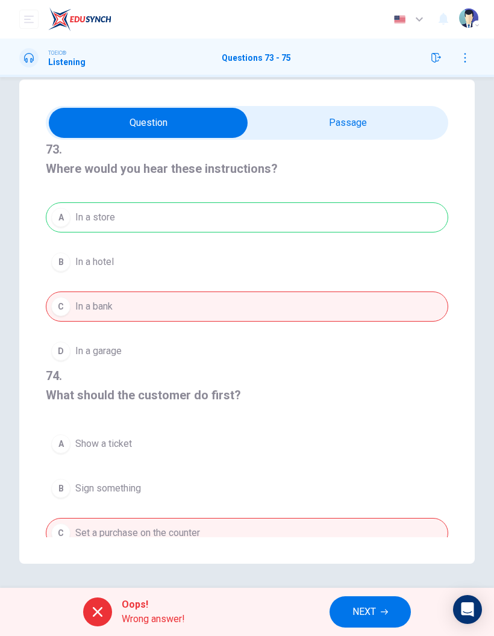
scroll to position [22, 0]
click at [380, 130] on input "checkbox" at bounding box center [148, 123] width 604 height 30
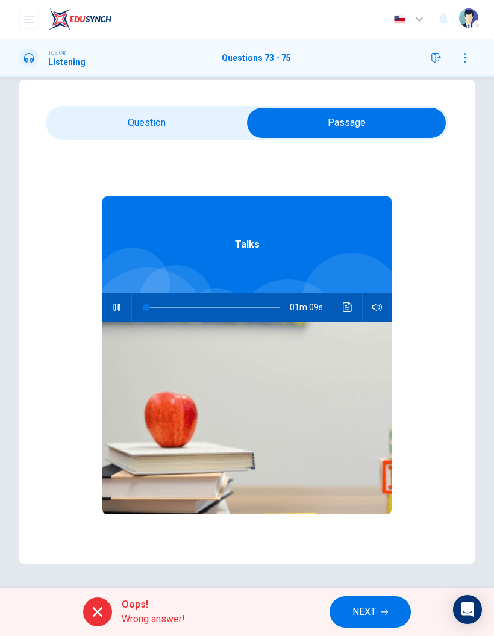
click at [149, 123] on input "checkbox" at bounding box center [347, 123] width 604 height 30
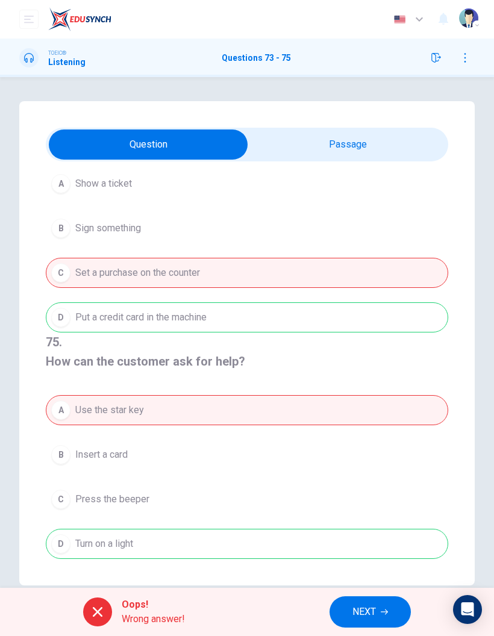
scroll to position [278, 0]
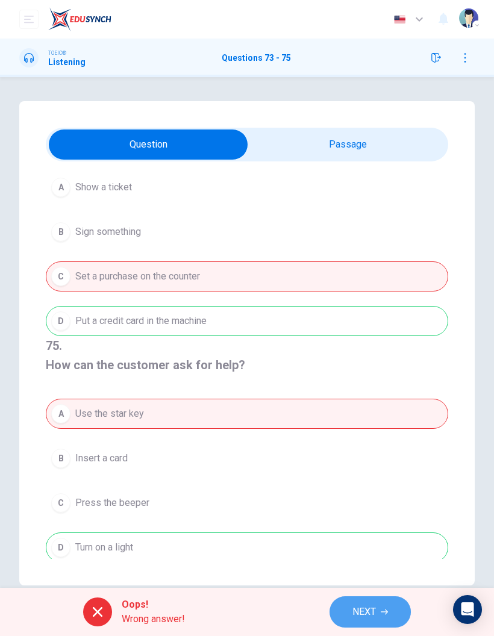
click at [373, 606] on span "NEXT" at bounding box center [365, 612] width 24 height 17
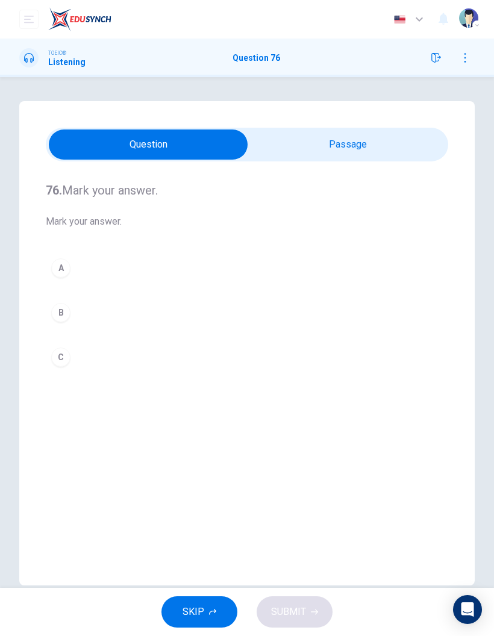
click at [359, 138] on input "checkbox" at bounding box center [148, 145] width 604 height 30
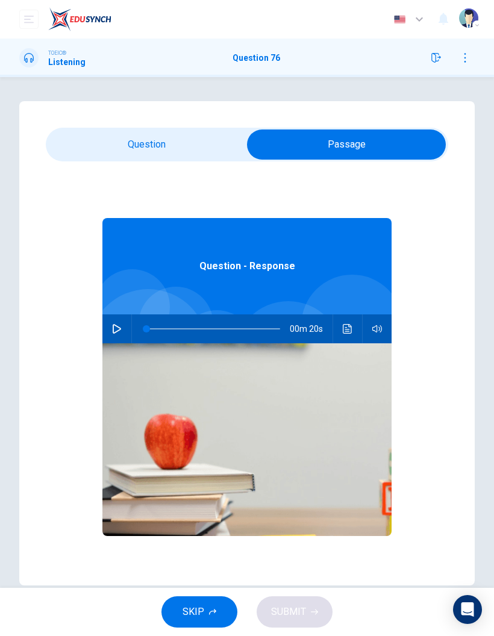
click at [117, 329] on icon "button" at bounding box center [117, 329] width 10 height 10
click at [157, 157] on input "checkbox" at bounding box center [347, 145] width 604 height 30
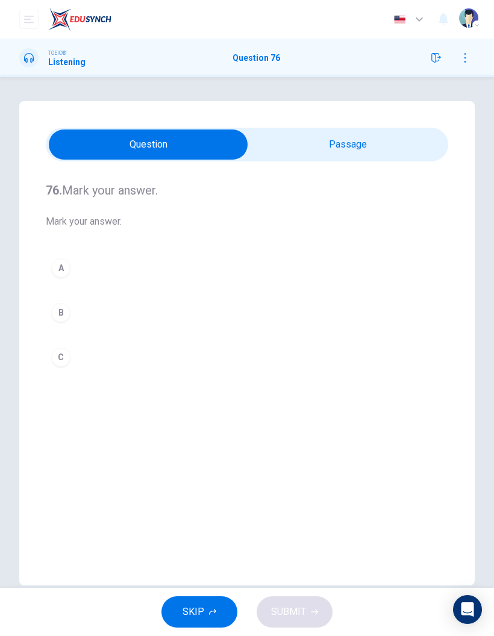
click at [316, 143] on input "checkbox" at bounding box center [148, 145] width 604 height 30
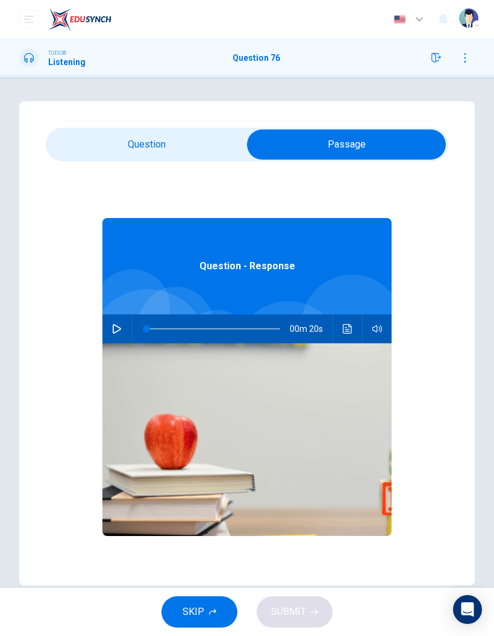
click at [116, 331] on icon "button" at bounding box center [117, 329] width 10 height 10
click at [169, 142] on input "checkbox" at bounding box center [347, 145] width 604 height 30
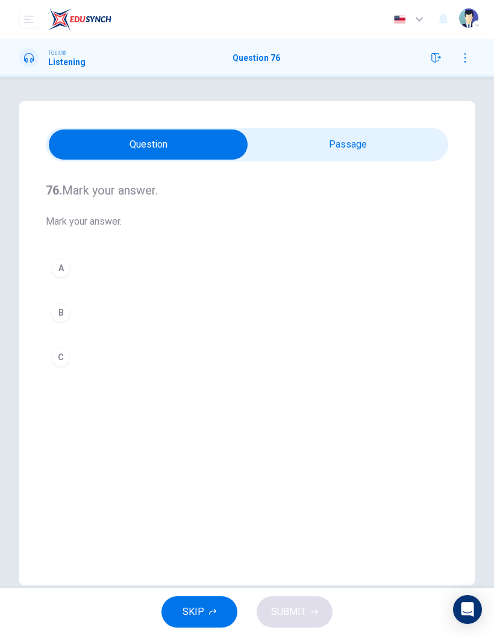
click at [63, 354] on div "C" at bounding box center [60, 357] width 19 height 19
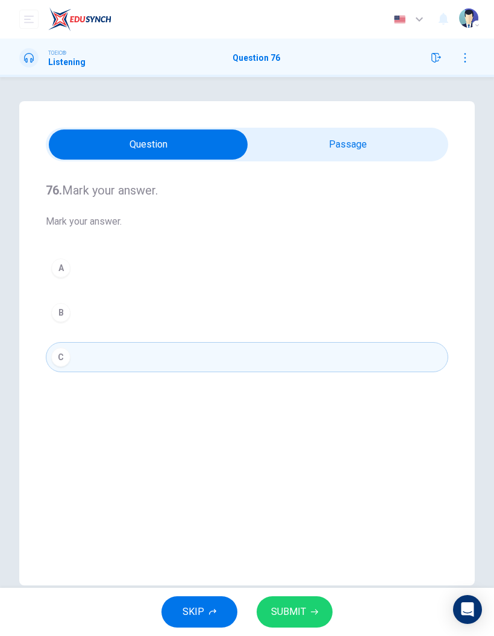
click at [307, 609] on button "SUBMIT" at bounding box center [295, 612] width 76 height 31
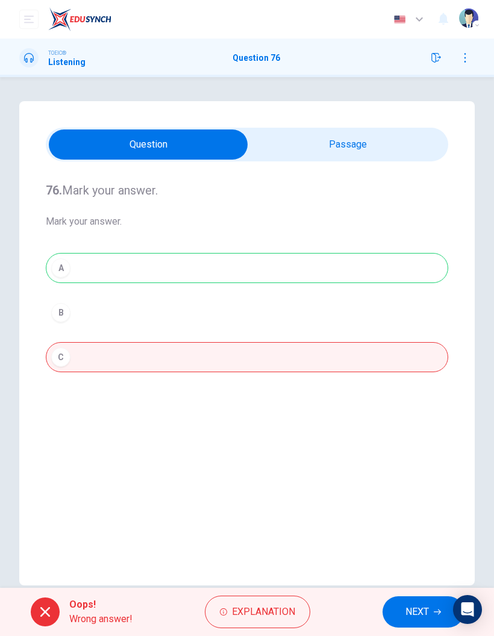
click at [398, 613] on button "NEXT" at bounding box center [423, 612] width 81 height 31
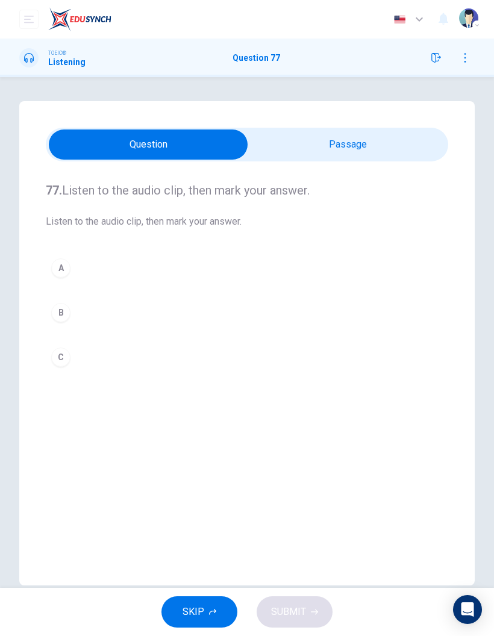
click at [366, 141] on input "checkbox" at bounding box center [148, 145] width 604 height 30
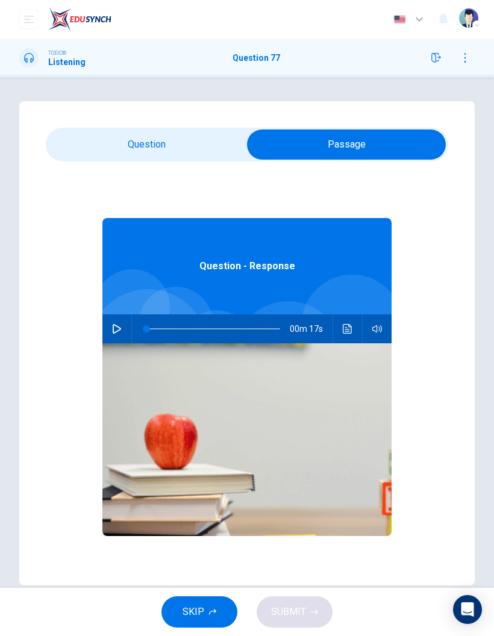
click at [130, 312] on div at bounding box center [148, 348] width 119 height 119
click at [129, 312] on div at bounding box center [148, 348] width 119 height 119
click at [108, 332] on button "button" at bounding box center [116, 329] width 19 height 29
click at [186, 148] on input "checkbox" at bounding box center [347, 145] width 604 height 30
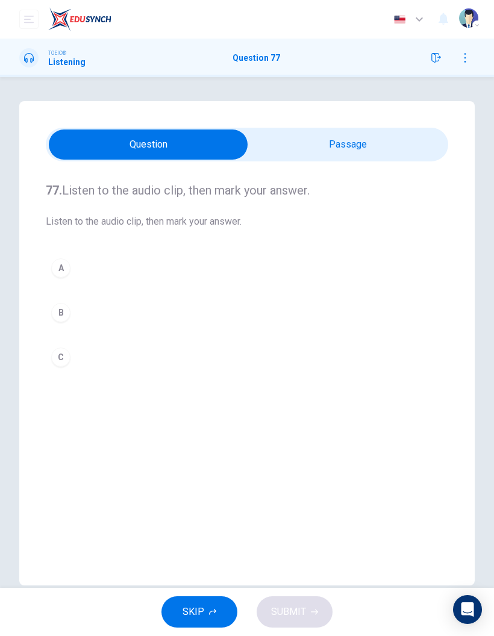
click at [66, 281] on button "A" at bounding box center [247, 268] width 403 height 30
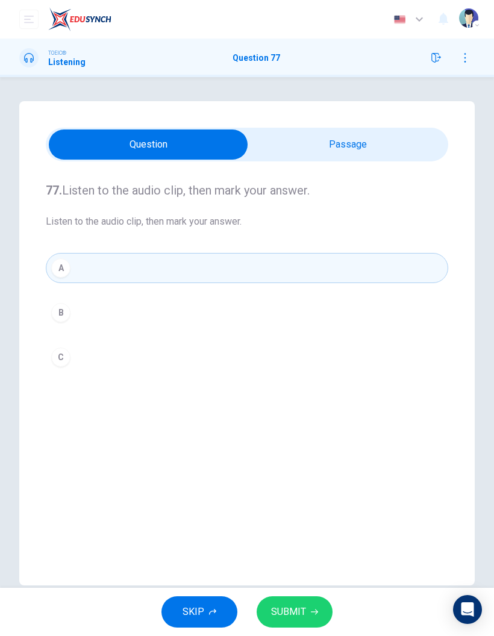
click at [324, 618] on button "SUBMIT" at bounding box center [295, 612] width 76 height 31
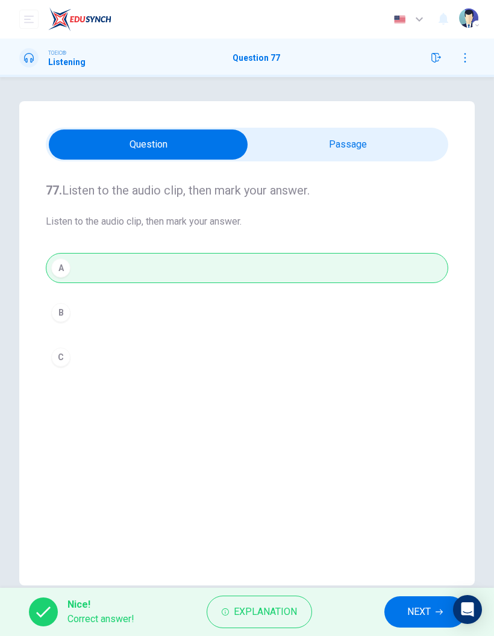
click at [409, 608] on span "NEXT" at bounding box center [419, 612] width 24 height 17
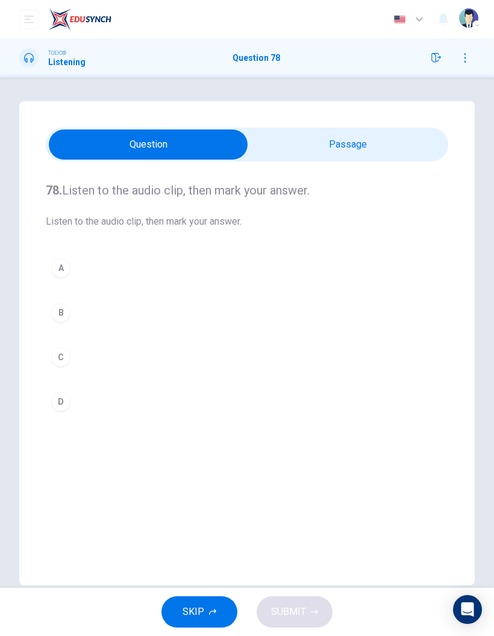
click at [388, 134] on input "checkbox" at bounding box center [148, 145] width 604 height 30
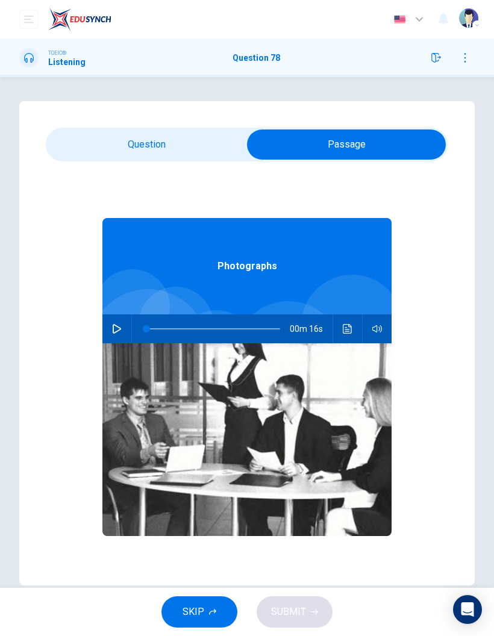
click at [109, 331] on button "button" at bounding box center [116, 329] width 19 height 29
click at [163, 156] on input "checkbox" at bounding box center [347, 145] width 604 height 30
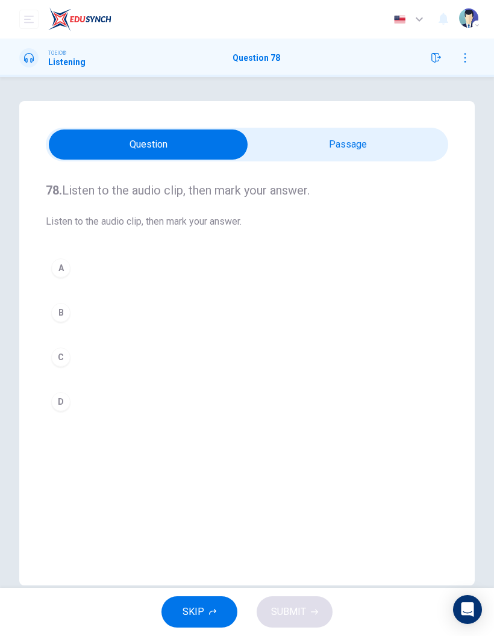
click at [62, 313] on div "B" at bounding box center [60, 312] width 19 height 19
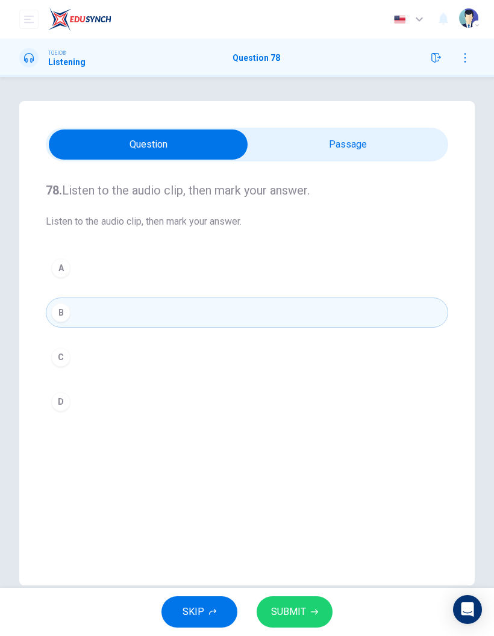
click at [300, 609] on span "SUBMIT" at bounding box center [288, 612] width 35 height 17
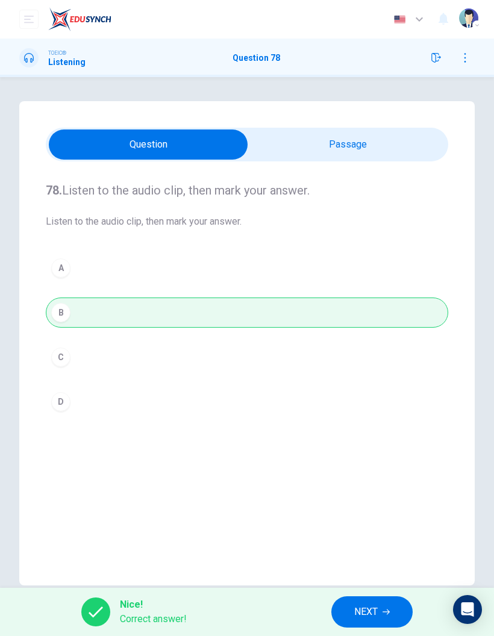
click at [386, 611] on icon "button" at bounding box center [386, 612] width 7 height 7
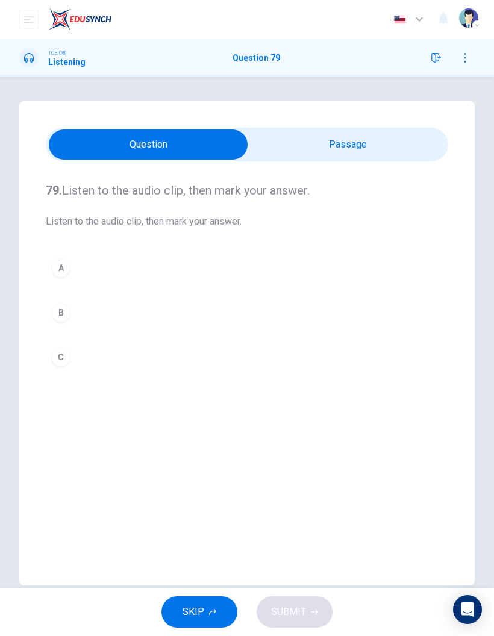
click at [365, 148] on input "checkbox" at bounding box center [148, 145] width 604 height 30
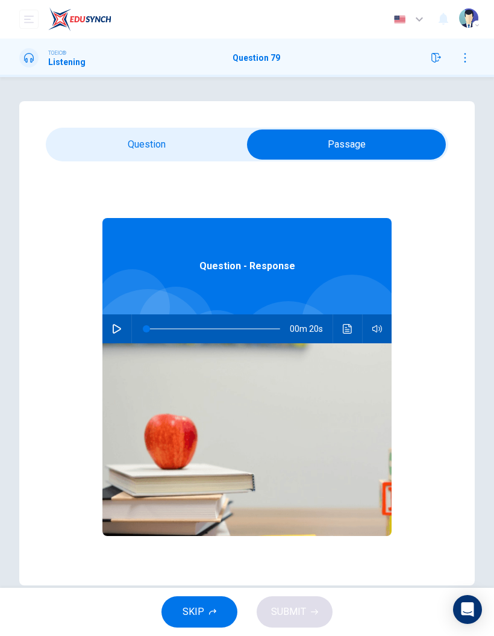
click at [120, 335] on button "button" at bounding box center [116, 329] width 19 height 29
click at [176, 147] on input "checkbox" at bounding box center [347, 145] width 604 height 30
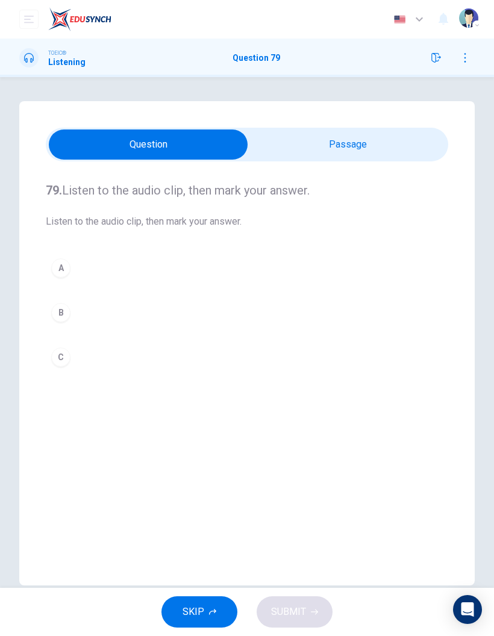
click at [274, 156] on input "checkbox" at bounding box center [148, 145] width 604 height 30
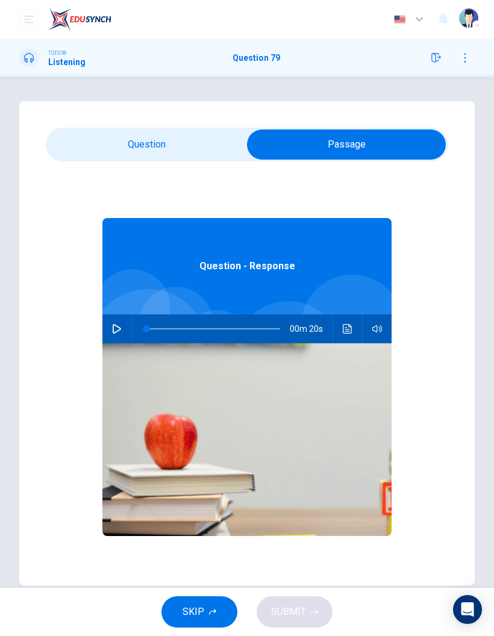
click at [109, 325] on button "button" at bounding box center [116, 329] width 19 height 29
click at [183, 143] on input "checkbox" at bounding box center [347, 145] width 604 height 30
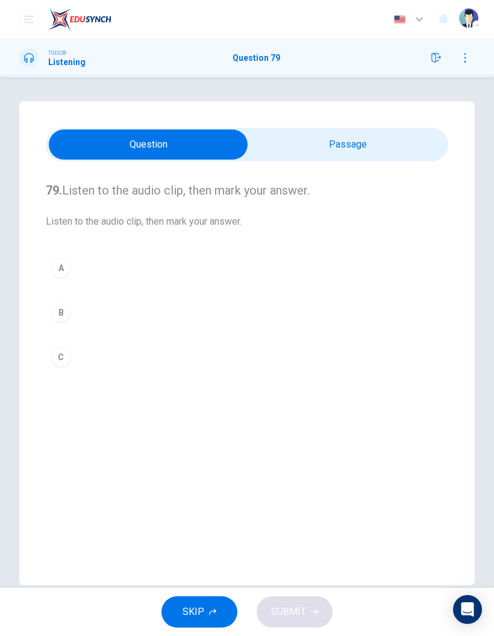
click at [59, 263] on div "A" at bounding box center [60, 268] width 19 height 19
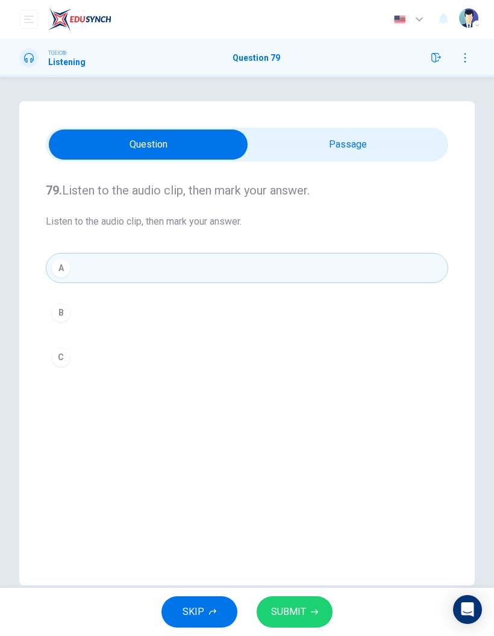
click at [307, 611] on button "SUBMIT" at bounding box center [295, 612] width 76 height 31
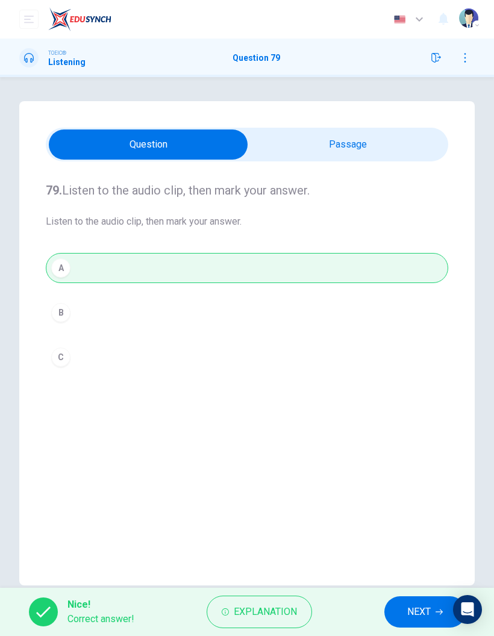
click at [414, 607] on span "NEXT" at bounding box center [419, 612] width 24 height 17
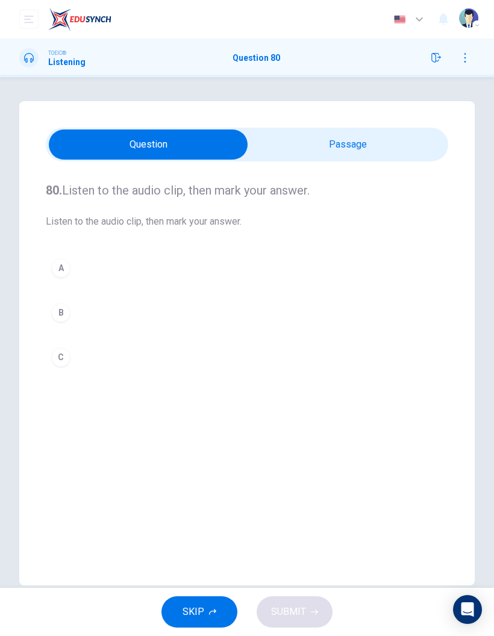
click at [356, 149] on input "checkbox" at bounding box center [148, 145] width 604 height 30
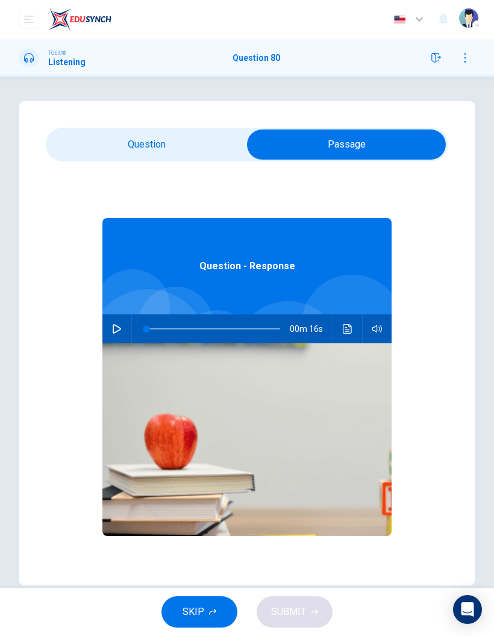
click at [116, 343] on button "button" at bounding box center [116, 329] width 19 height 29
click at [134, 181] on div "Question - Response 00m 14s" at bounding box center [246, 394] width 289 height 465
click at [185, 149] on input "checkbox" at bounding box center [347, 145] width 604 height 30
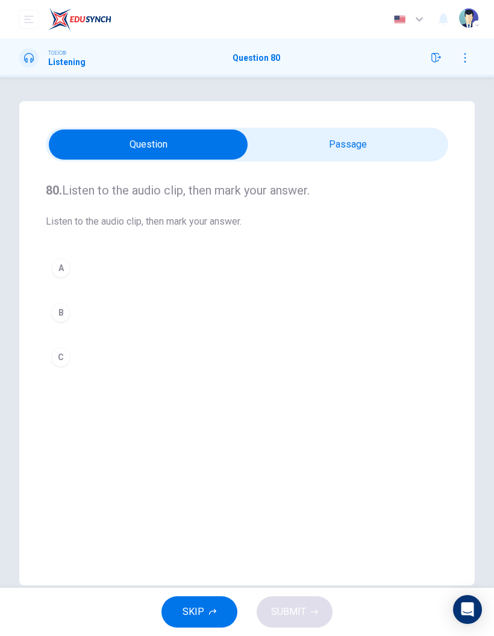
click at [65, 351] on div "C" at bounding box center [60, 357] width 19 height 19
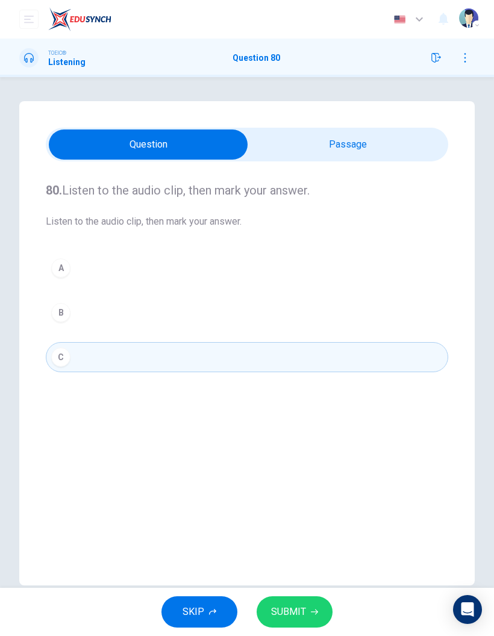
click at [324, 609] on button "SUBMIT" at bounding box center [295, 612] width 76 height 31
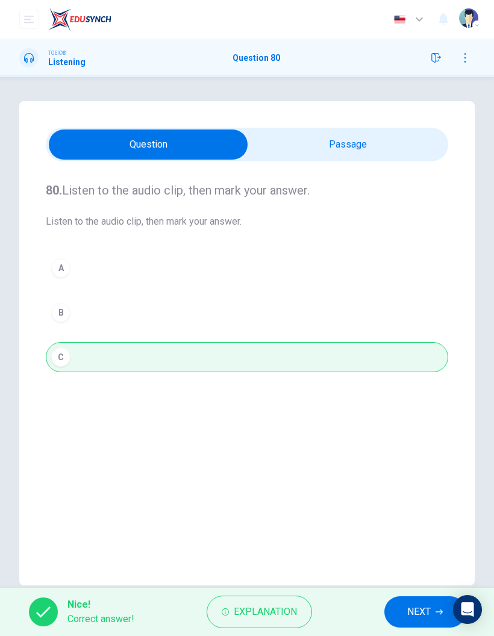
click at [399, 624] on button "NEXT" at bounding box center [425, 612] width 81 height 31
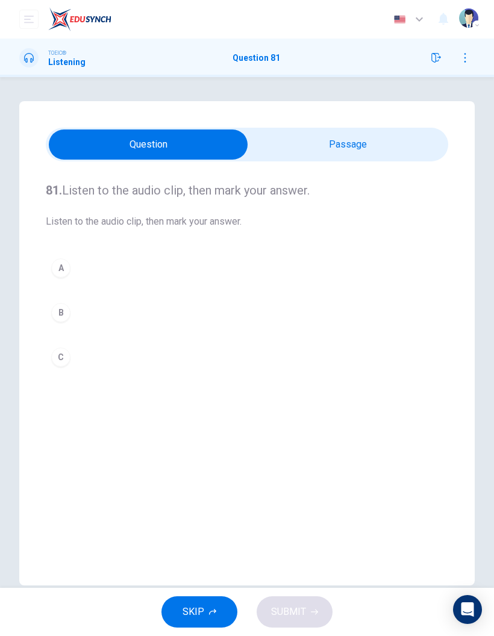
click at [374, 137] on input "checkbox" at bounding box center [148, 145] width 604 height 30
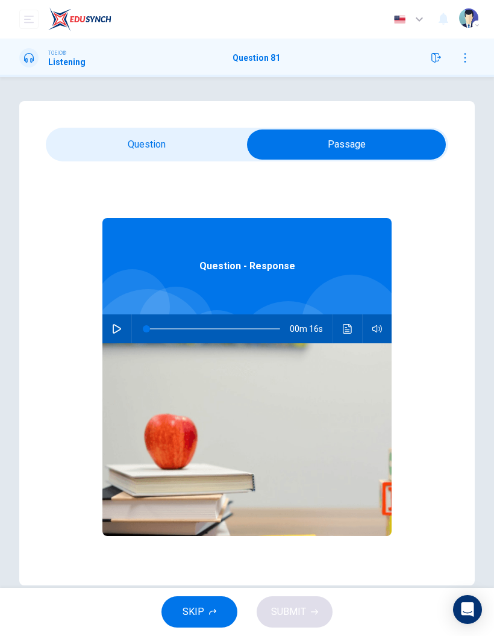
click at [120, 332] on icon "button" at bounding box center [117, 329] width 10 height 10
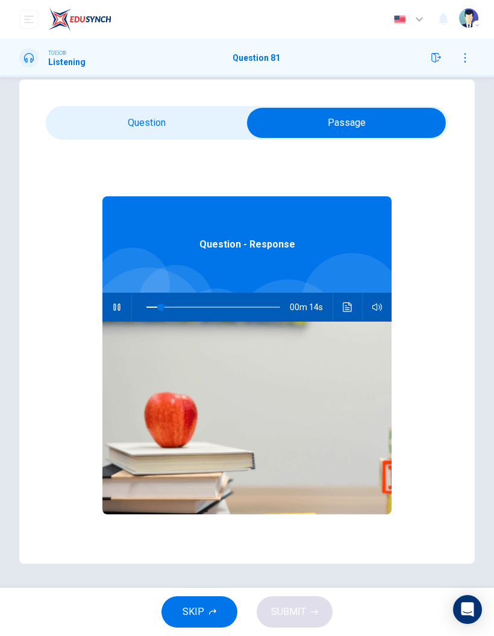
scroll to position [22, 0]
click at [201, 119] on input "checkbox" at bounding box center [347, 123] width 604 height 30
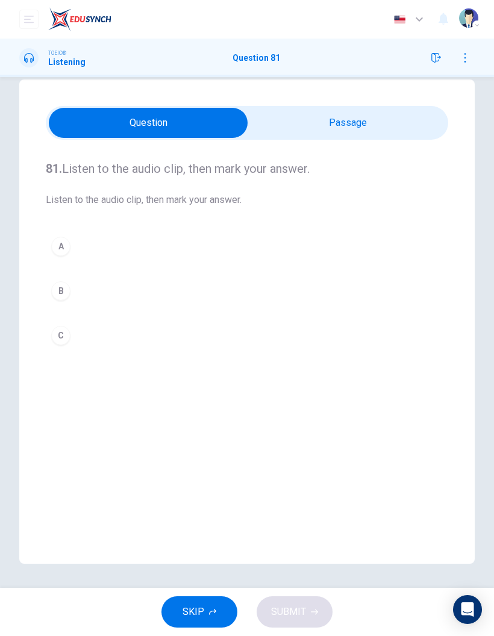
click at [74, 242] on button "A" at bounding box center [247, 246] width 403 height 30
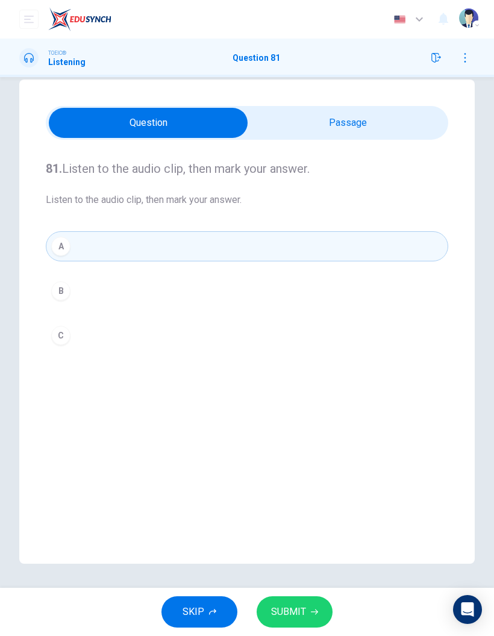
click at [298, 609] on span "SUBMIT" at bounding box center [288, 612] width 35 height 17
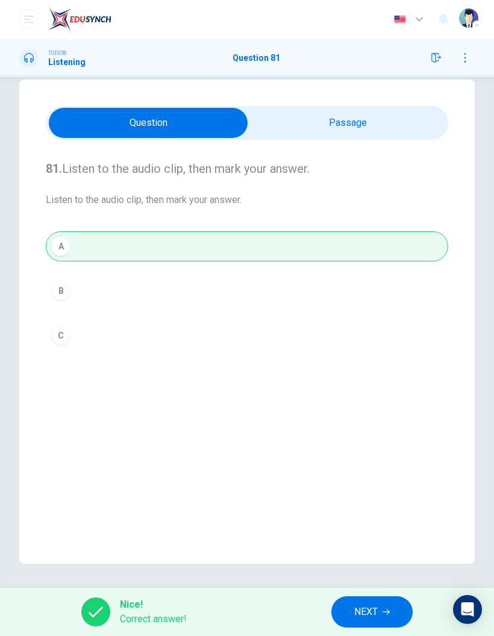
click at [373, 616] on span "NEXT" at bounding box center [366, 612] width 24 height 17
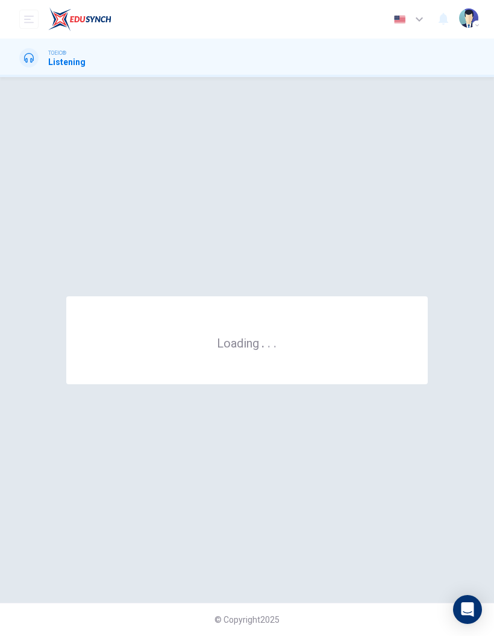
scroll to position [0, 0]
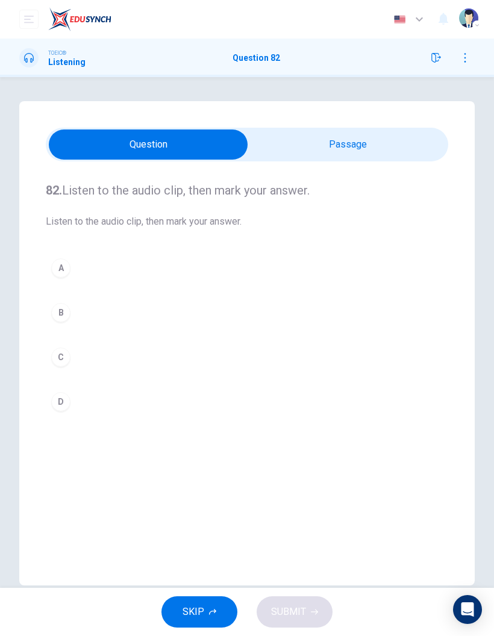
click at [370, 127] on div "82. Listen to the audio clip, then [PERSON_NAME] your answer. Listen to the aud…" at bounding box center [247, 343] width 456 height 485
click at [378, 142] on input "checkbox" at bounding box center [148, 145] width 604 height 30
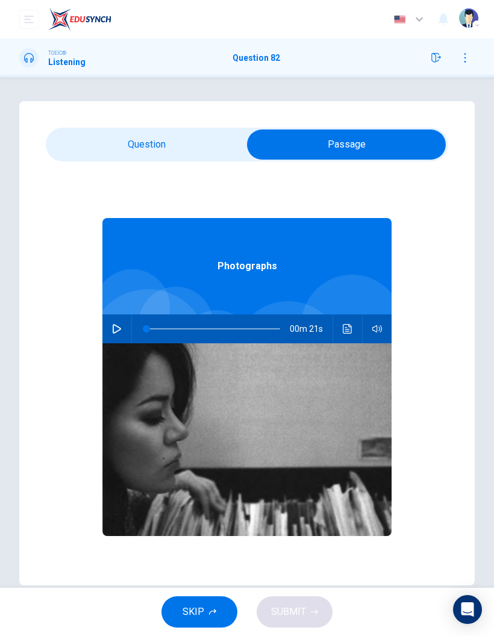
click at [116, 325] on icon "button" at bounding box center [117, 329] width 8 height 10
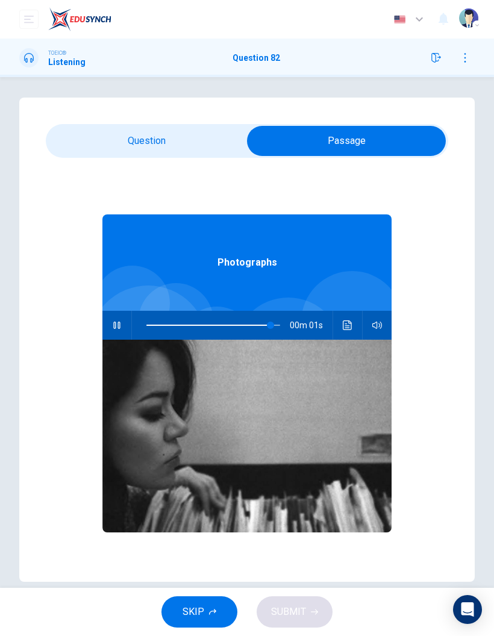
click at [207, 135] on input "checkbox" at bounding box center [347, 141] width 604 height 30
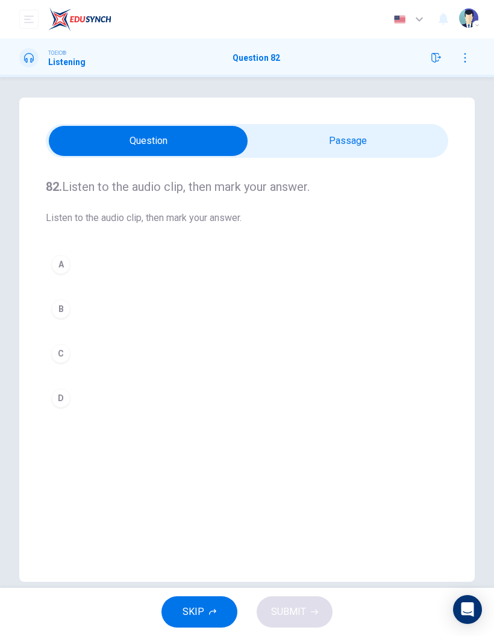
click at [59, 353] on div "C" at bounding box center [60, 353] width 19 height 19
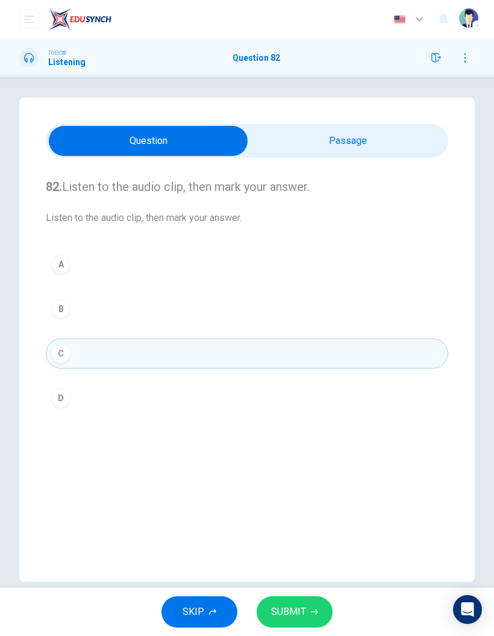
click at [292, 607] on span "SUBMIT" at bounding box center [288, 612] width 35 height 17
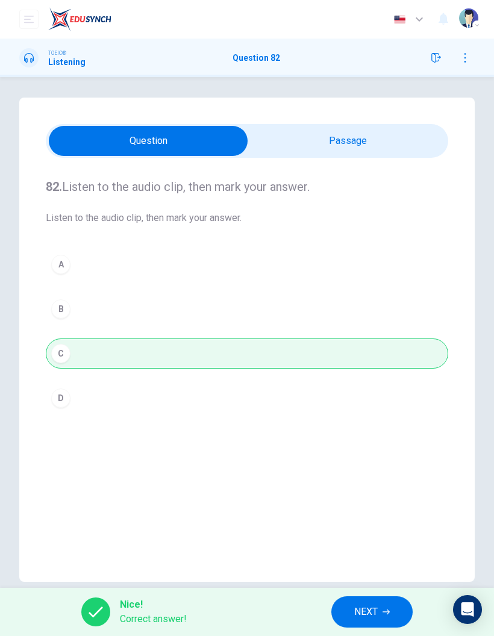
click at [383, 601] on button "NEXT" at bounding box center [371, 612] width 81 height 31
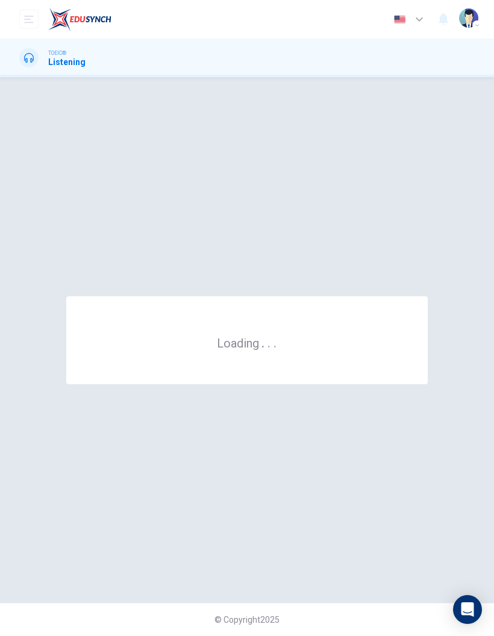
scroll to position [0, 0]
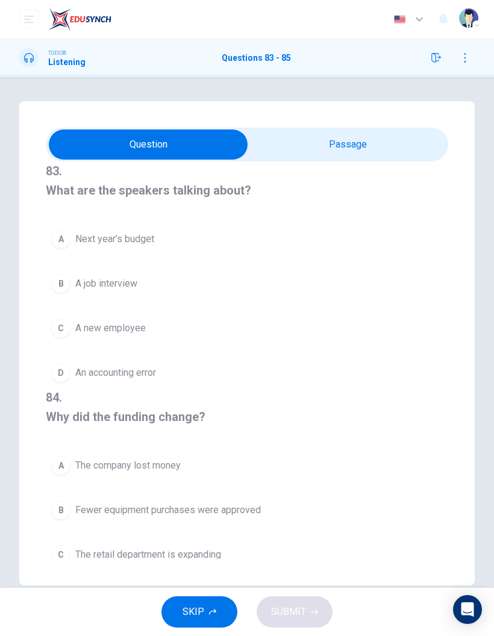
click at [429, 60] on button "button" at bounding box center [436, 57] width 19 height 19
